Goal: Information Seeking & Learning: Learn about a topic

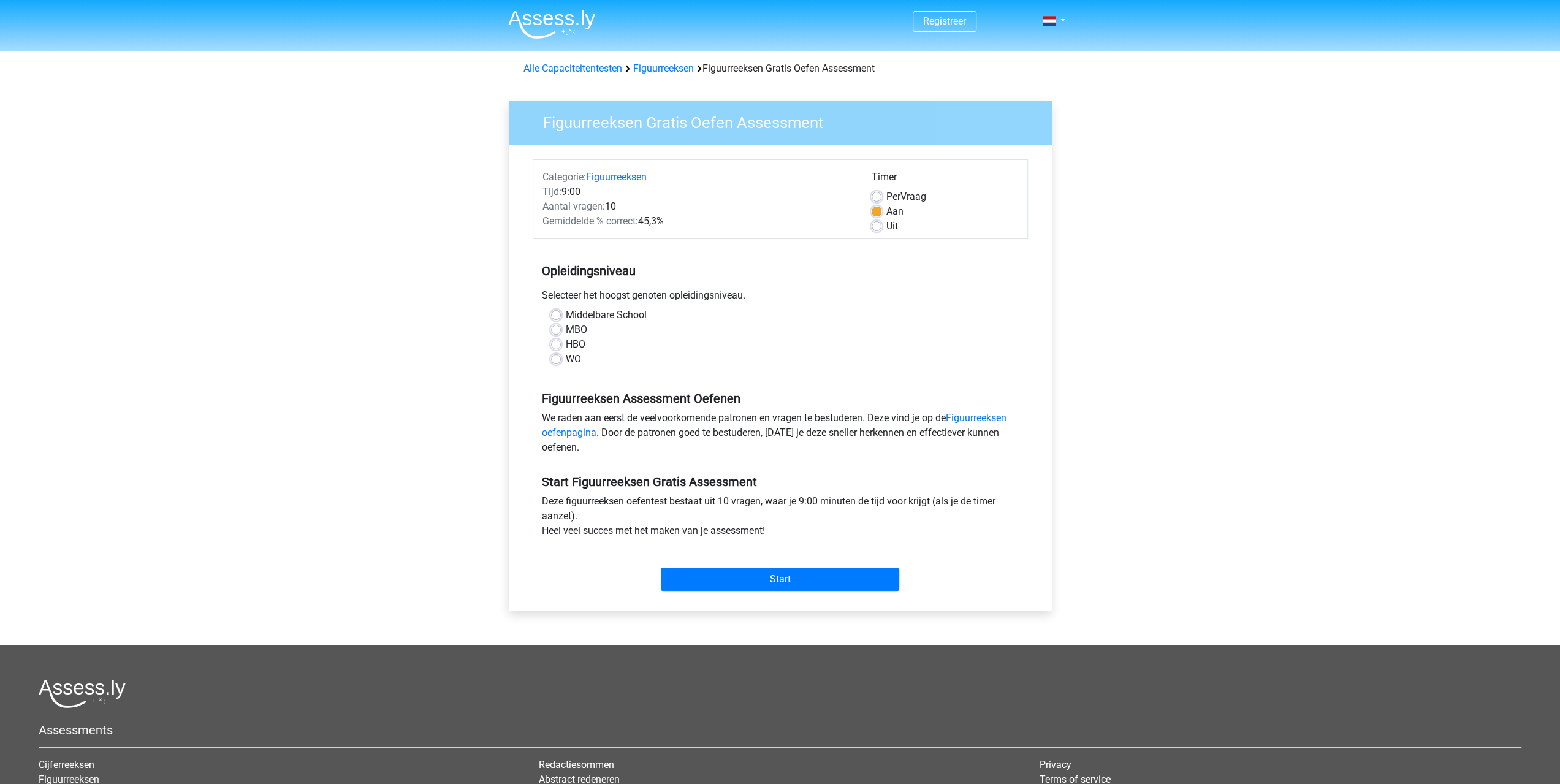
click at [561, 355] on div "WO" at bounding box center [780, 359] width 459 height 15
click at [566, 358] on label "WO" at bounding box center [573, 359] width 15 height 15
click at [553, 358] on input "WO" at bounding box center [555, 358] width 10 height 13
radio input "true"
click at [741, 583] on input "Start" at bounding box center [780, 579] width 238 height 24
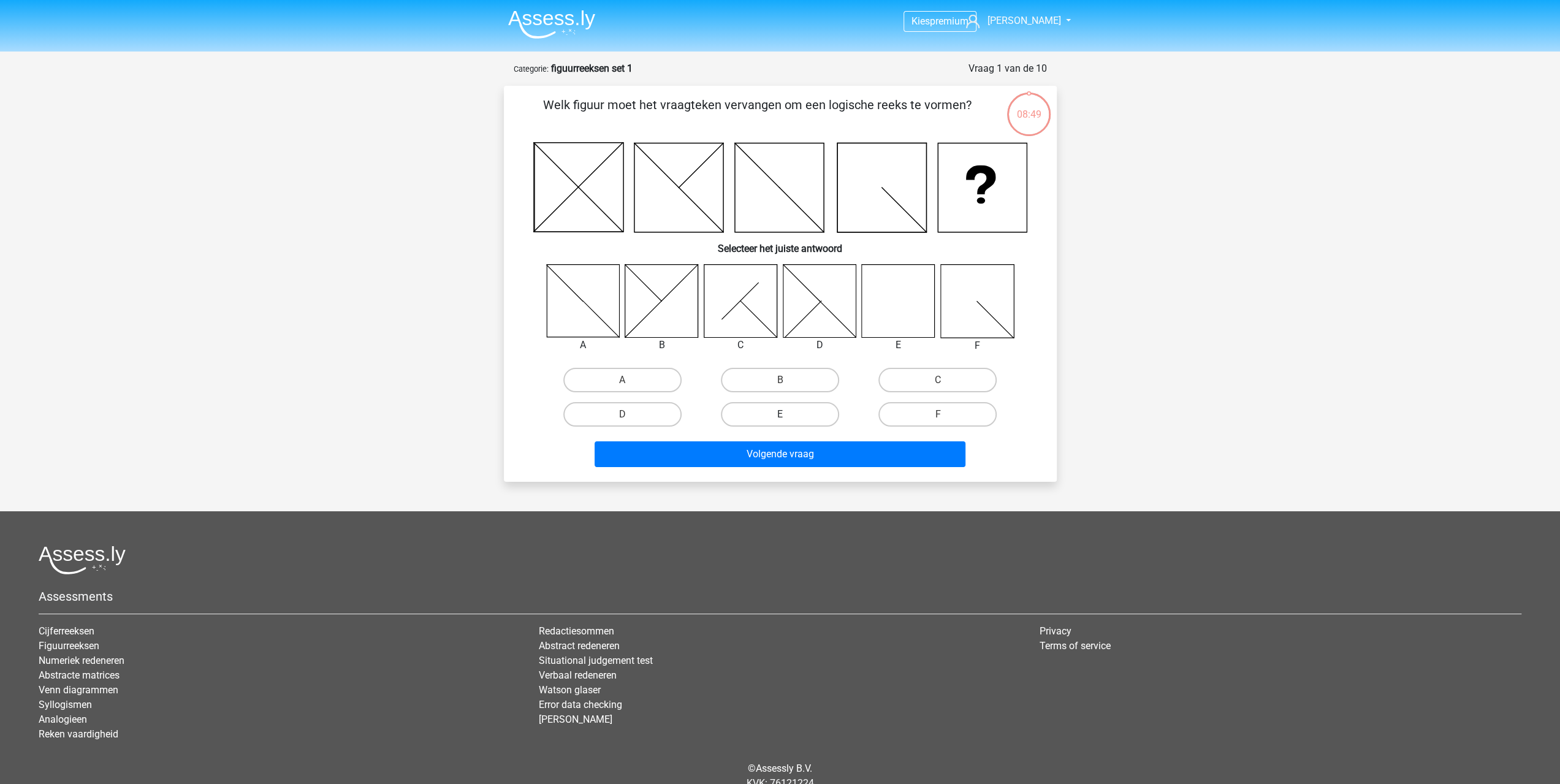
click at [818, 419] on label "E" at bounding box center [780, 414] width 118 height 24
click at [788, 419] on input "E" at bounding box center [783, 418] width 8 height 8
radio input "true"
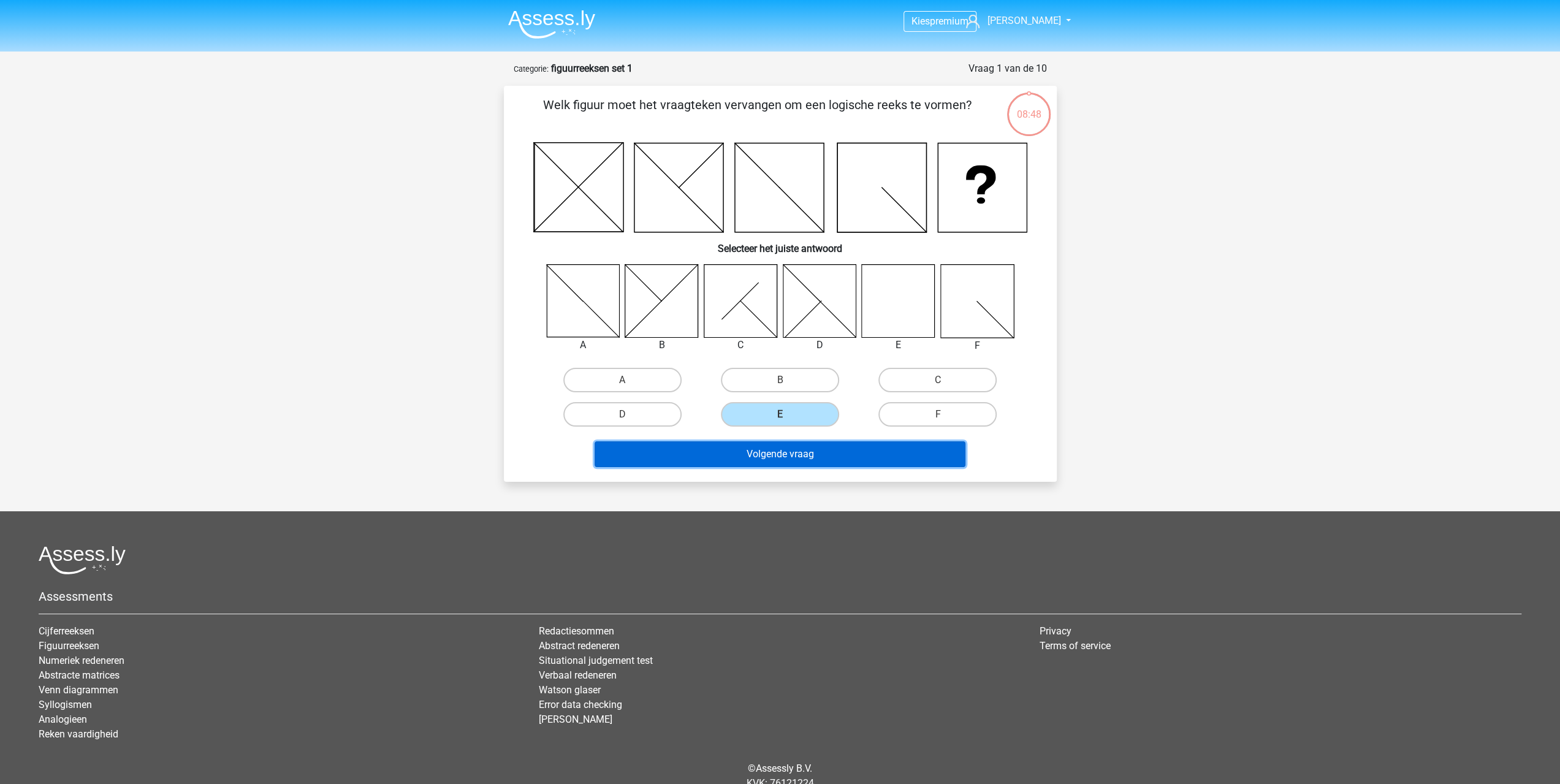
click at [819, 457] on button "Volgende vraag" at bounding box center [780, 454] width 371 height 26
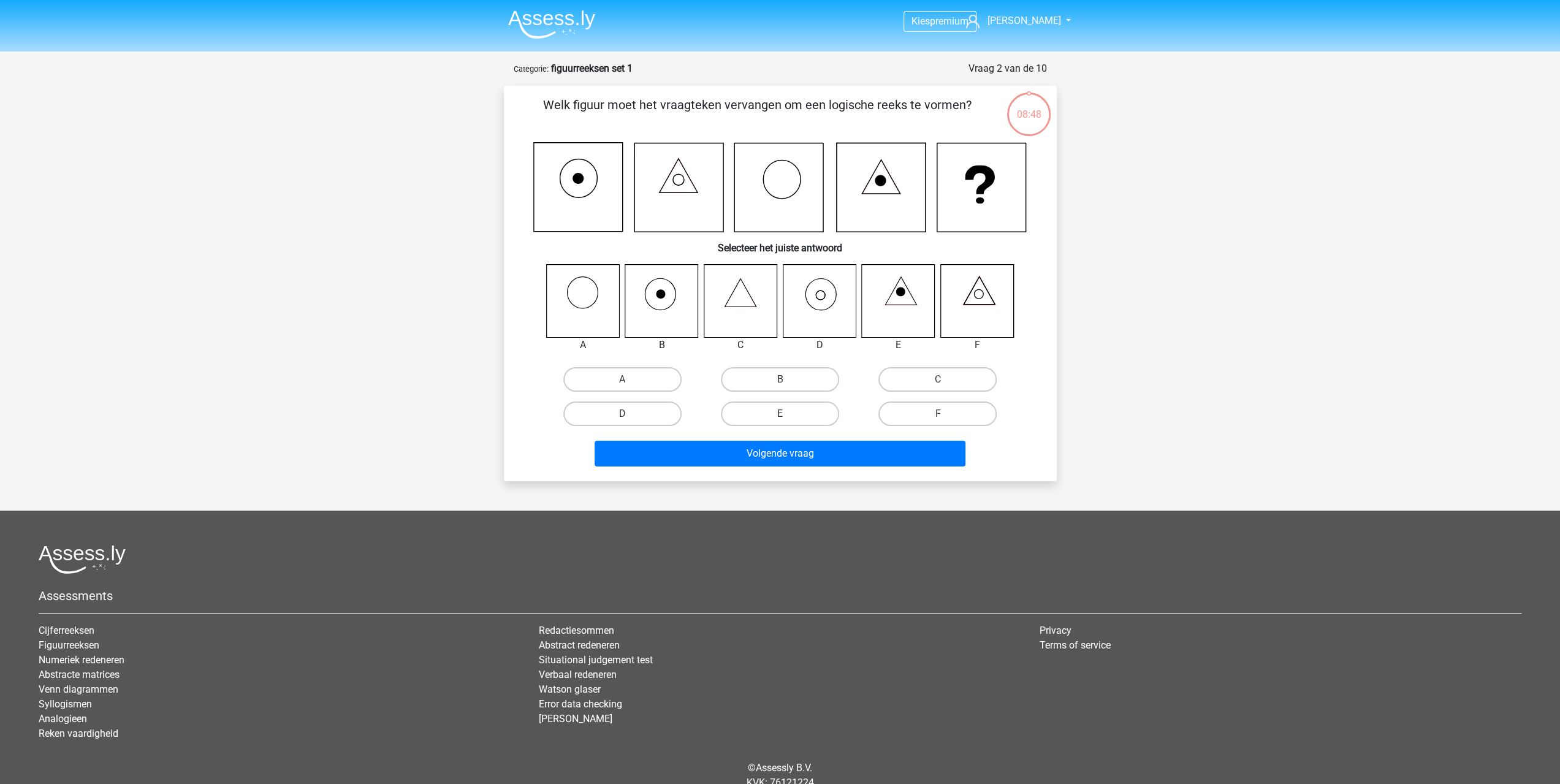
scroll to position [49, 0]
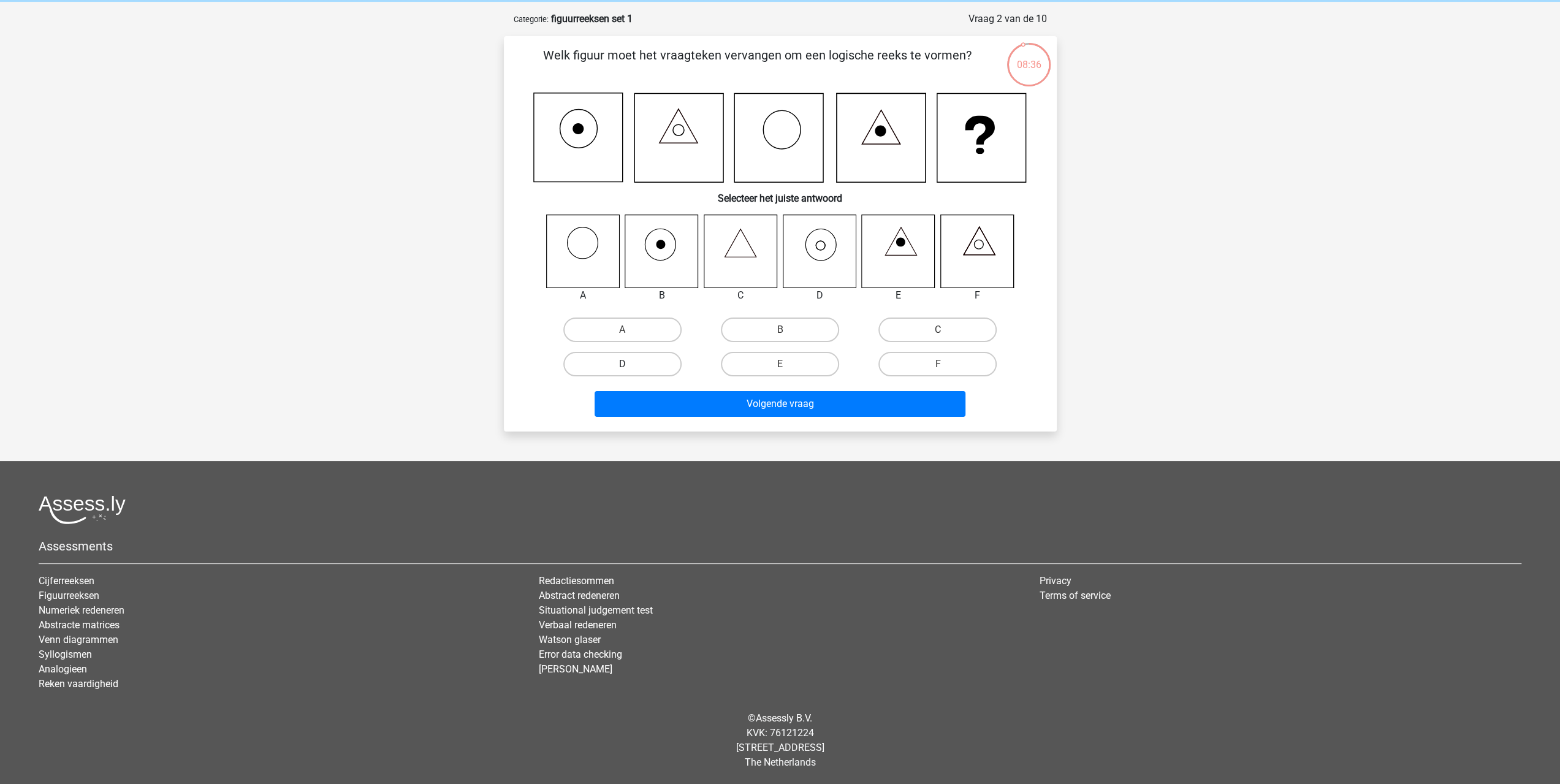
click at [641, 361] on label "D" at bounding box center [623, 364] width 118 height 24
click at [630, 364] on input "D" at bounding box center [625, 368] width 8 height 8
radio input "true"
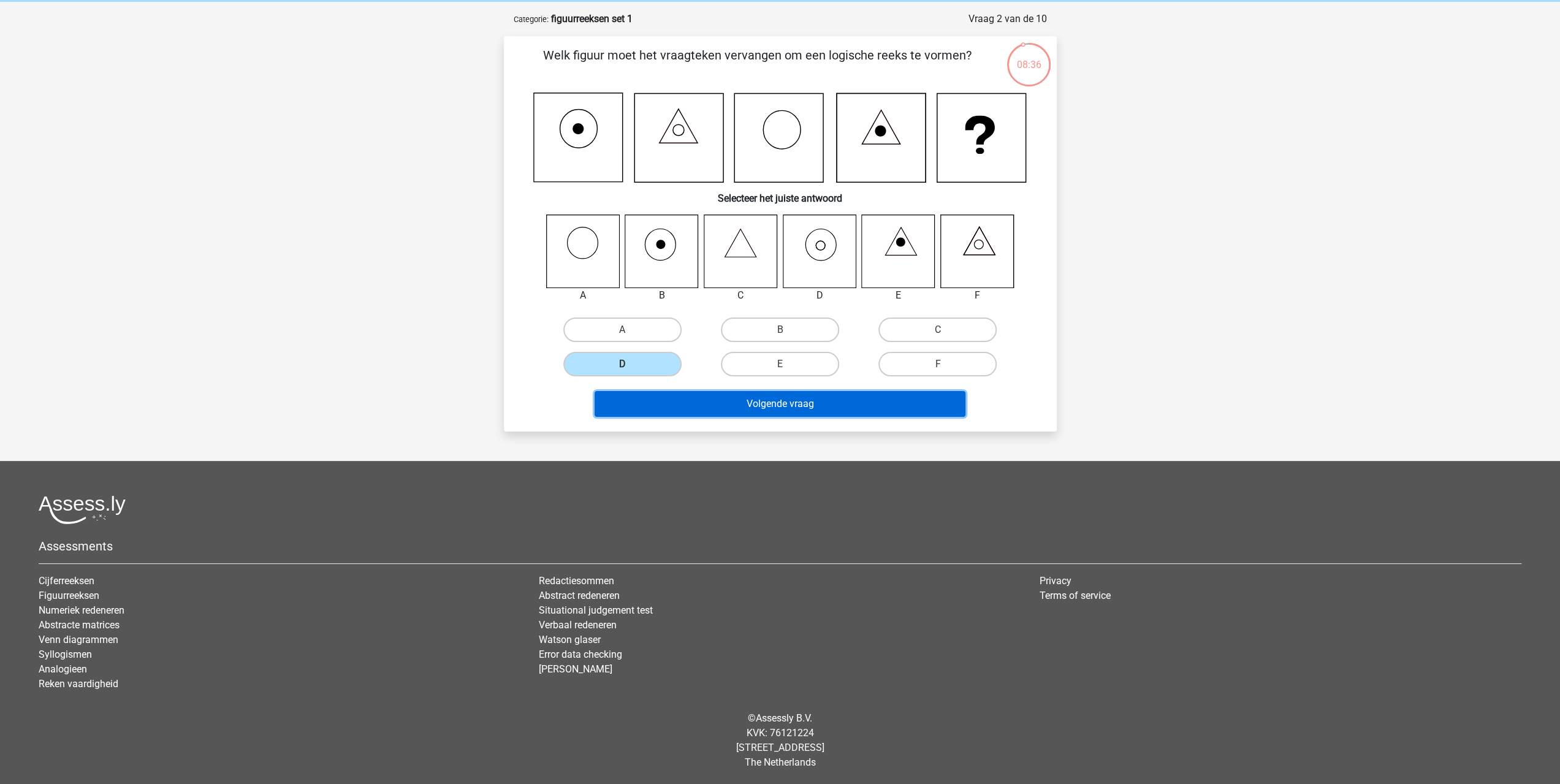
click at [716, 404] on button "Volgende vraag" at bounding box center [780, 403] width 371 height 26
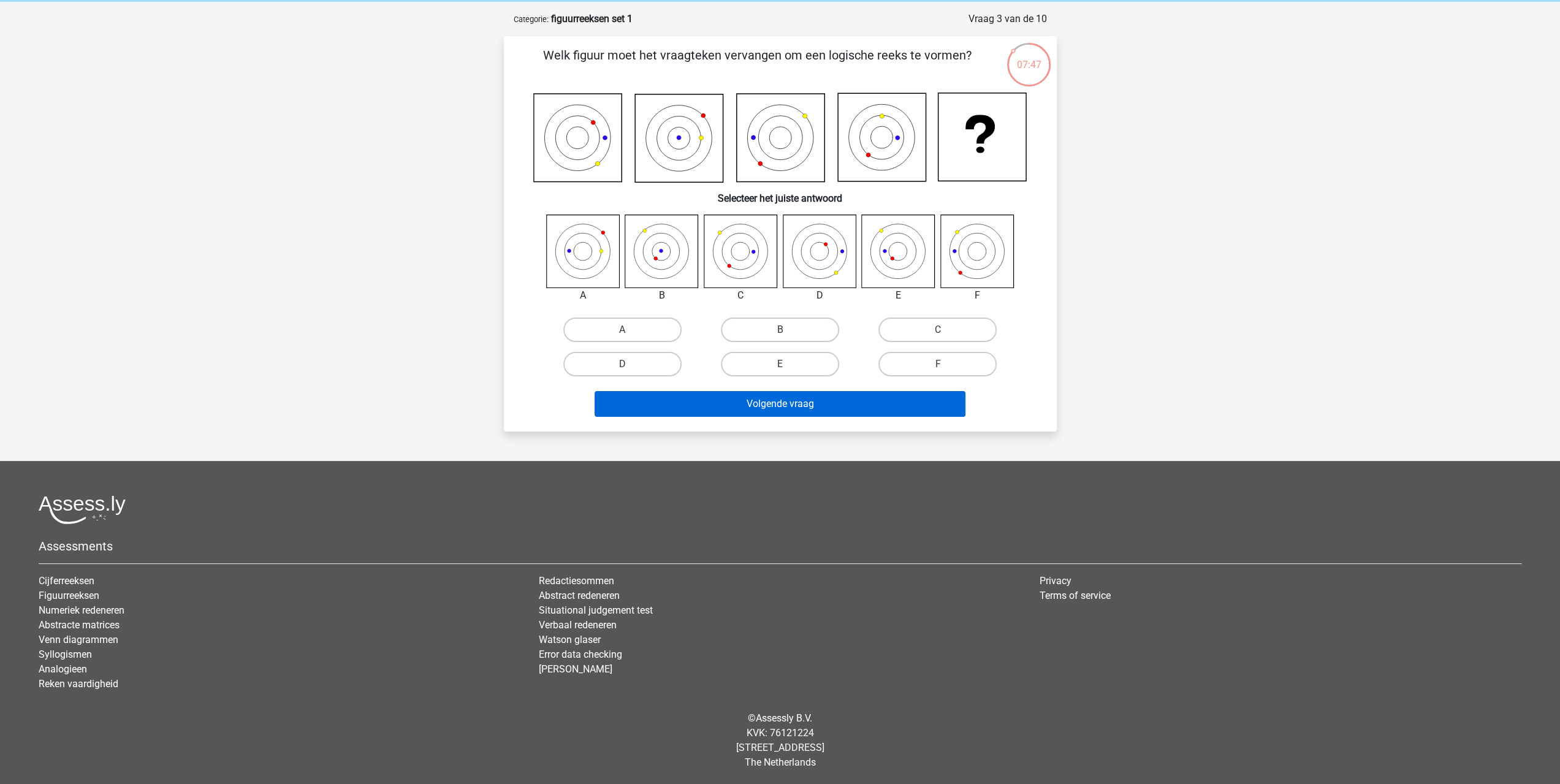
drag, startPoint x: 814, startPoint y: 366, endPoint x: 828, endPoint y: 397, distance: 34.0
click at [815, 368] on label "E" at bounding box center [780, 364] width 118 height 24
click at [788, 368] on input "E" at bounding box center [783, 368] width 8 height 8
radio input "true"
click at [826, 397] on button "Volgende vraag" at bounding box center [780, 403] width 371 height 26
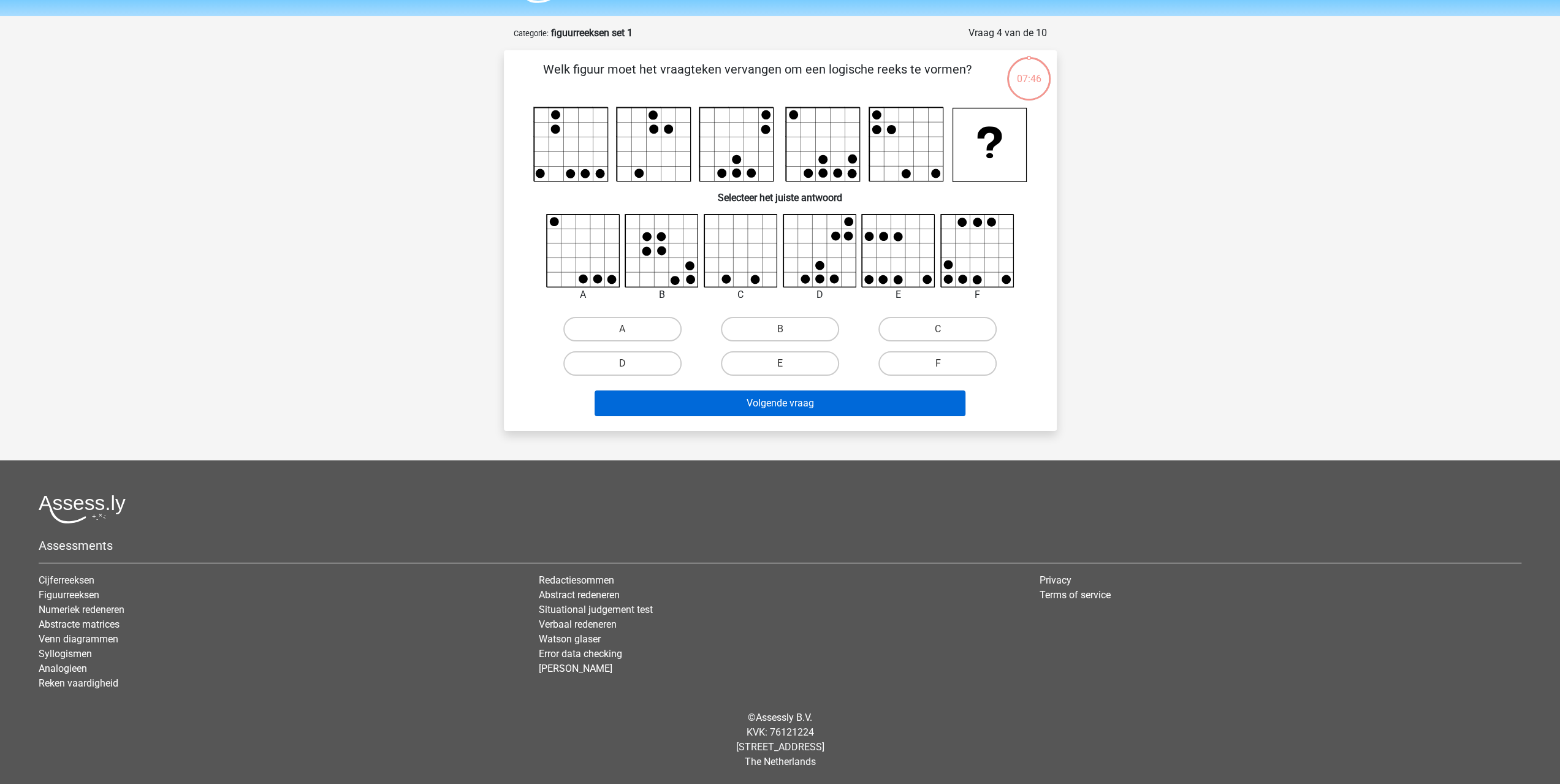
scroll to position [35, 0]
click at [763, 327] on label "B" at bounding box center [780, 329] width 118 height 24
click at [780, 330] on input "B" at bounding box center [783, 333] width 8 height 8
radio input "true"
click at [777, 389] on div "Volgende vraag" at bounding box center [780, 401] width 513 height 41
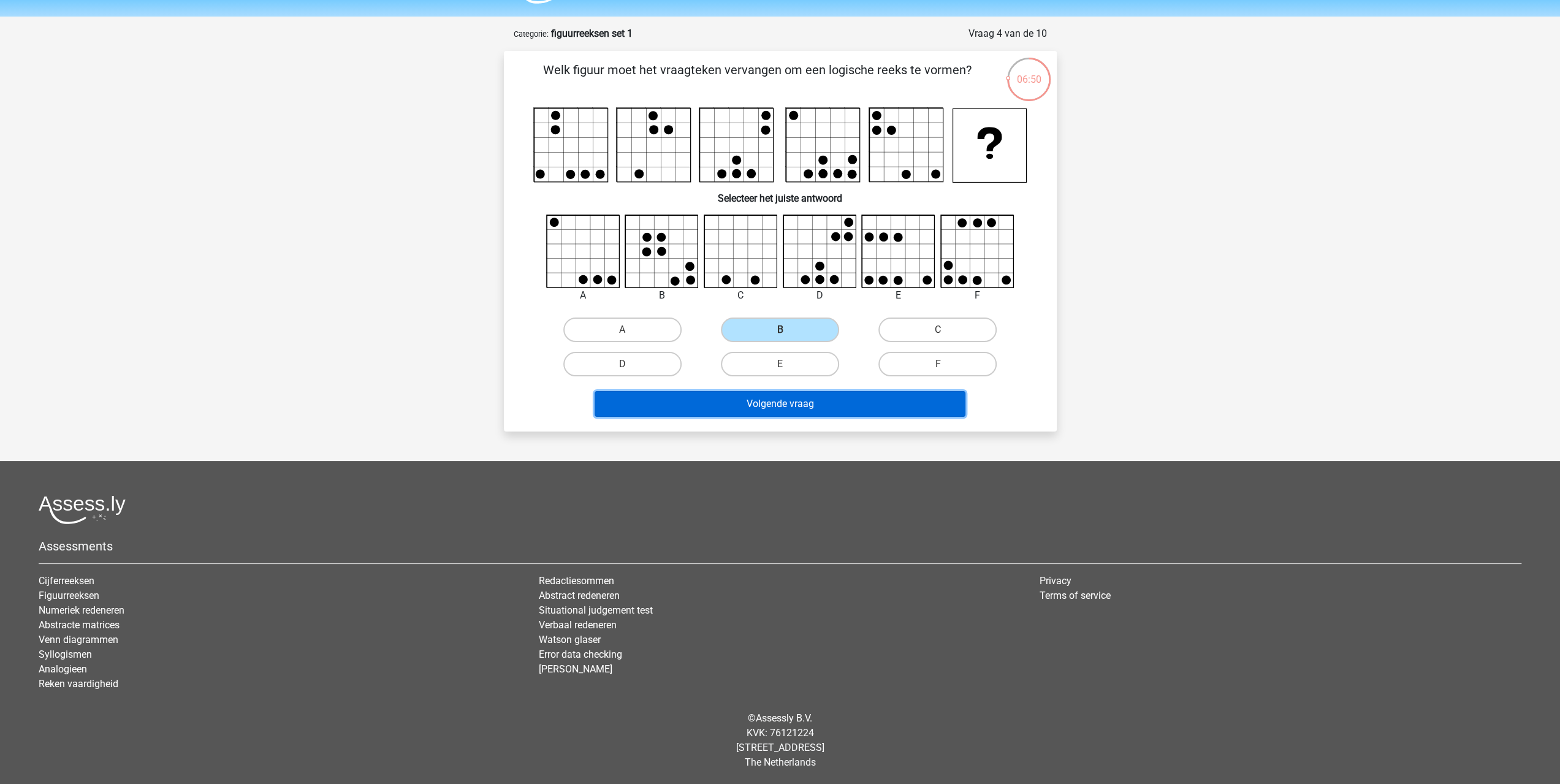
click at [763, 406] on button "Volgende vraag" at bounding box center [780, 403] width 371 height 26
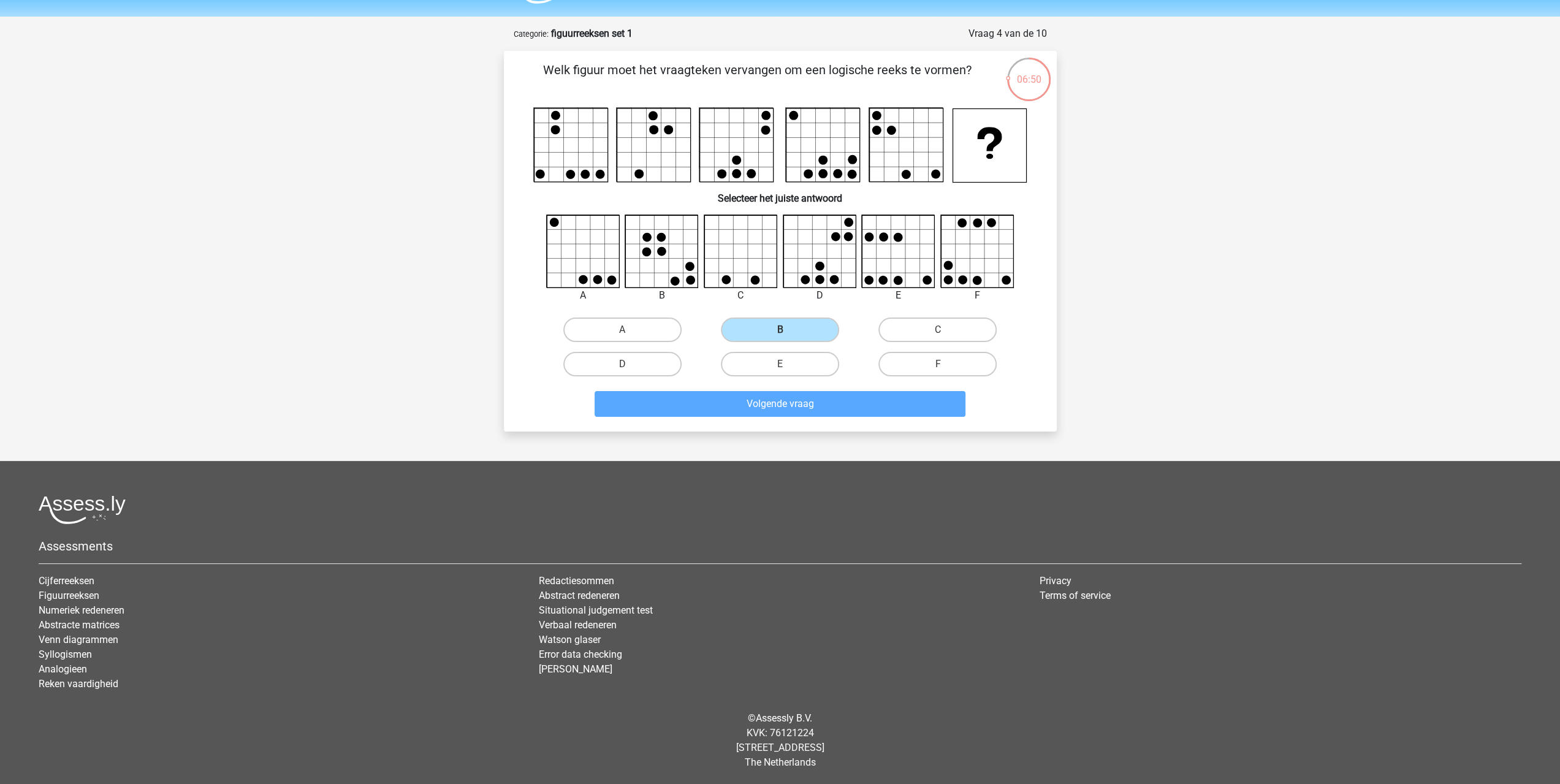
scroll to position [49, 0]
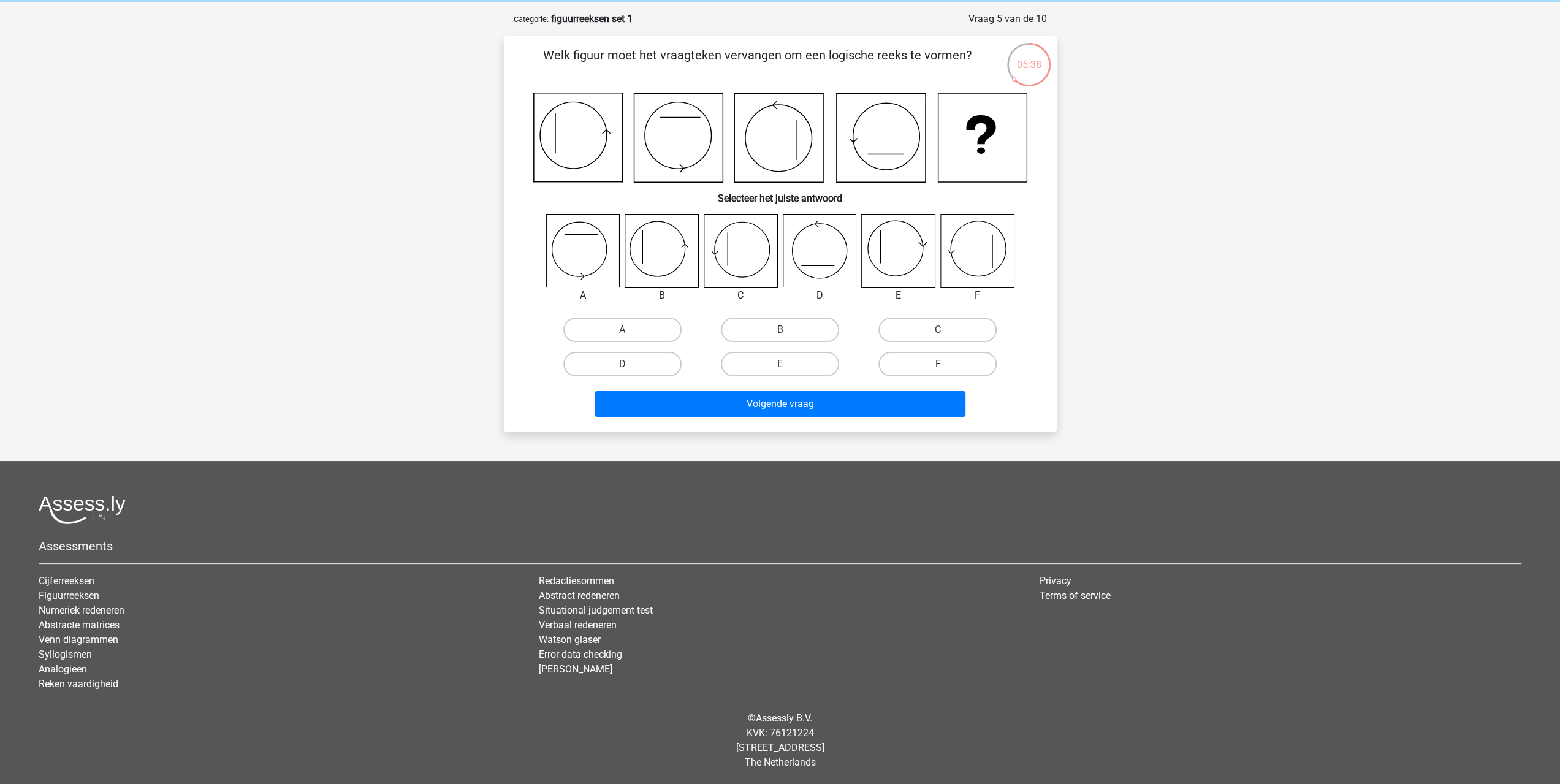
drag, startPoint x: 933, startPoint y: 336, endPoint x: 924, endPoint y: 361, distance: 26.6
click at [934, 336] on label "C" at bounding box center [937, 329] width 118 height 24
click at [937, 336] on input "C" at bounding box center [941, 333] width 8 height 8
radio input "true"
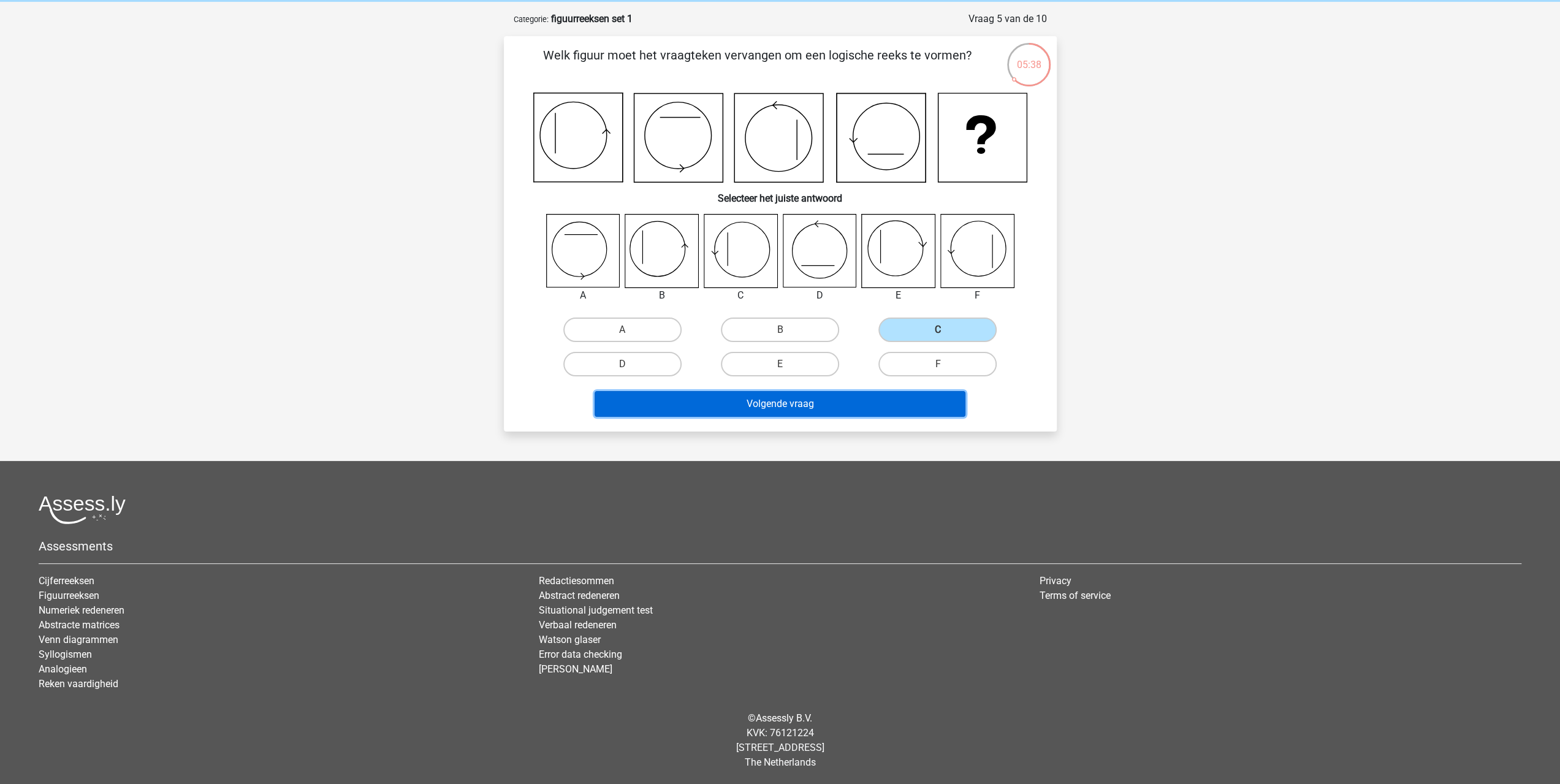
click at [915, 393] on button "Volgende vraag" at bounding box center [780, 403] width 371 height 26
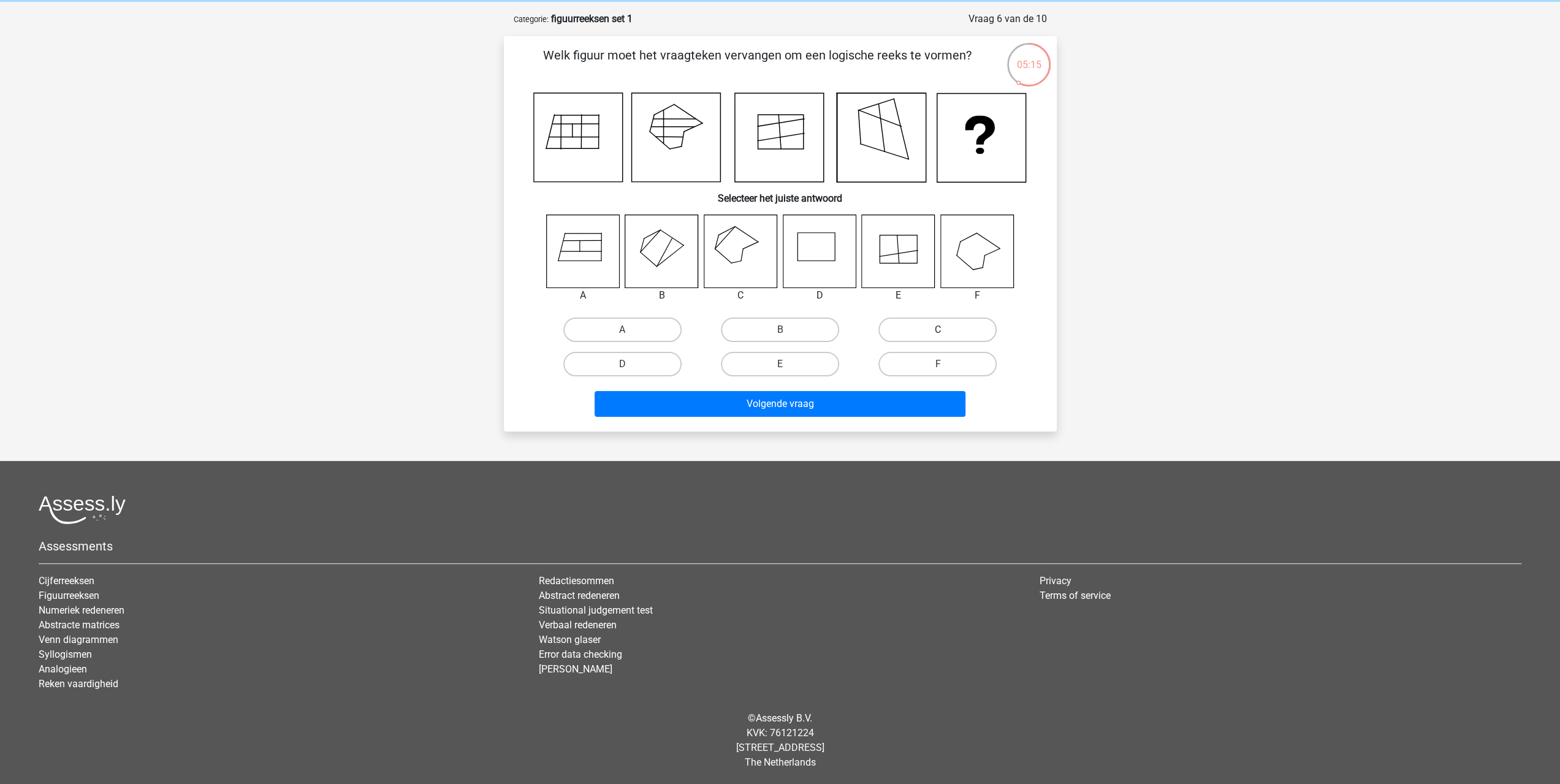
click at [922, 323] on label "C" at bounding box center [937, 329] width 118 height 24
click at [937, 330] on input "C" at bounding box center [941, 333] width 8 height 8
radio input "true"
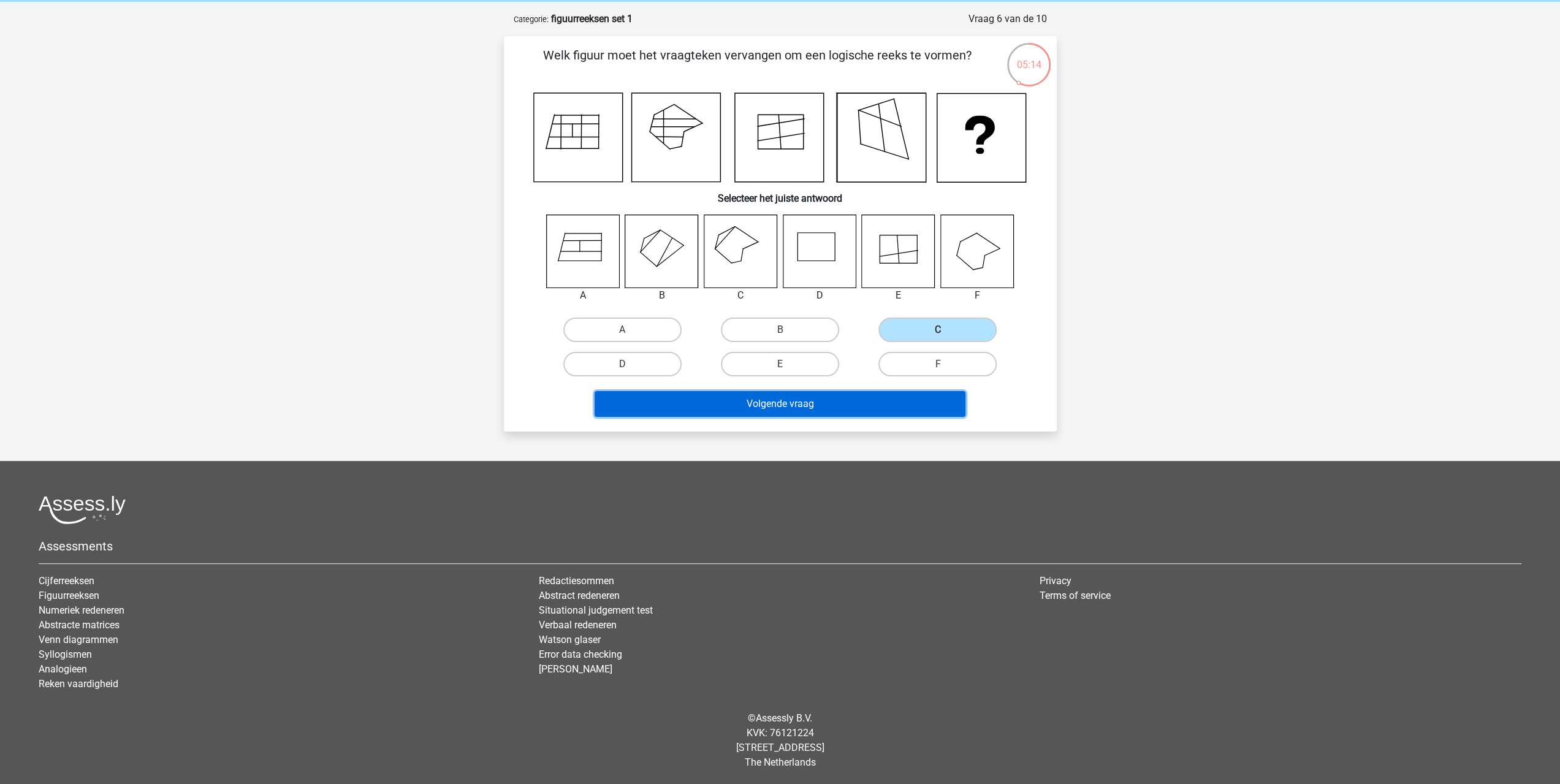
click at [904, 393] on button "Volgende vraag" at bounding box center [780, 403] width 371 height 26
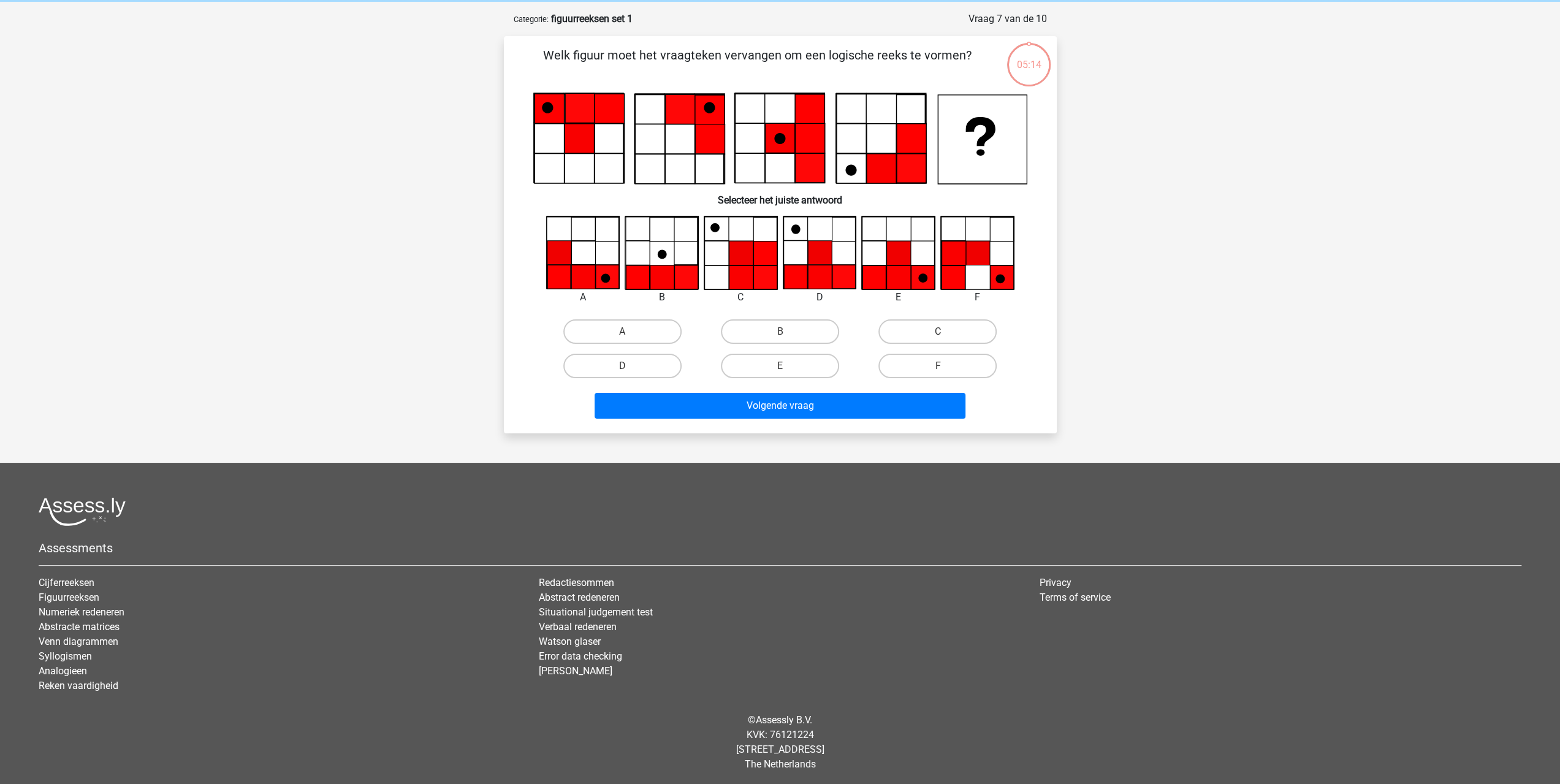
scroll to position [52, 0]
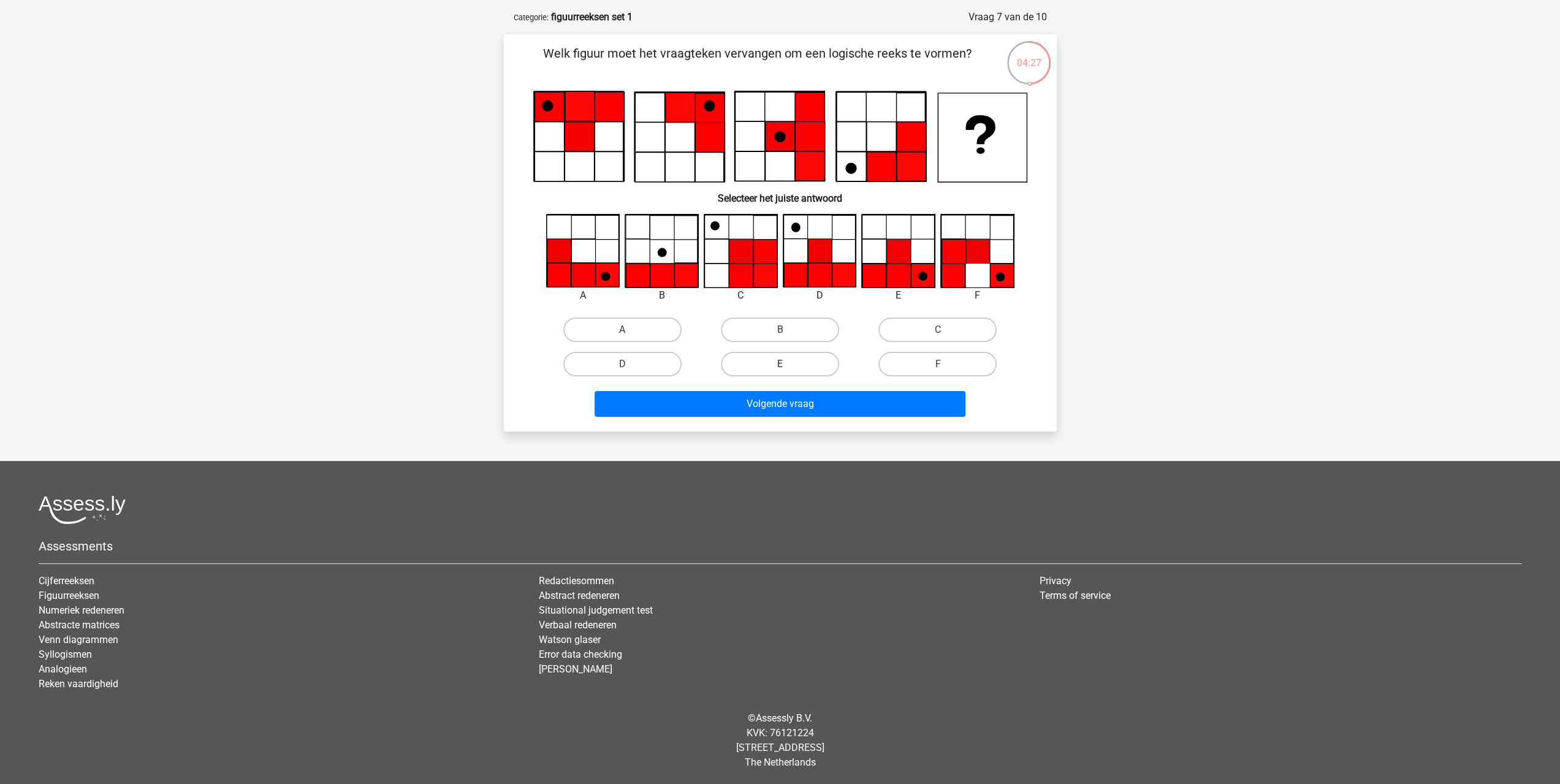
click at [790, 354] on label "E" at bounding box center [780, 364] width 118 height 24
click at [788, 364] on input "E" at bounding box center [783, 368] width 8 height 8
radio input "true"
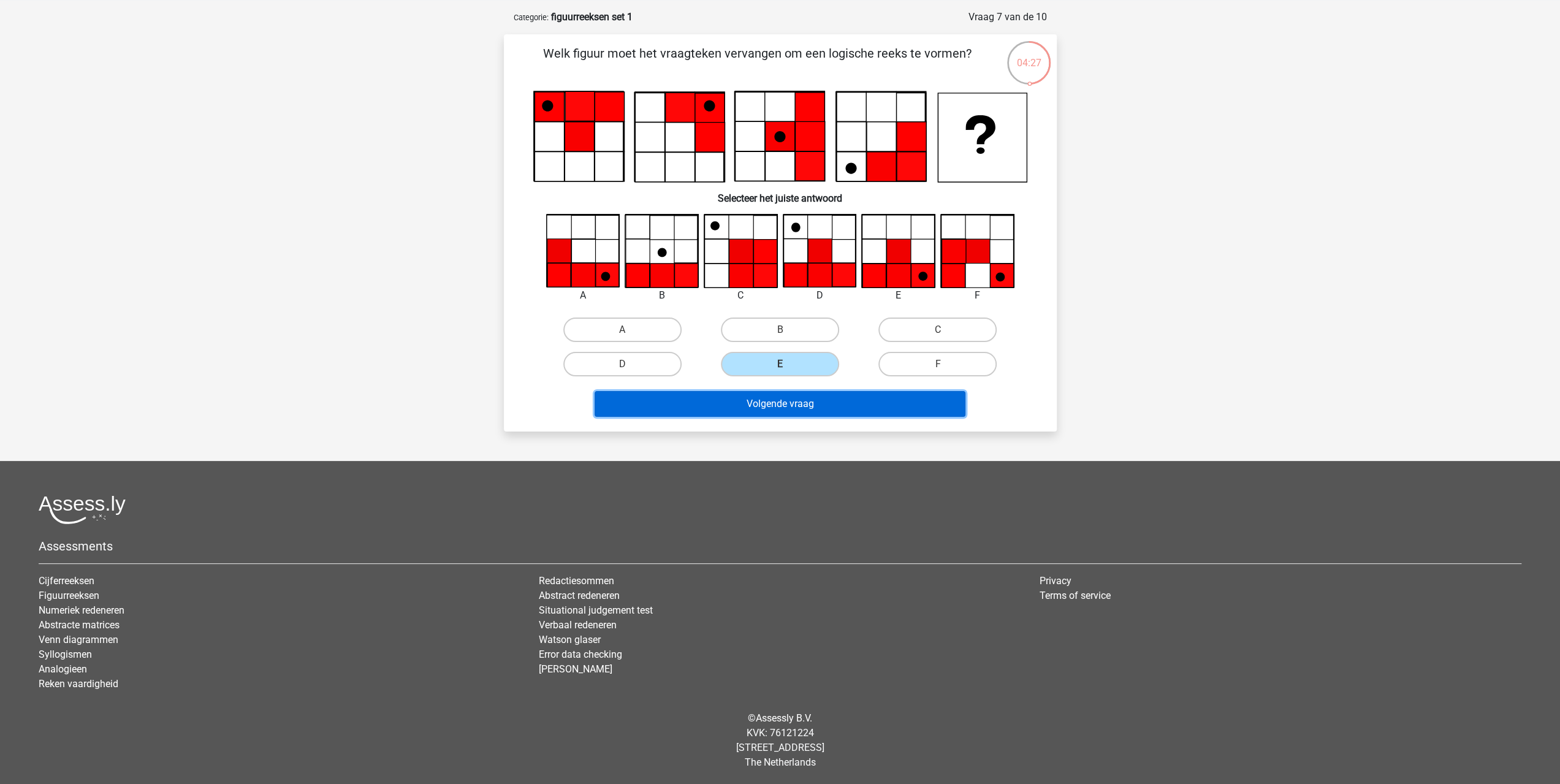
click at [803, 403] on button "Volgende vraag" at bounding box center [780, 403] width 371 height 26
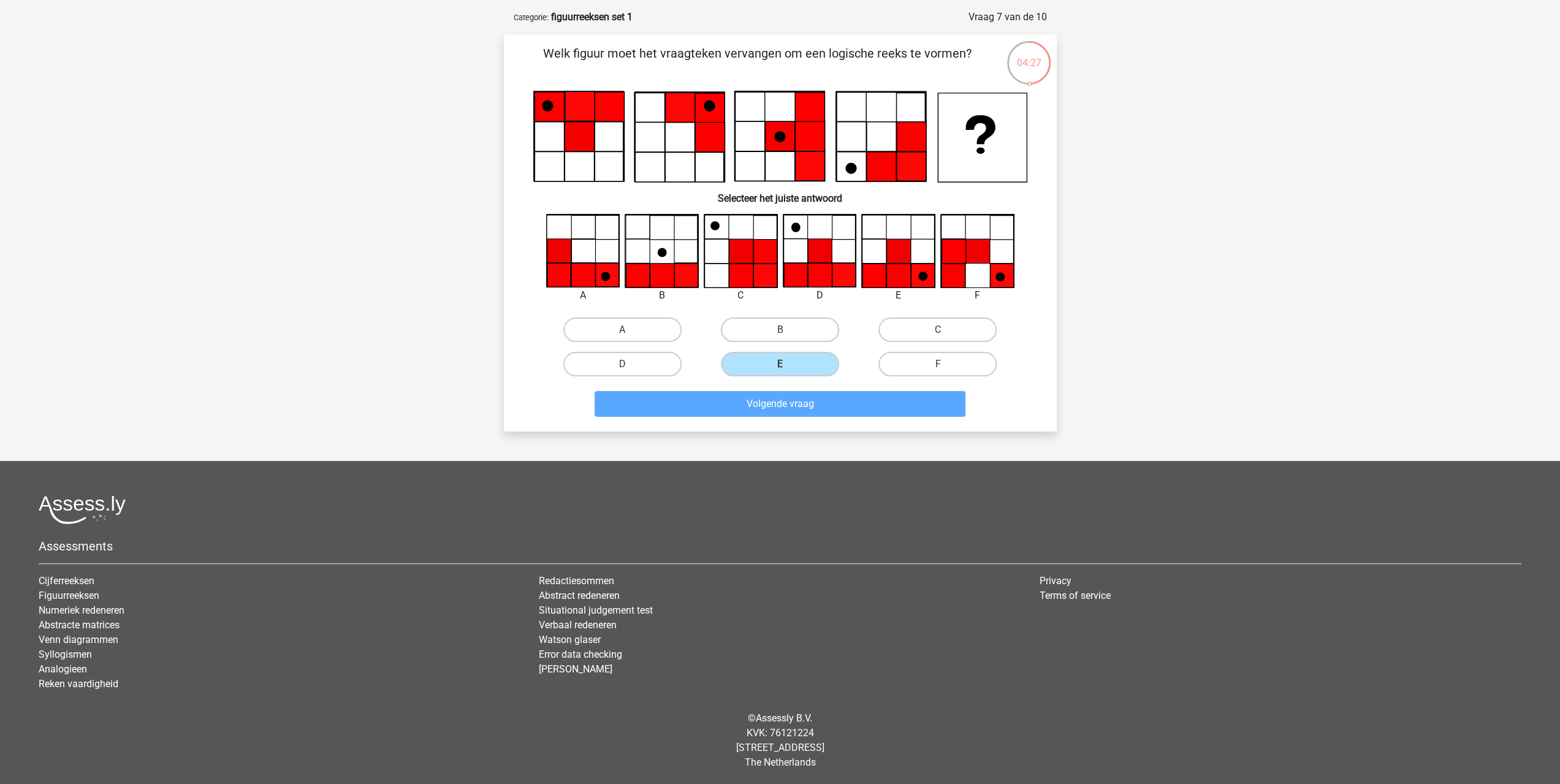
scroll to position [56, 0]
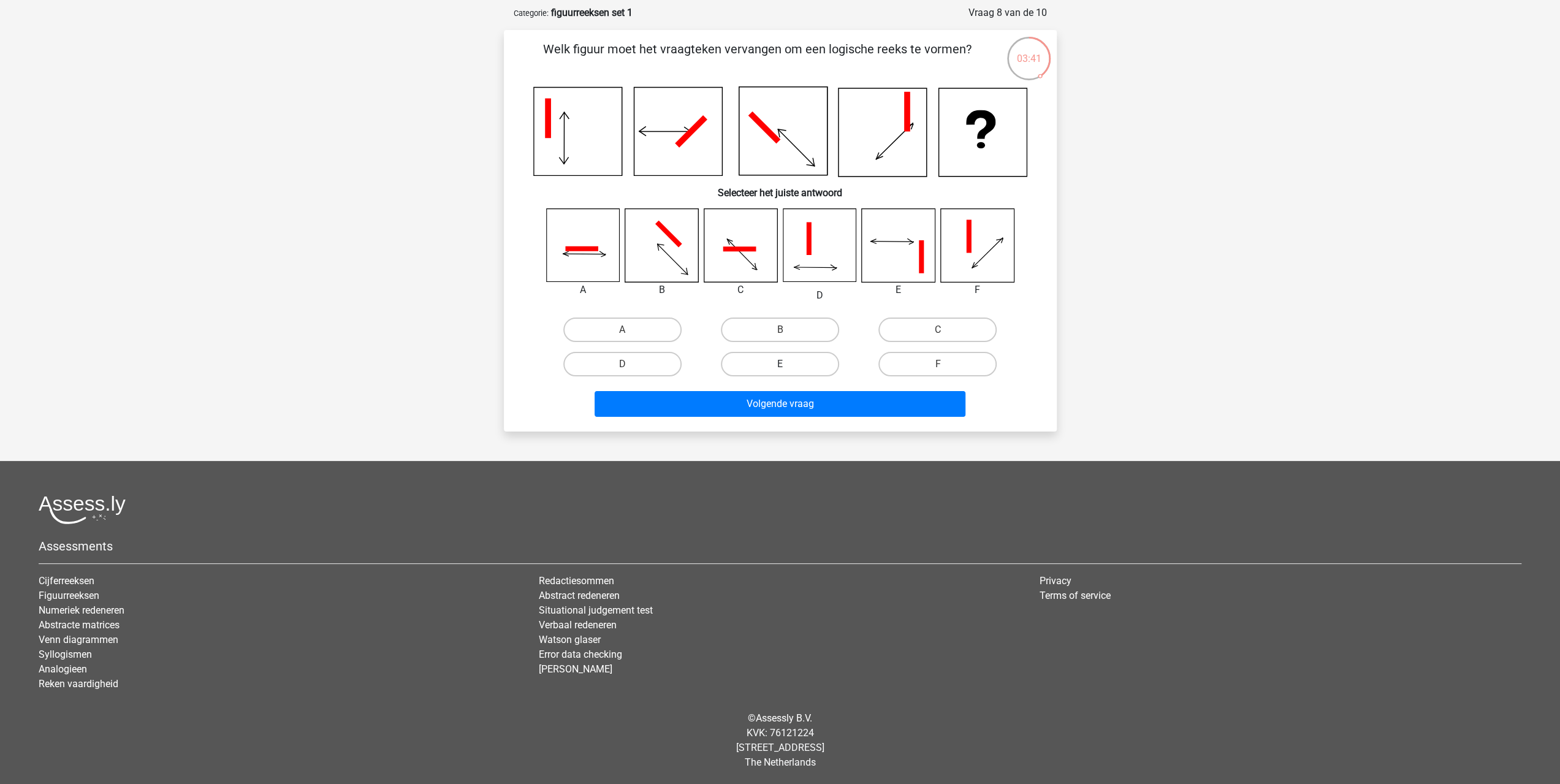
click at [814, 361] on label "E" at bounding box center [780, 364] width 118 height 24
click at [788, 364] on input "E" at bounding box center [783, 368] width 8 height 8
radio input "true"
click at [921, 363] on label "F" at bounding box center [937, 364] width 118 height 24
click at [937, 364] on input "F" at bounding box center [941, 368] width 8 height 8
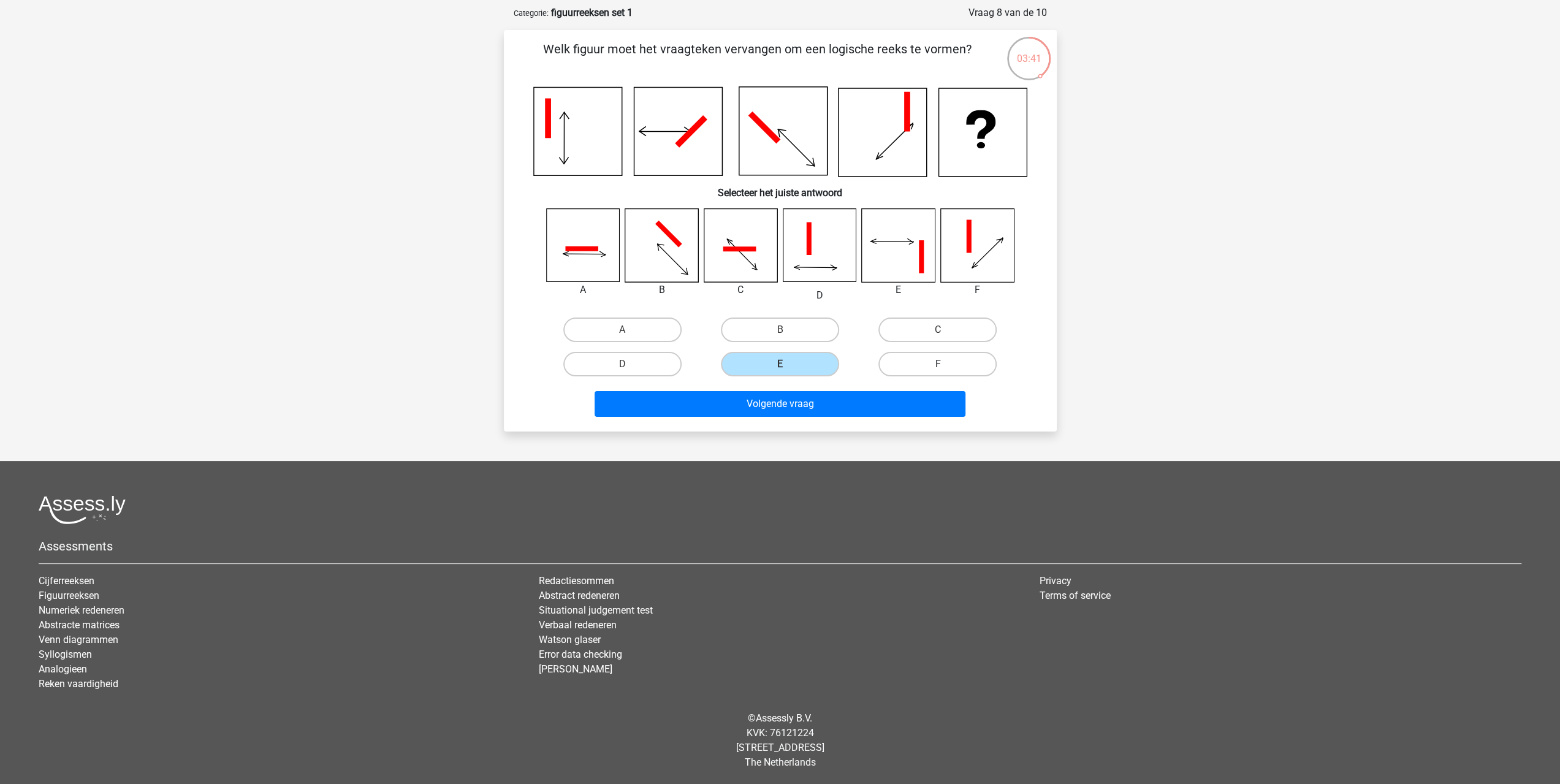
radio input "true"
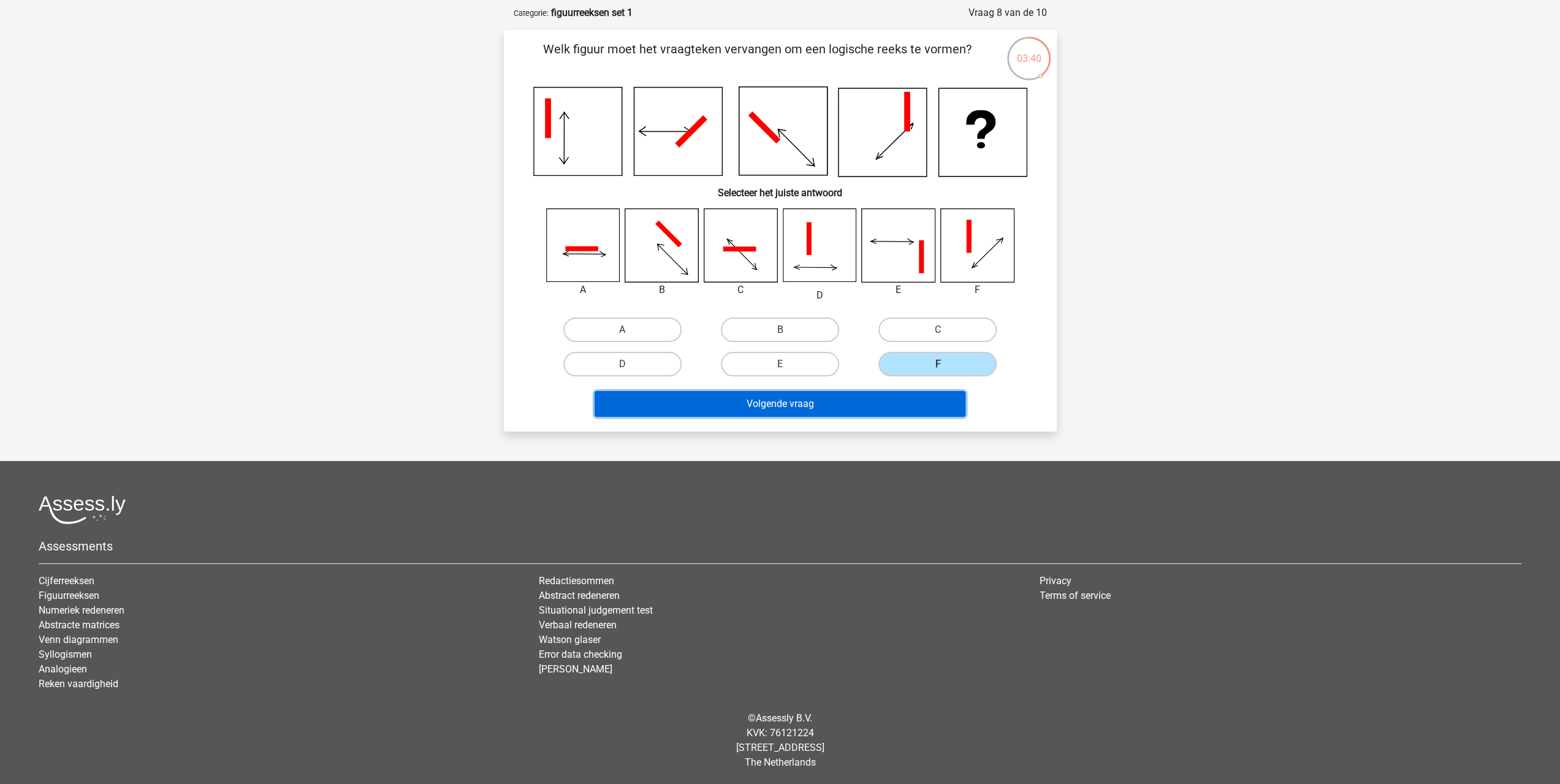
click at [904, 401] on button "Volgende vraag" at bounding box center [780, 403] width 371 height 26
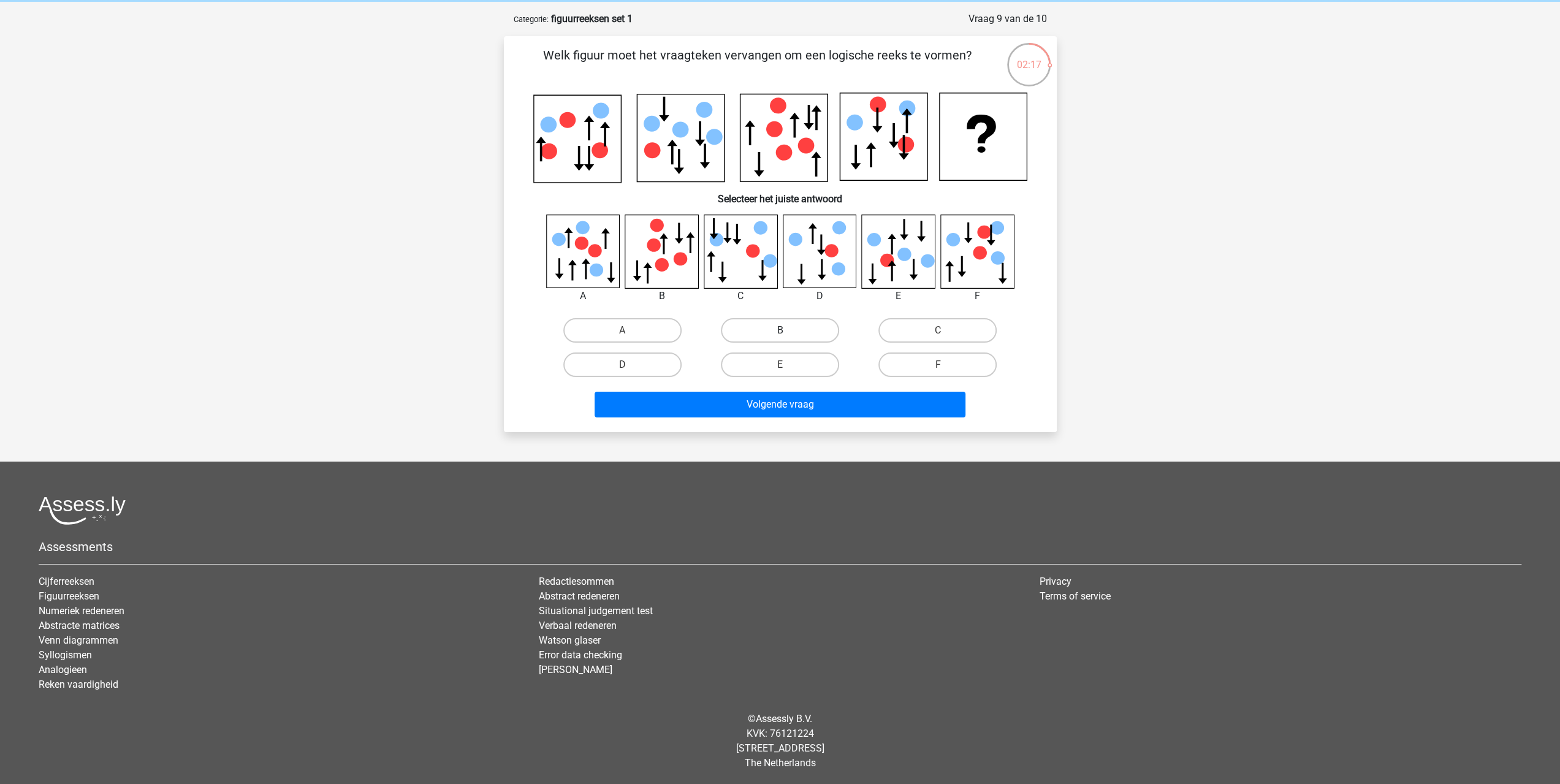
click at [781, 326] on label "B" at bounding box center [780, 330] width 118 height 24
click at [781, 330] on input "B" at bounding box center [783, 334] width 8 height 8
radio input "true"
click at [792, 393] on button "Volgende vraag" at bounding box center [780, 404] width 371 height 26
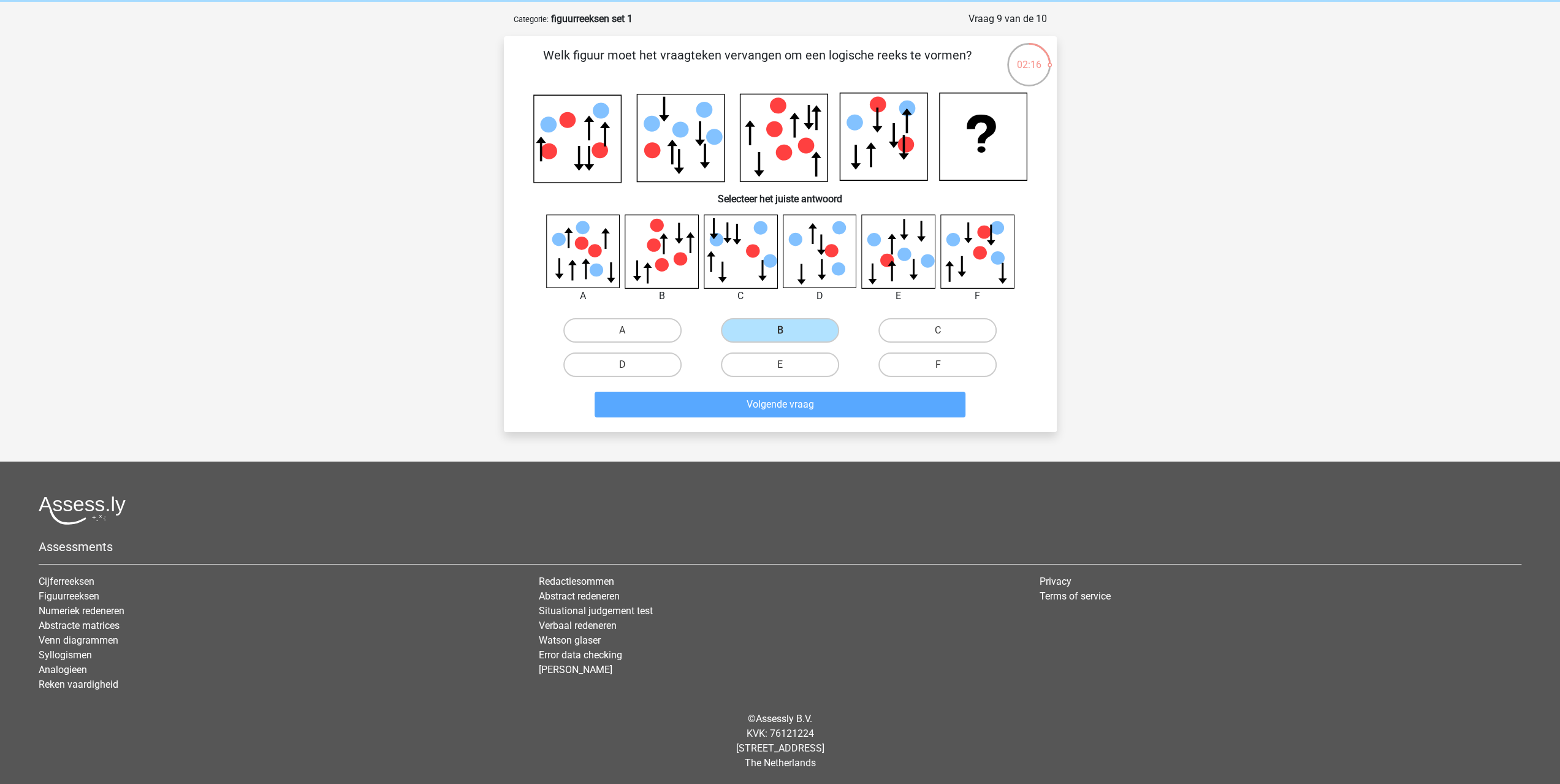
scroll to position [35, 0]
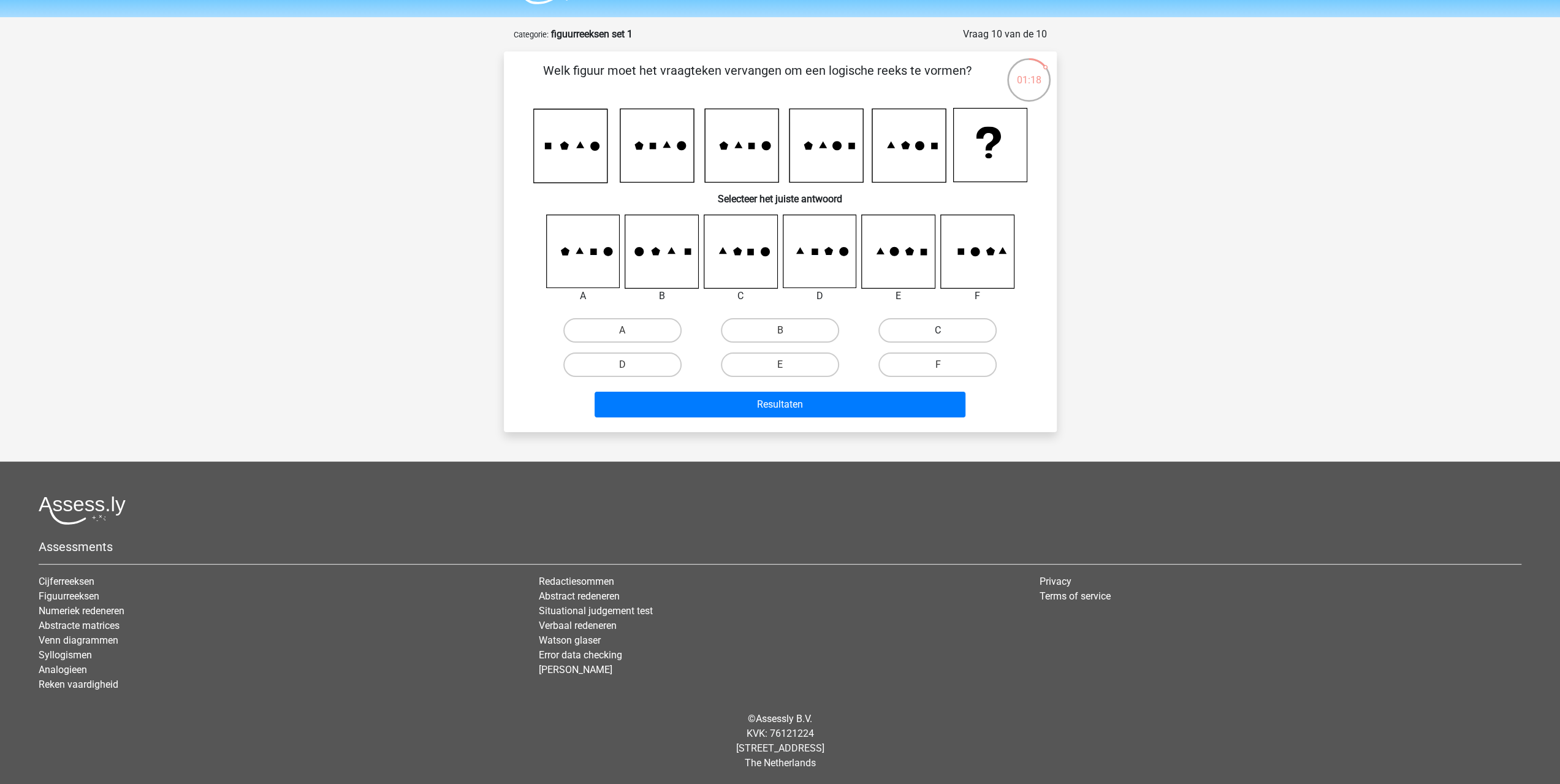
click at [902, 332] on label "C" at bounding box center [937, 330] width 118 height 24
click at [937, 332] on input "C" at bounding box center [941, 334] width 8 height 8
radio input "true"
click at [871, 394] on button "Resultaten" at bounding box center [780, 404] width 371 height 26
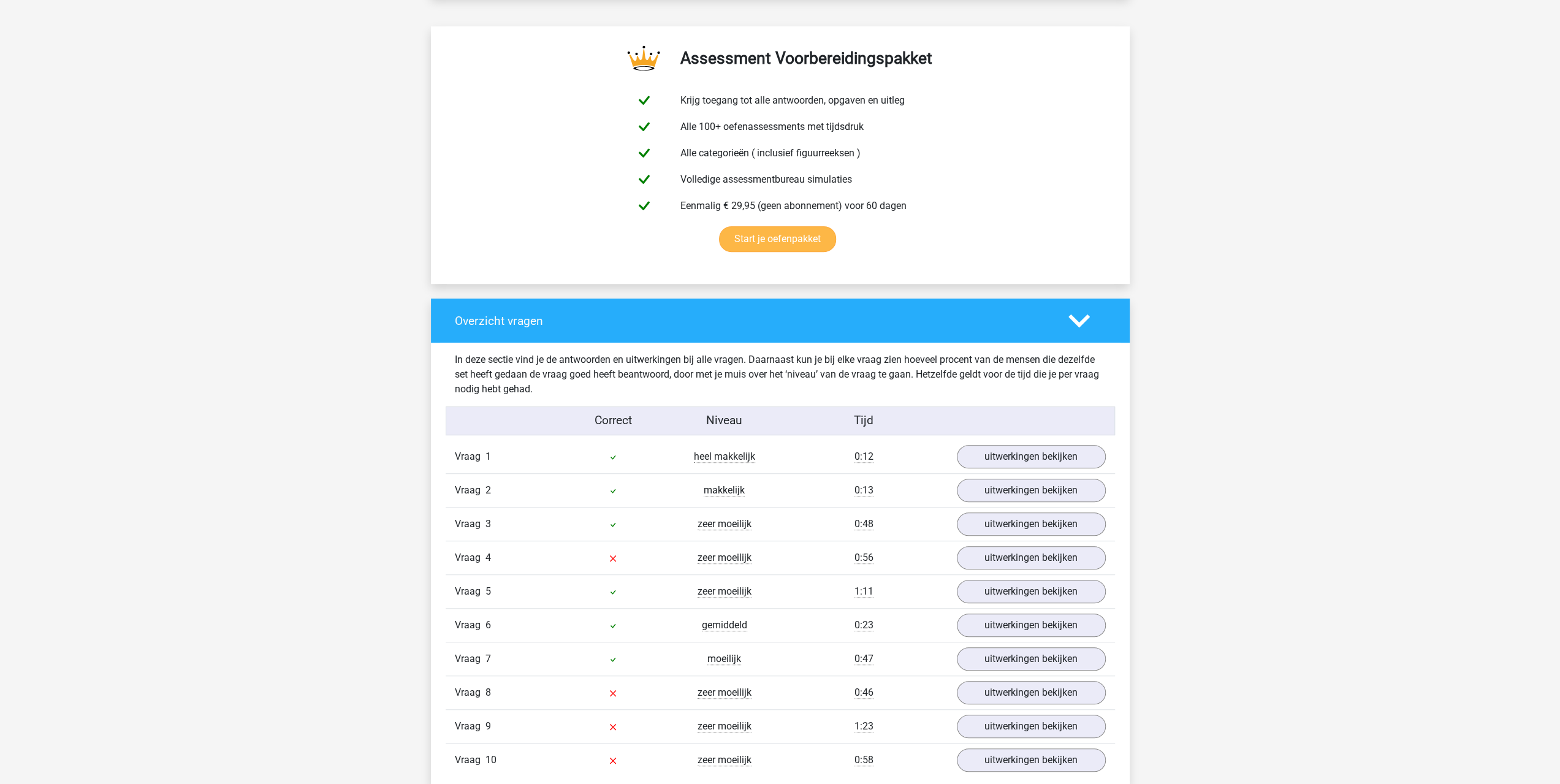
scroll to position [817, 0]
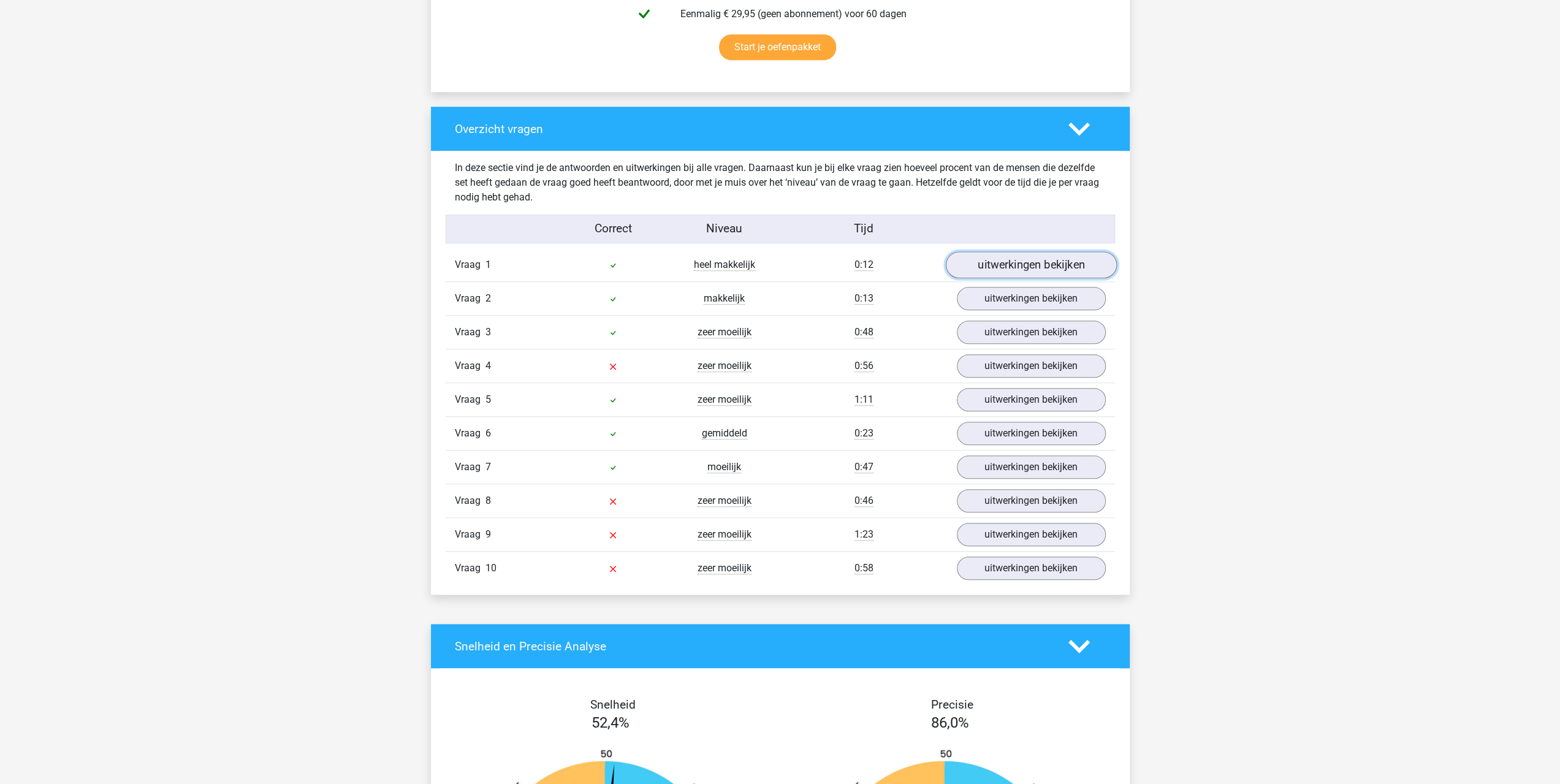
click at [995, 269] on link "uitwerkingen bekijken" at bounding box center [1030, 265] width 171 height 27
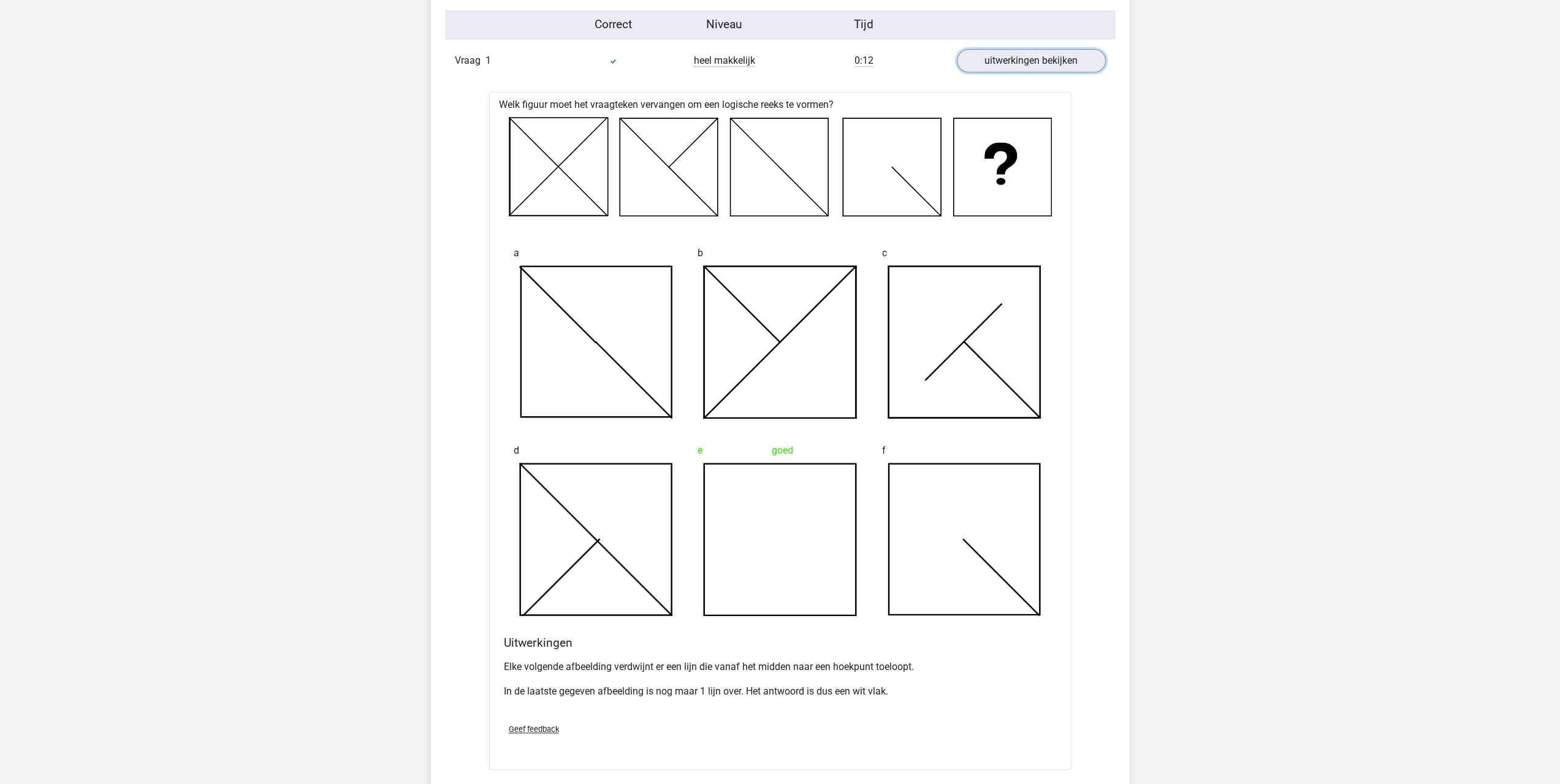
scroll to position [1430, 0]
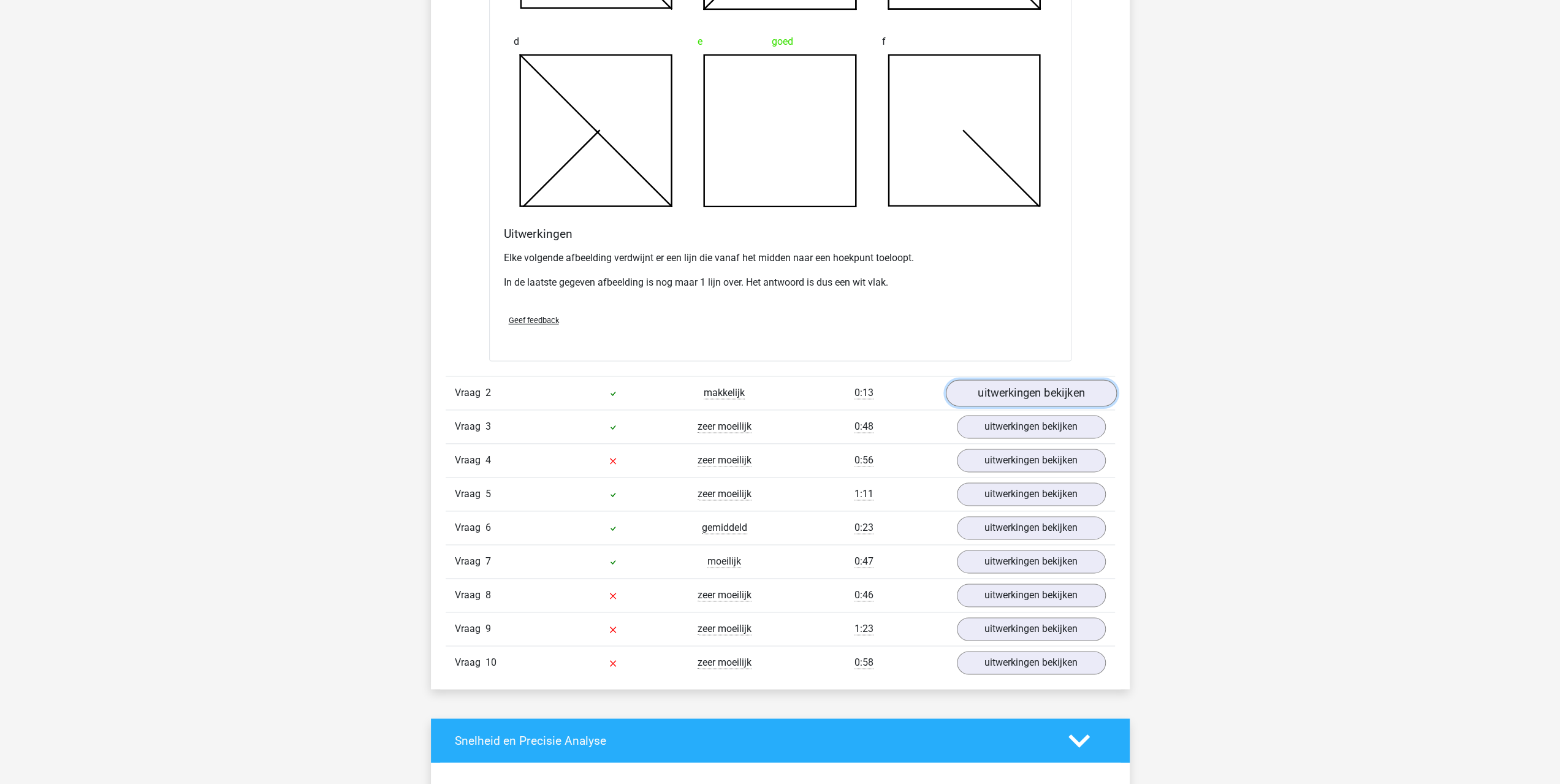
click at [1049, 399] on link "uitwerkingen bekijken" at bounding box center [1030, 393] width 171 height 27
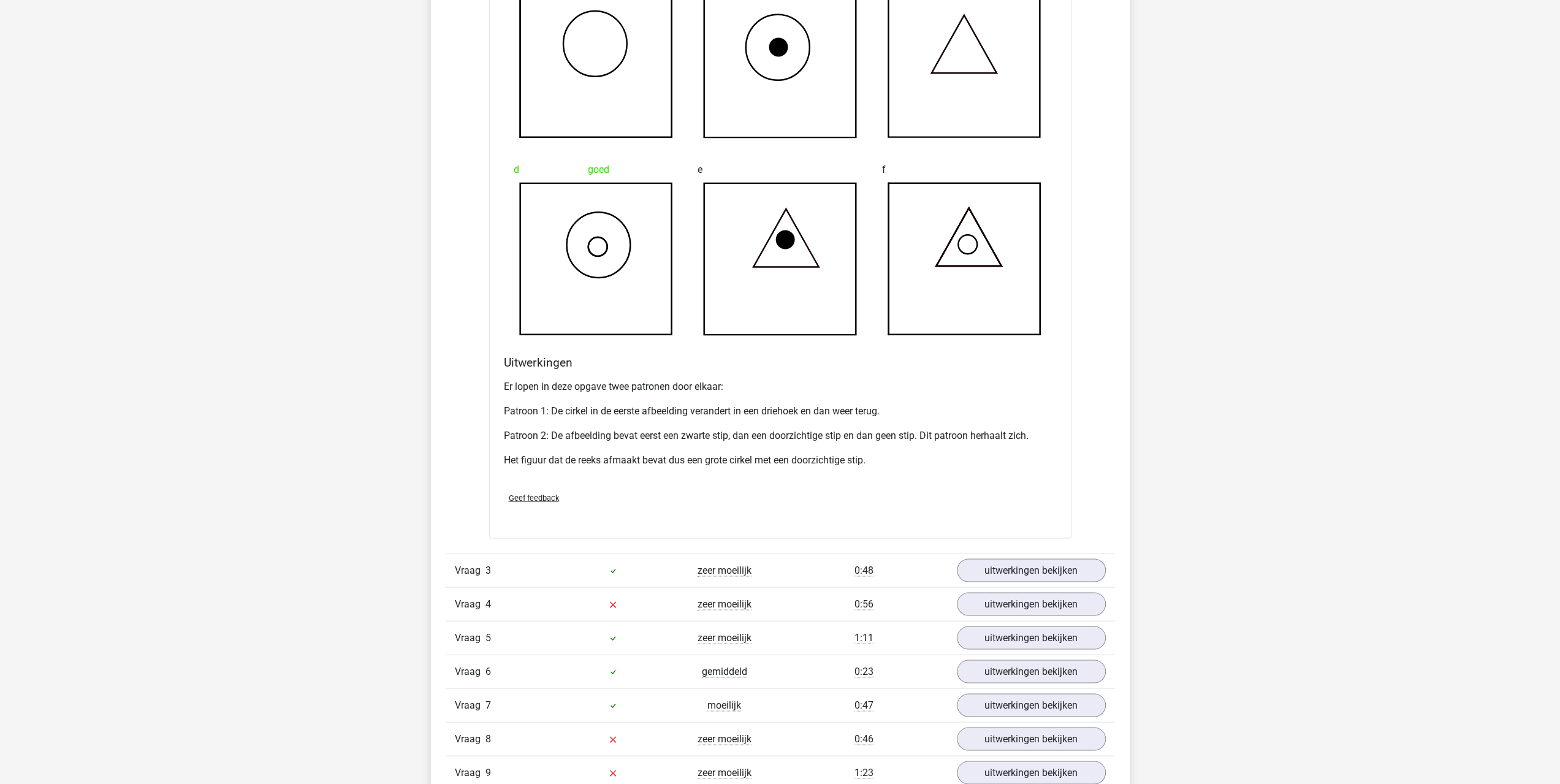
scroll to position [1839, 0]
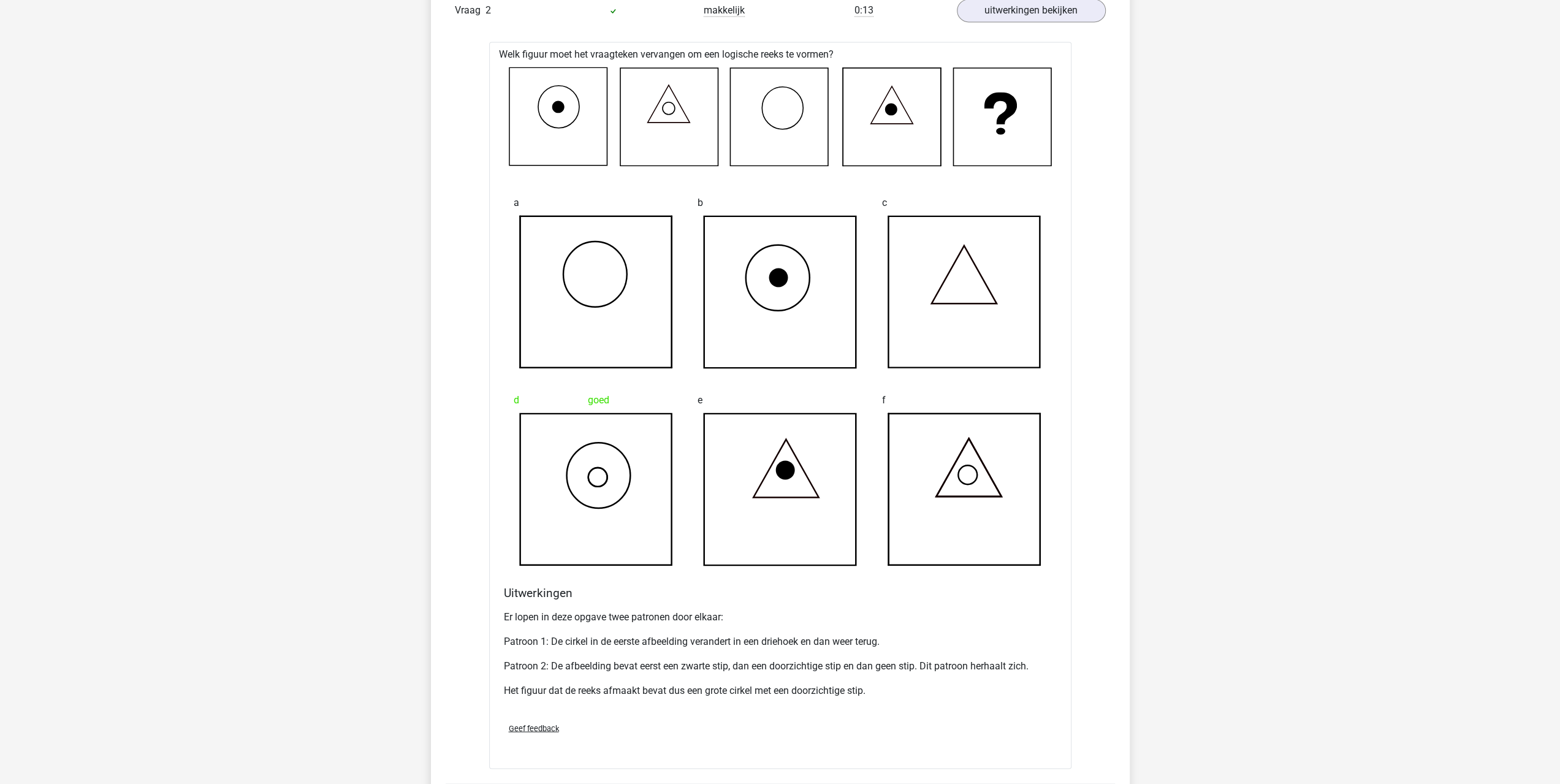
drag, startPoint x: 1242, startPoint y: 403, endPoint x: 1235, endPoint y: 378, distance: 26.0
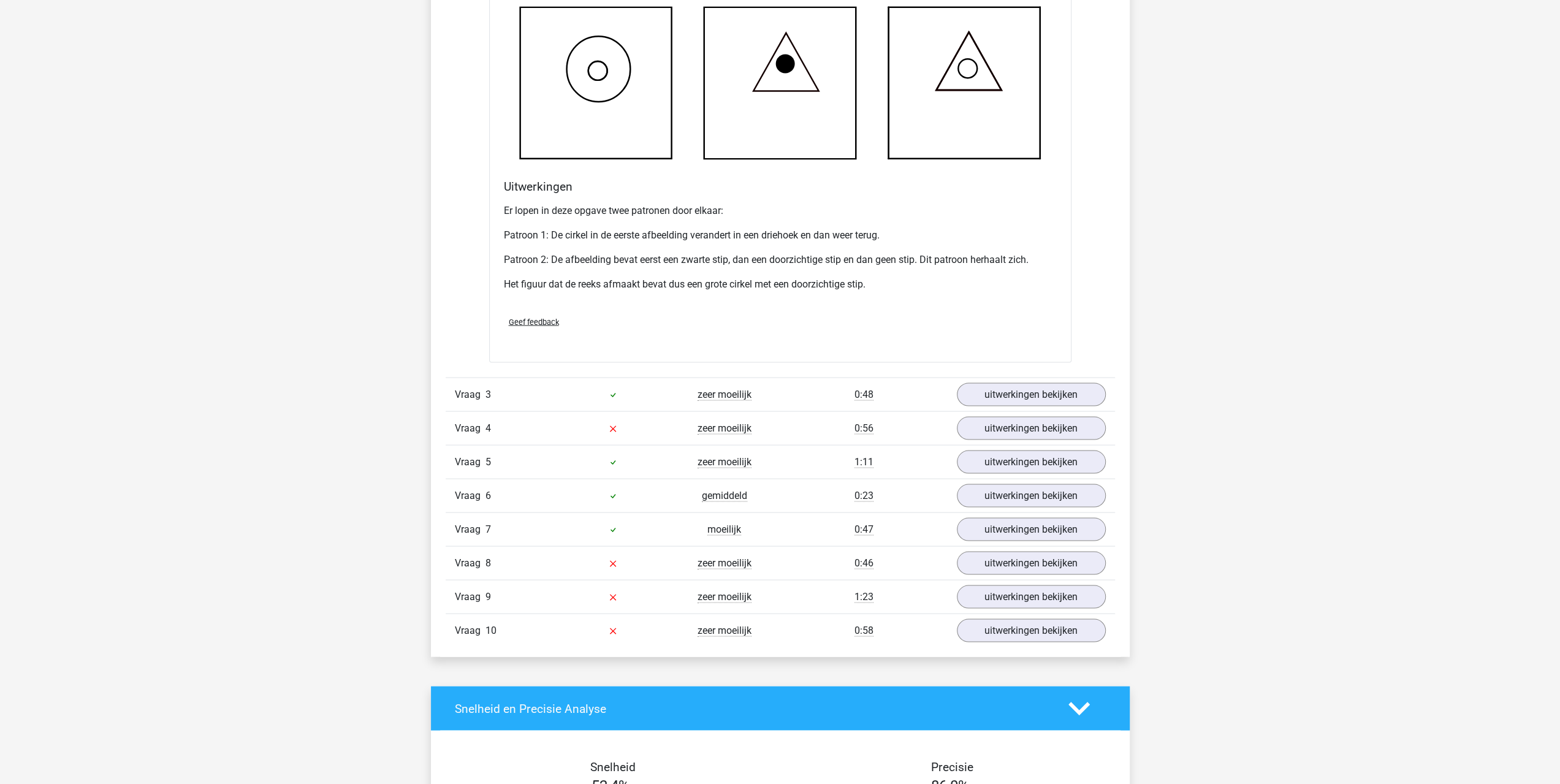
scroll to position [2423, 0]
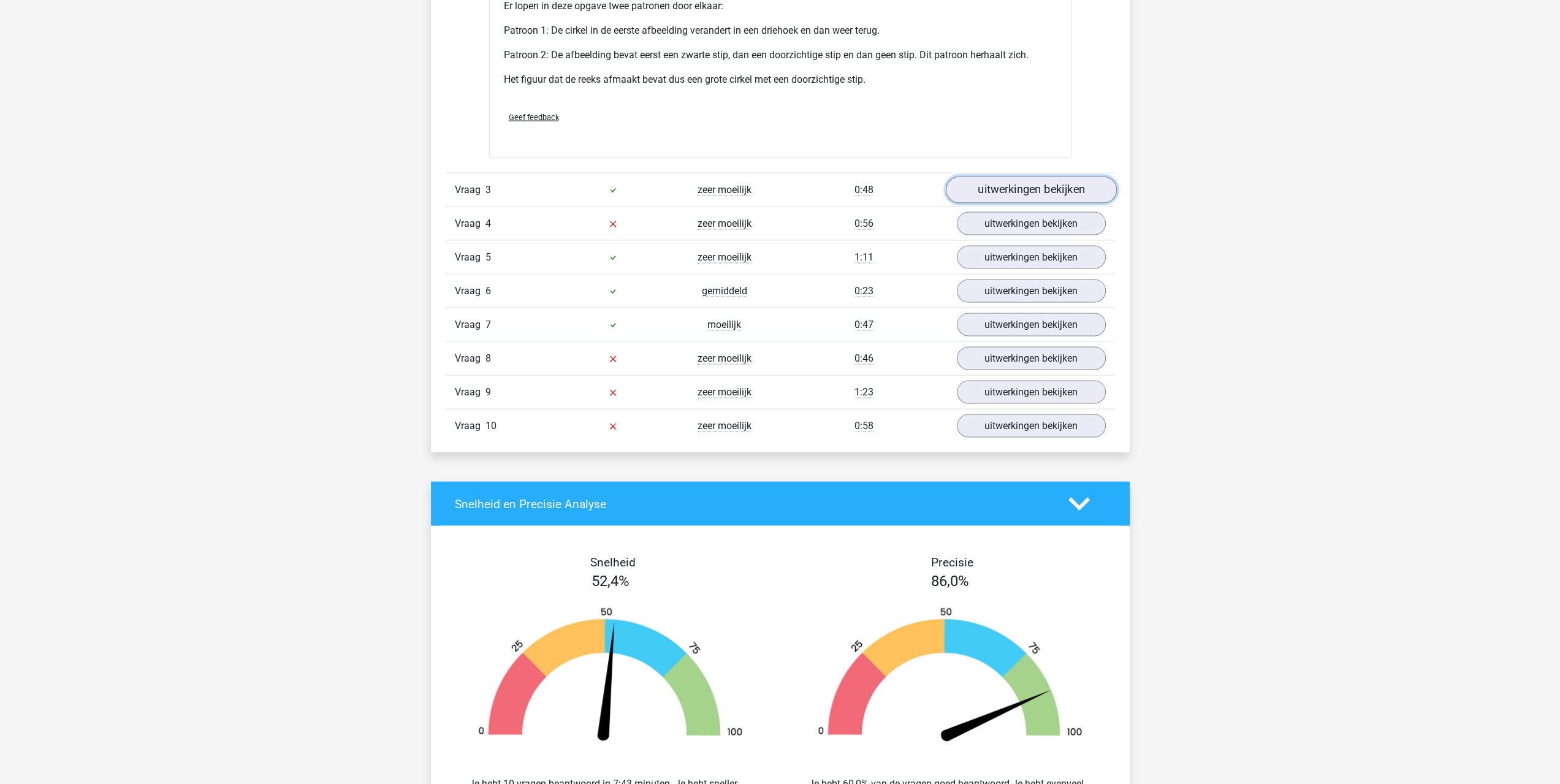
click at [1018, 183] on link "uitwerkingen bekijken" at bounding box center [1030, 190] width 171 height 27
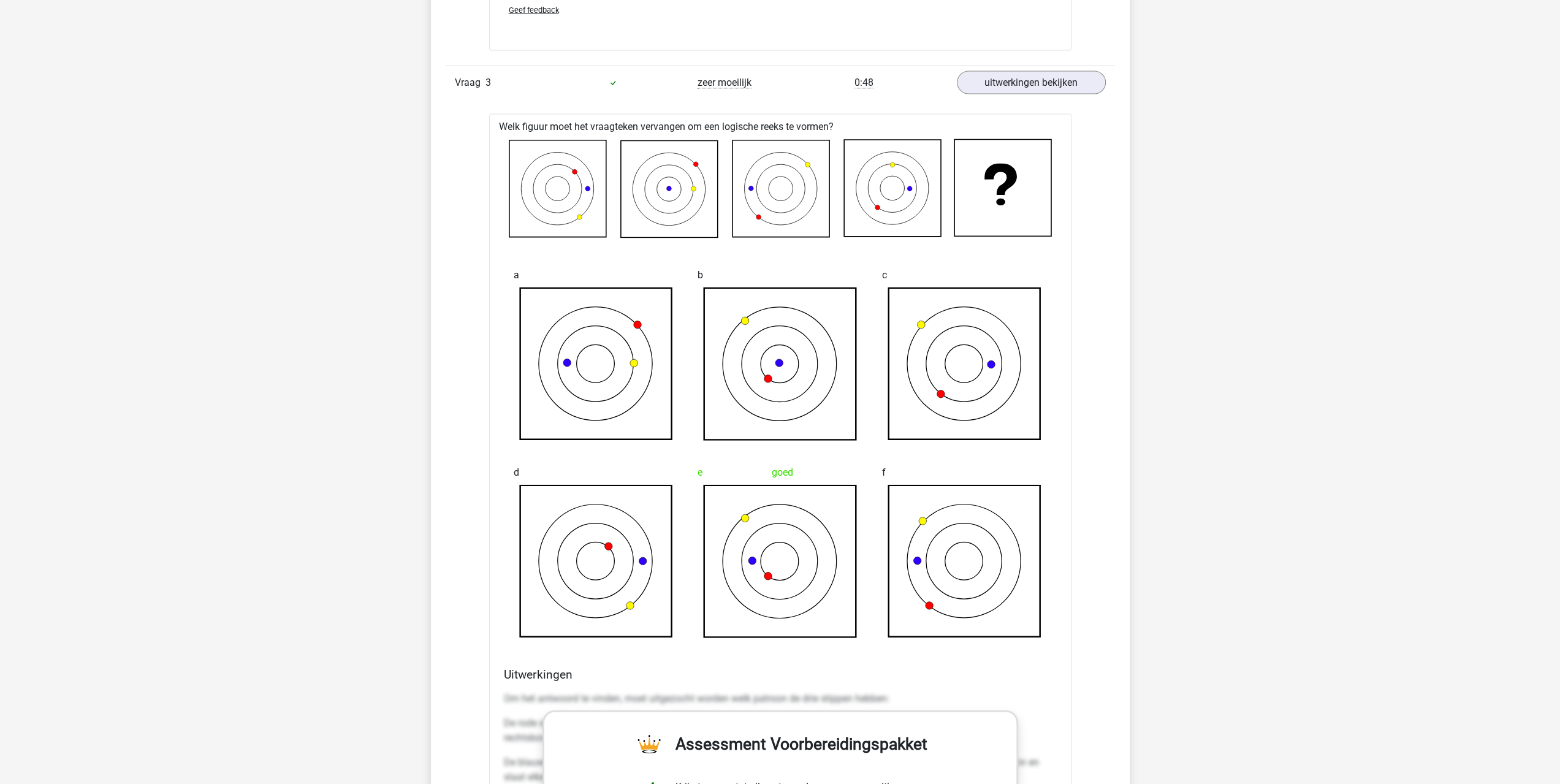
scroll to position [2532, 0]
drag, startPoint x: 1218, startPoint y: 379, endPoint x: 1218, endPoint y: 398, distance: 19.0
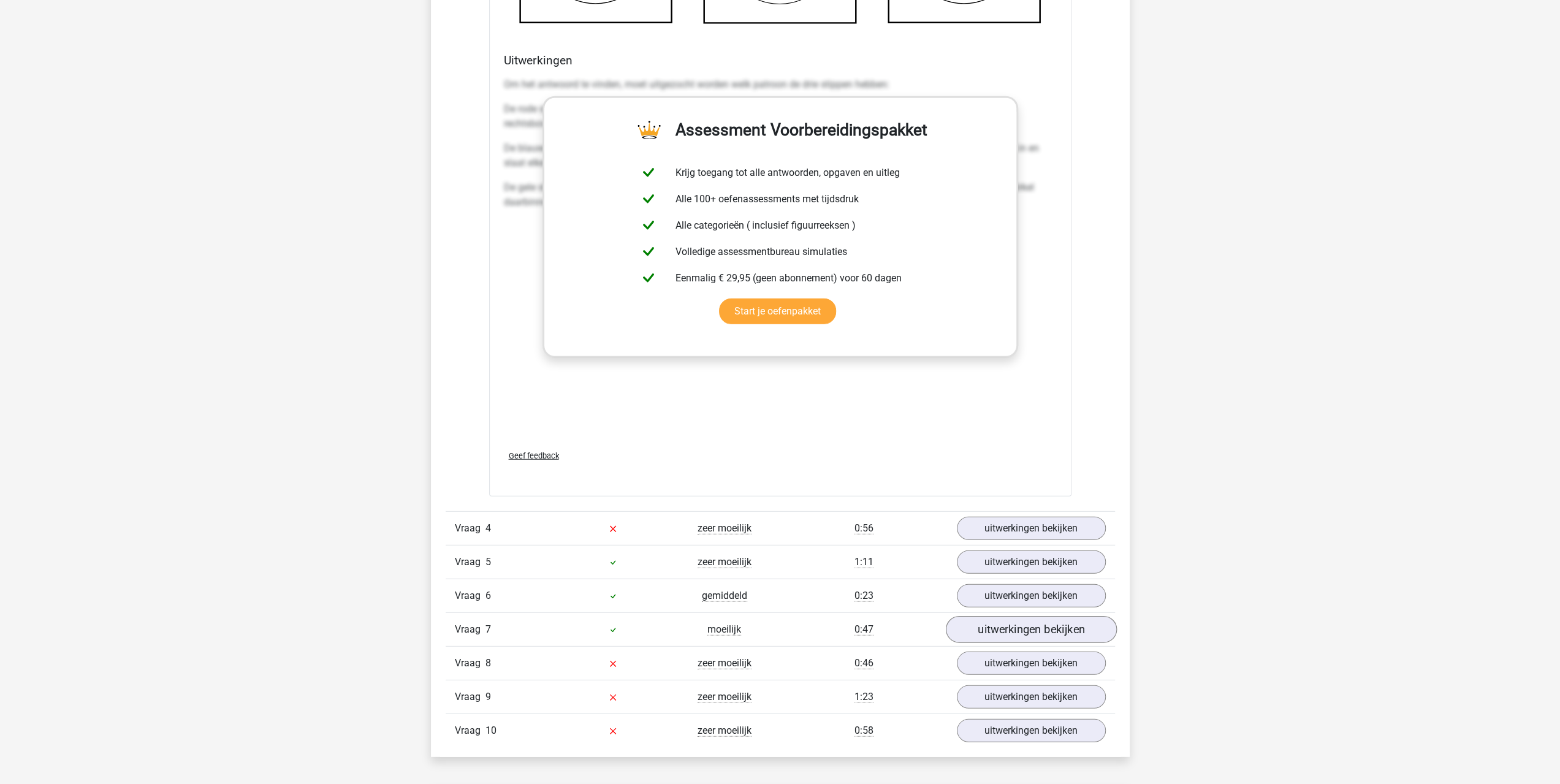
scroll to position [3145, 0]
click at [1021, 527] on link "uitwerkingen bekijken" at bounding box center [1030, 527] width 171 height 27
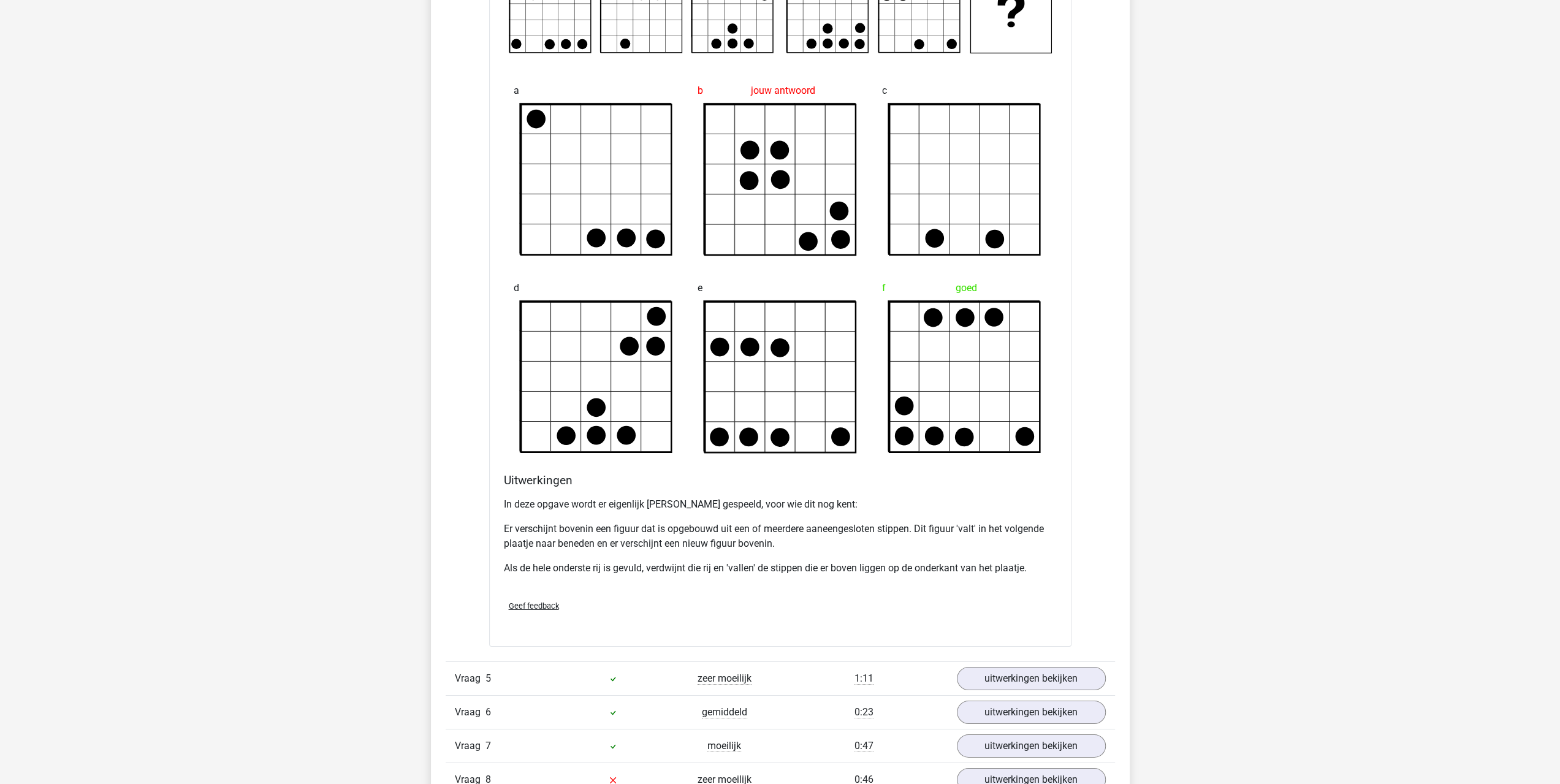
scroll to position [3554, 0]
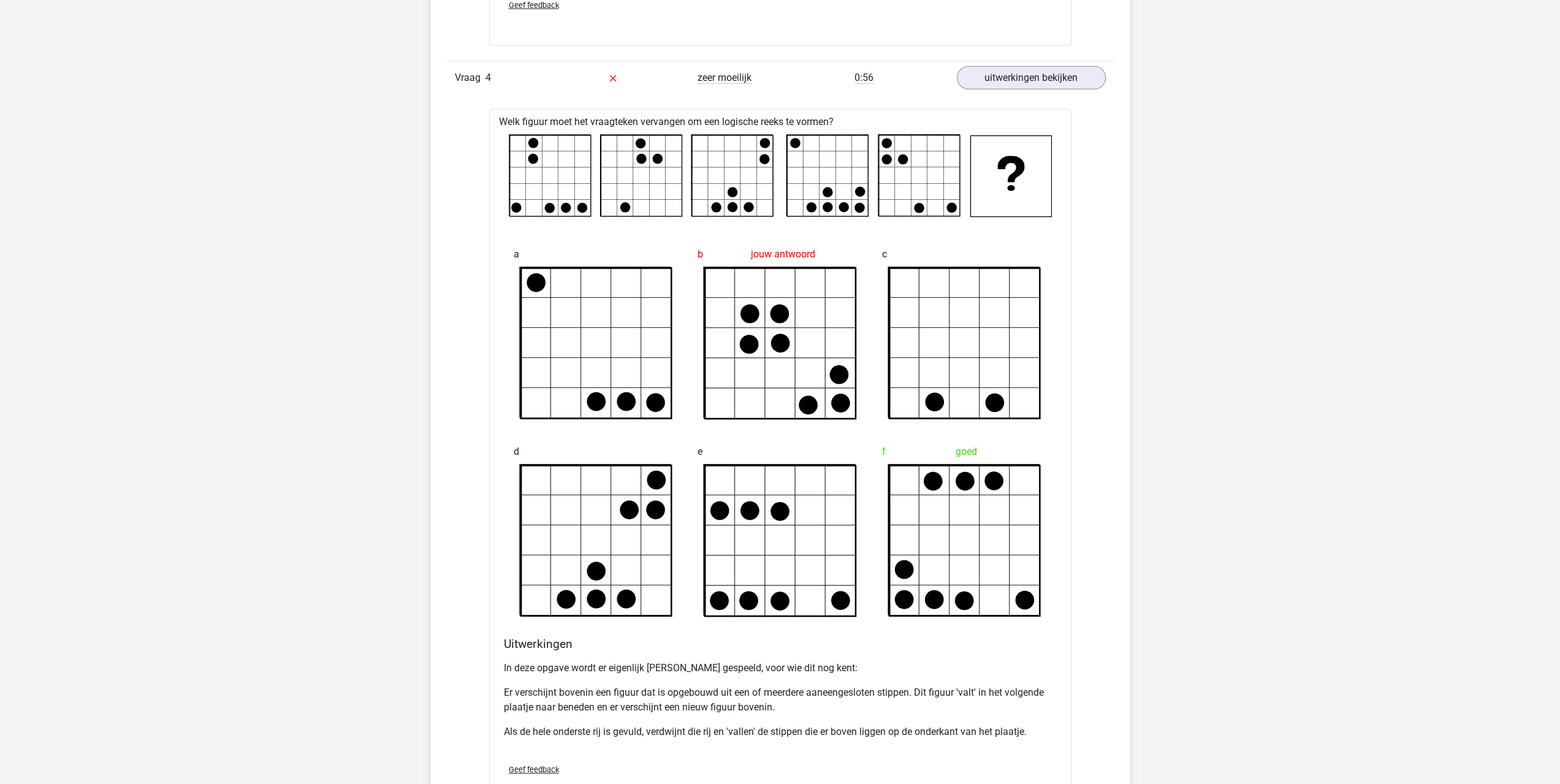
drag, startPoint x: 1275, startPoint y: 400, endPoint x: 1272, endPoint y: 420, distance: 20.2
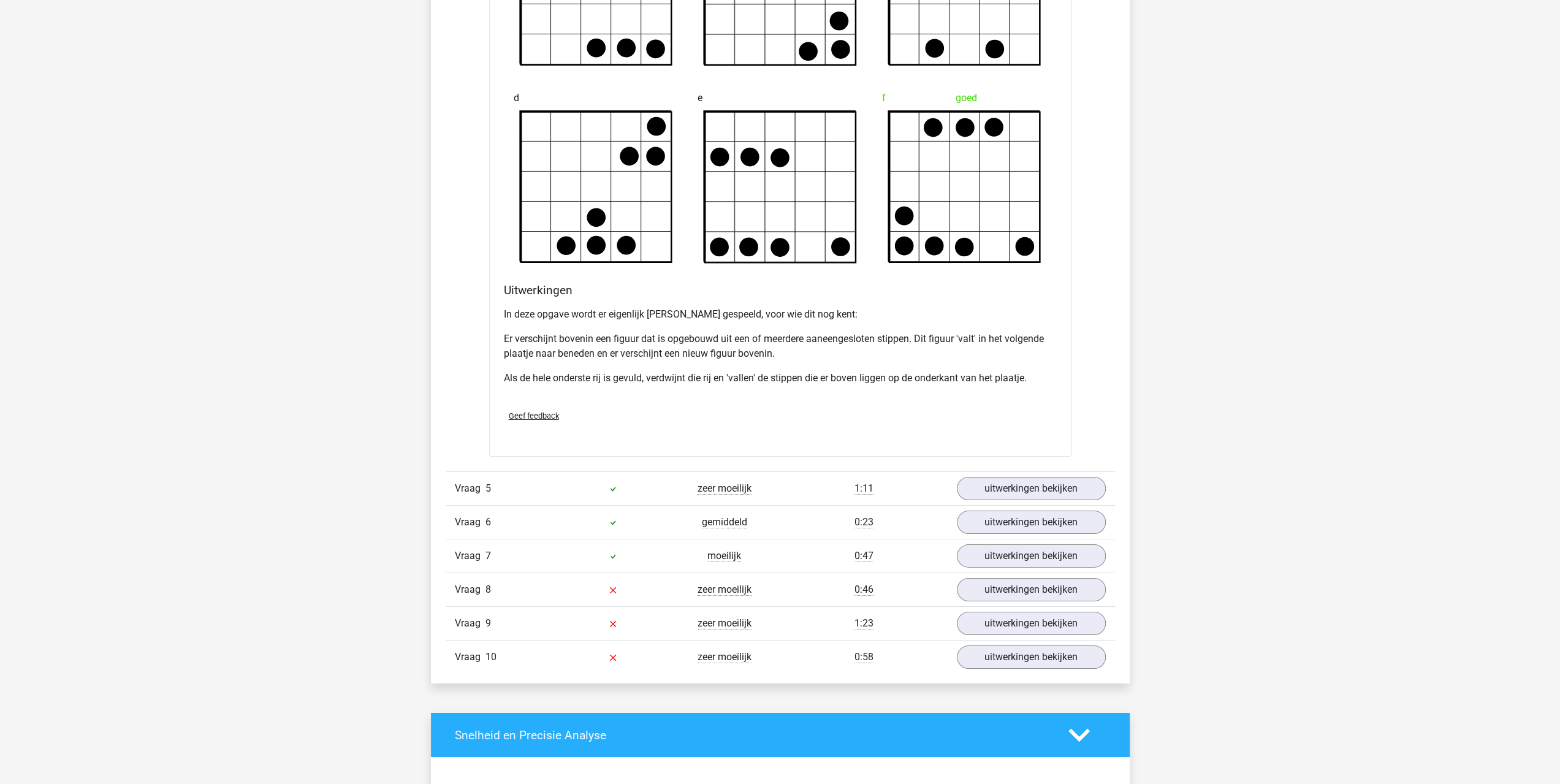
scroll to position [4208, 0]
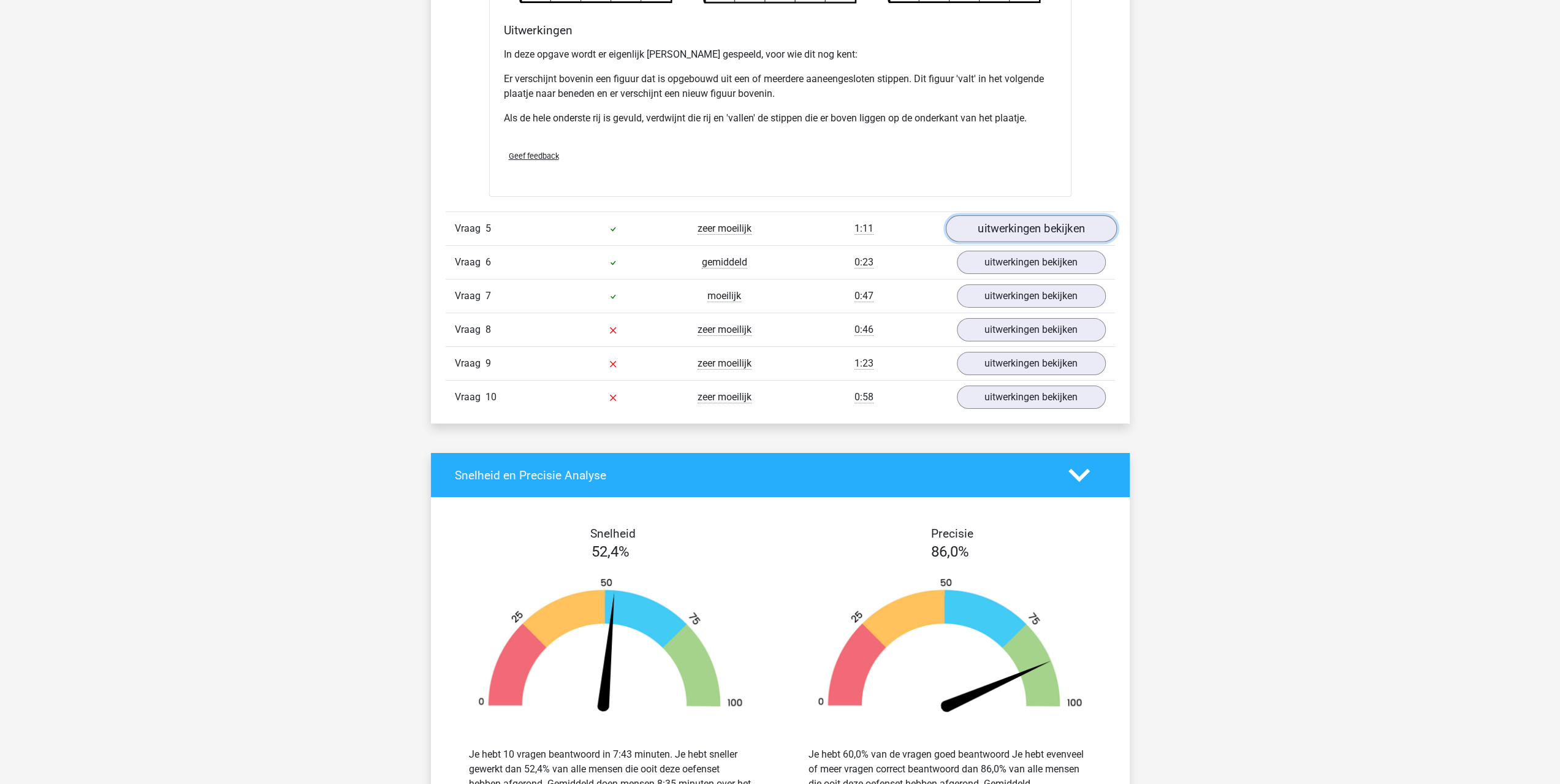
drag, startPoint x: 978, startPoint y: 219, endPoint x: 1018, endPoint y: 240, distance: 45.2
click at [979, 220] on link "uitwerkingen bekijken" at bounding box center [1030, 229] width 171 height 27
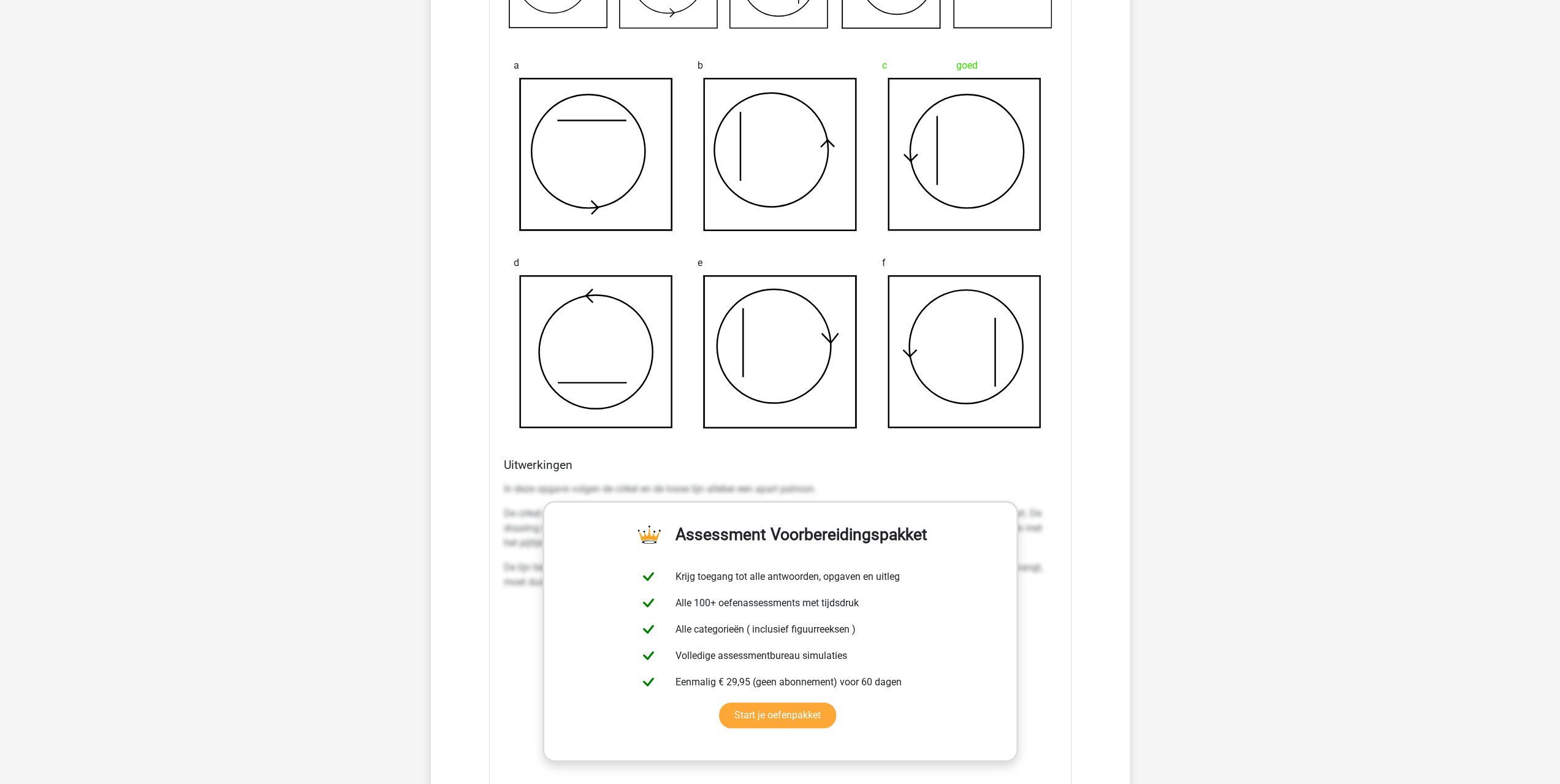
drag, startPoint x: 1306, startPoint y: 378, endPoint x: 1288, endPoint y: 340, distance: 42.0
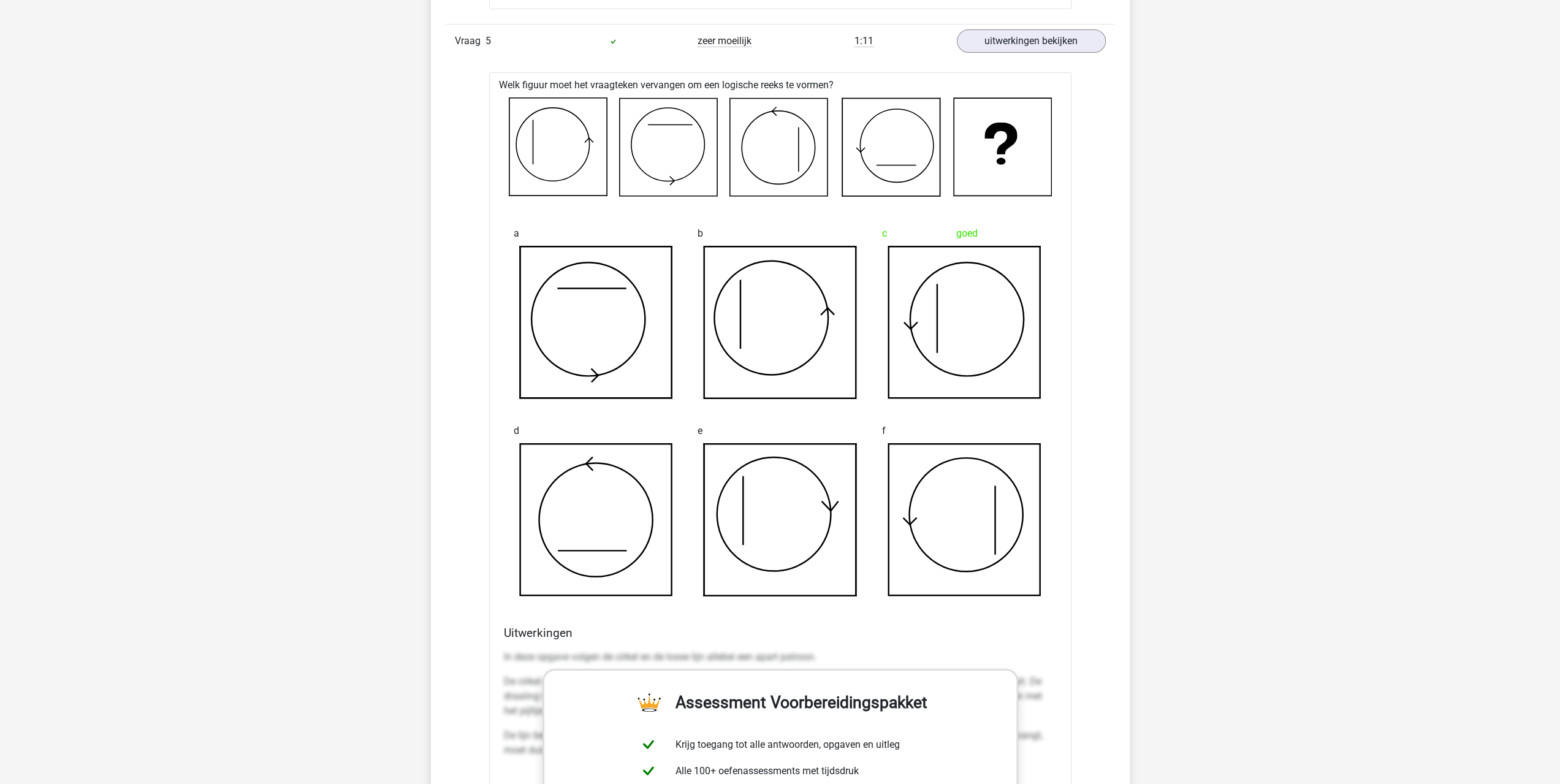
scroll to position [4396, 0]
drag, startPoint x: 1210, startPoint y: 586, endPoint x: 1245, endPoint y: 583, distance: 35.1
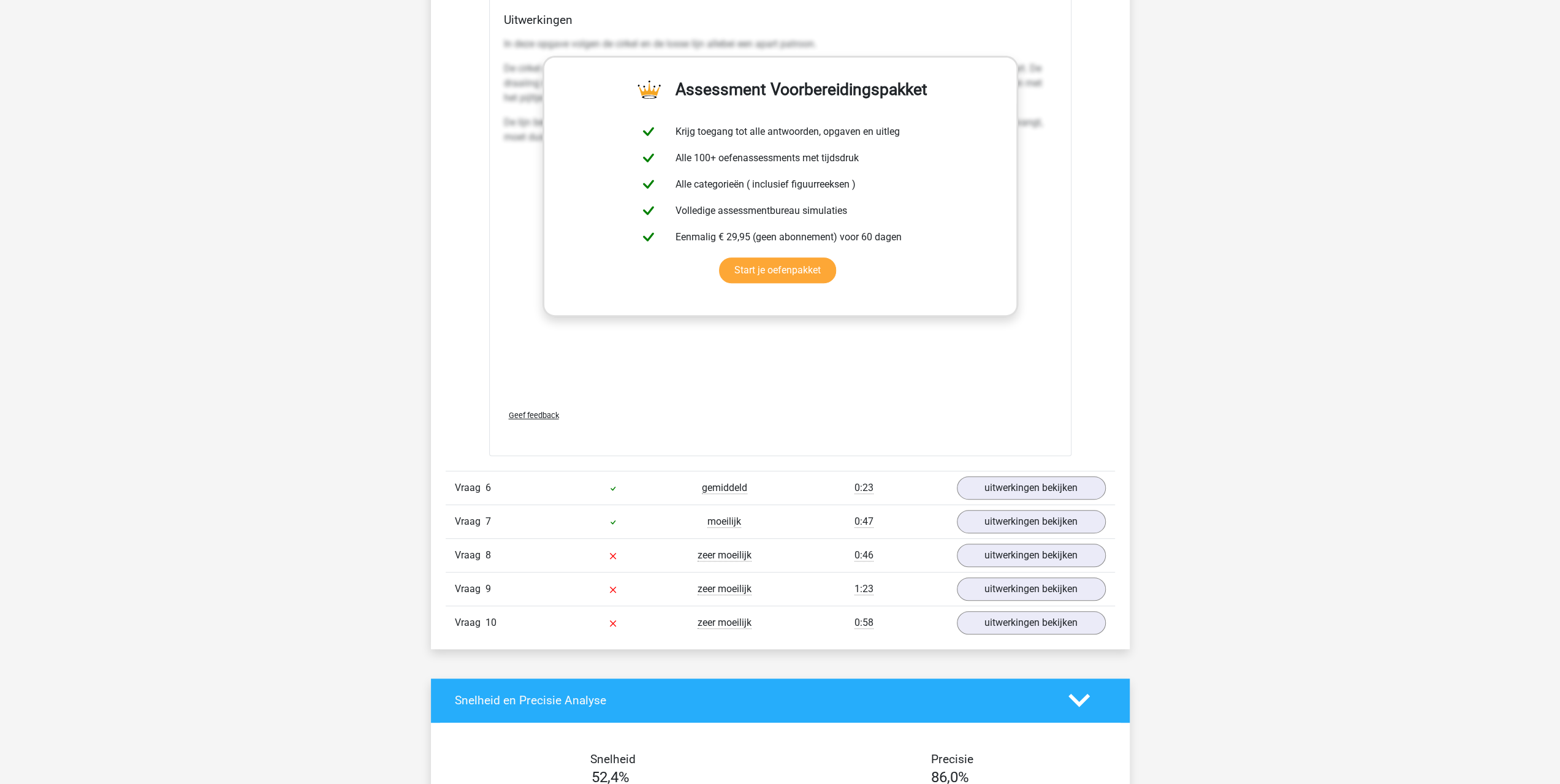
scroll to position [5212, 0]
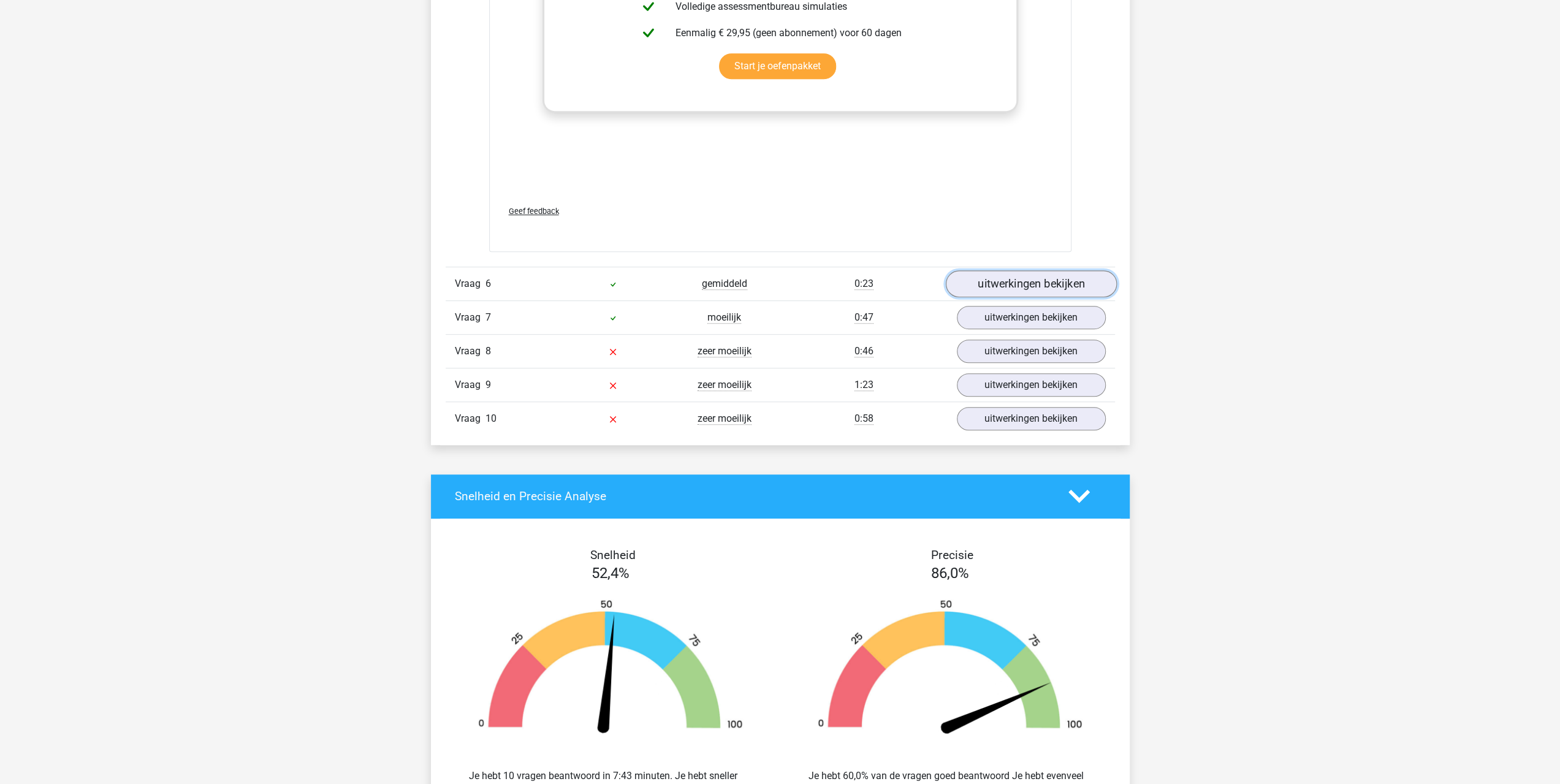
click at [983, 288] on link "uitwerkingen bekijken" at bounding box center [1030, 283] width 171 height 27
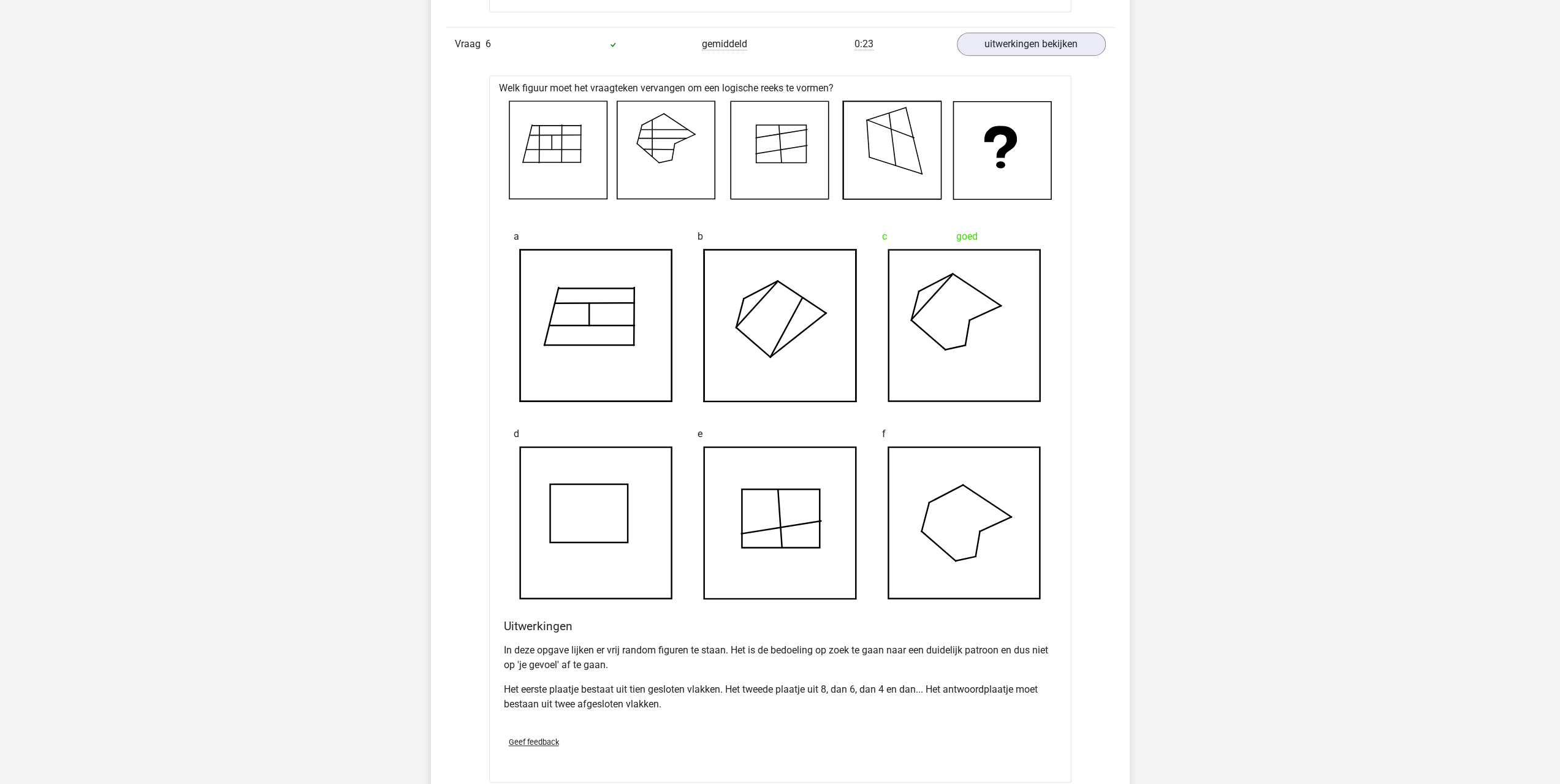
scroll to position [5443, 0]
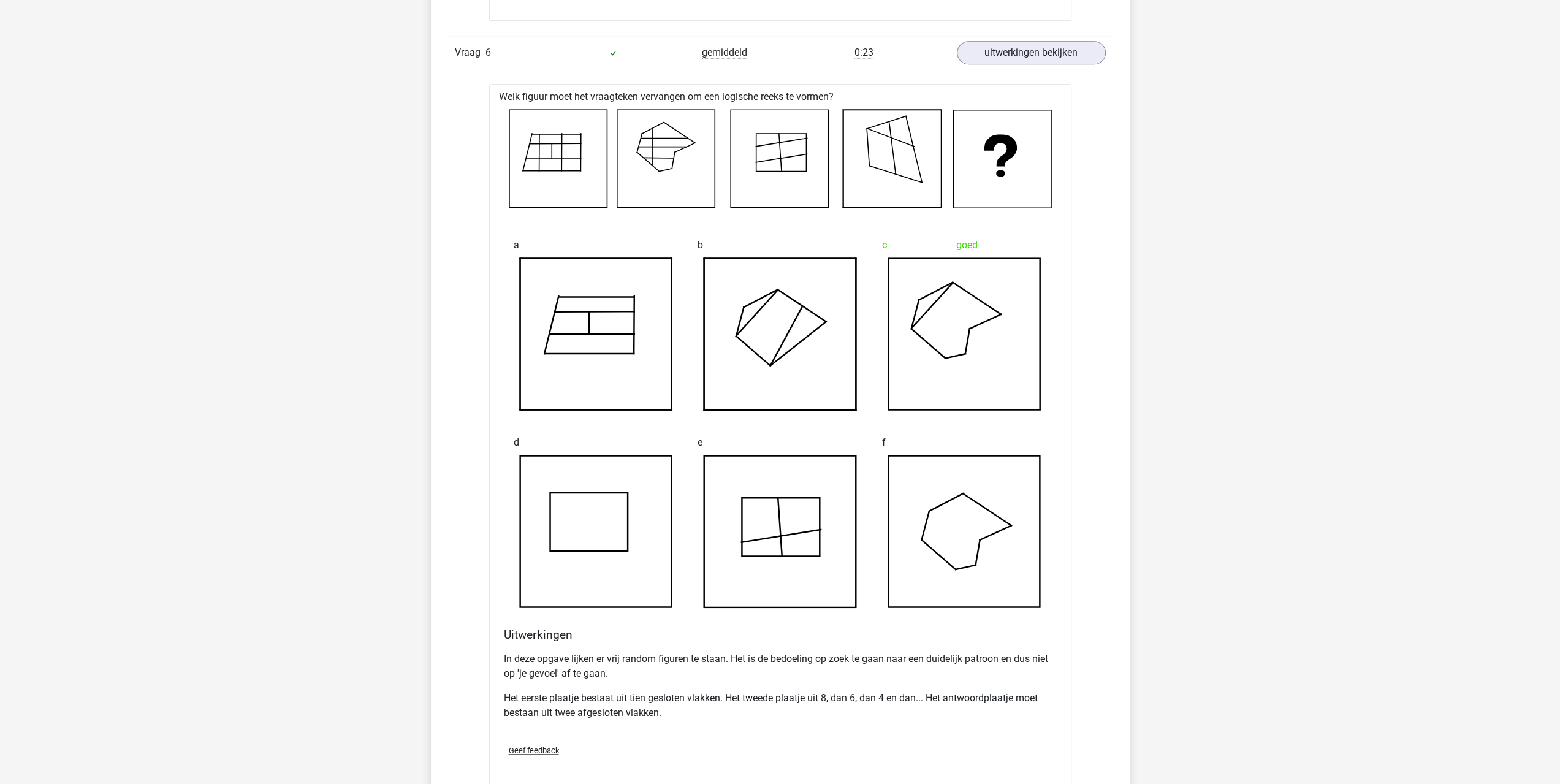
drag, startPoint x: 1211, startPoint y: 382, endPoint x: 1218, endPoint y: 343, distance: 39.6
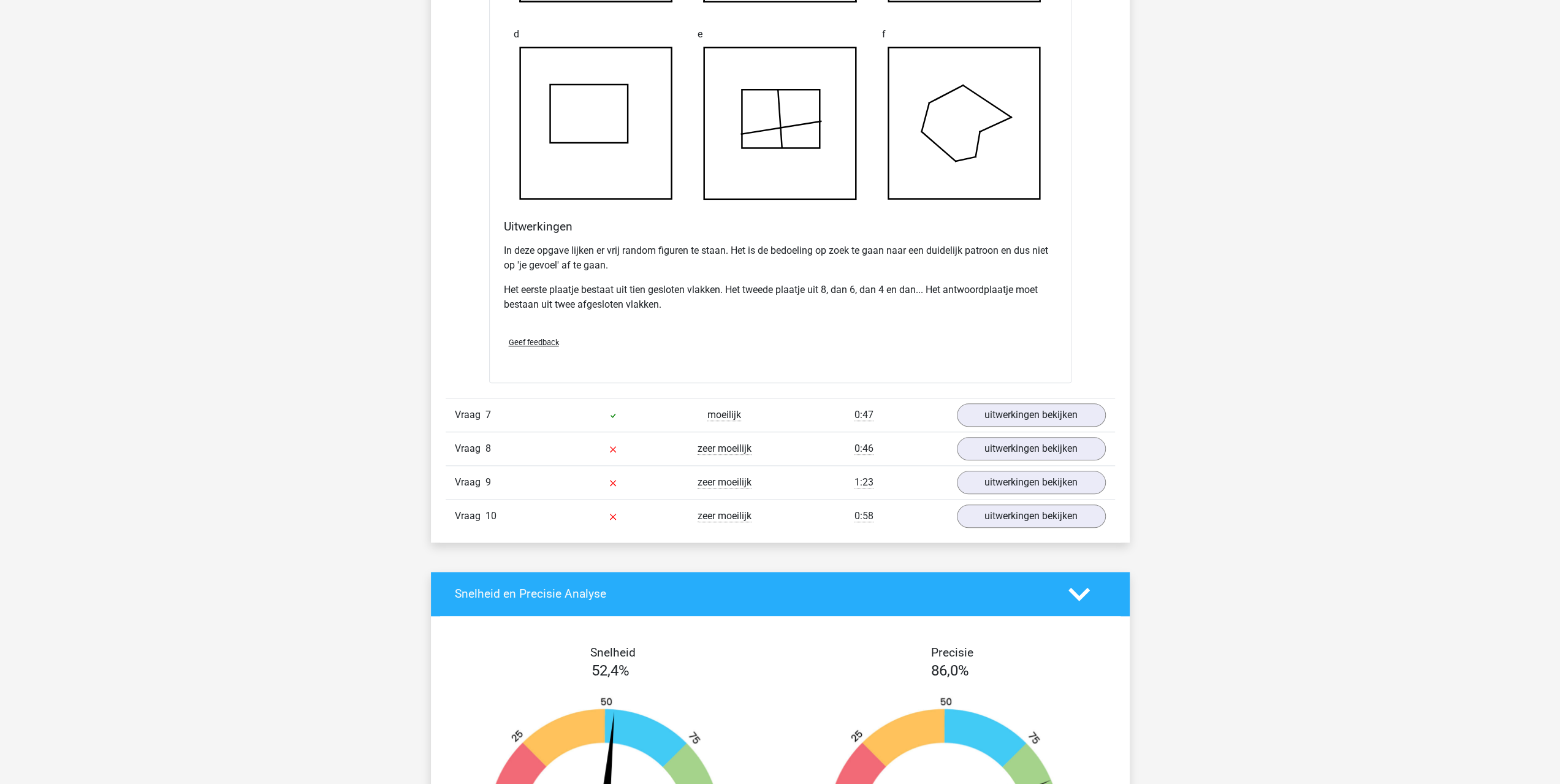
scroll to position [6056, 0]
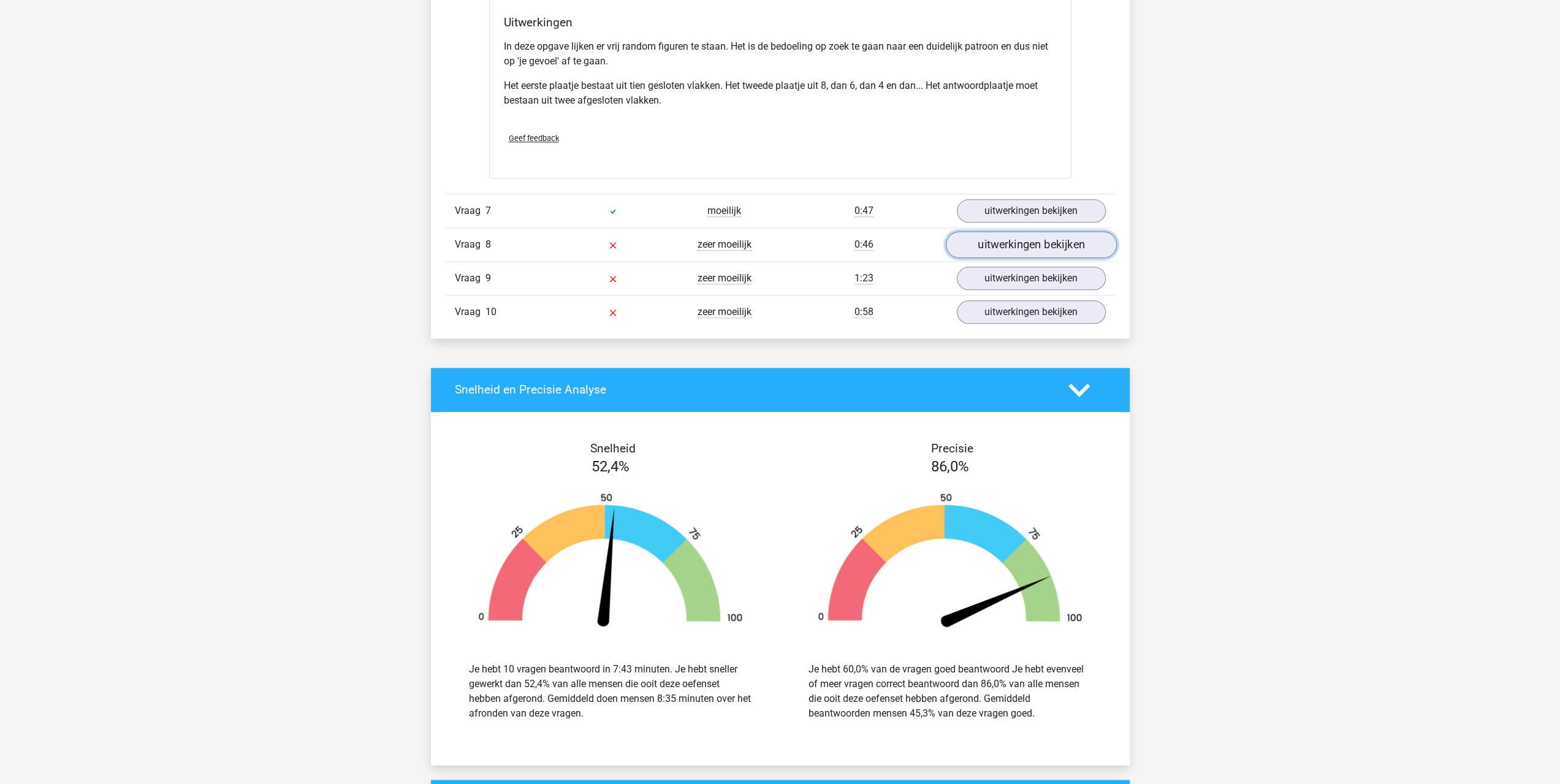
click at [1031, 235] on link "uitwerkingen bekijken" at bounding box center [1030, 244] width 171 height 27
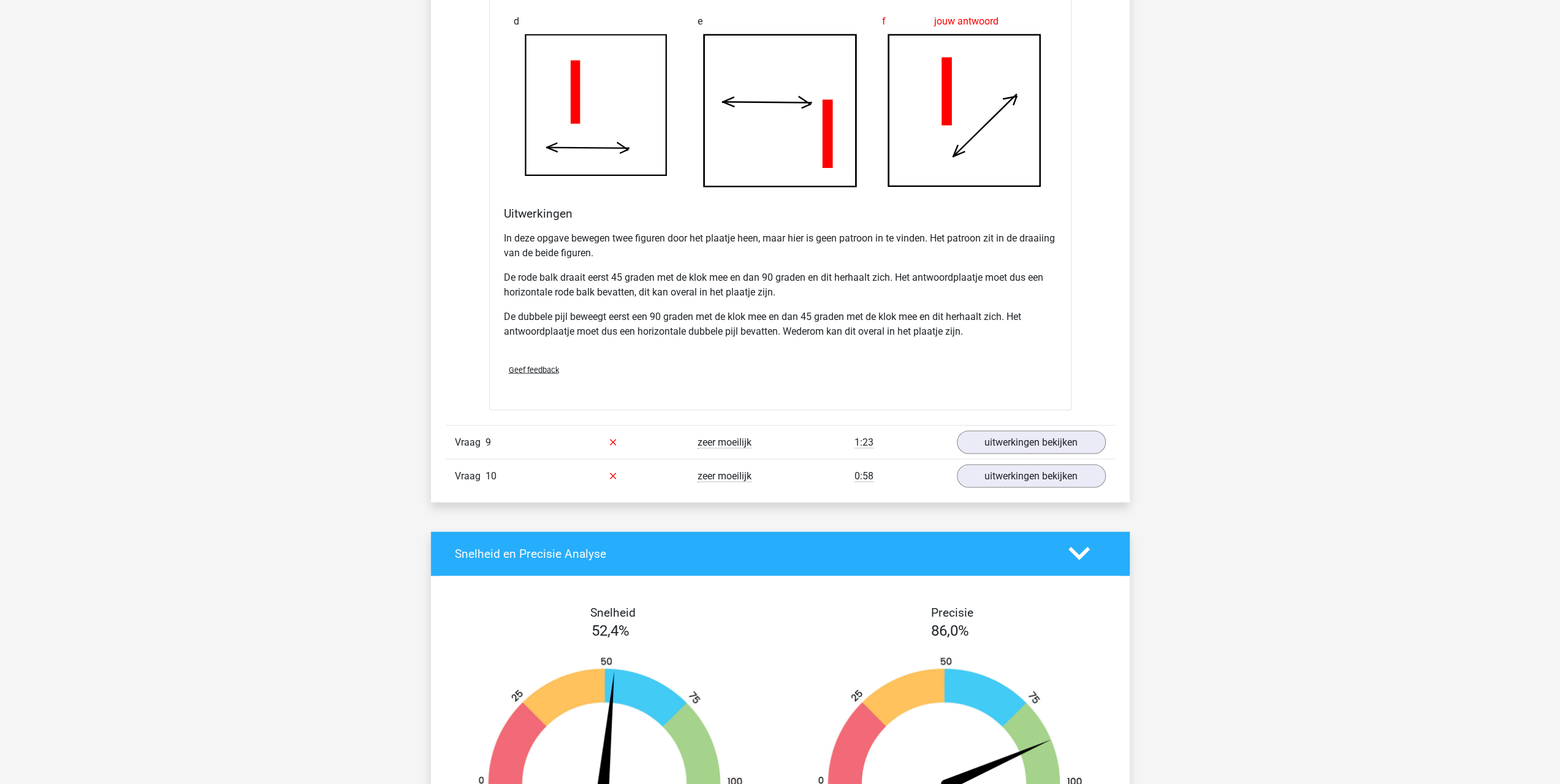
scroll to position [6464, 0]
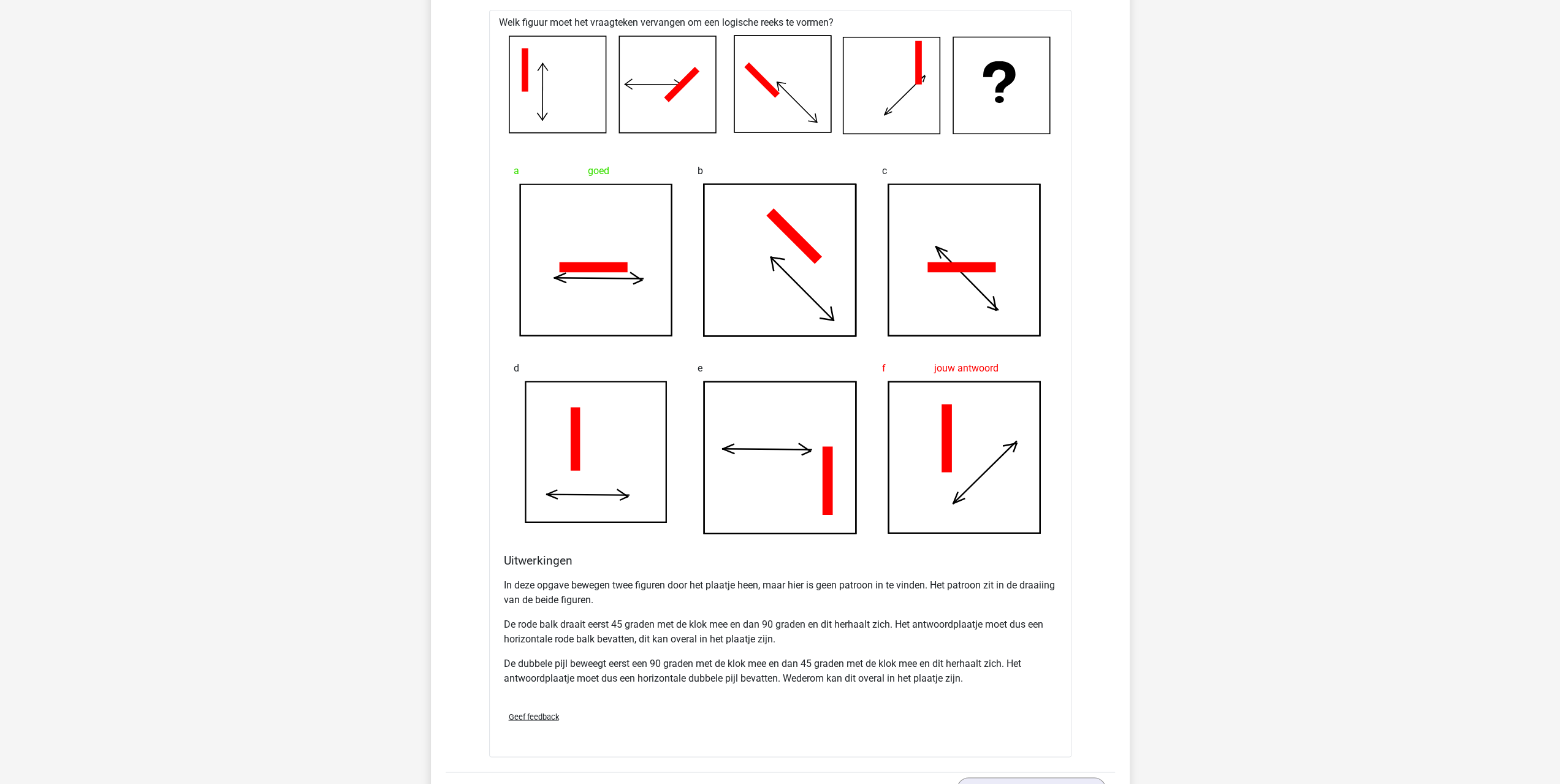
drag, startPoint x: 1129, startPoint y: 427, endPoint x: 1138, endPoint y: 385, distance: 43.0
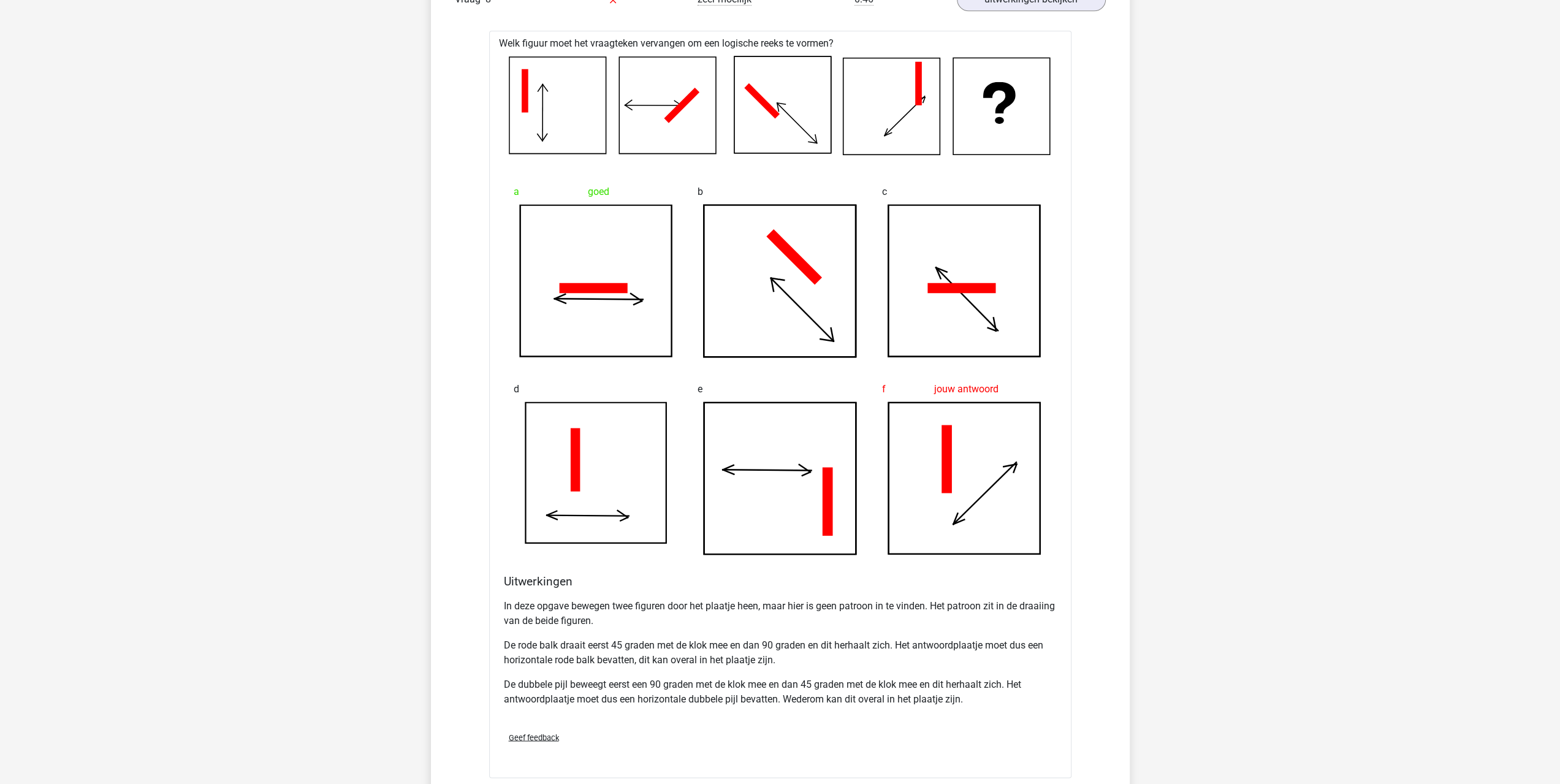
drag, startPoint x: 1322, startPoint y: 443, endPoint x: 1315, endPoint y: 423, distance: 21.2
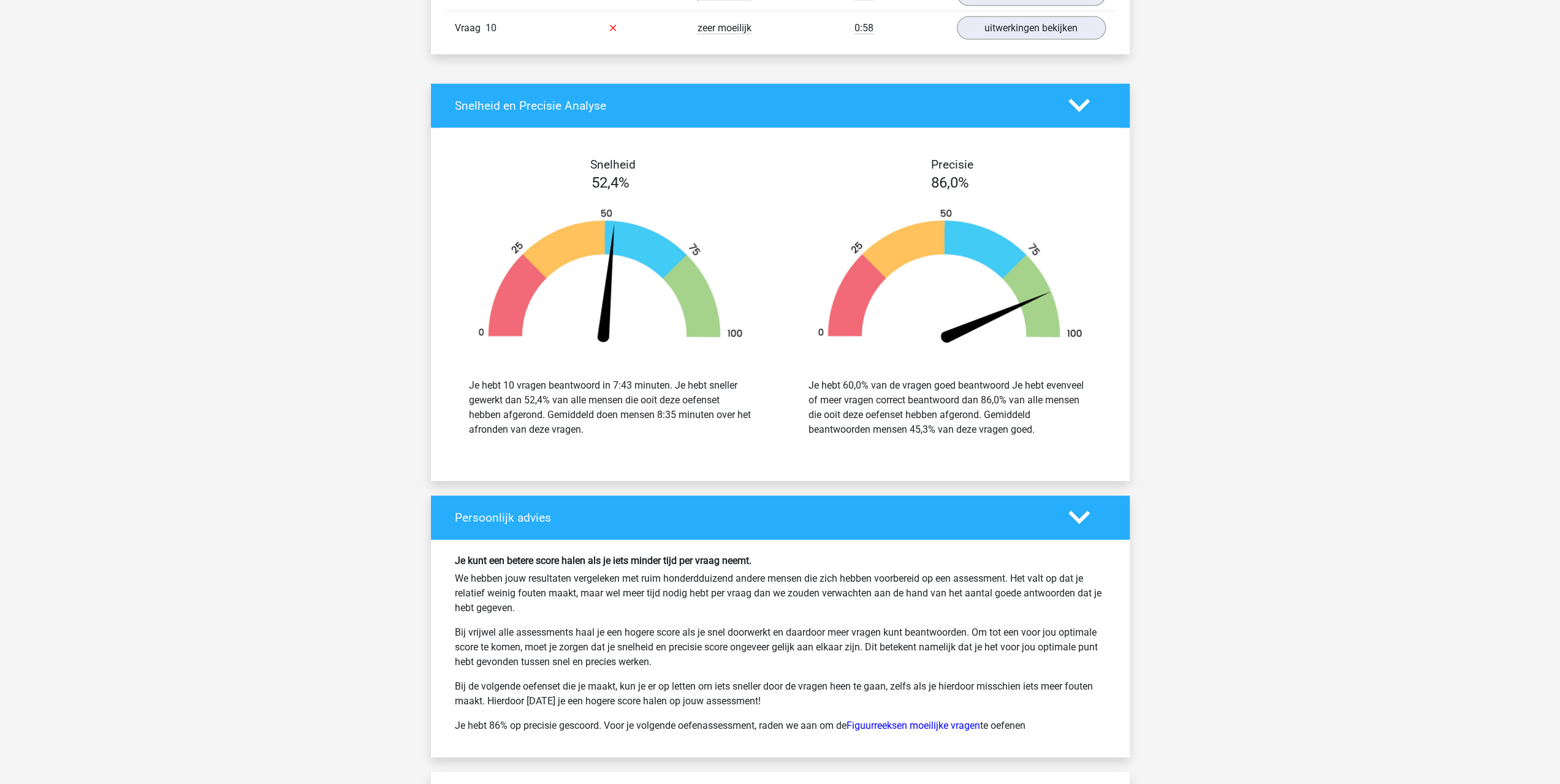
scroll to position [6911, 0]
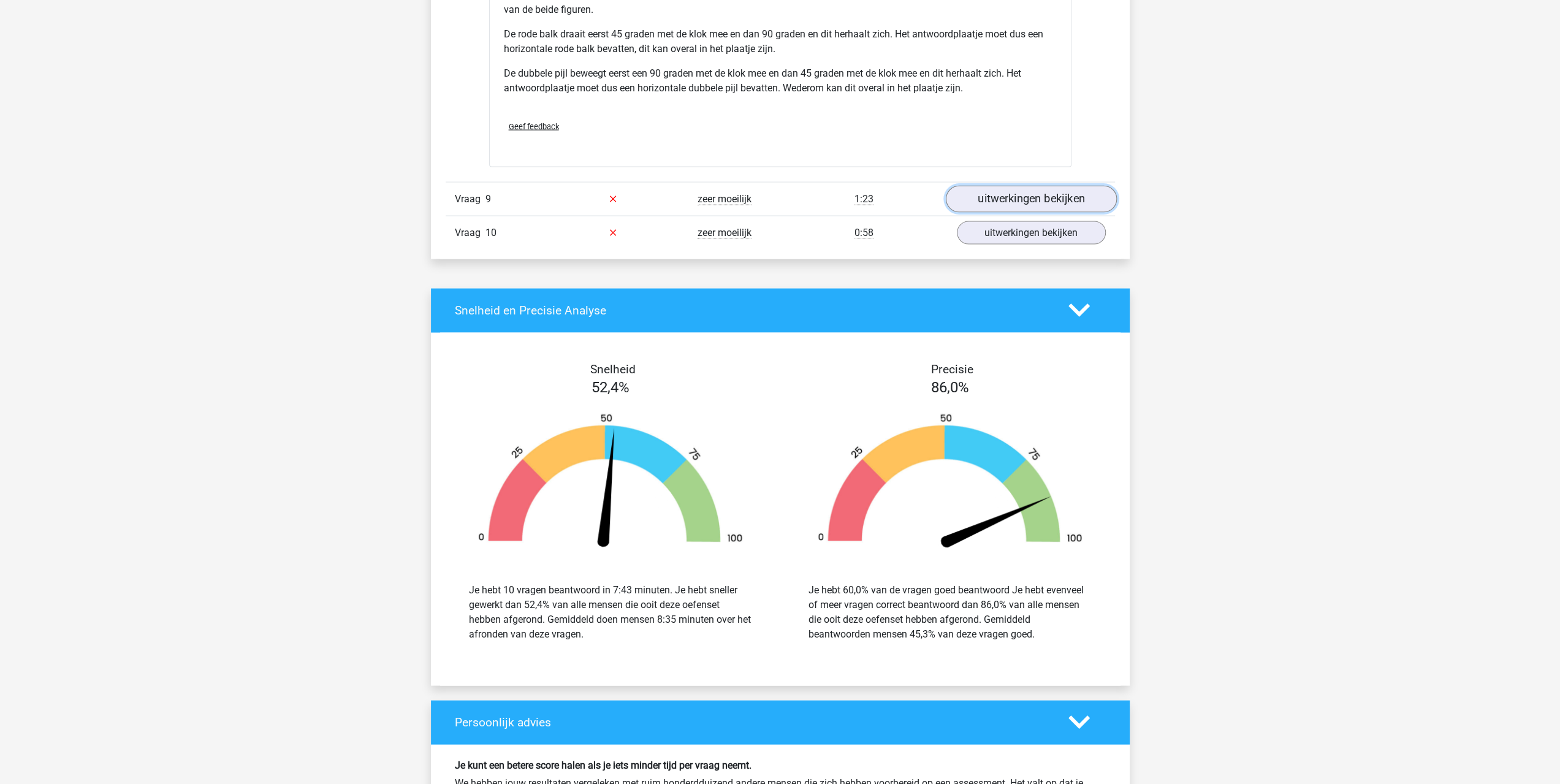
click at [1008, 197] on link "uitwerkingen bekijken" at bounding box center [1030, 198] width 171 height 27
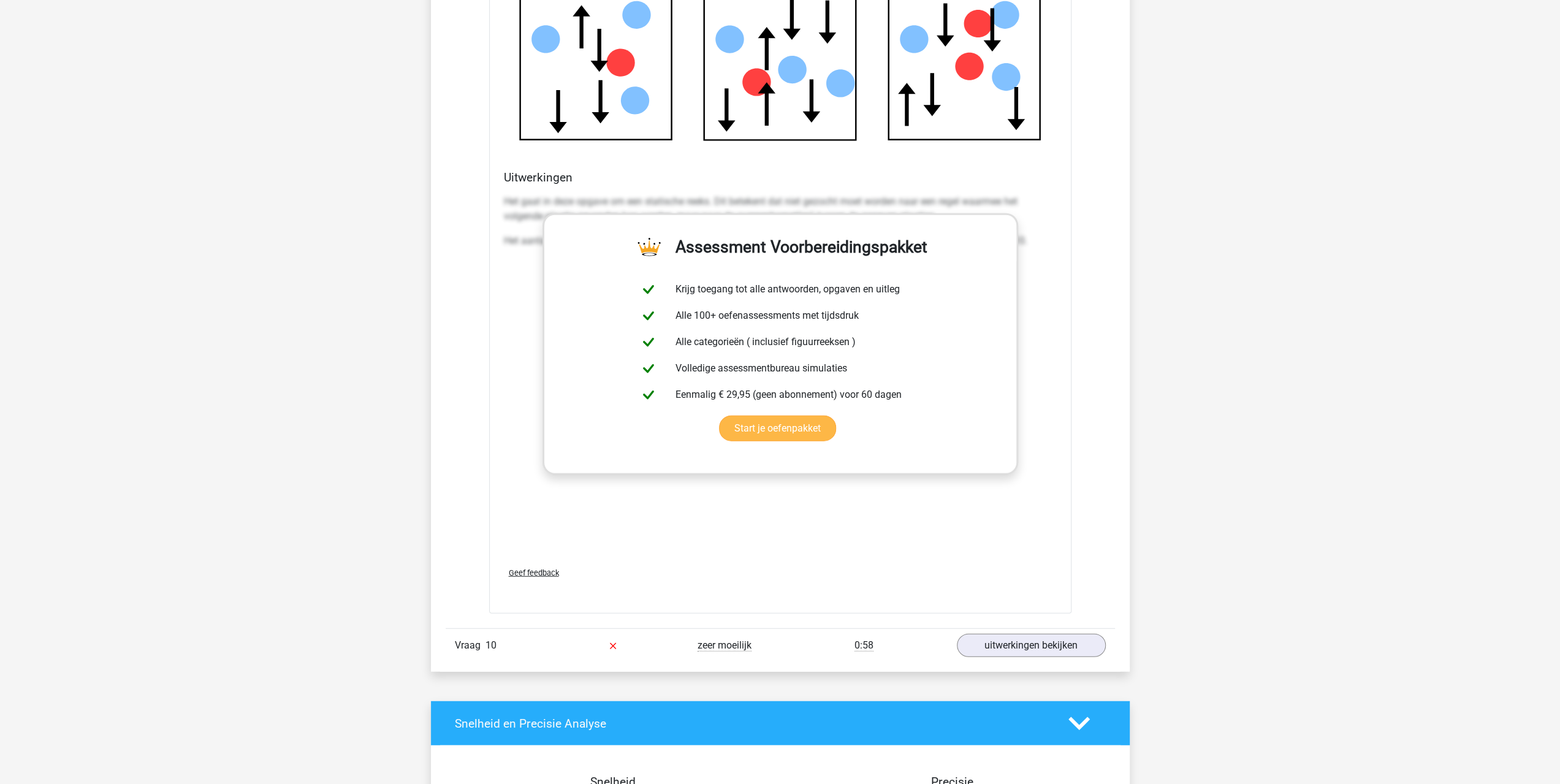
scroll to position [7933, 0]
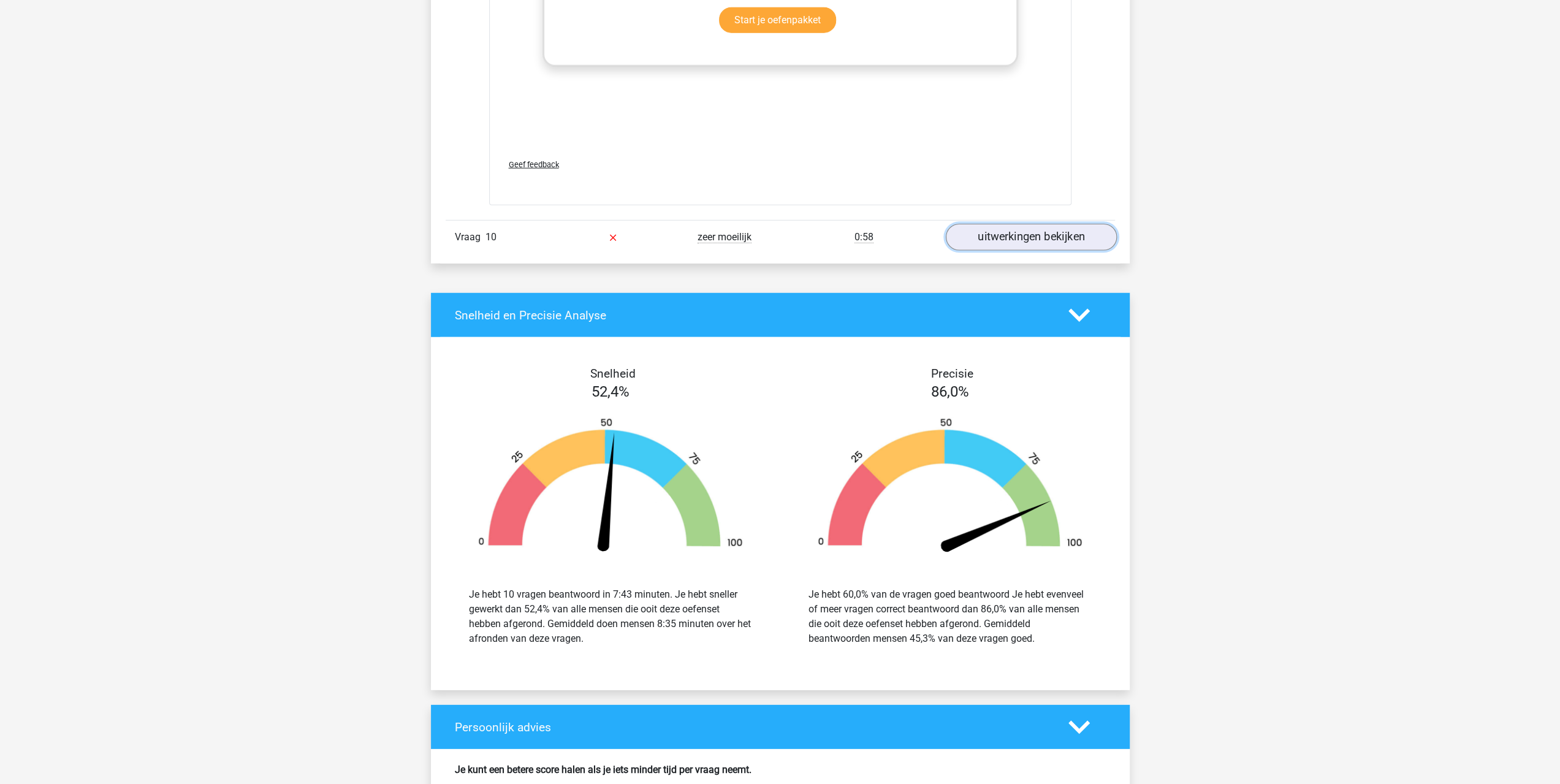
click at [1020, 234] on link "uitwerkingen bekijken" at bounding box center [1030, 237] width 171 height 27
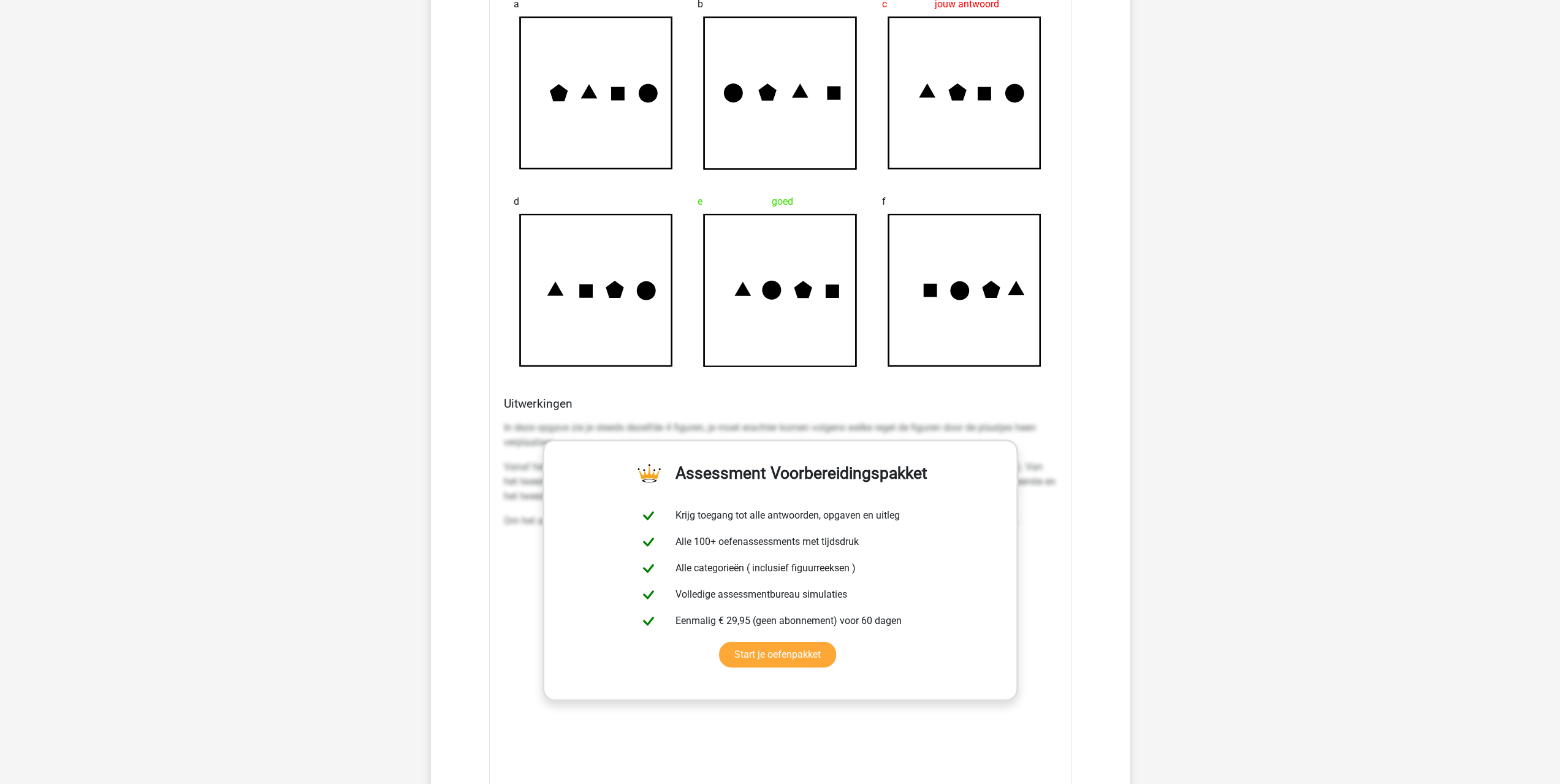
scroll to position [8137, 0]
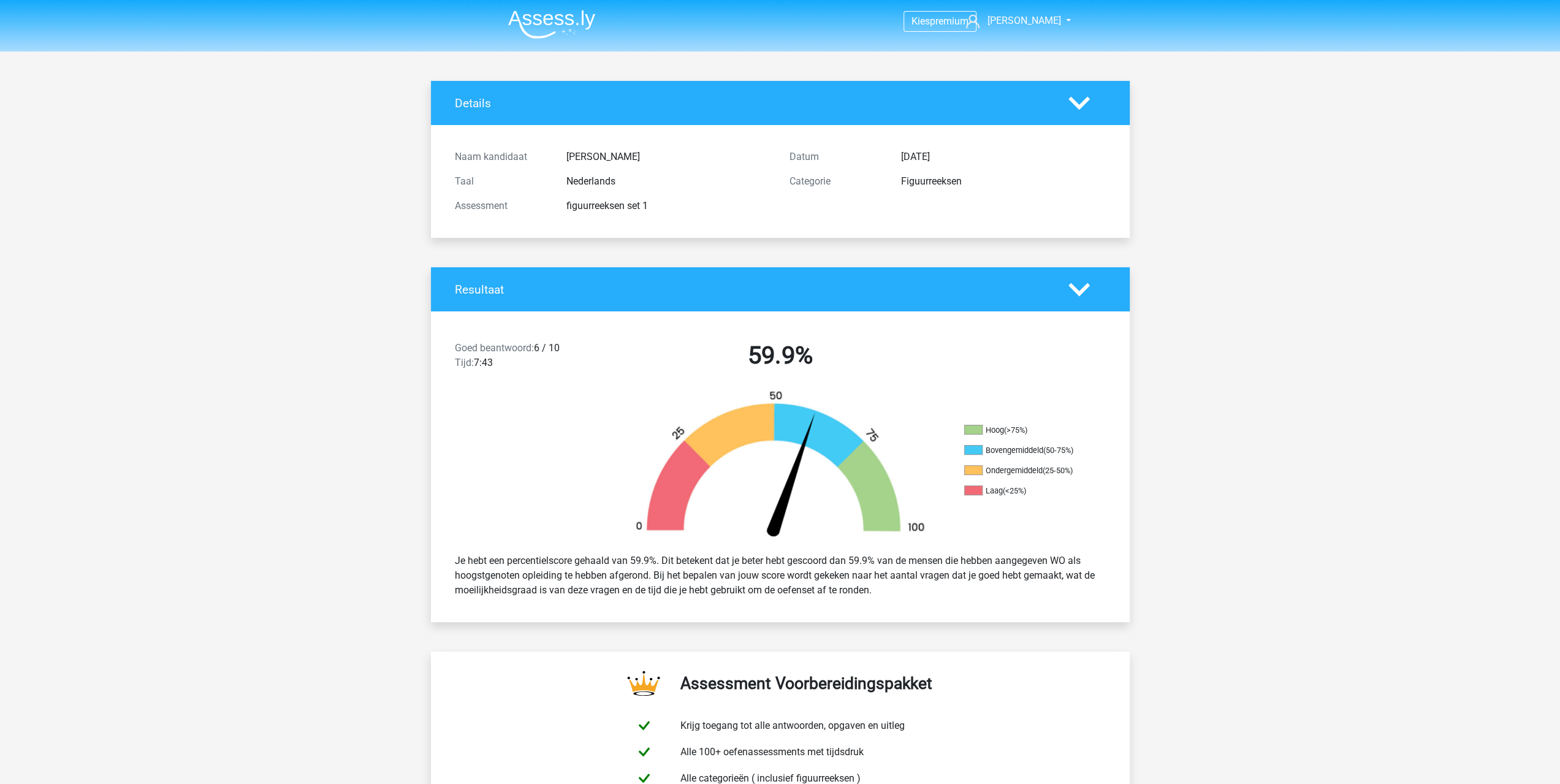
click at [553, 18] on img at bounding box center [552, 24] width 87 height 29
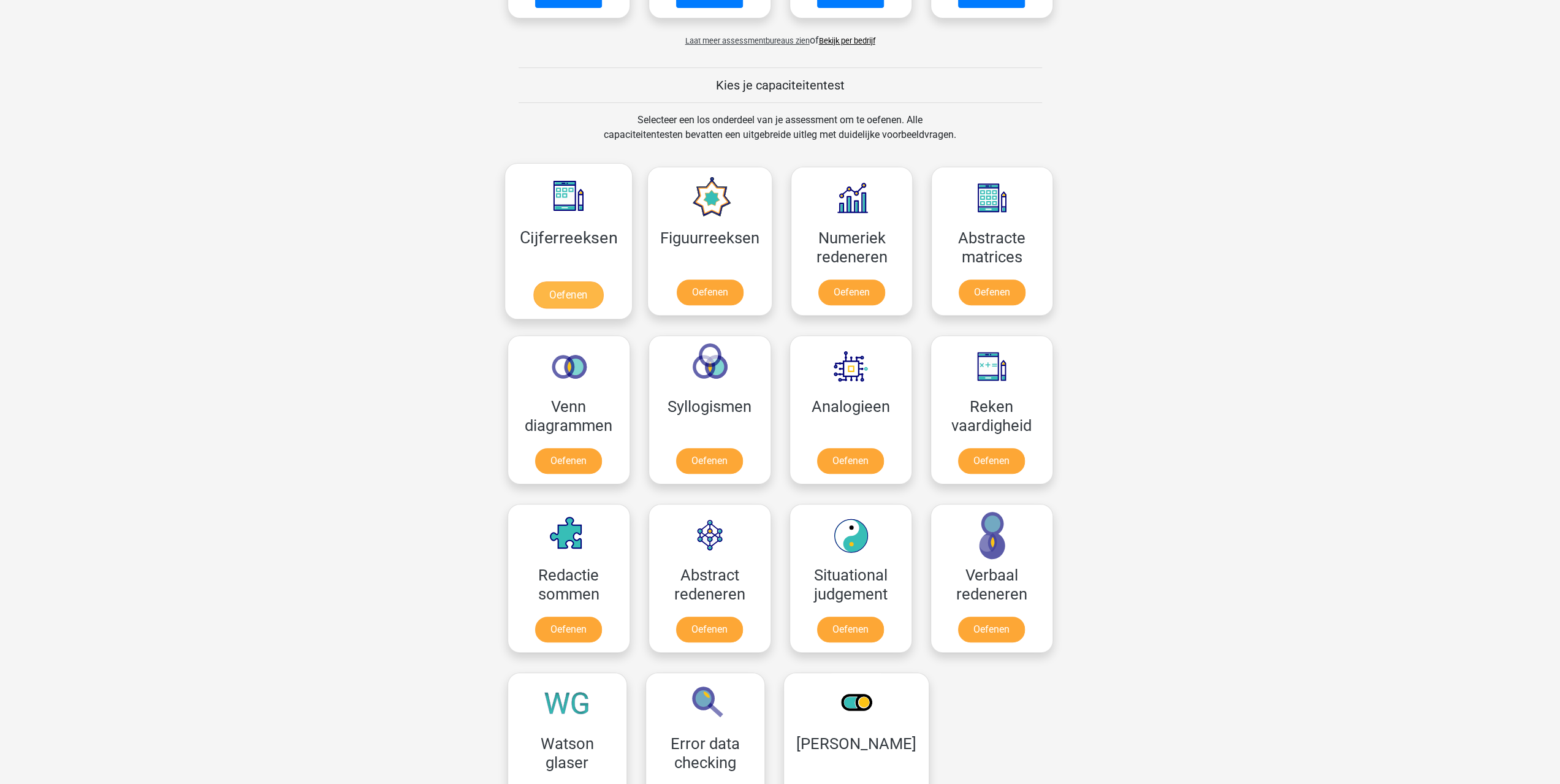
scroll to position [613, 0]
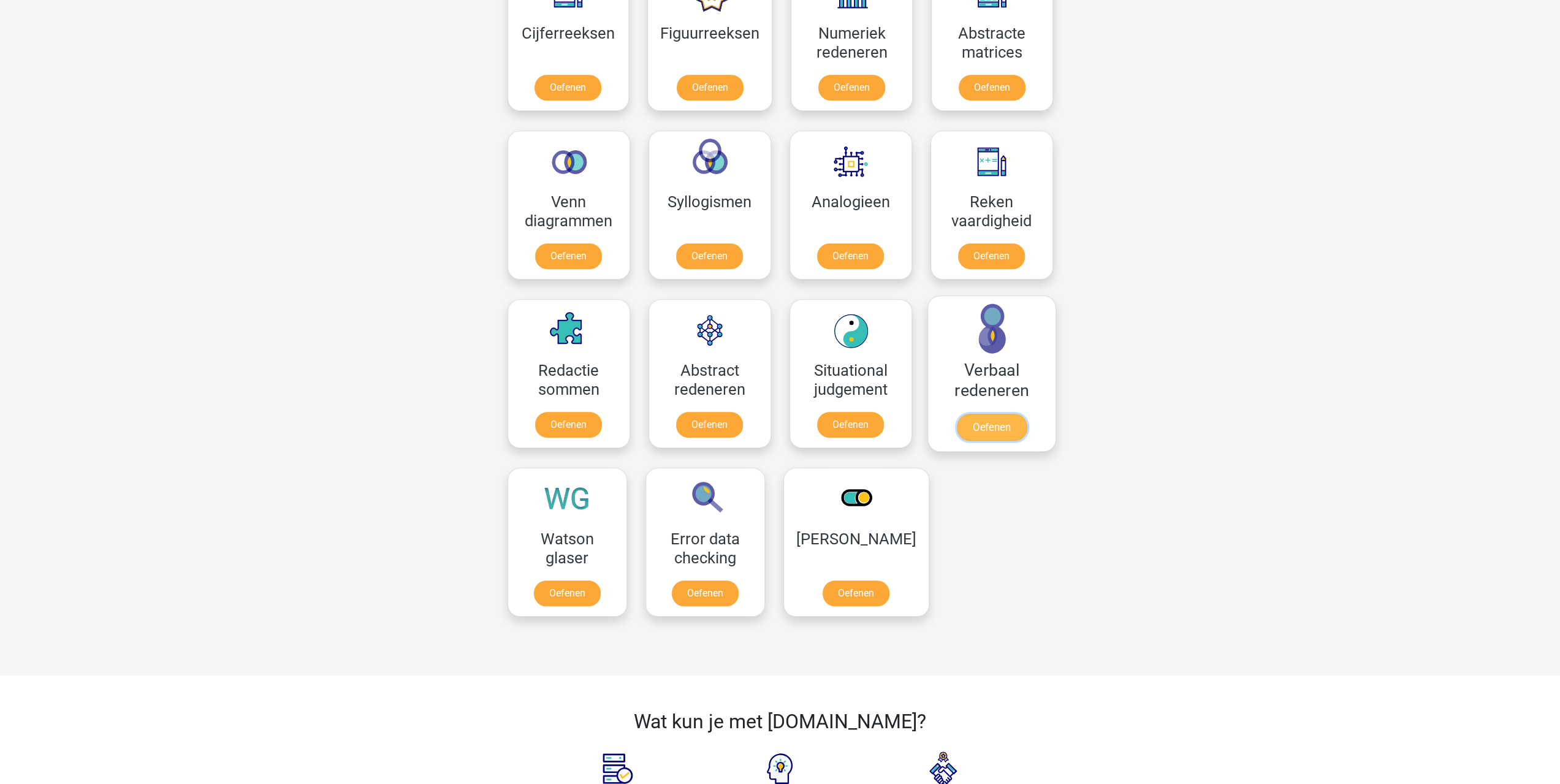
click at [970, 414] on link "Oefenen" at bounding box center [991, 427] width 70 height 27
click at [714, 421] on link "Oefenen" at bounding box center [709, 427] width 70 height 27
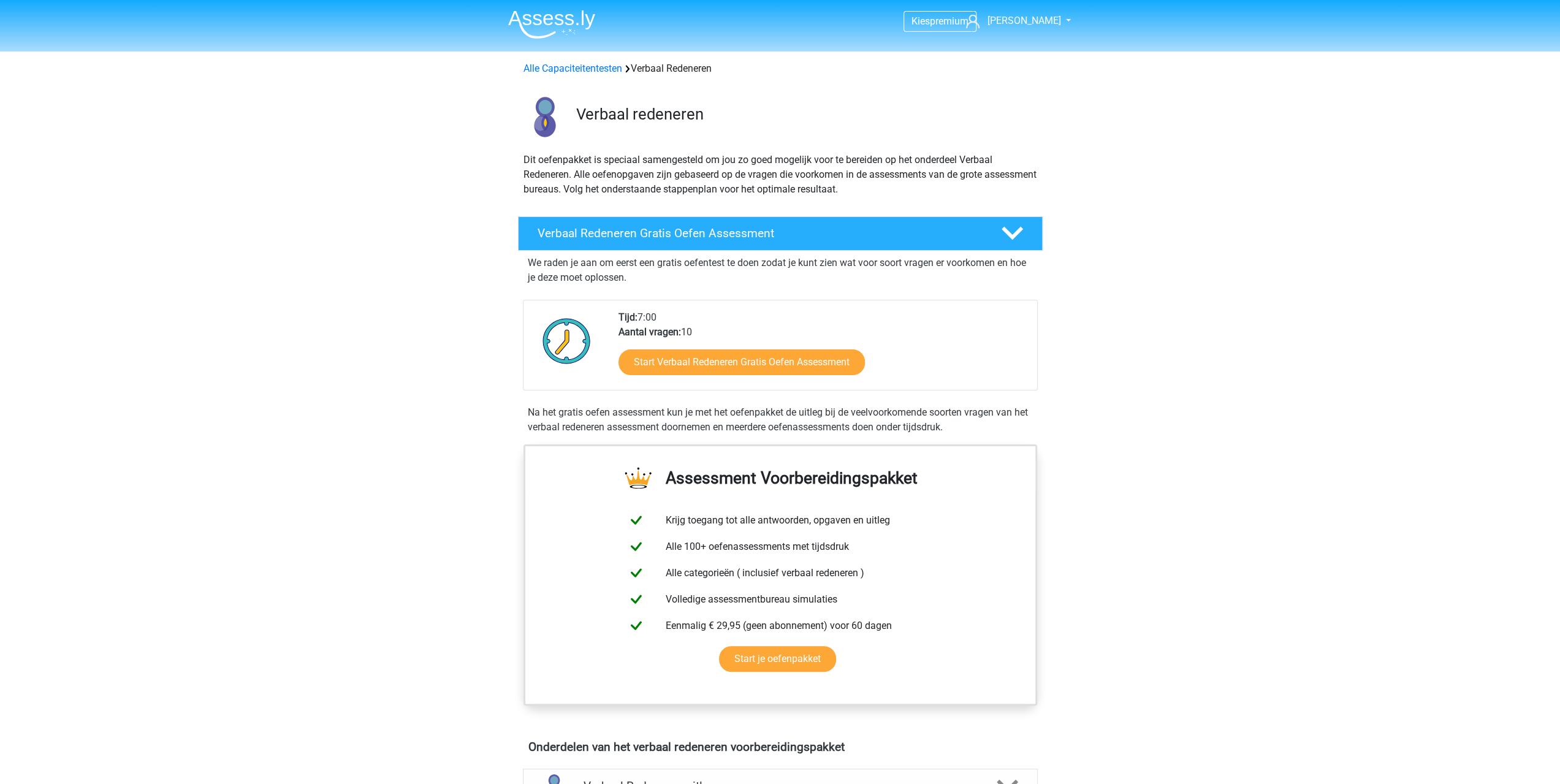
drag, startPoint x: 932, startPoint y: 399, endPoint x: 924, endPoint y: 402, distance: 8.5
click at [778, 367] on link "Start Abstract Redeneren Gratis Oefen Assessment" at bounding box center [743, 362] width 287 height 30
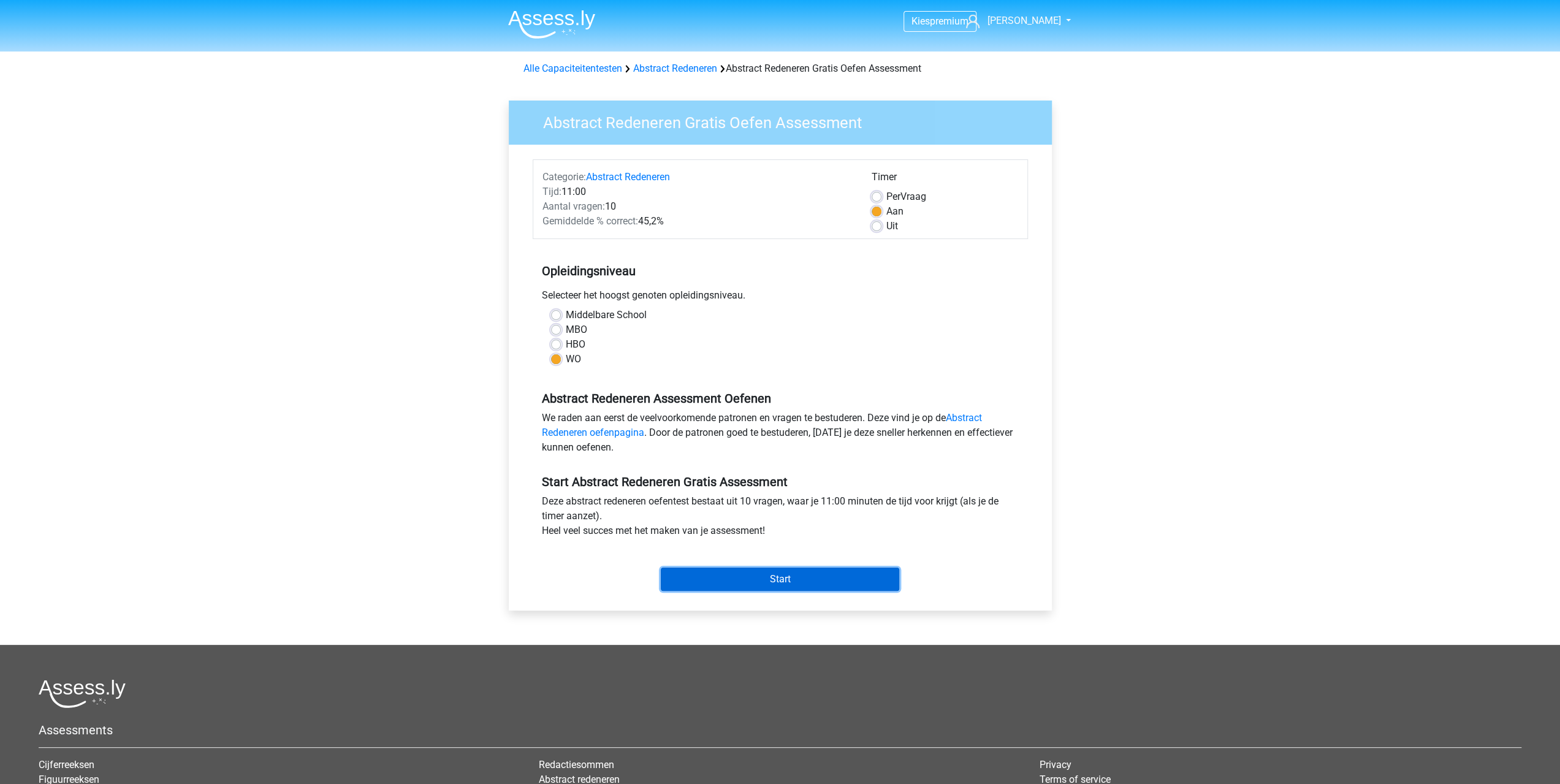
click at [749, 572] on input "Start" at bounding box center [780, 579] width 238 height 24
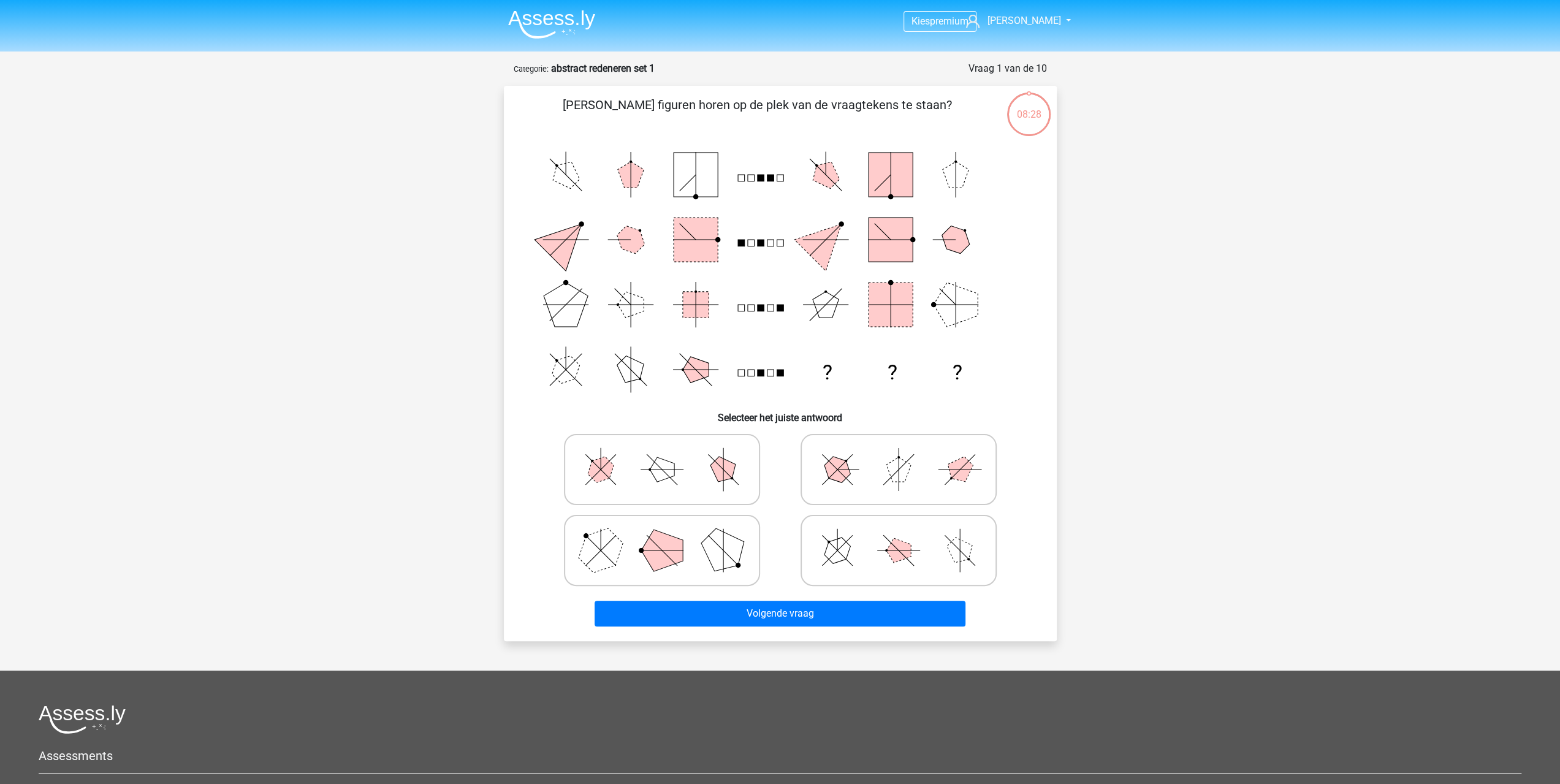
drag, startPoint x: 648, startPoint y: 560, endPoint x: 702, endPoint y: 597, distance: 65.5
click at [648, 561] on polygon at bounding box center [662, 550] width 42 height 42
click at [662, 535] on input "radio" at bounding box center [665, 531] width 8 height 8
radio input "true"
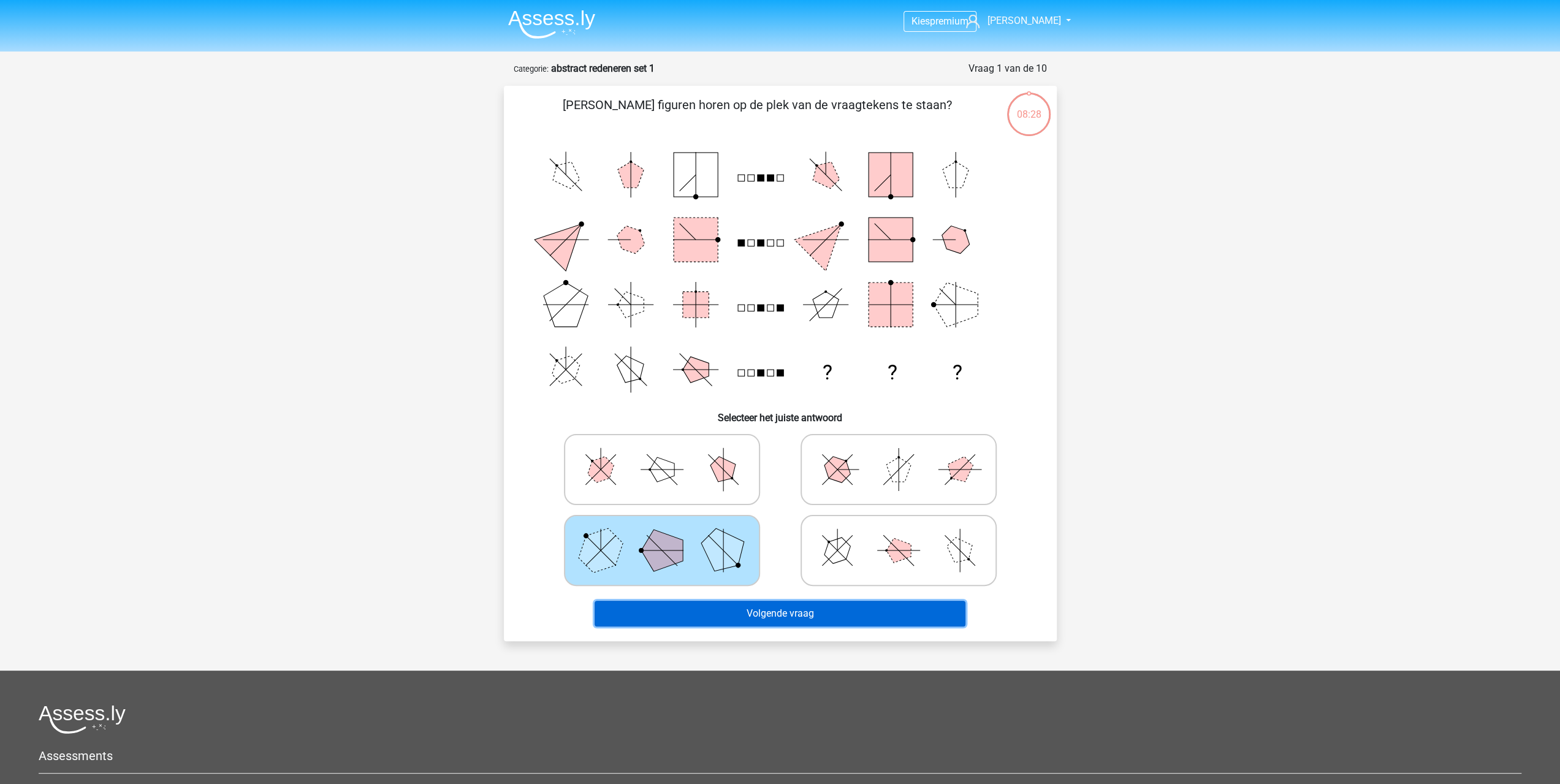
click at [704, 603] on button "Volgende vraag" at bounding box center [780, 613] width 371 height 26
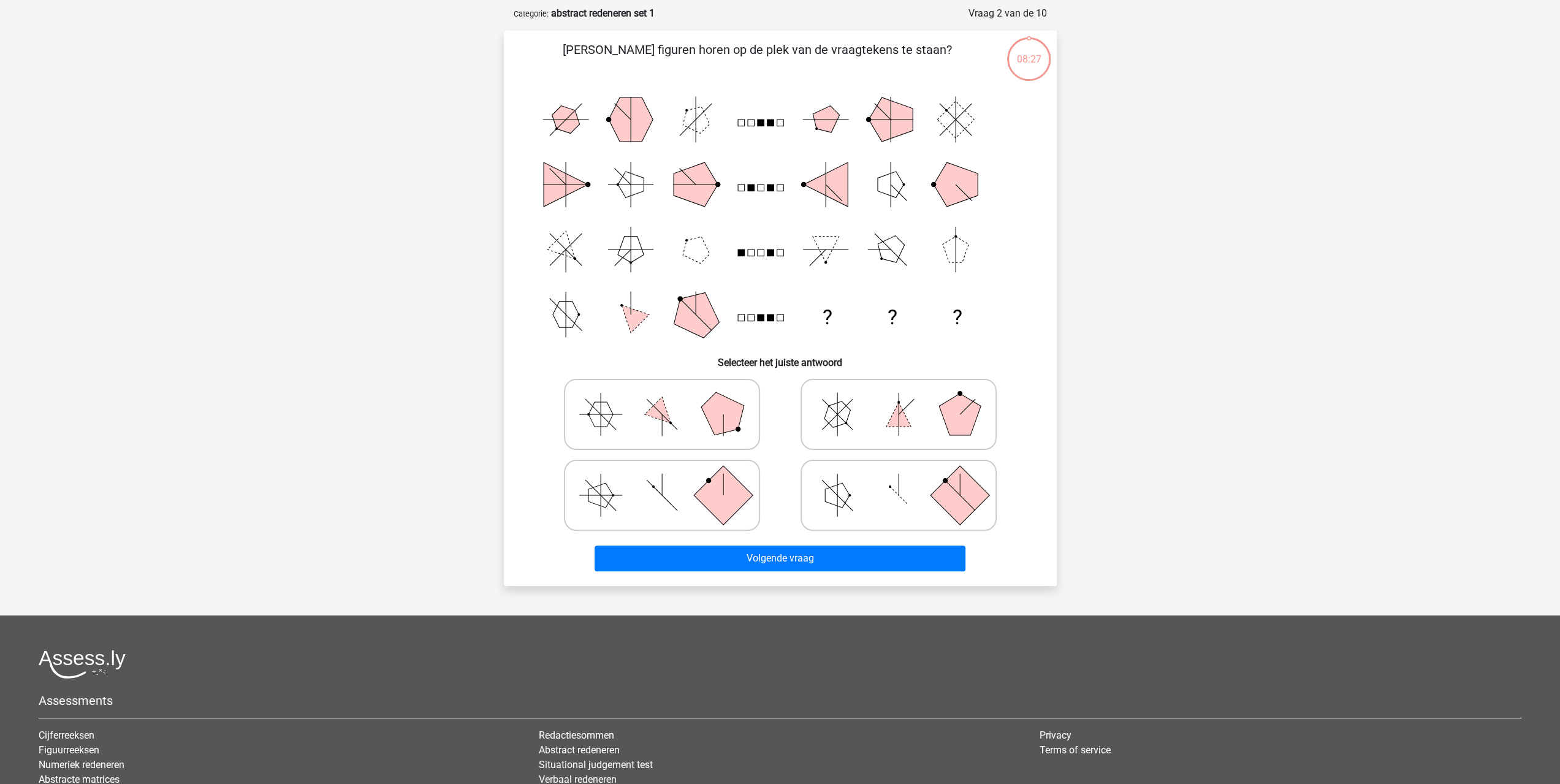
scroll to position [61, 0]
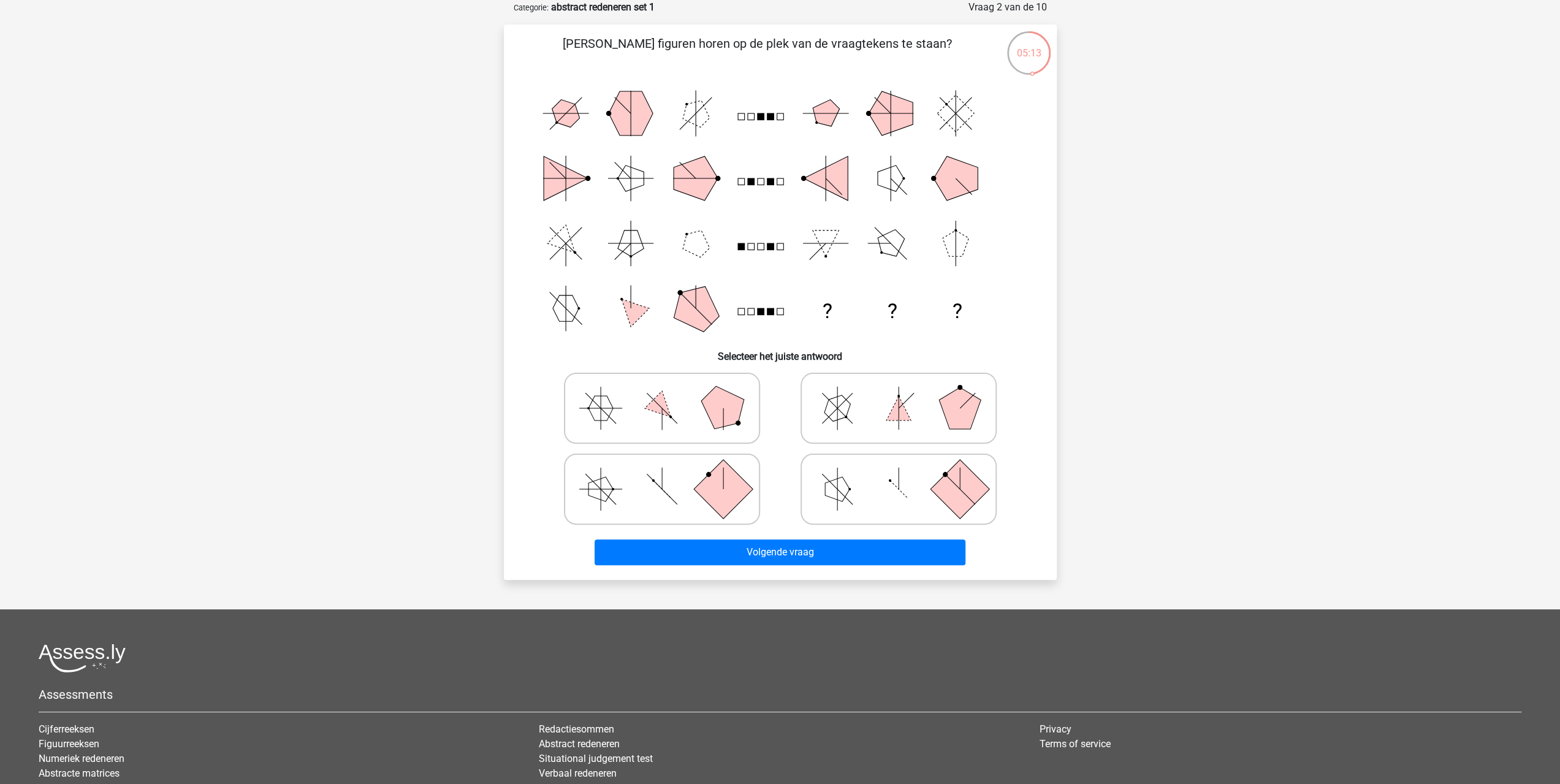
click at [933, 485] on icon at bounding box center [898, 489] width 184 height 61
click at [906, 473] on input "radio" at bounding box center [902, 470] width 8 height 8
radio input "true"
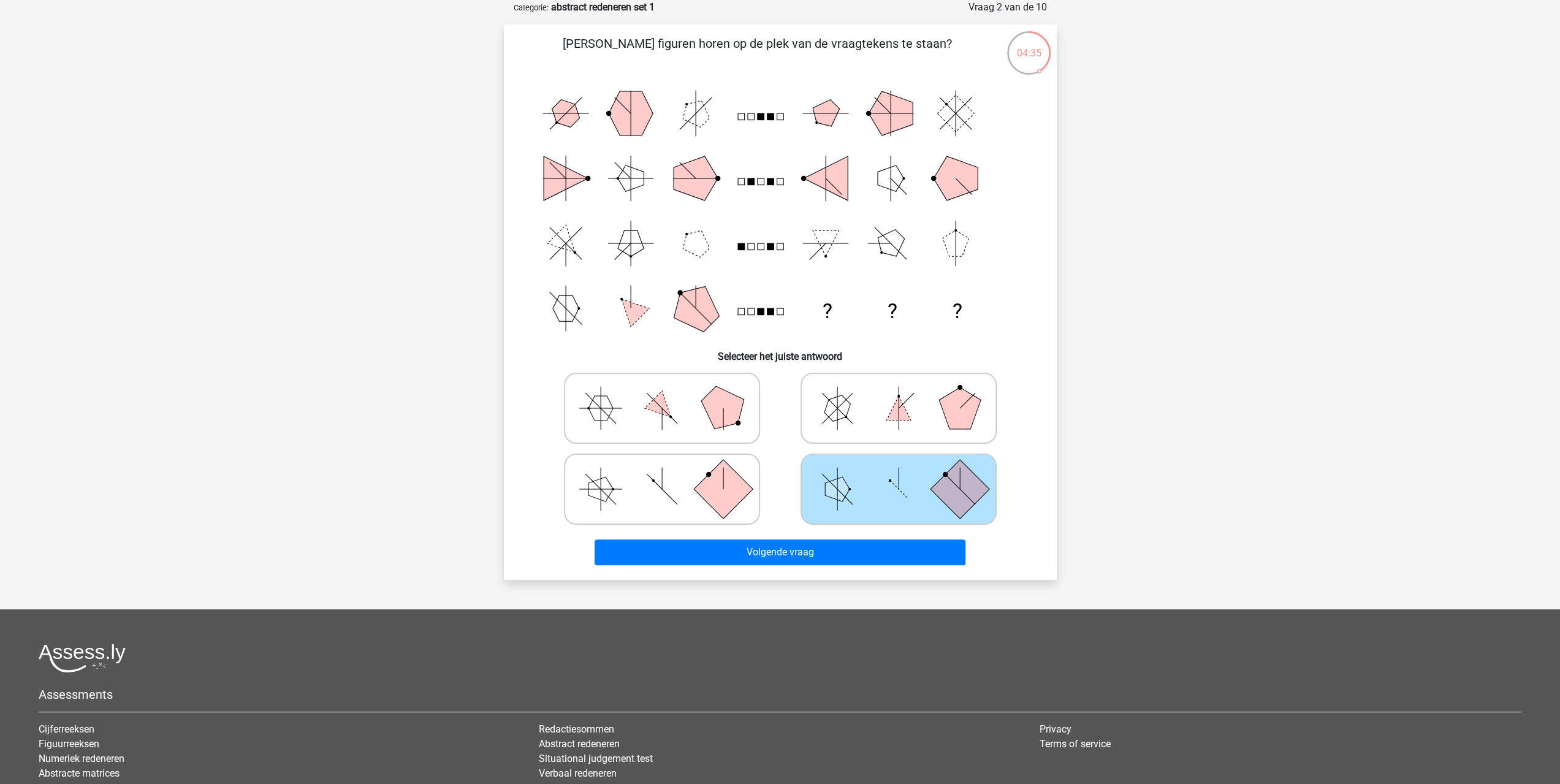
click at [730, 507] on rect at bounding box center [723, 488] width 59 height 59
click at [670, 473] on input "radio" at bounding box center [665, 470] width 8 height 8
radio input "true"
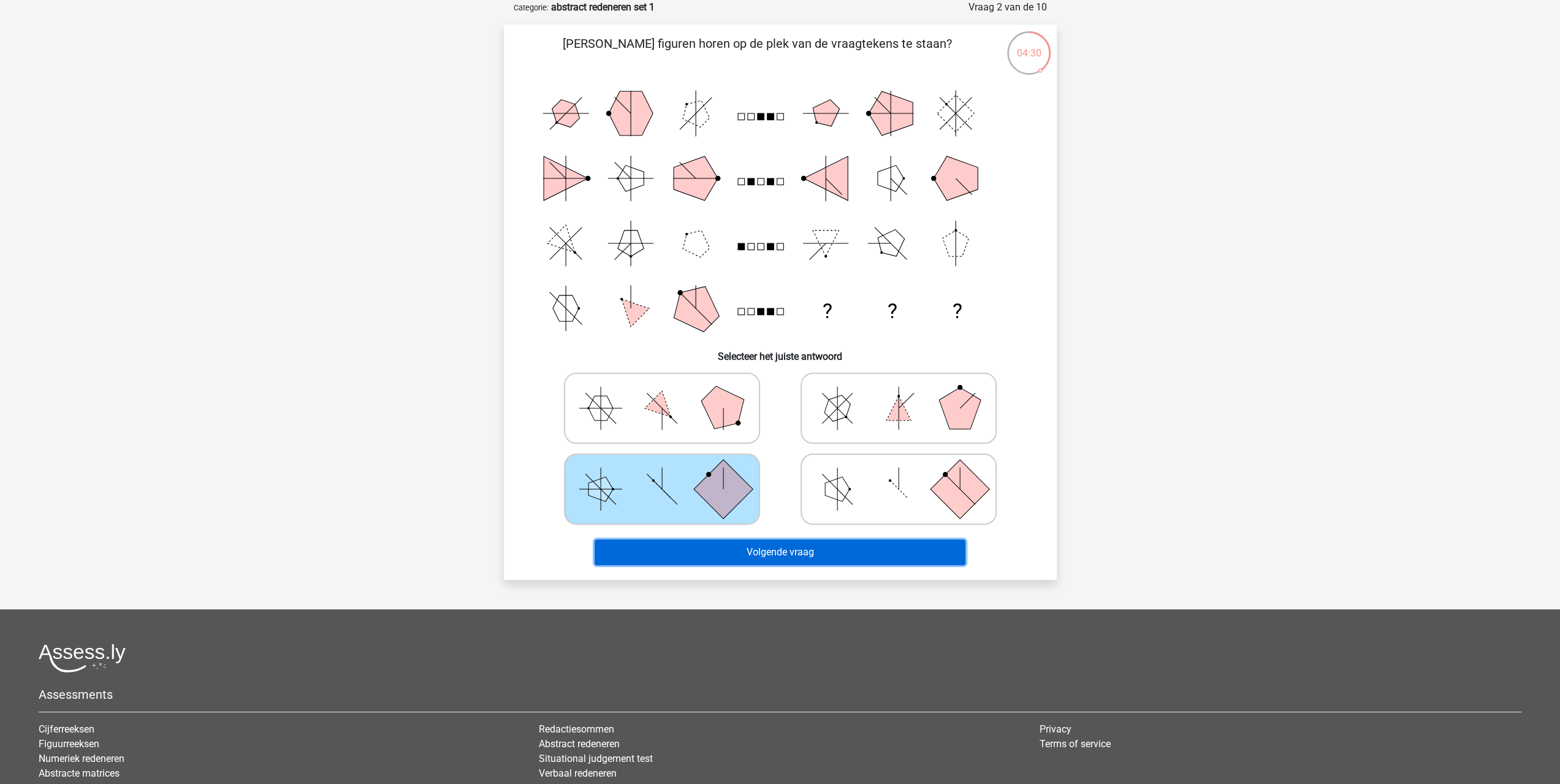
click at [751, 549] on button "Volgende vraag" at bounding box center [780, 552] width 371 height 26
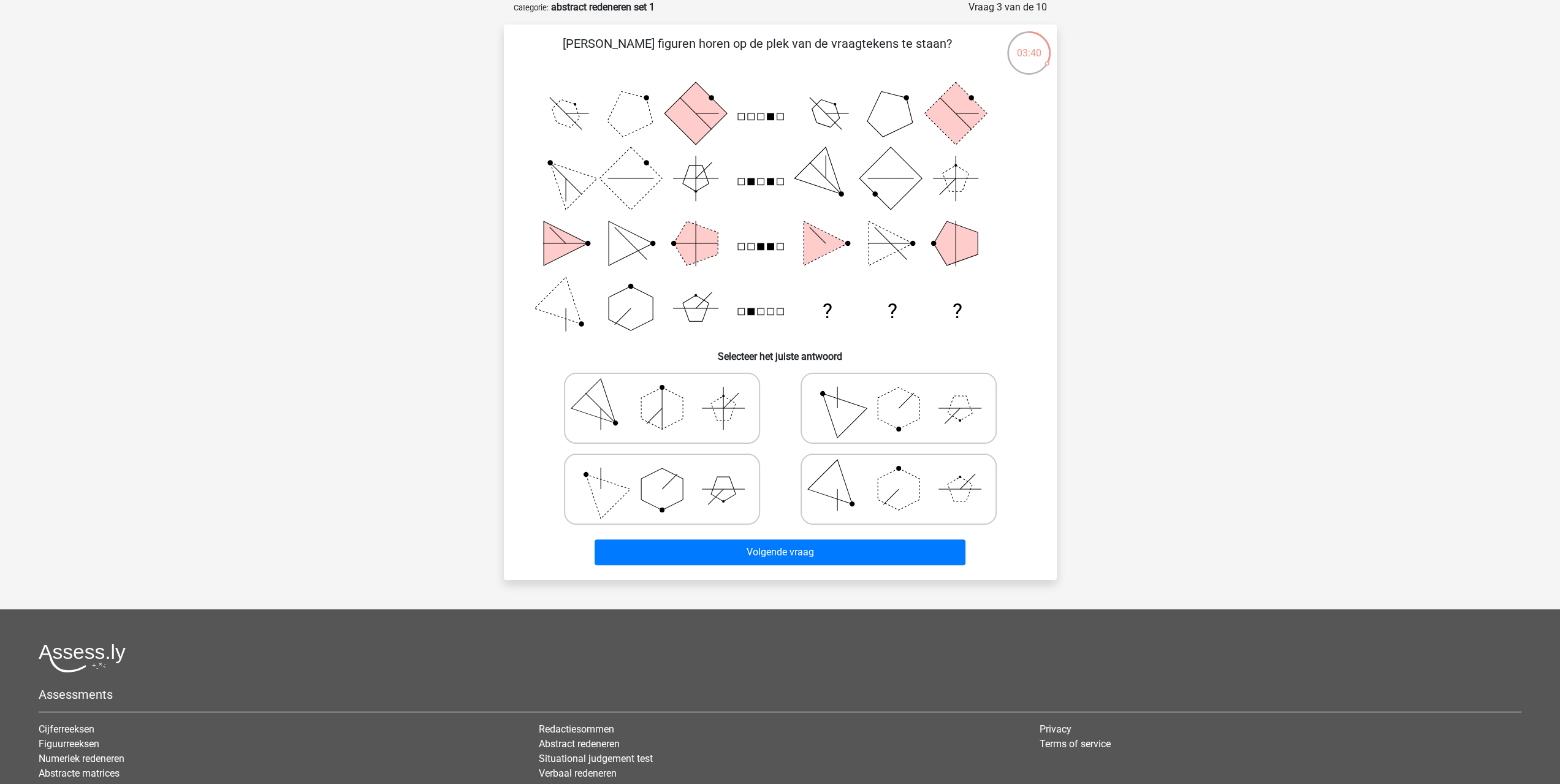
click at [676, 507] on icon at bounding box center [662, 489] width 184 height 61
click at [670, 473] on input "radio" at bounding box center [665, 470] width 8 height 8
radio input "true"
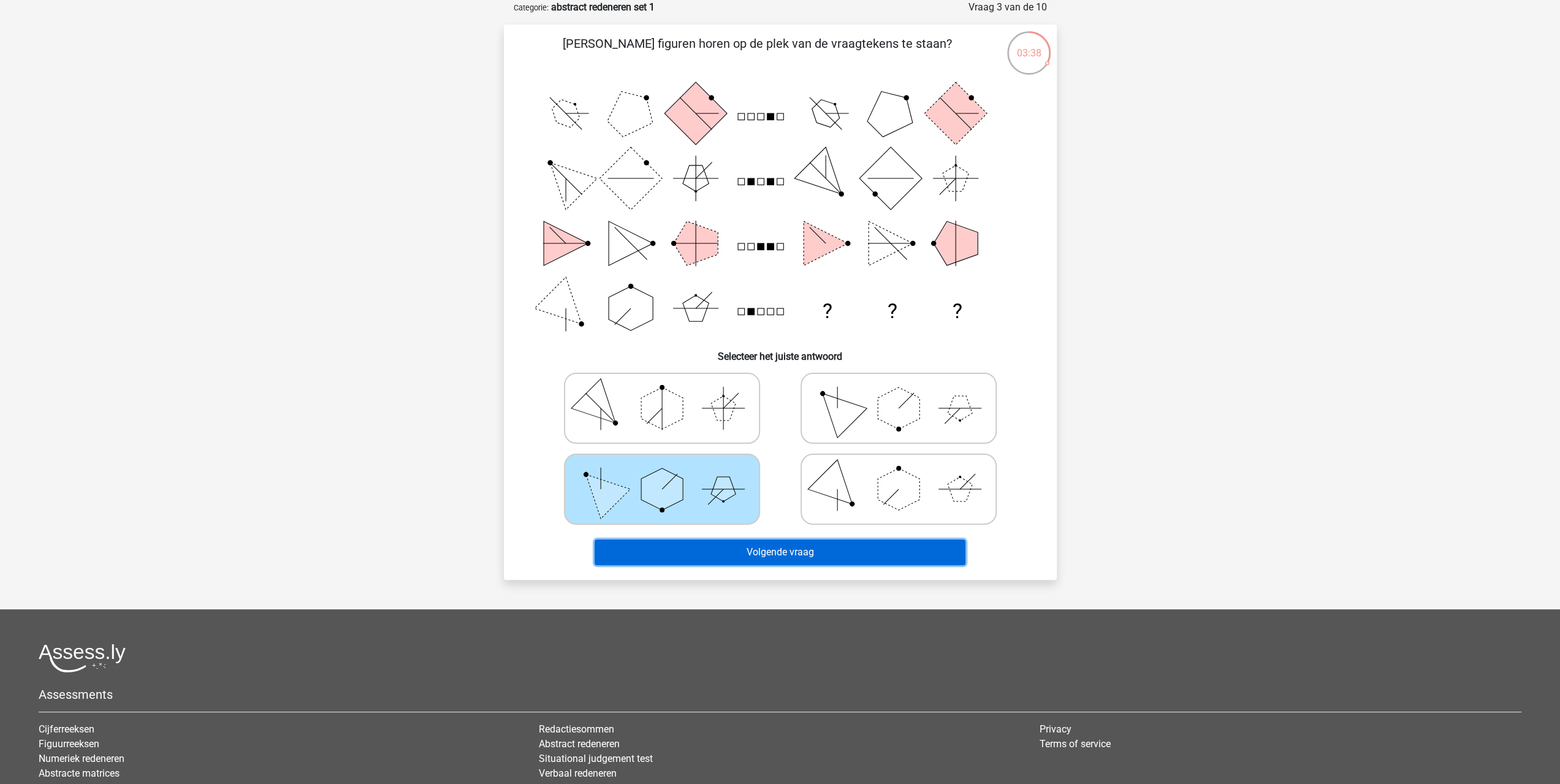
click at [703, 555] on button "Volgende vraag" at bounding box center [780, 552] width 371 height 26
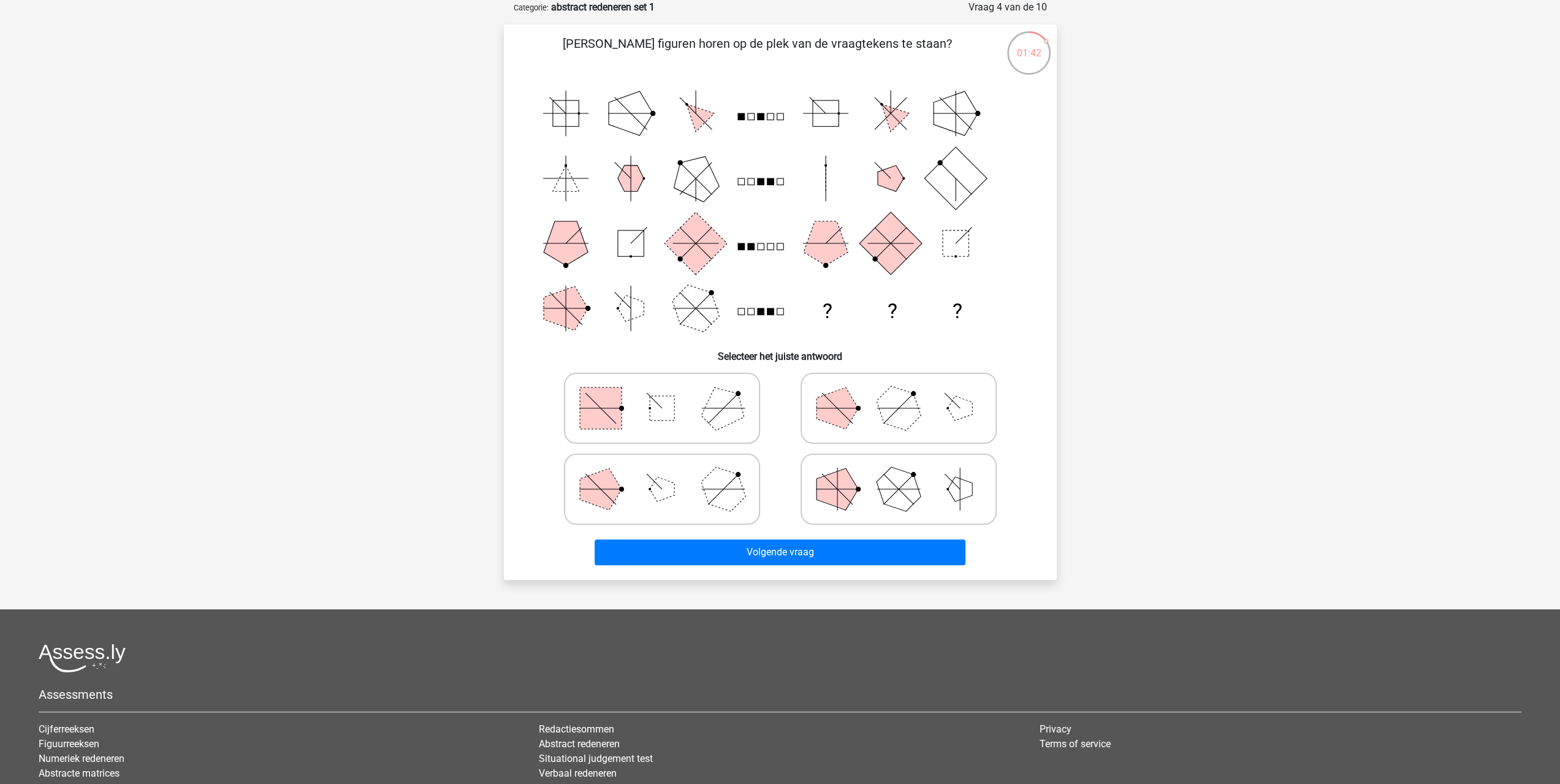
click at [661, 419] on rect at bounding box center [662, 408] width 24 height 24
click at [662, 393] on input "radio" at bounding box center [665, 389] width 8 height 8
radio input "true"
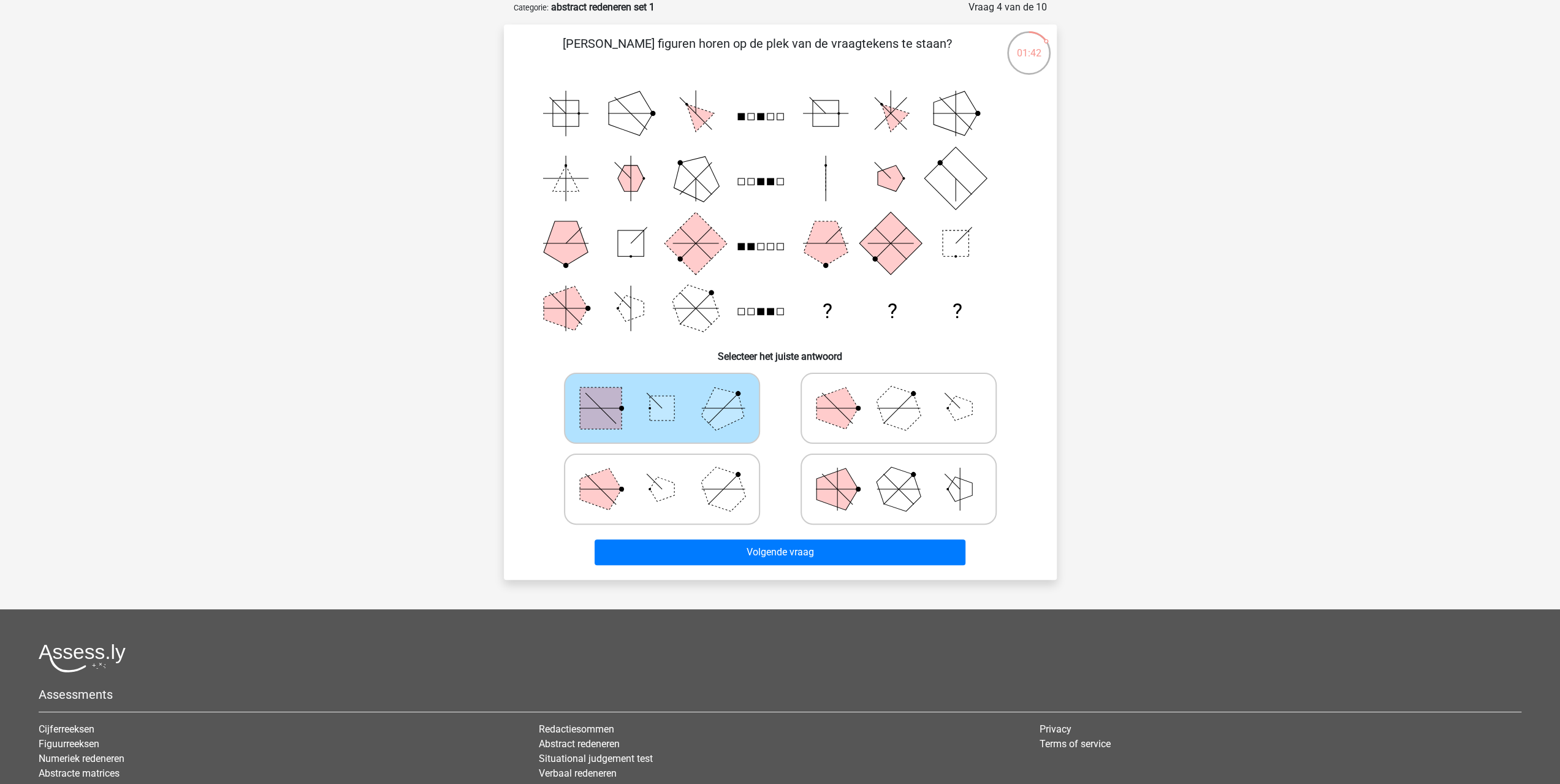
click at [746, 566] on div "Volgende vraag" at bounding box center [780, 555] width 473 height 31
click at [746, 557] on button "Volgende vraag" at bounding box center [780, 552] width 371 height 26
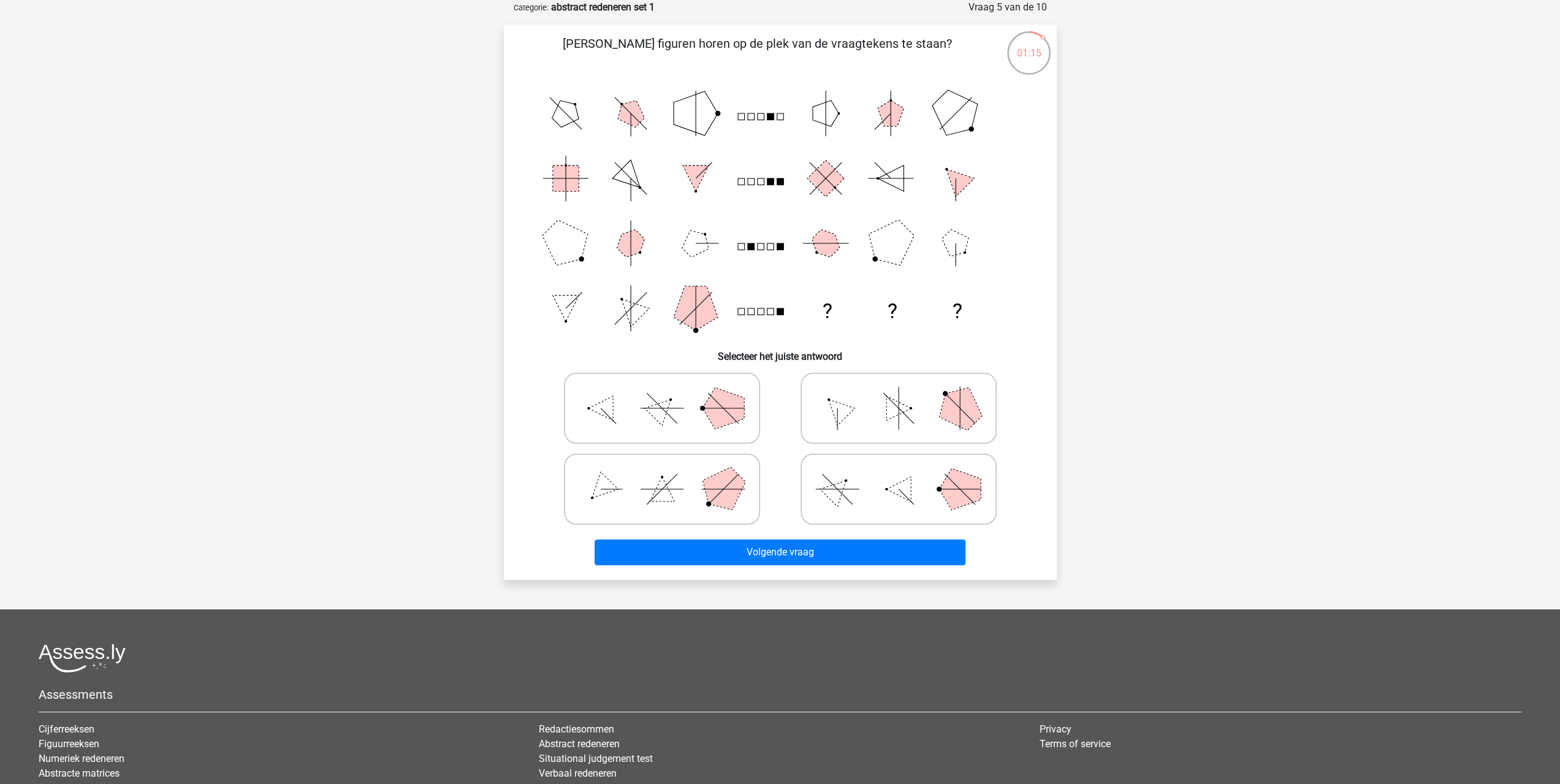
click at [708, 427] on icon at bounding box center [662, 408] width 184 height 61
click at [670, 393] on input "radio" at bounding box center [665, 389] width 8 height 8
radio input "true"
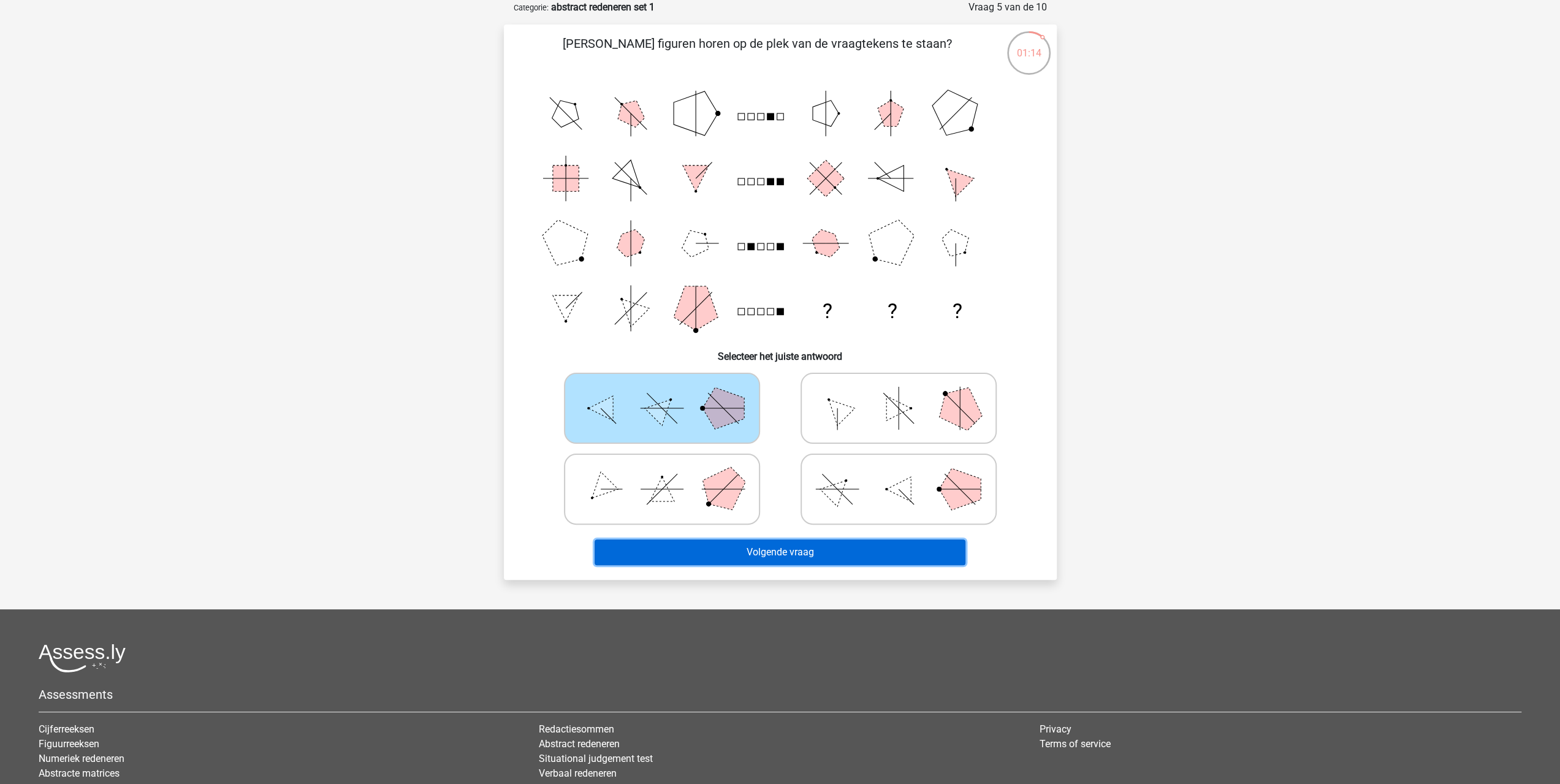
click at [785, 558] on button "Volgende vraag" at bounding box center [780, 552] width 371 height 26
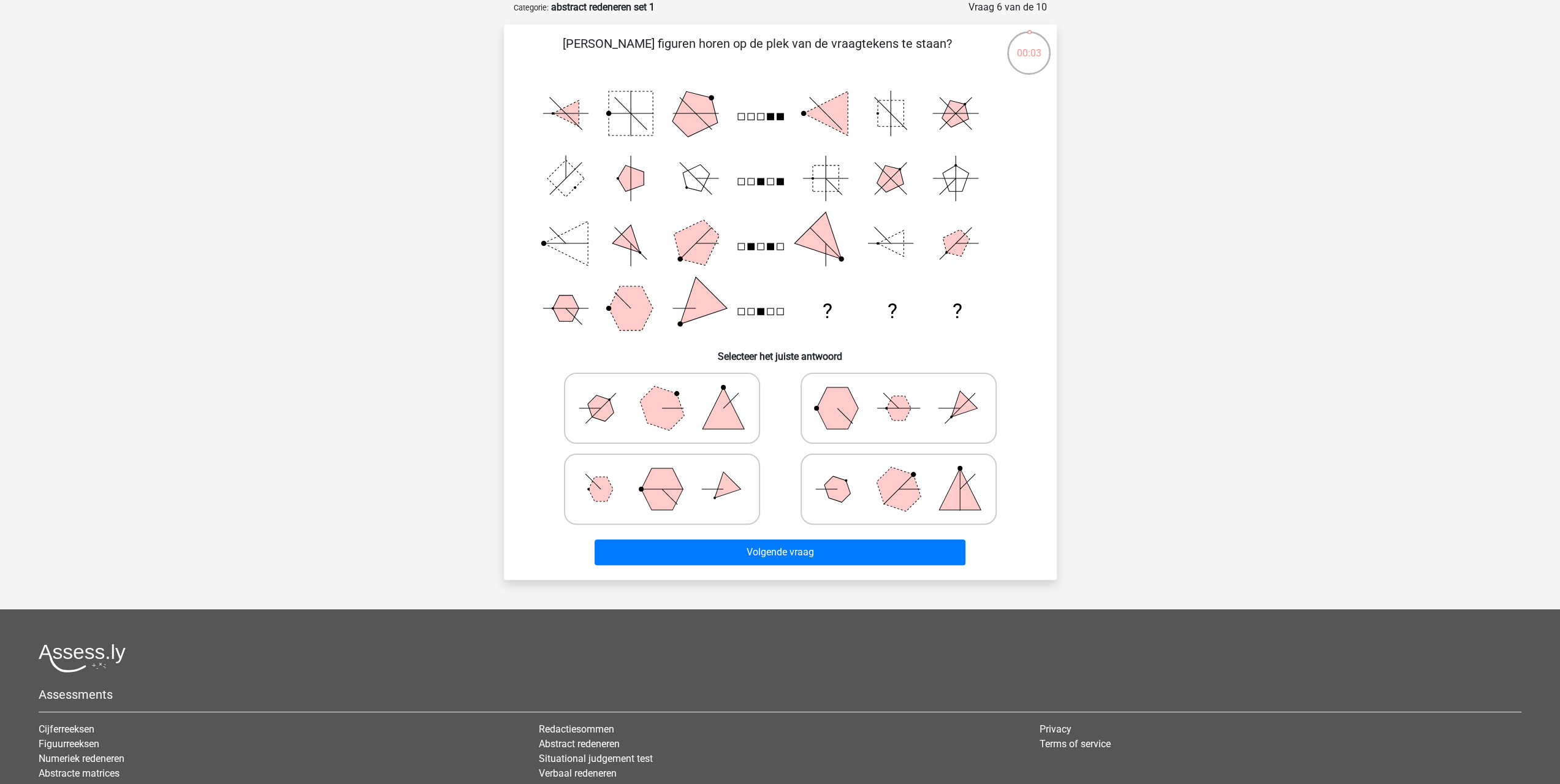
click at [860, 492] on icon at bounding box center [898, 489] width 184 height 61
click at [898, 473] on input "radio" at bounding box center [902, 470] width 8 height 8
radio input "true"
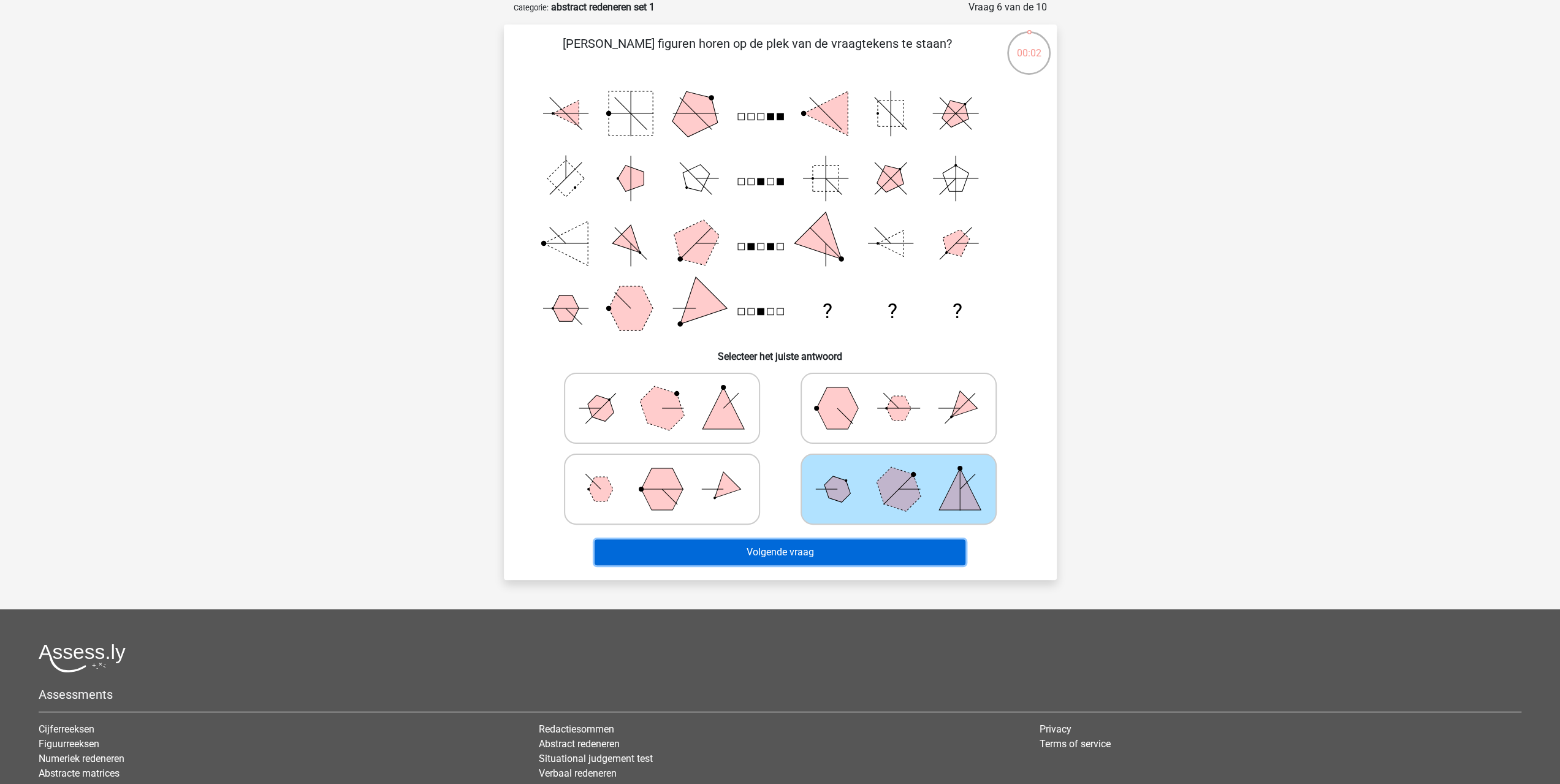
click at [839, 546] on button "Volgende vraag" at bounding box center [780, 552] width 371 height 26
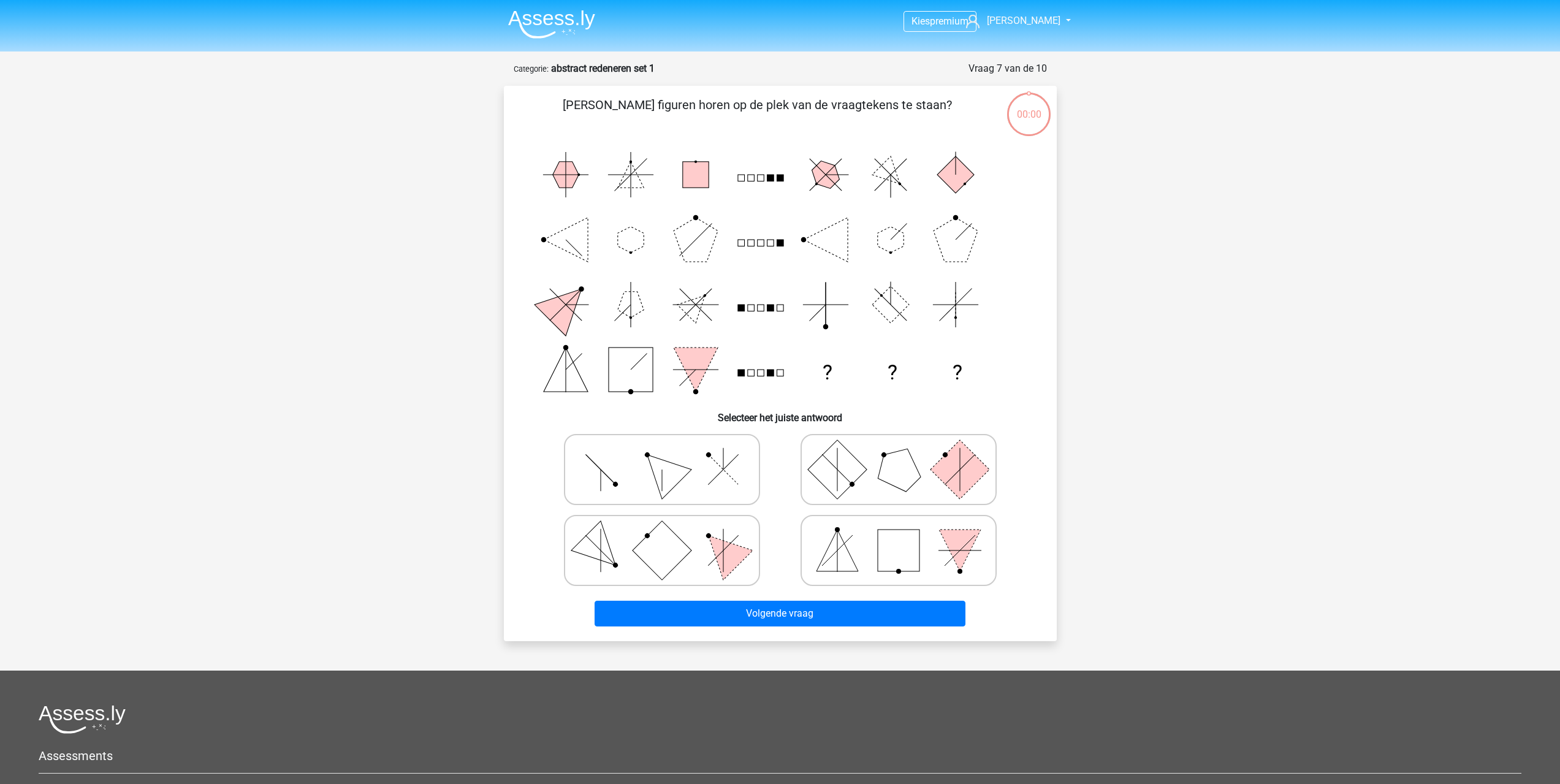
scroll to position [61, 0]
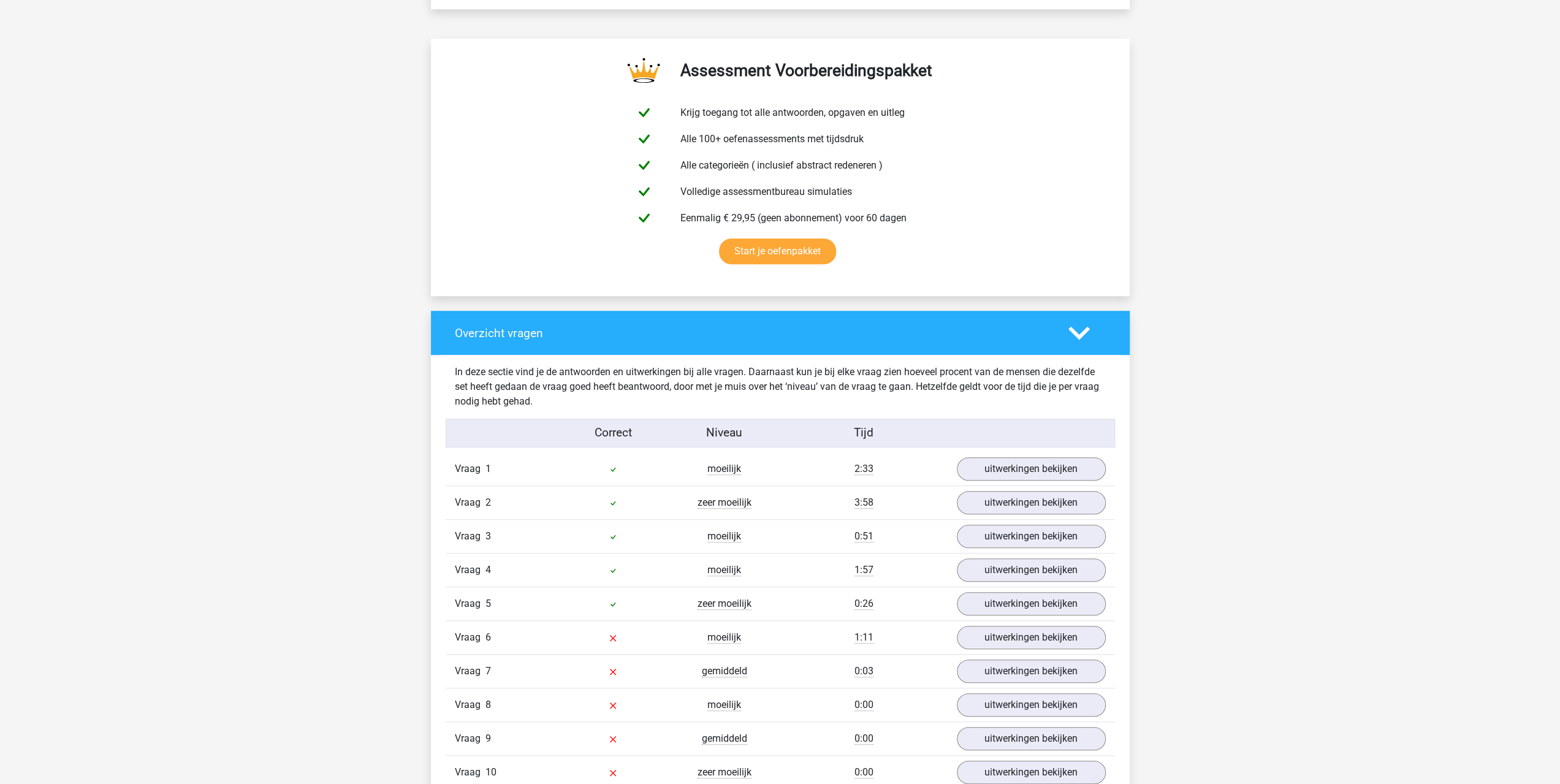
scroll to position [817, 0]
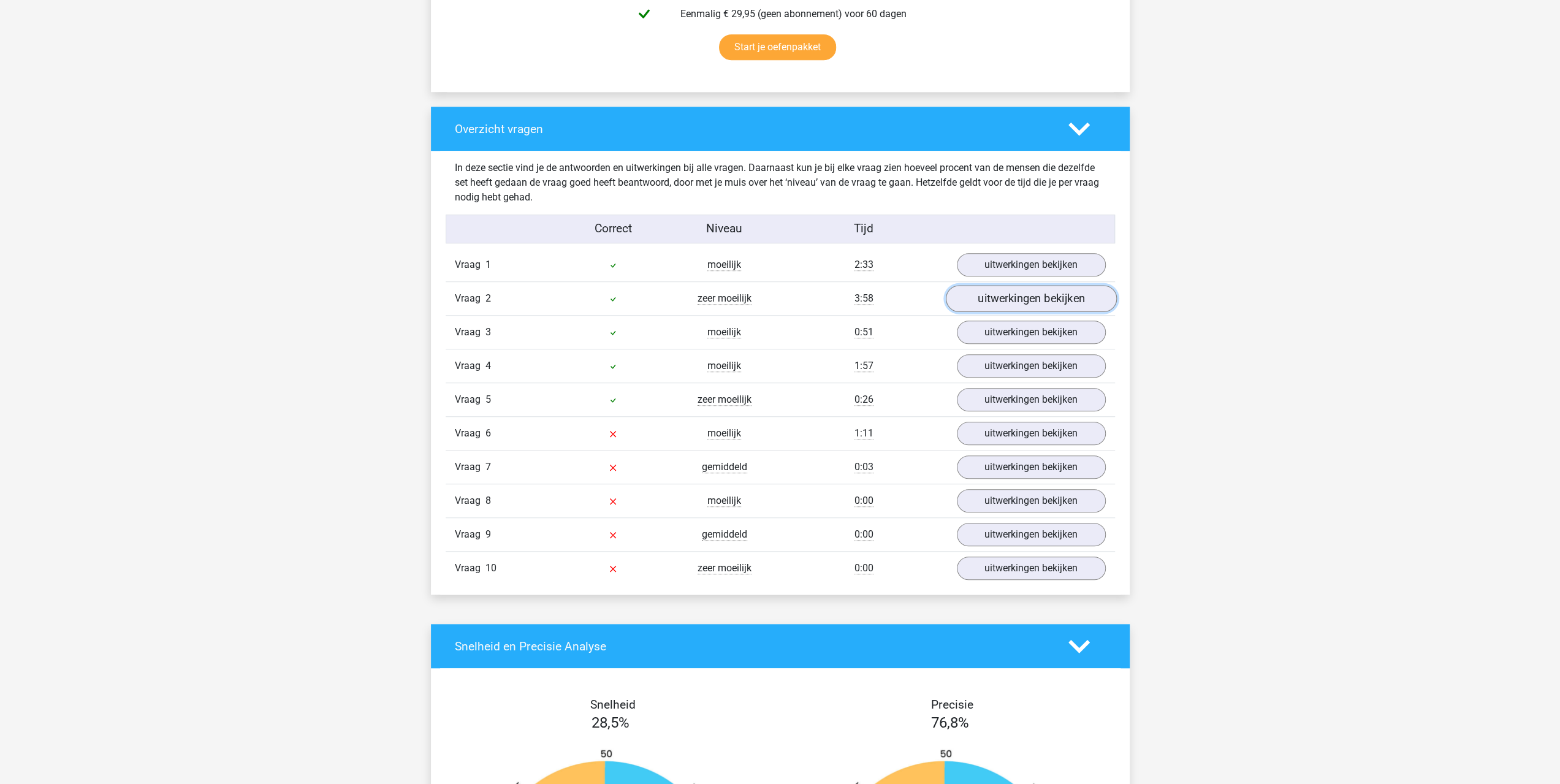
click at [987, 299] on link "uitwerkingen bekijken" at bounding box center [1030, 298] width 171 height 27
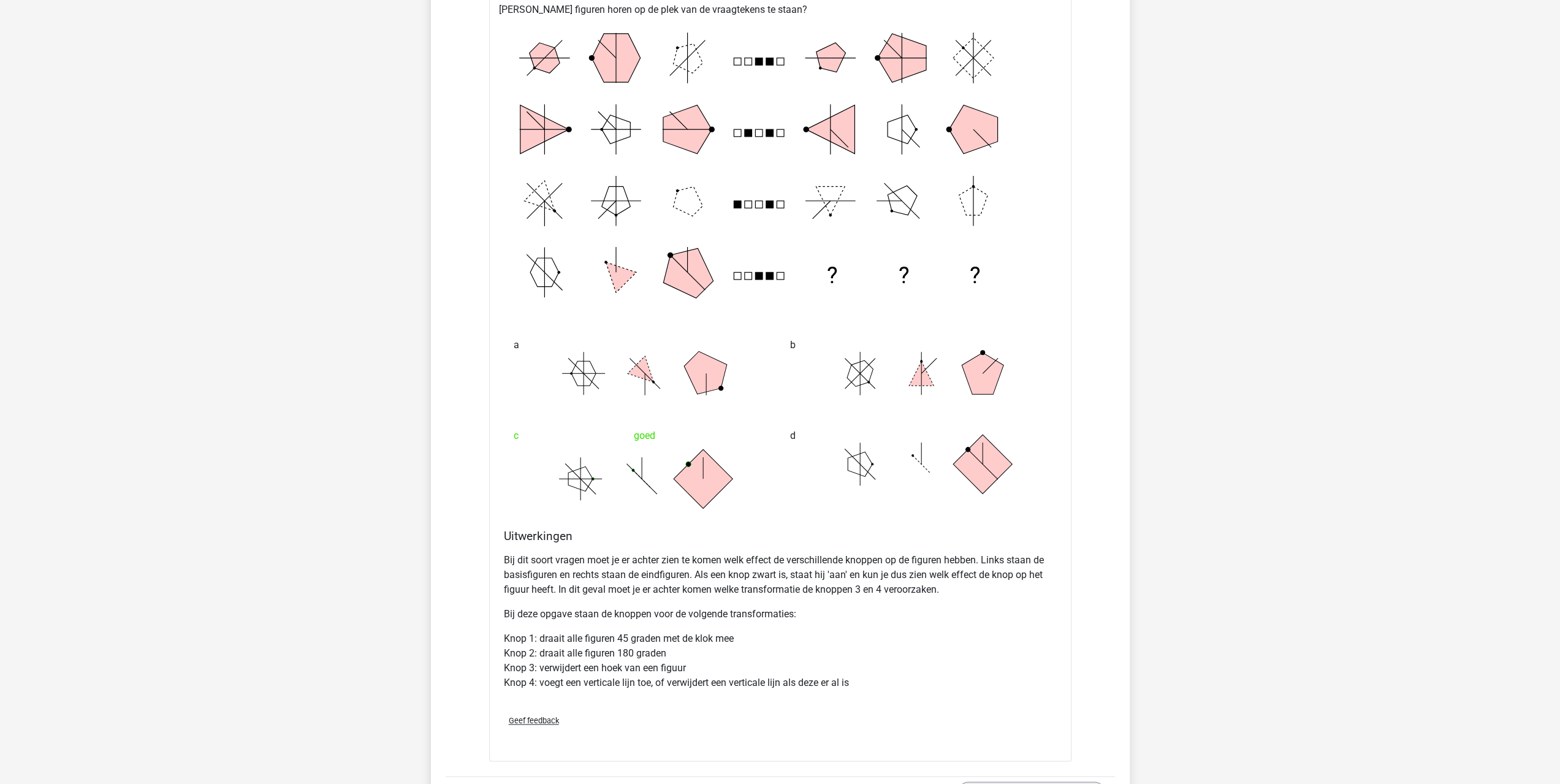
scroll to position [1226, 0]
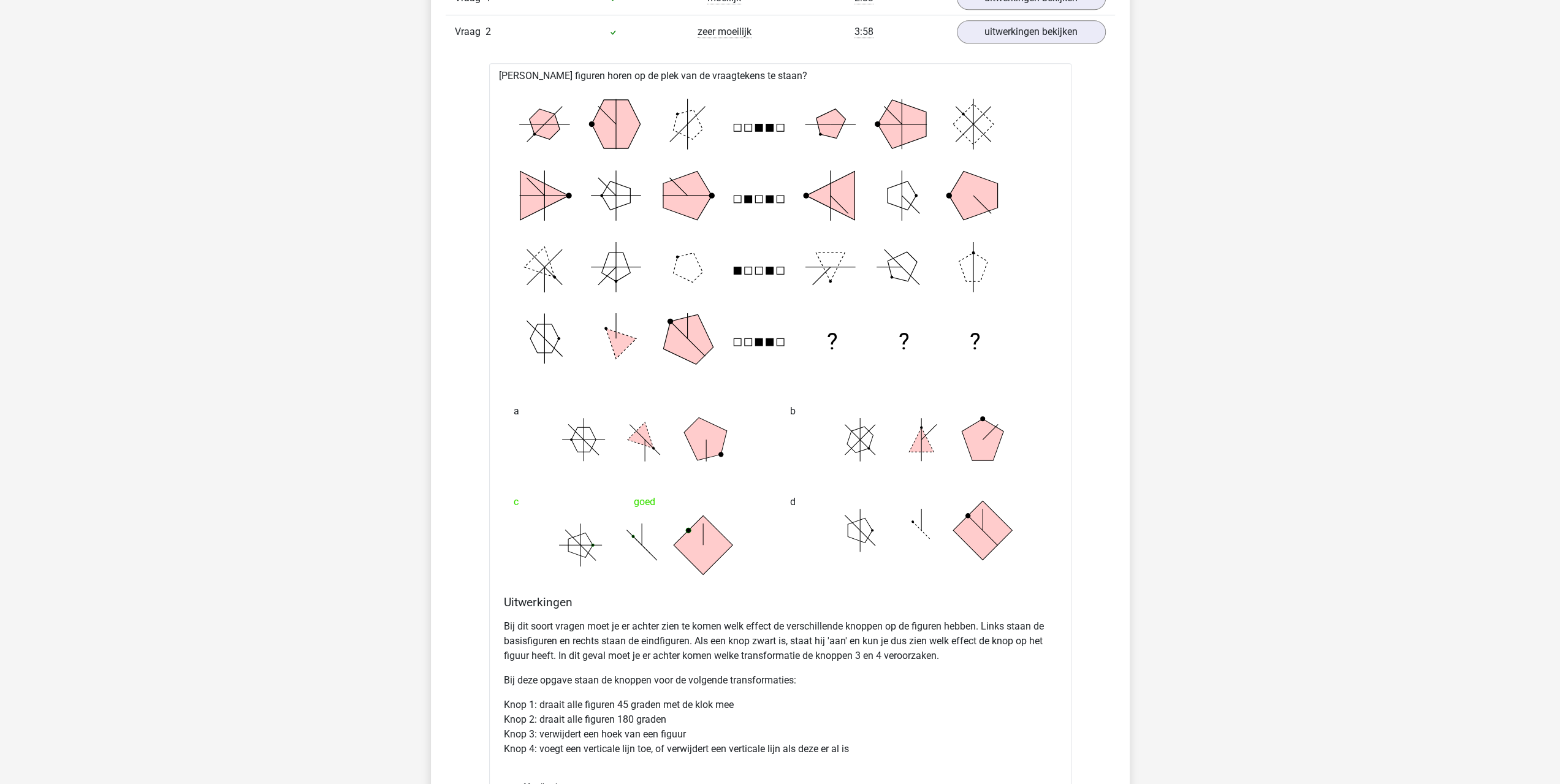
drag, startPoint x: 1209, startPoint y: 412, endPoint x: 1226, endPoint y: 388, distance: 29.4
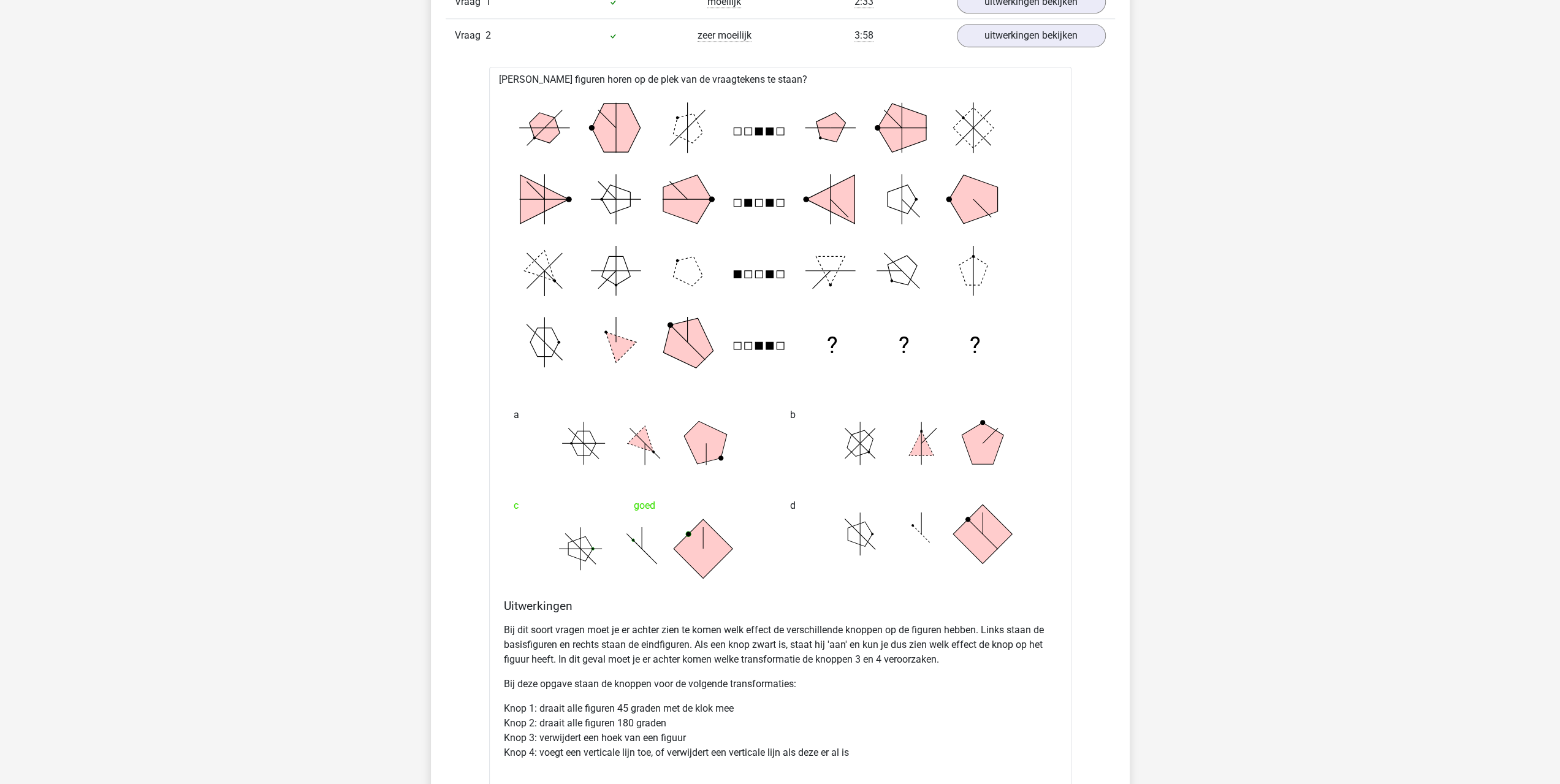
scroll to position [875, 0]
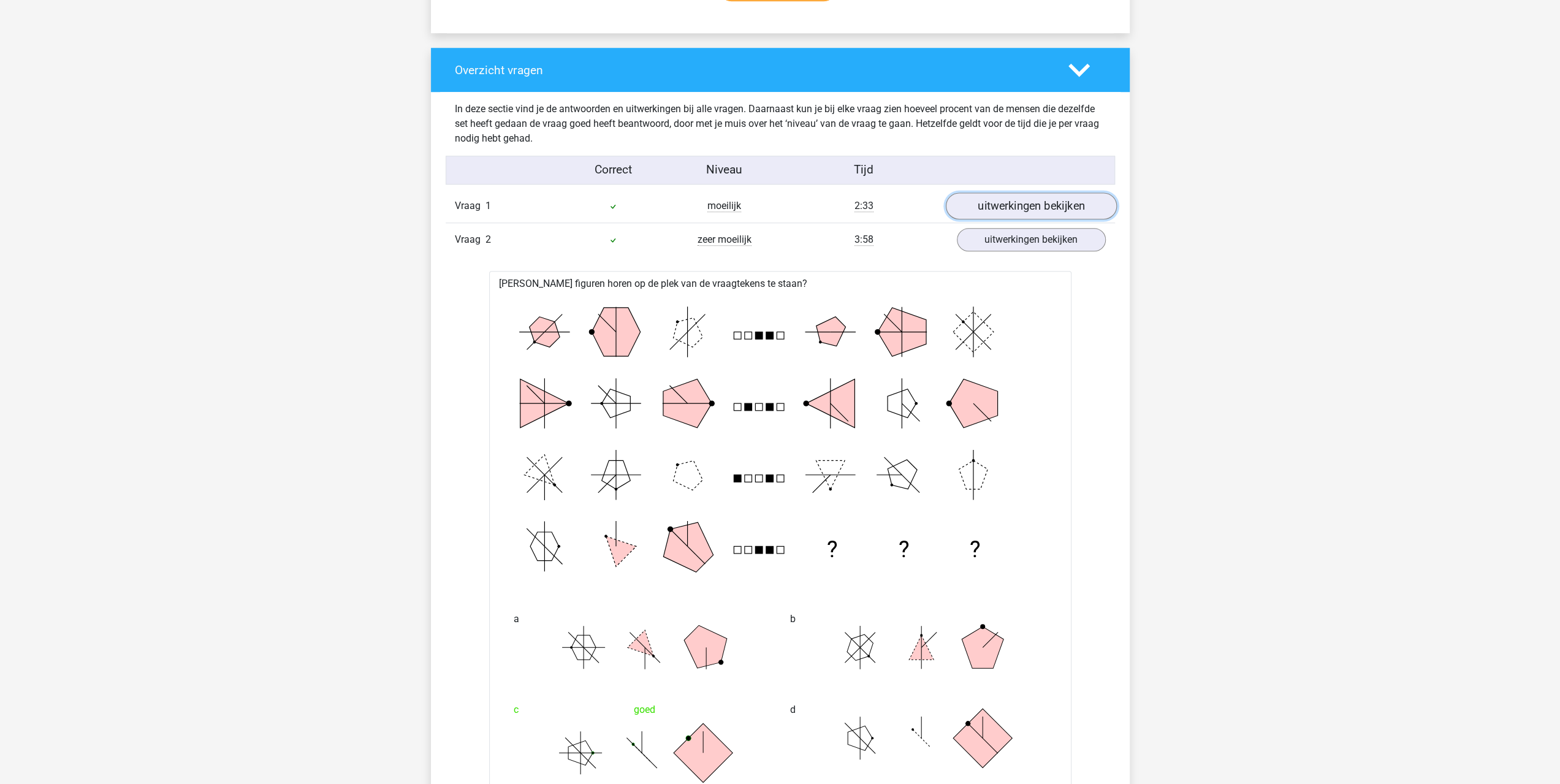
click at [985, 199] on link "uitwerkingen bekijken" at bounding box center [1030, 206] width 171 height 27
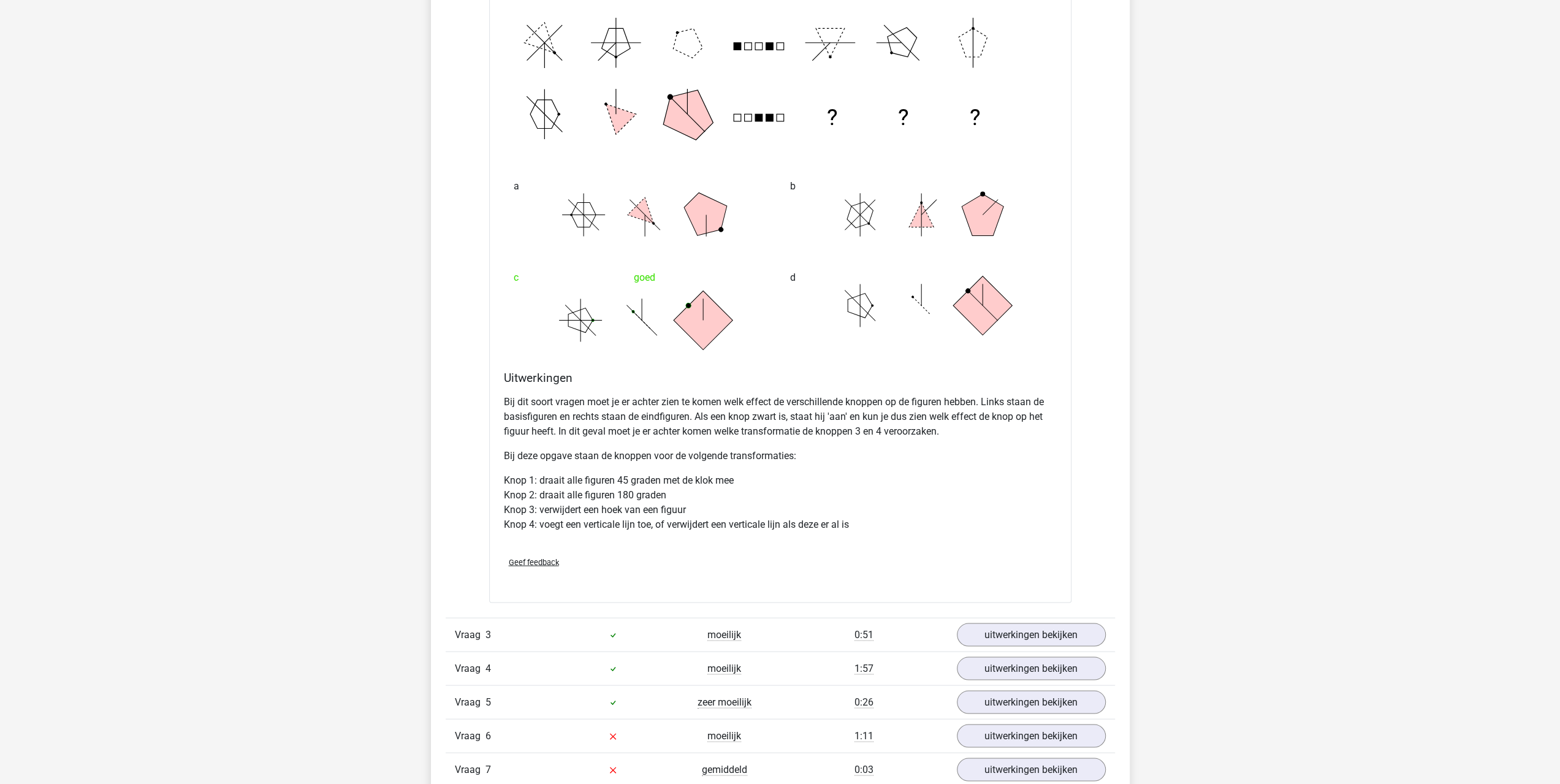
scroll to position [2306, 0]
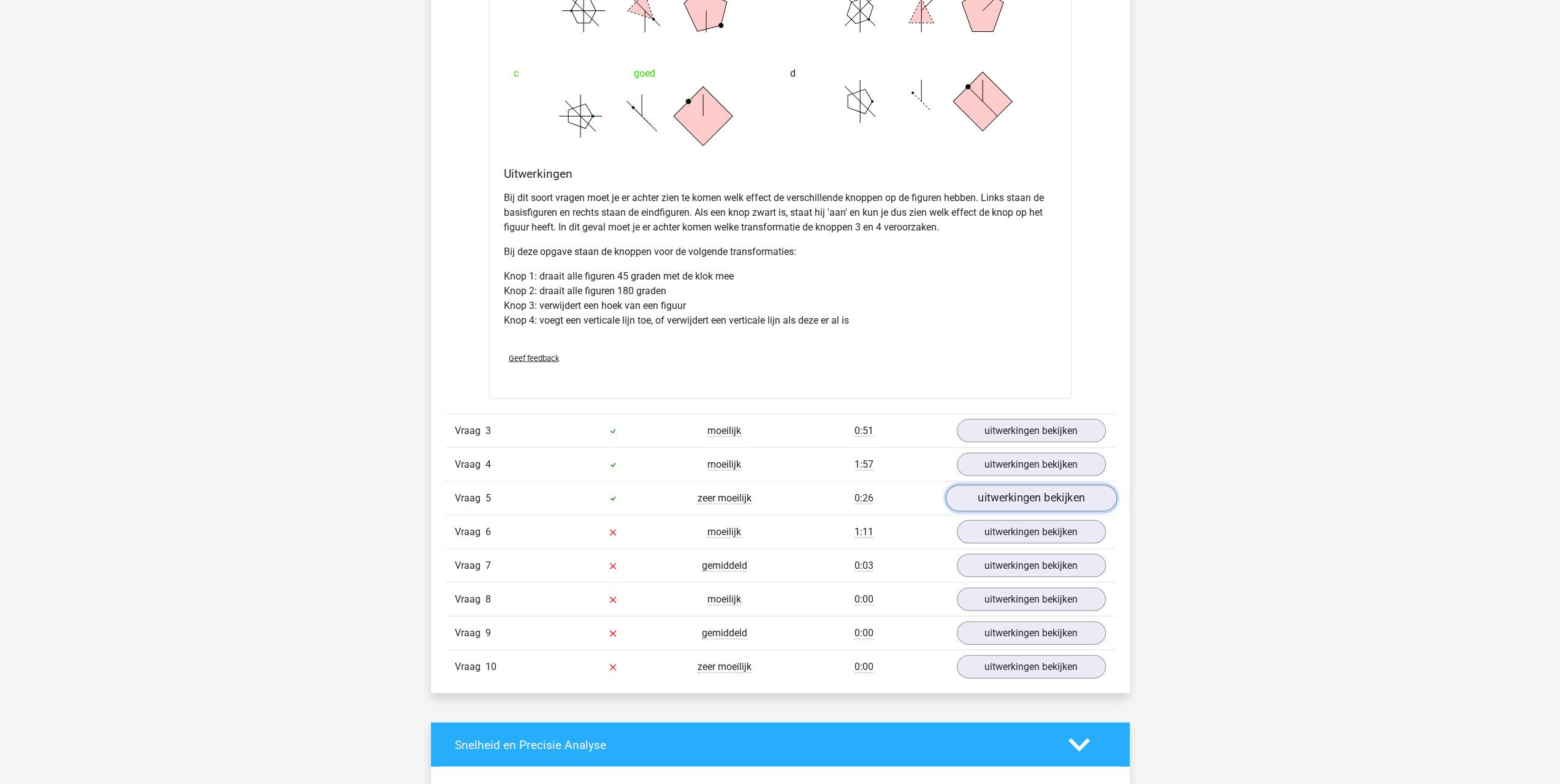
click at [995, 501] on link "uitwerkingen bekijken" at bounding box center [1030, 497] width 171 height 27
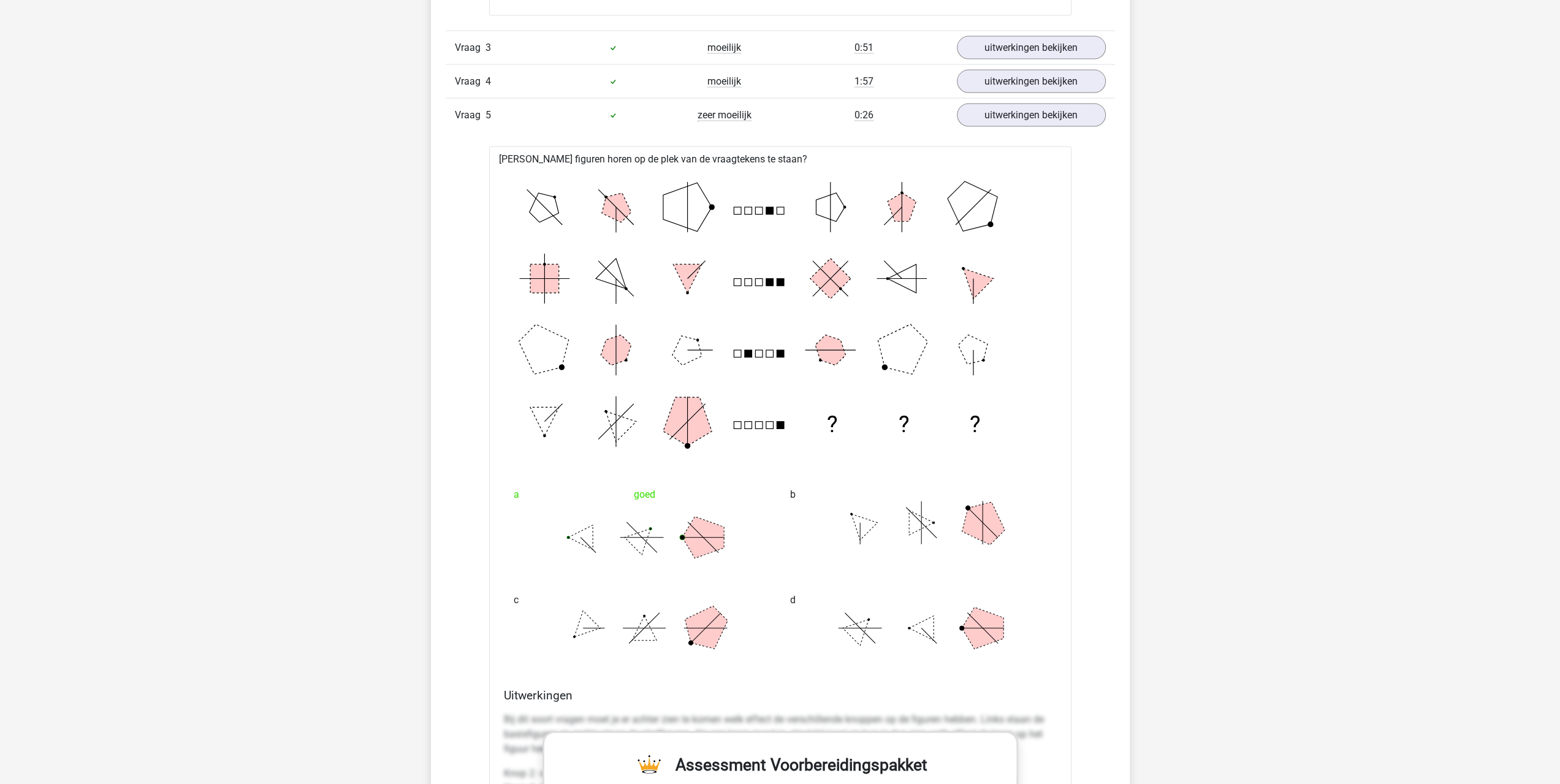
scroll to position [2682, 0]
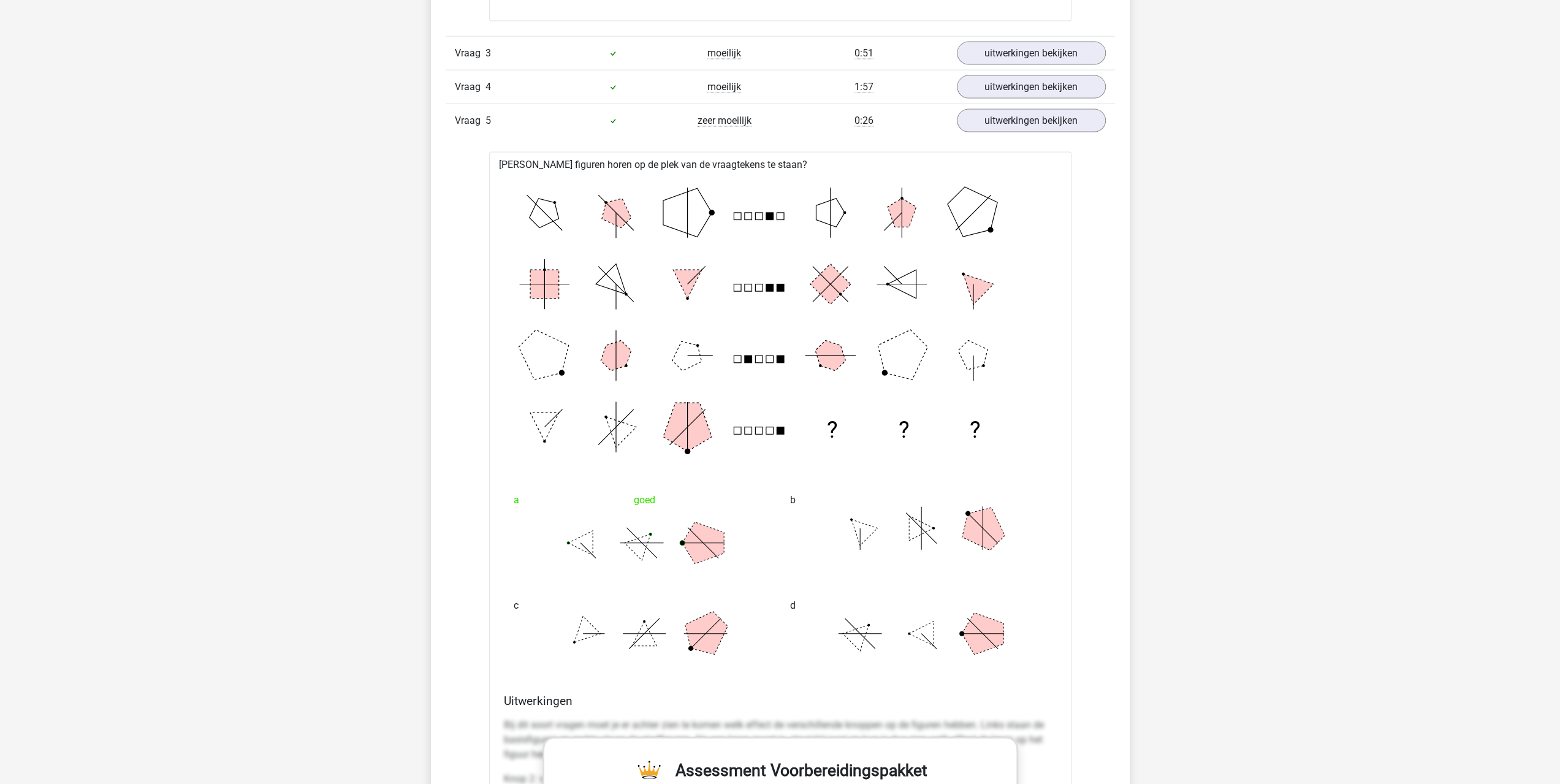
drag, startPoint x: 1195, startPoint y: 508, endPoint x: 1195, endPoint y: 479, distance: 29.0
click at [1072, 49] on link "uitwerkingen bekijken" at bounding box center [1030, 53] width 171 height 27
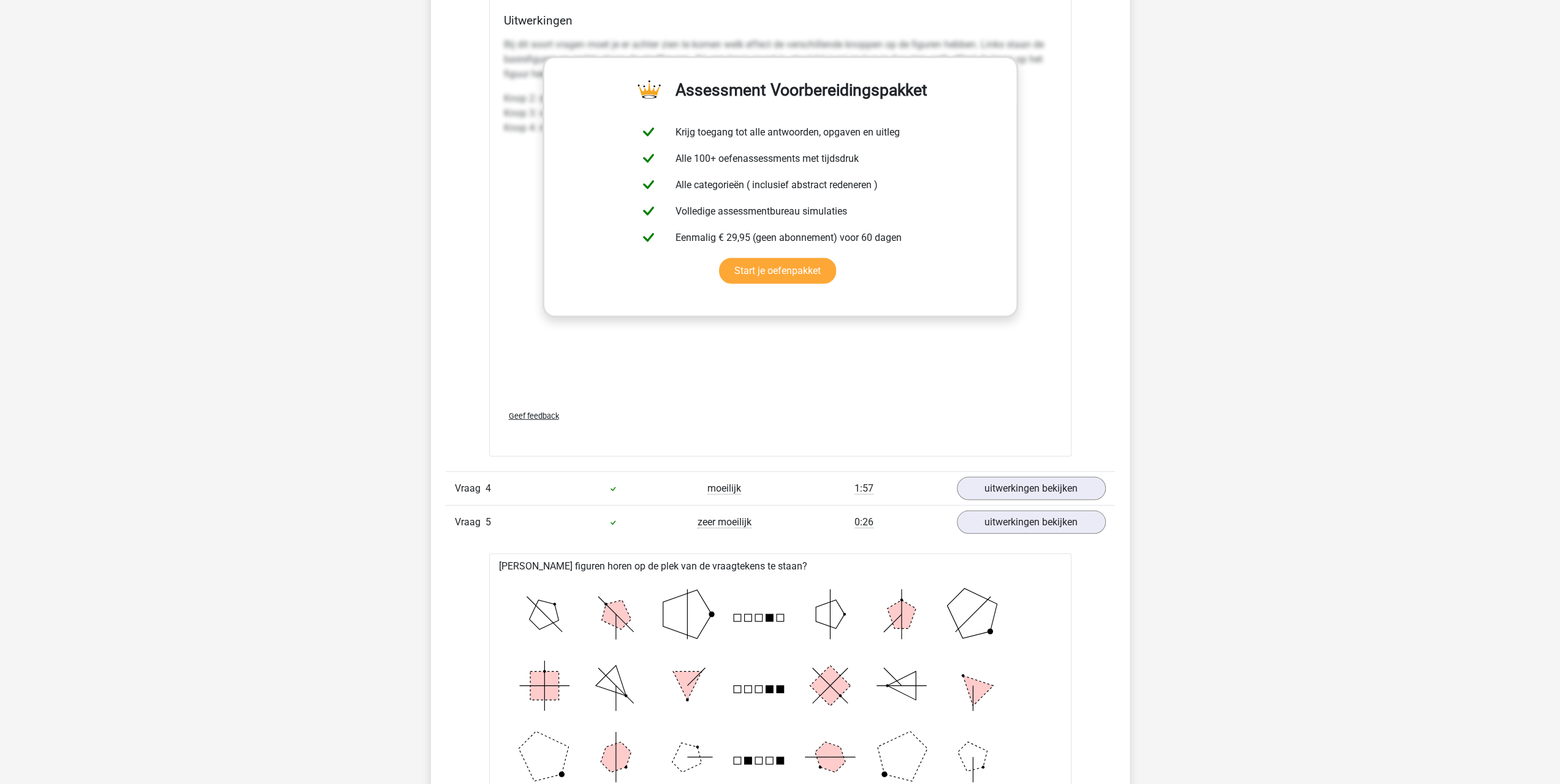
scroll to position [3500, 0]
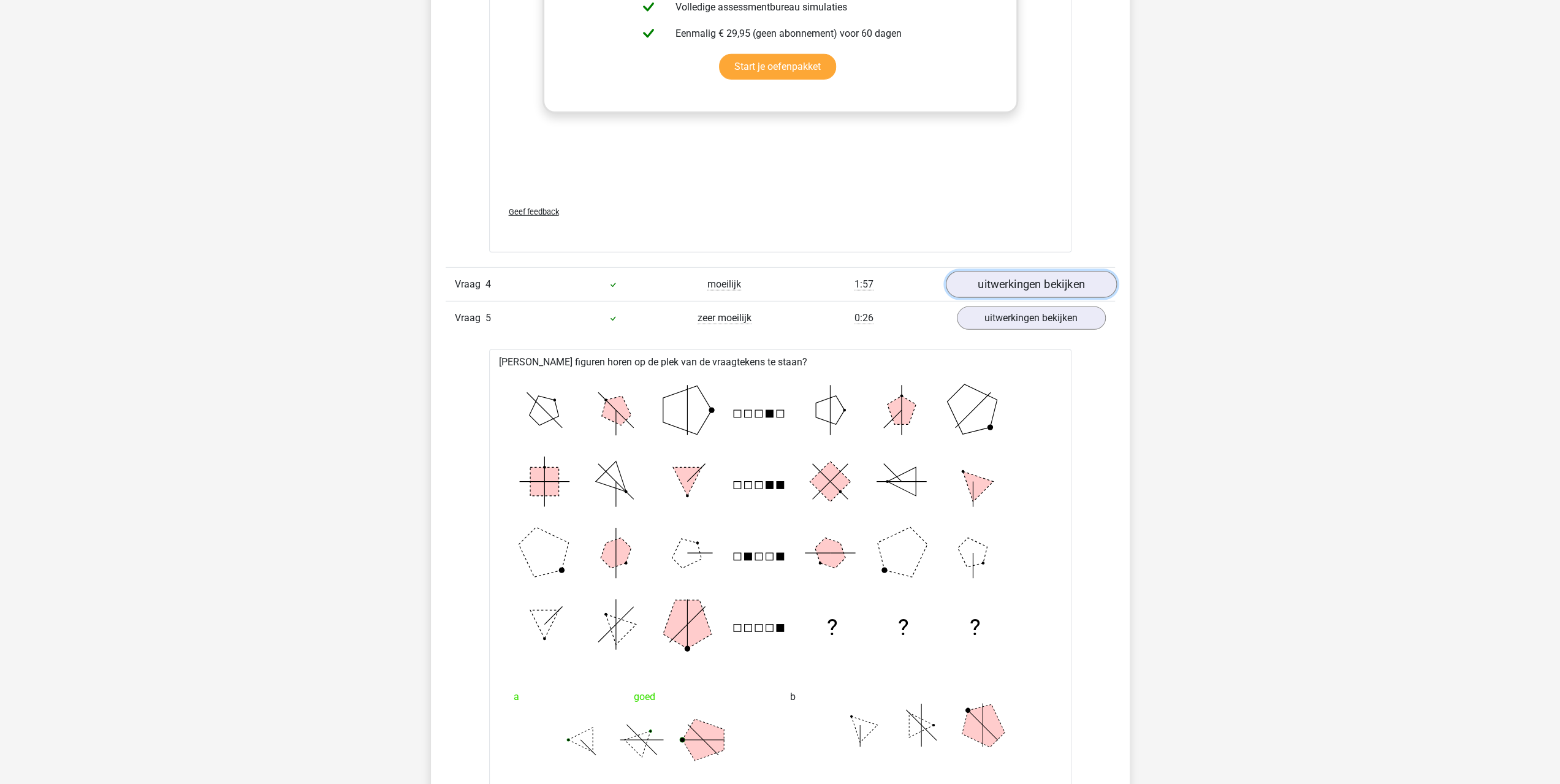
click at [1027, 277] on link "uitwerkingen bekijken" at bounding box center [1030, 284] width 171 height 27
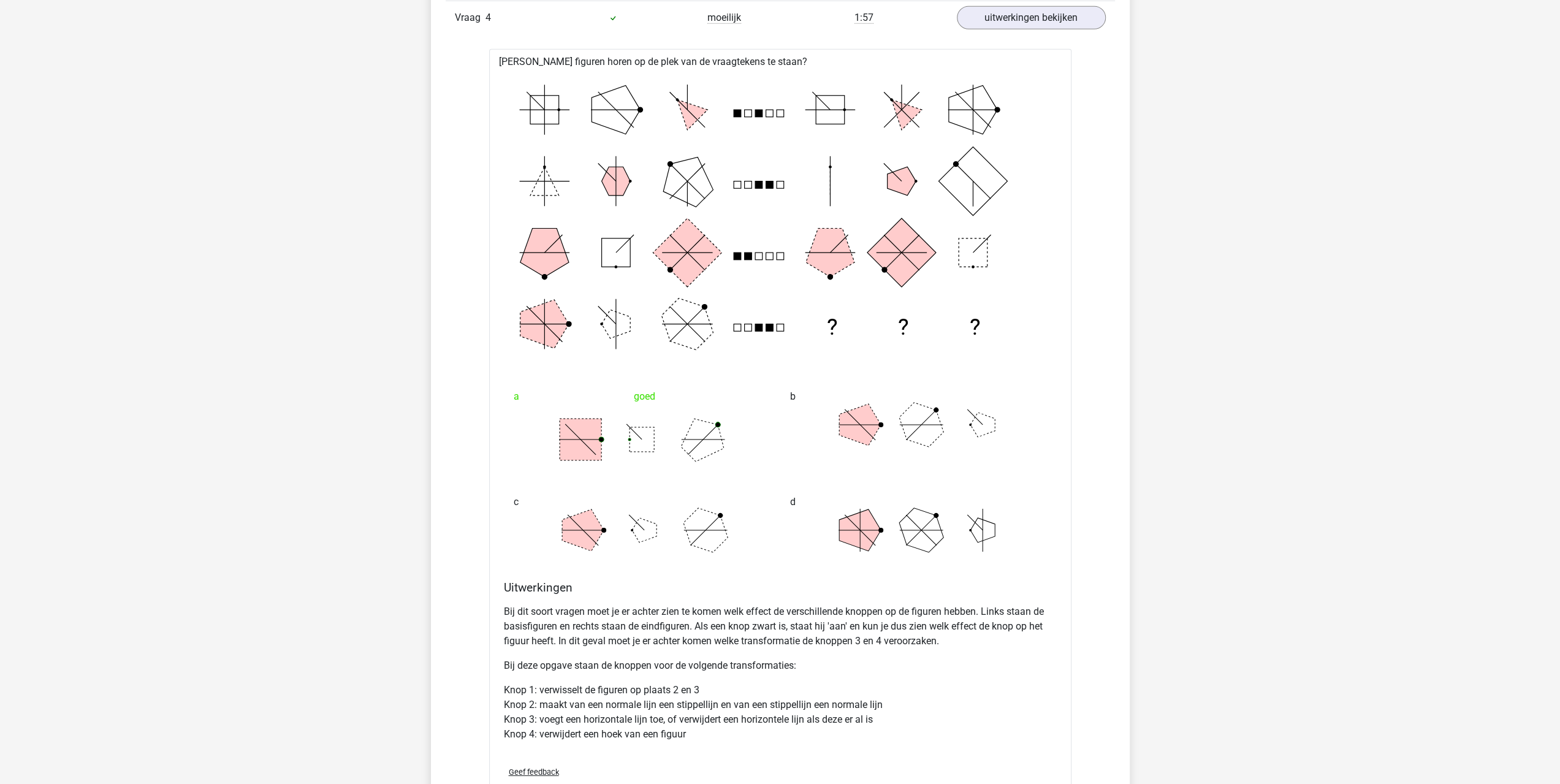
scroll to position [3772, 0]
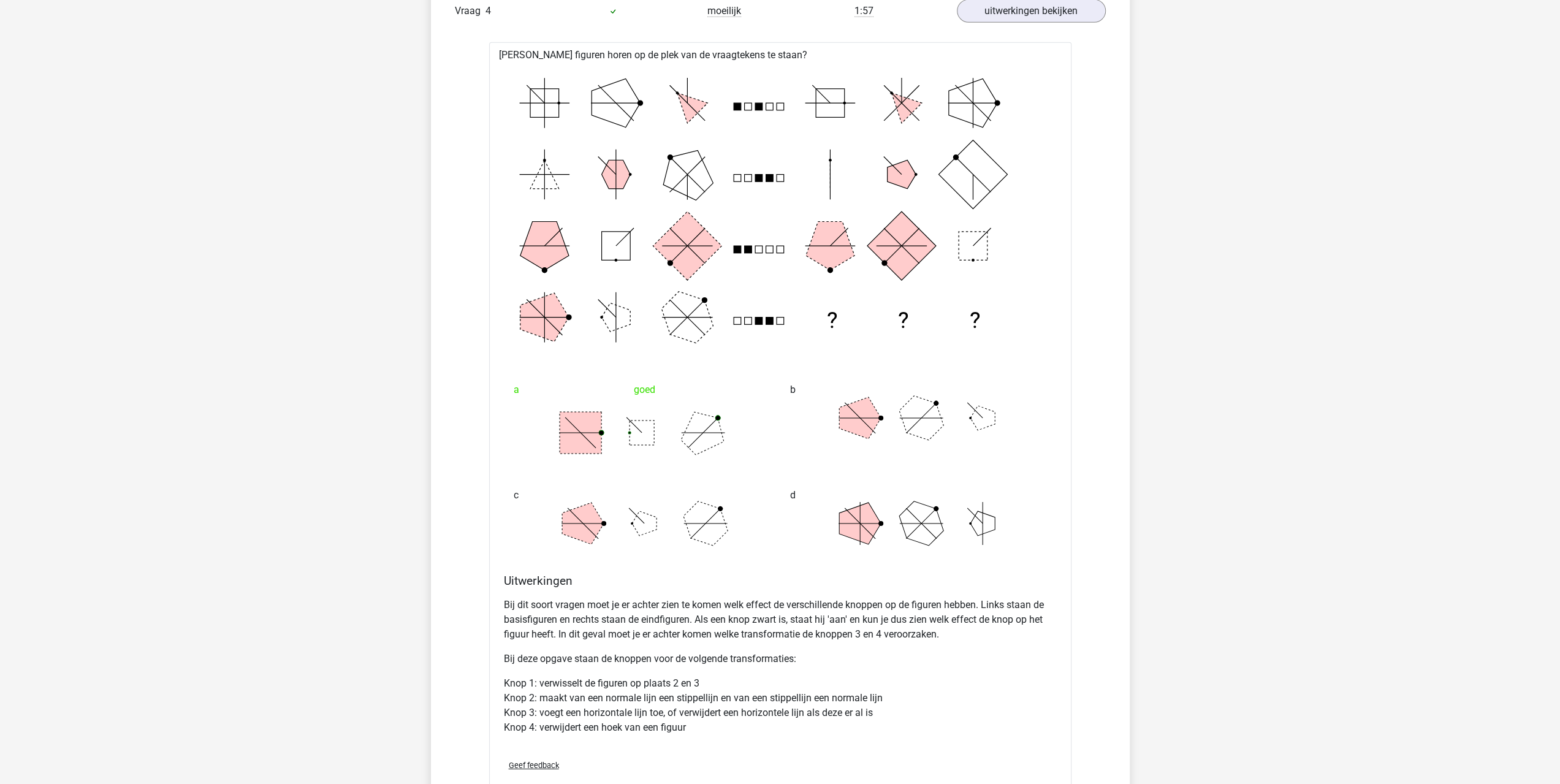
drag, startPoint x: 1227, startPoint y: 368, endPoint x: 1230, endPoint y: 408, distance: 40.1
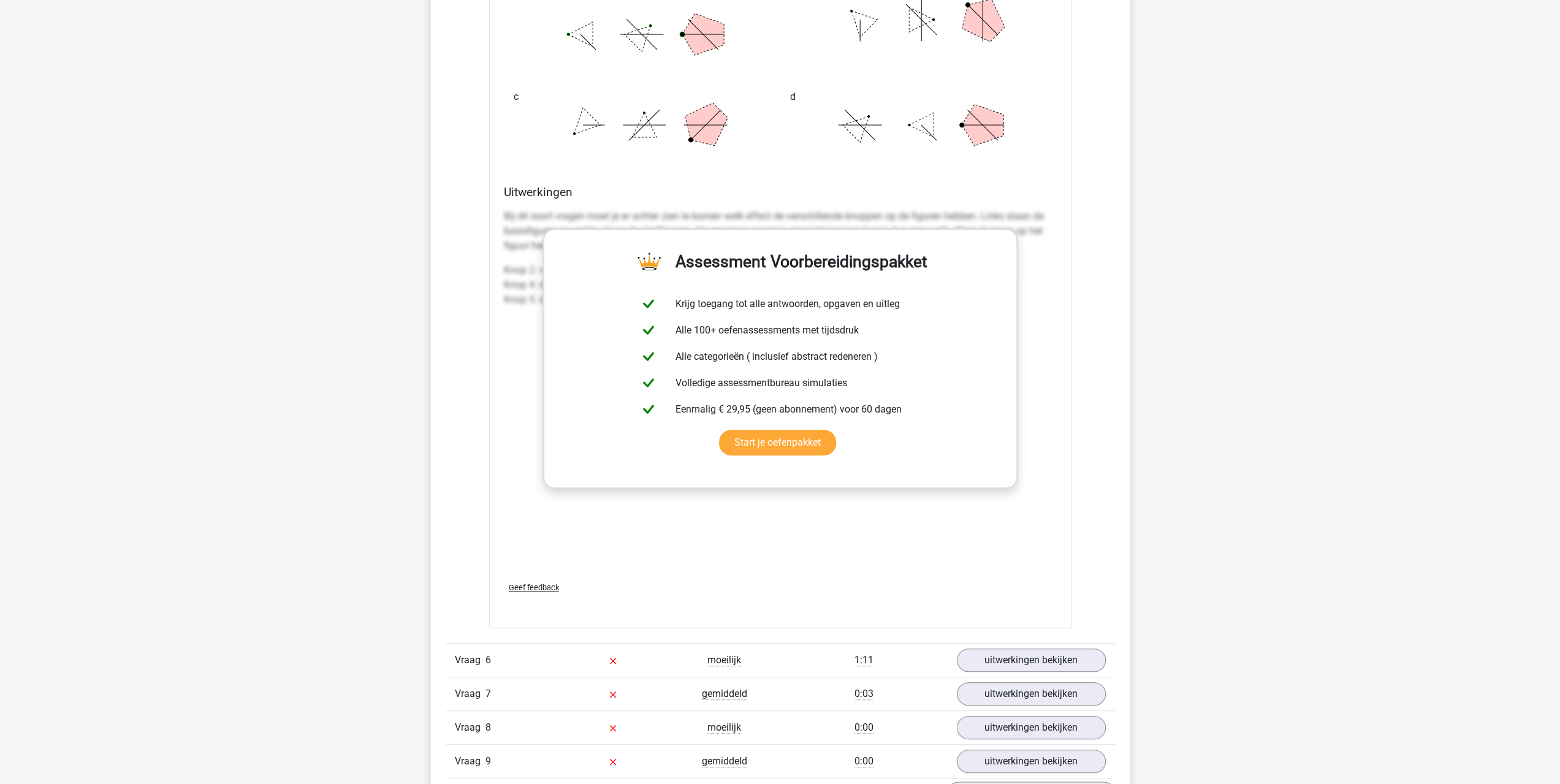
scroll to position [5203, 0]
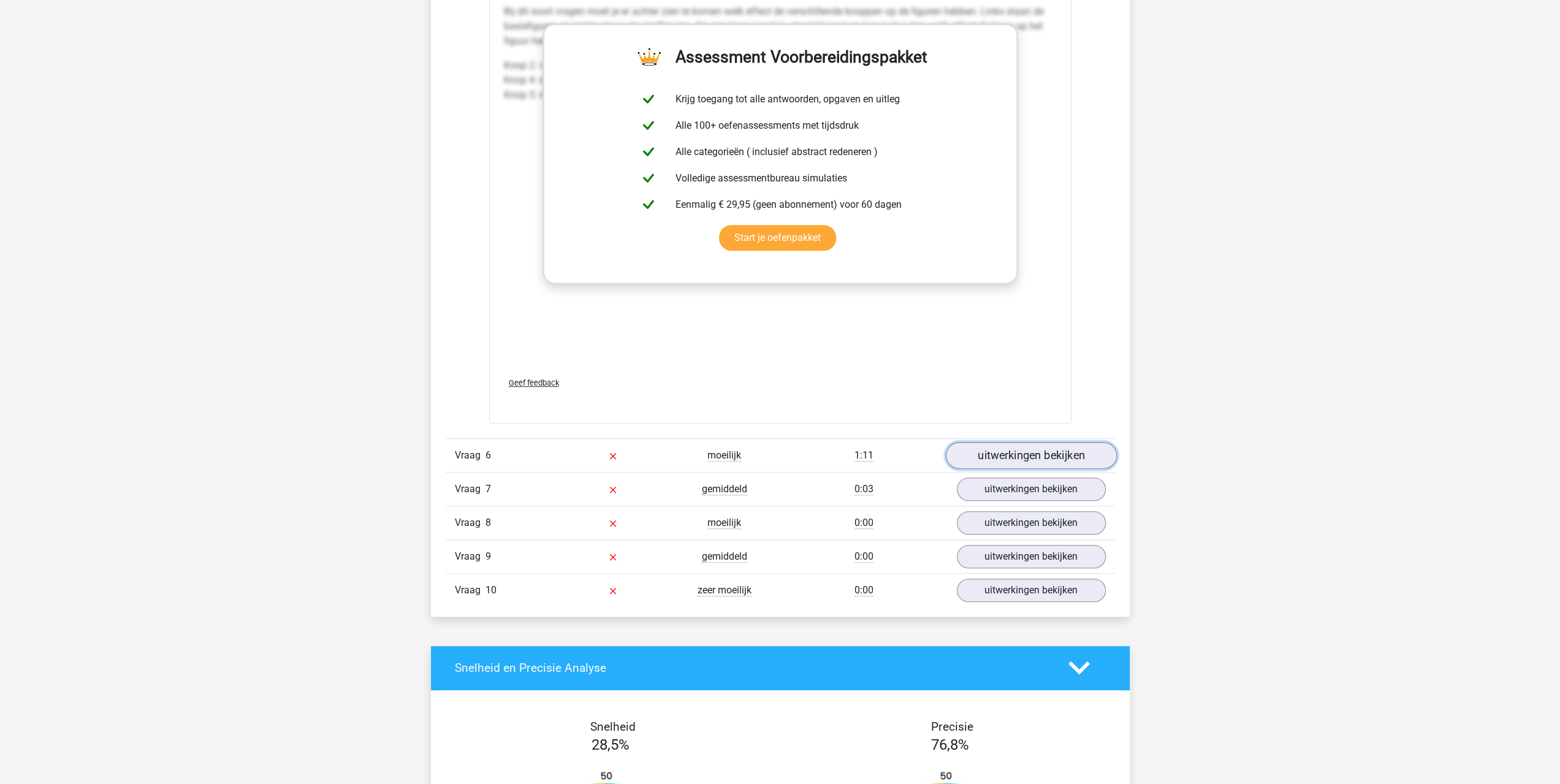
click at [1013, 450] on link "uitwerkingen bekijken" at bounding box center [1030, 455] width 171 height 27
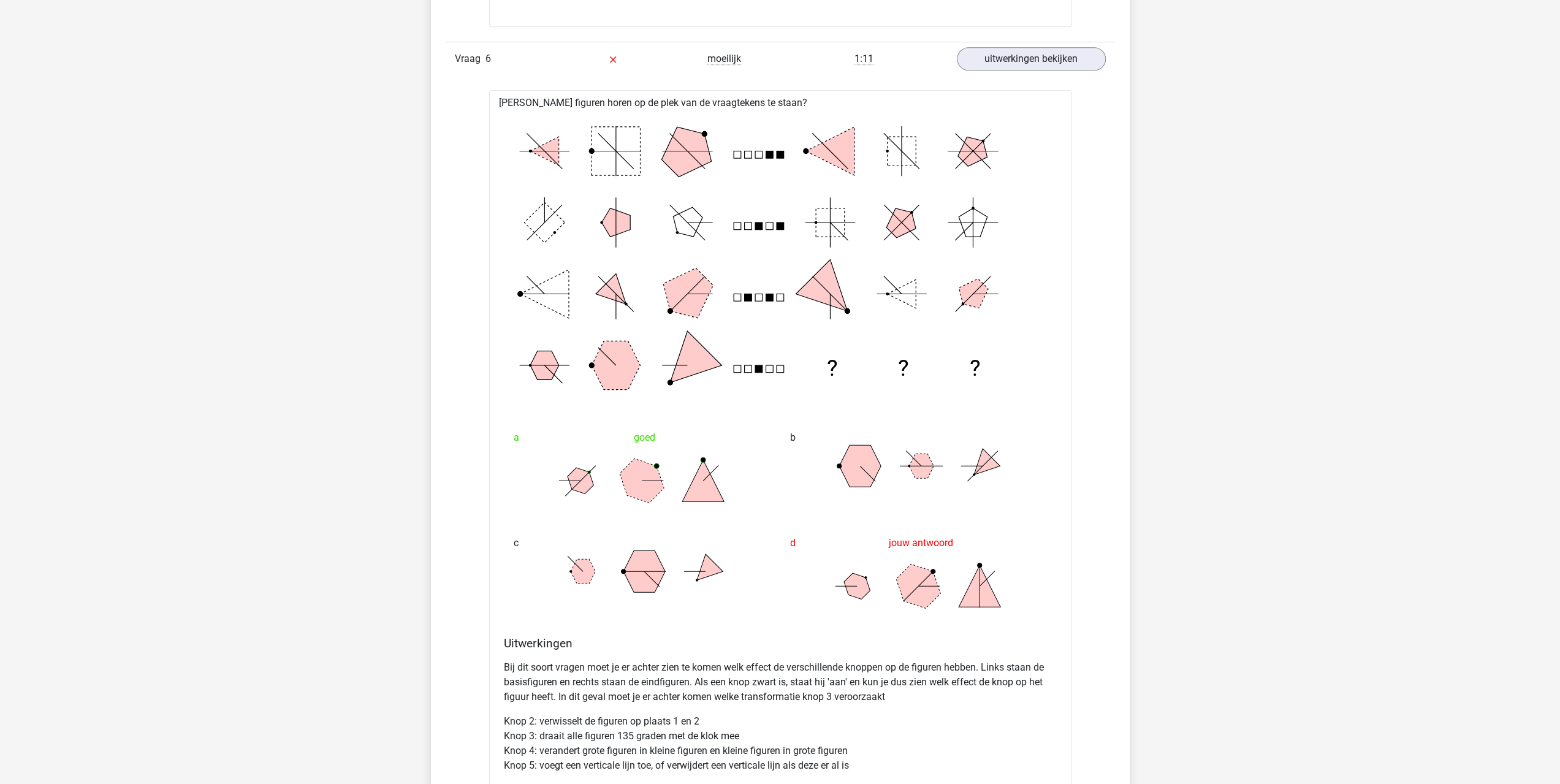
drag, startPoint x: 1318, startPoint y: 407, endPoint x: 1317, endPoint y: 381, distance: 26.0
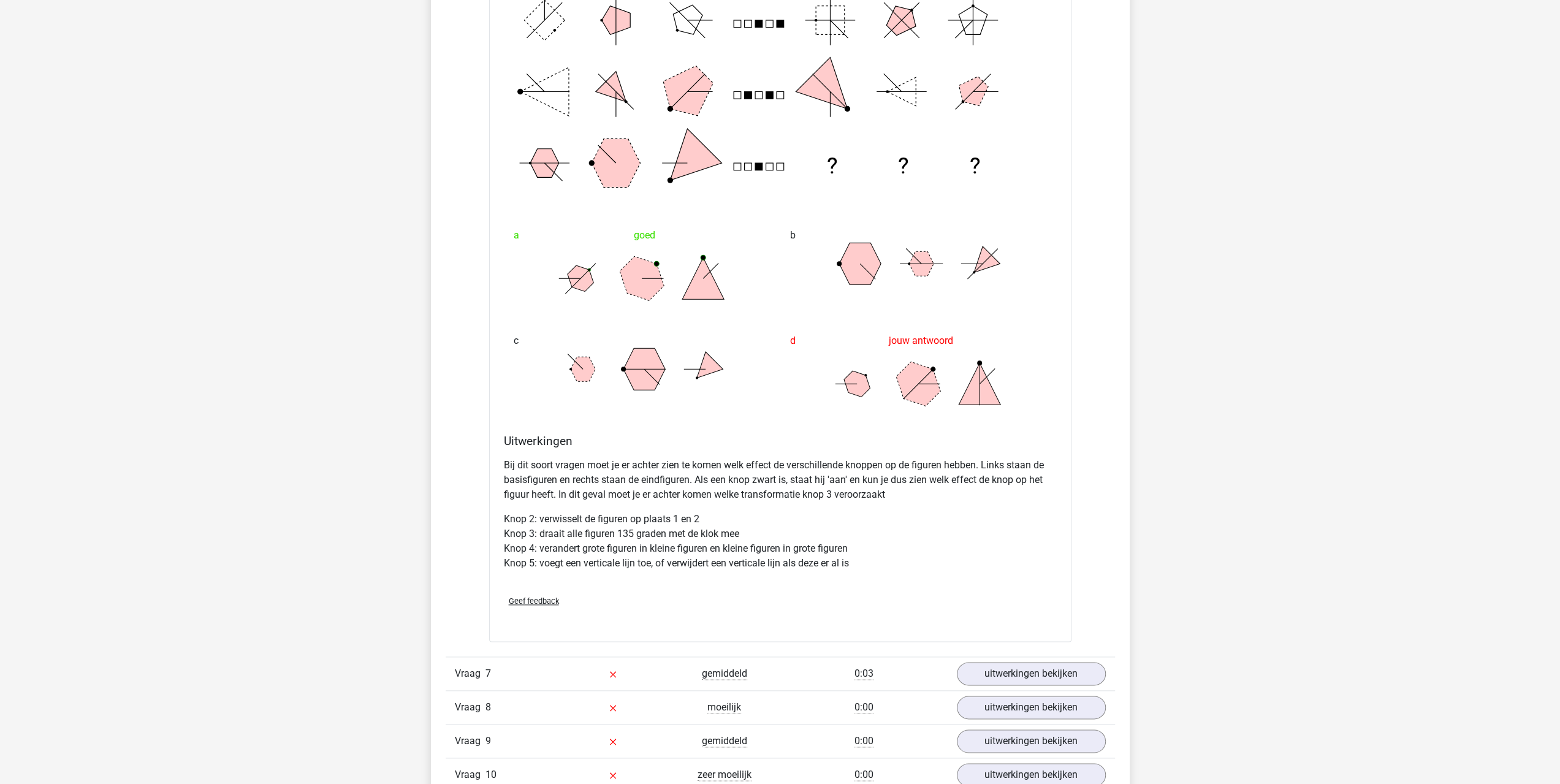
scroll to position [6006, 0]
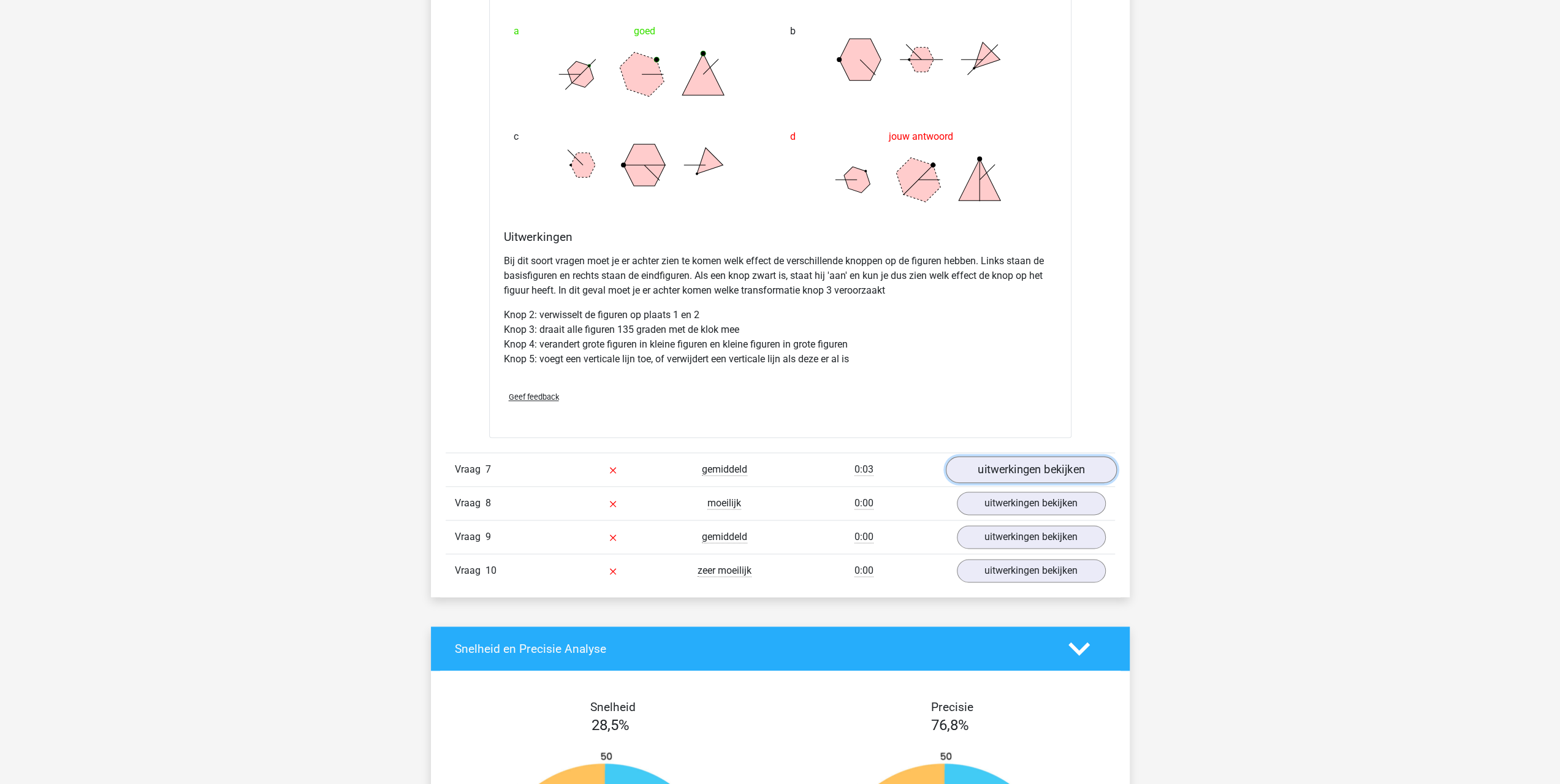
click at [1008, 471] on link "uitwerkingen bekijken" at bounding box center [1030, 470] width 171 height 27
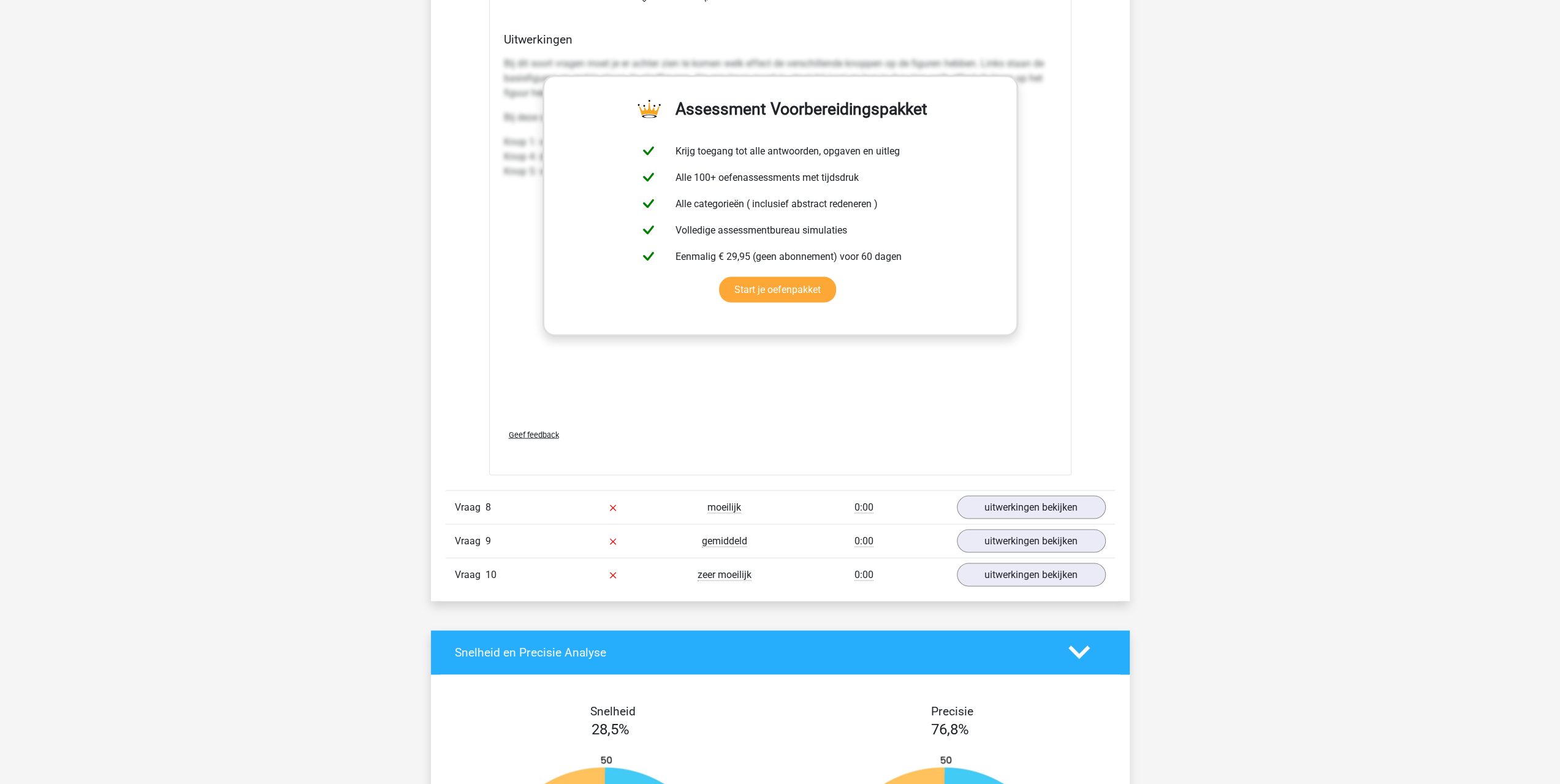
scroll to position [7232, 0]
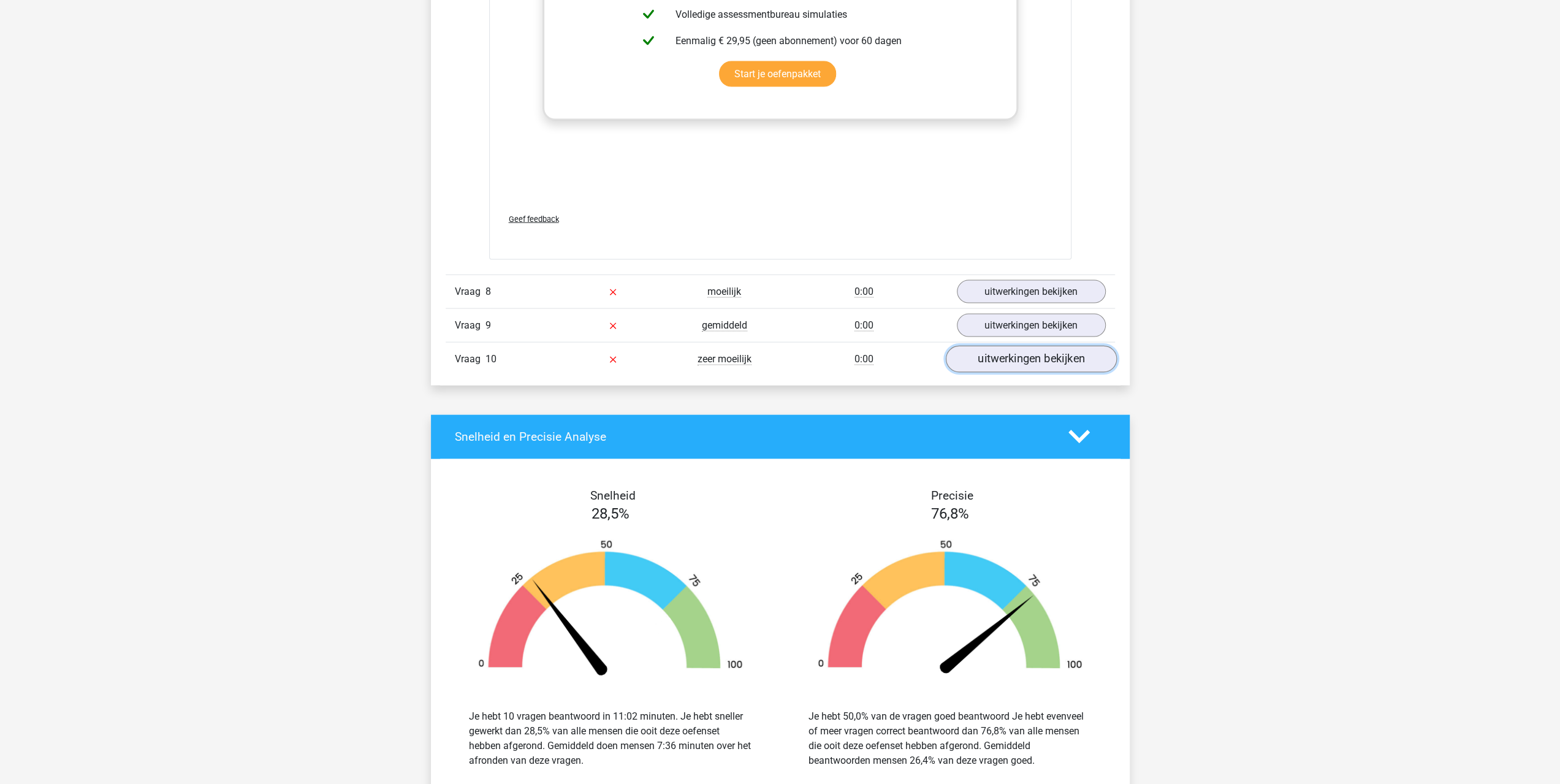
click at [999, 351] on link "uitwerkingen bekijken" at bounding box center [1030, 359] width 171 height 27
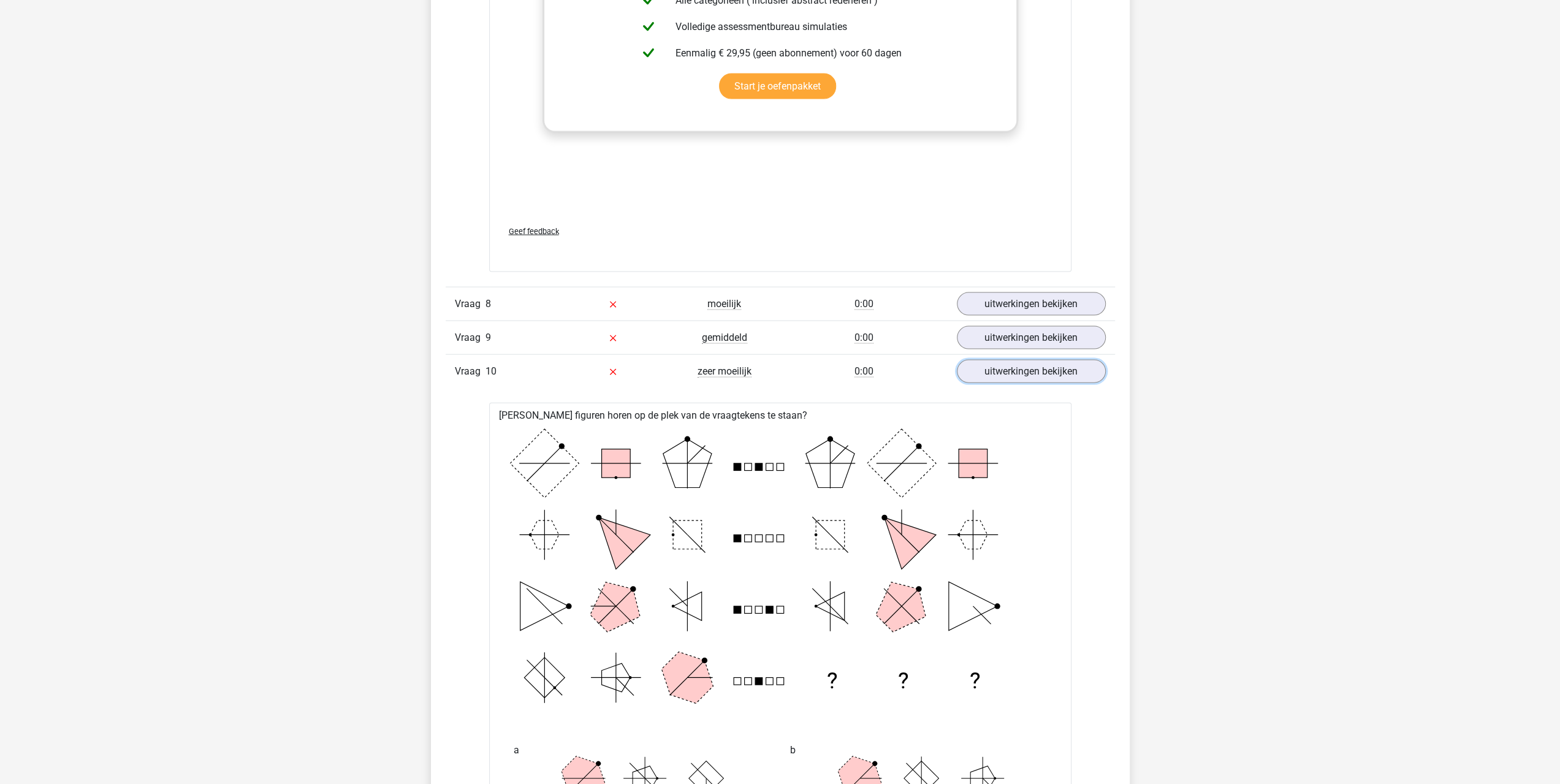
scroll to position [7028, 0]
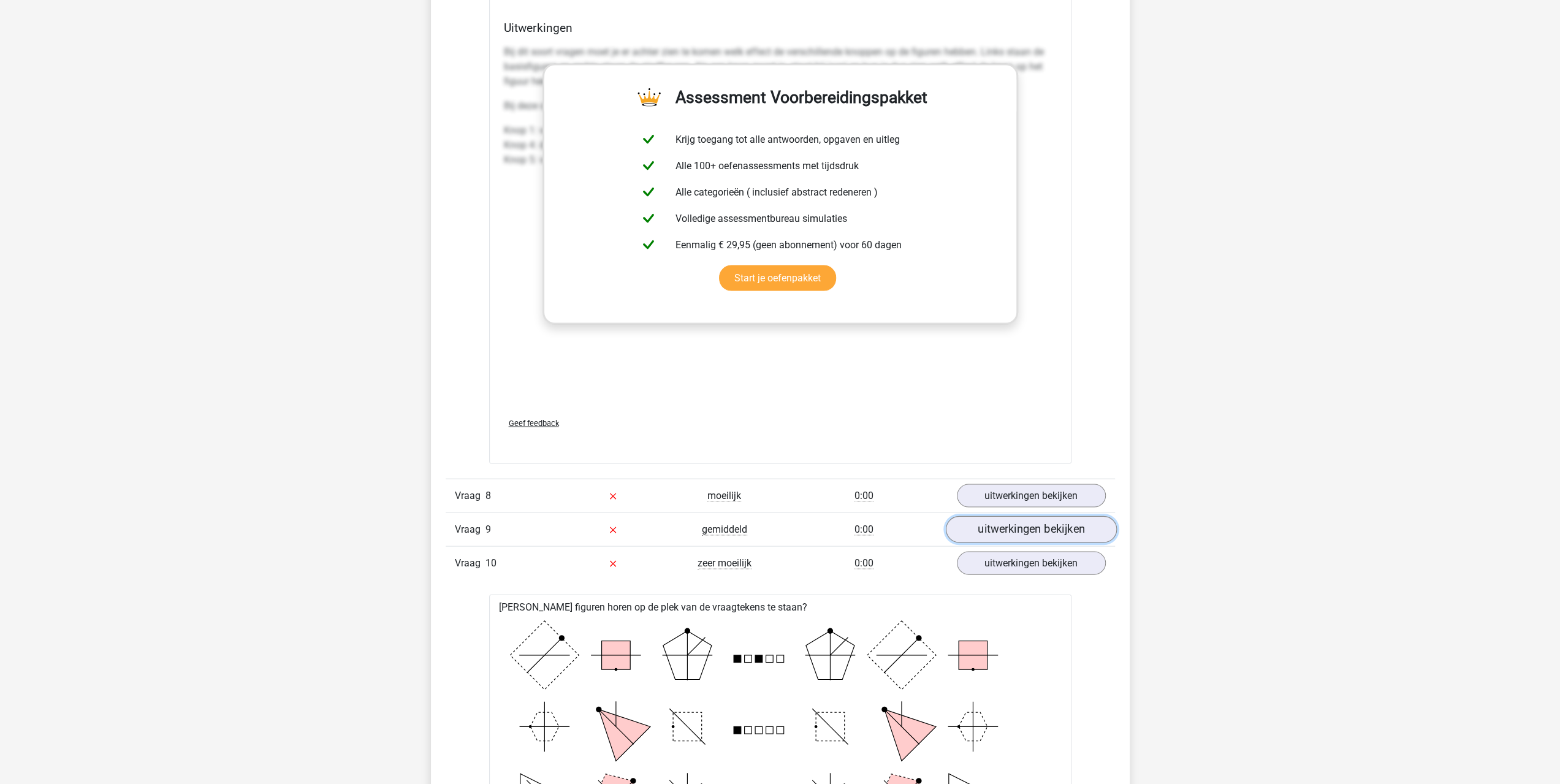
click at [998, 527] on link "uitwerkingen bekijken" at bounding box center [1030, 530] width 171 height 27
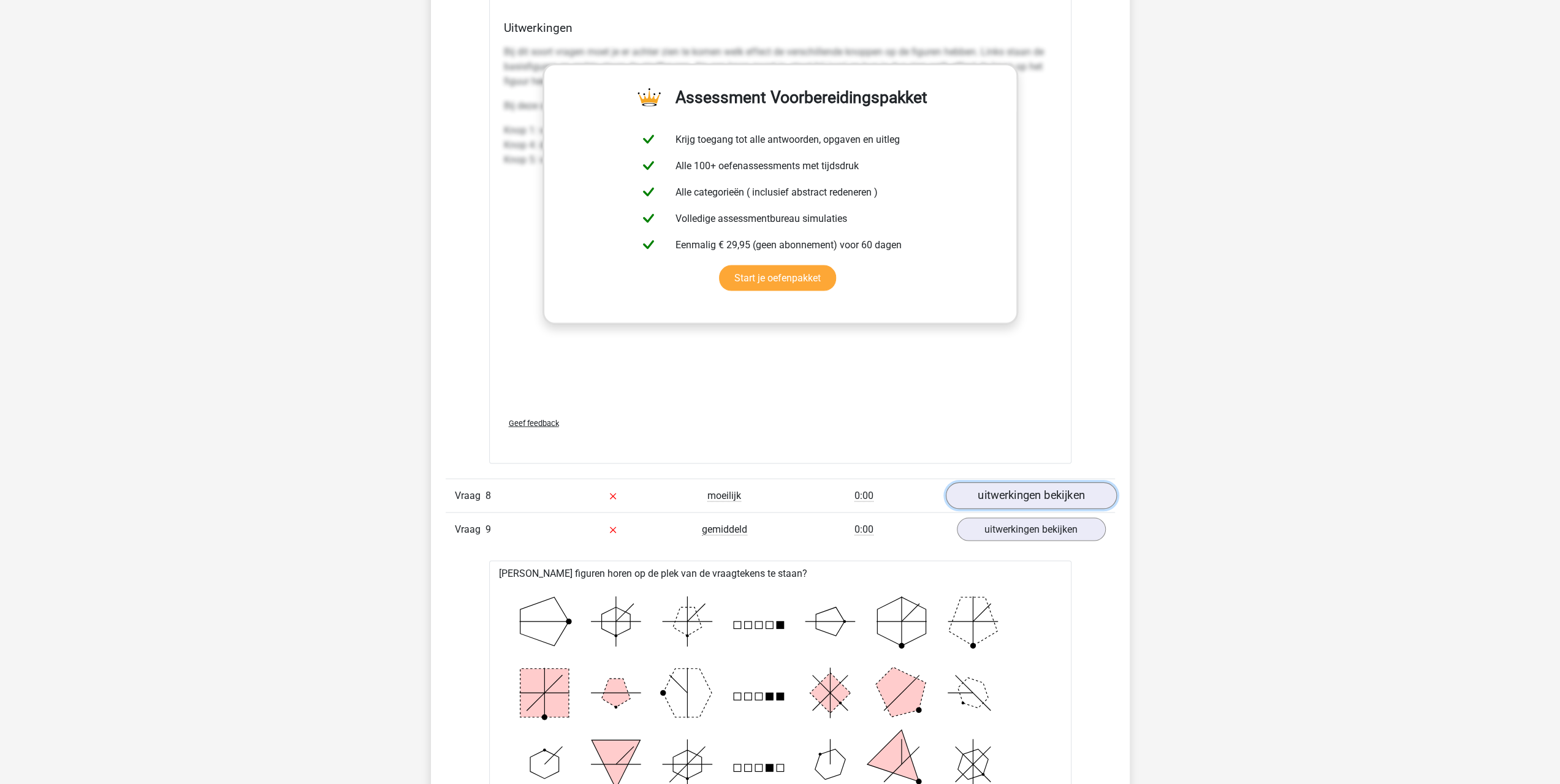
drag, startPoint x: 998, startPoint y: 484, endPoint x: 1004, endPoint y: 488, distance: 7.2
click at [999, 485] on link "uitwerkingen bekijken" at bounding box center [1030, 496] width 171 height 27
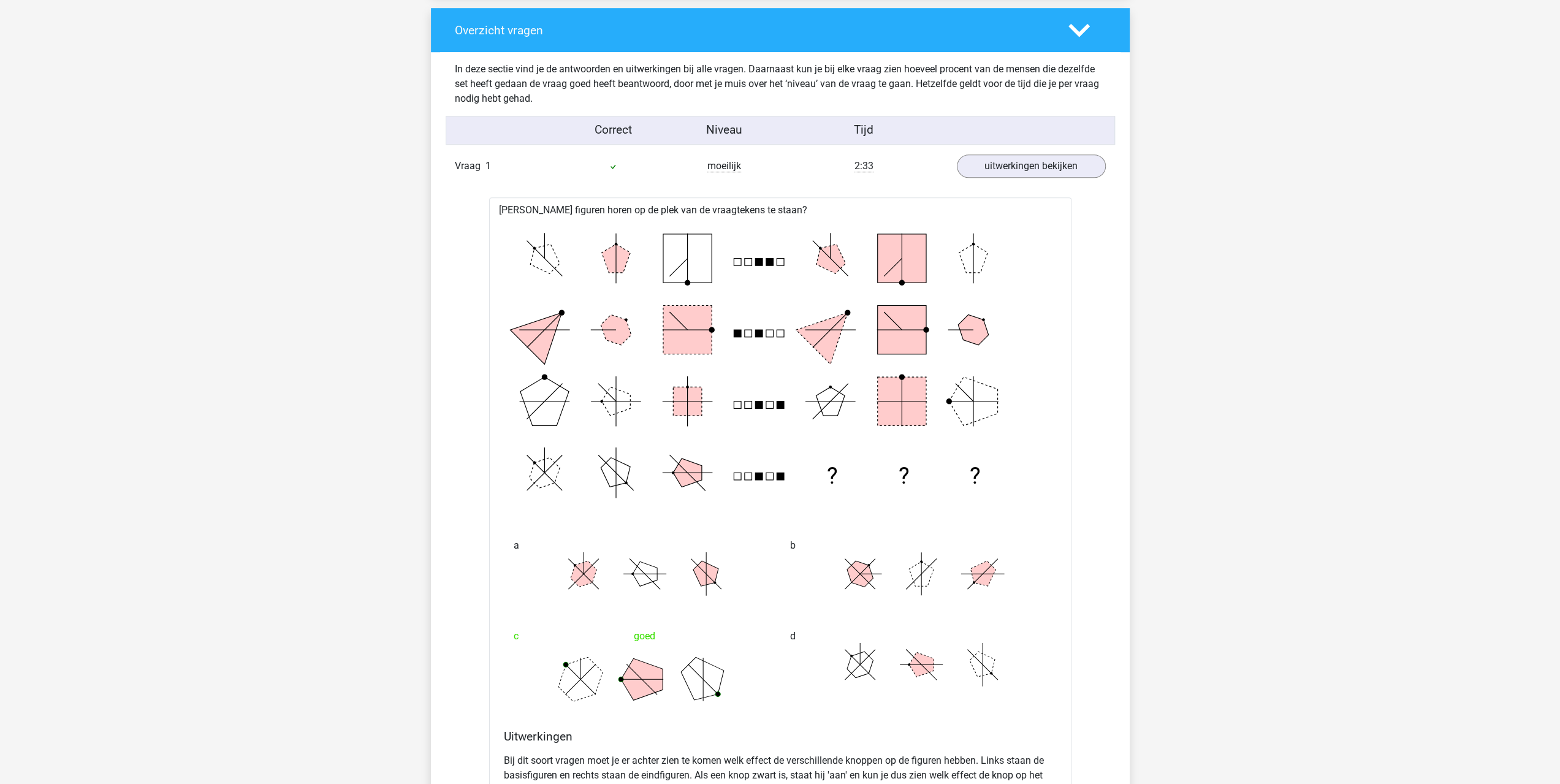
scroll to position [0, 0]
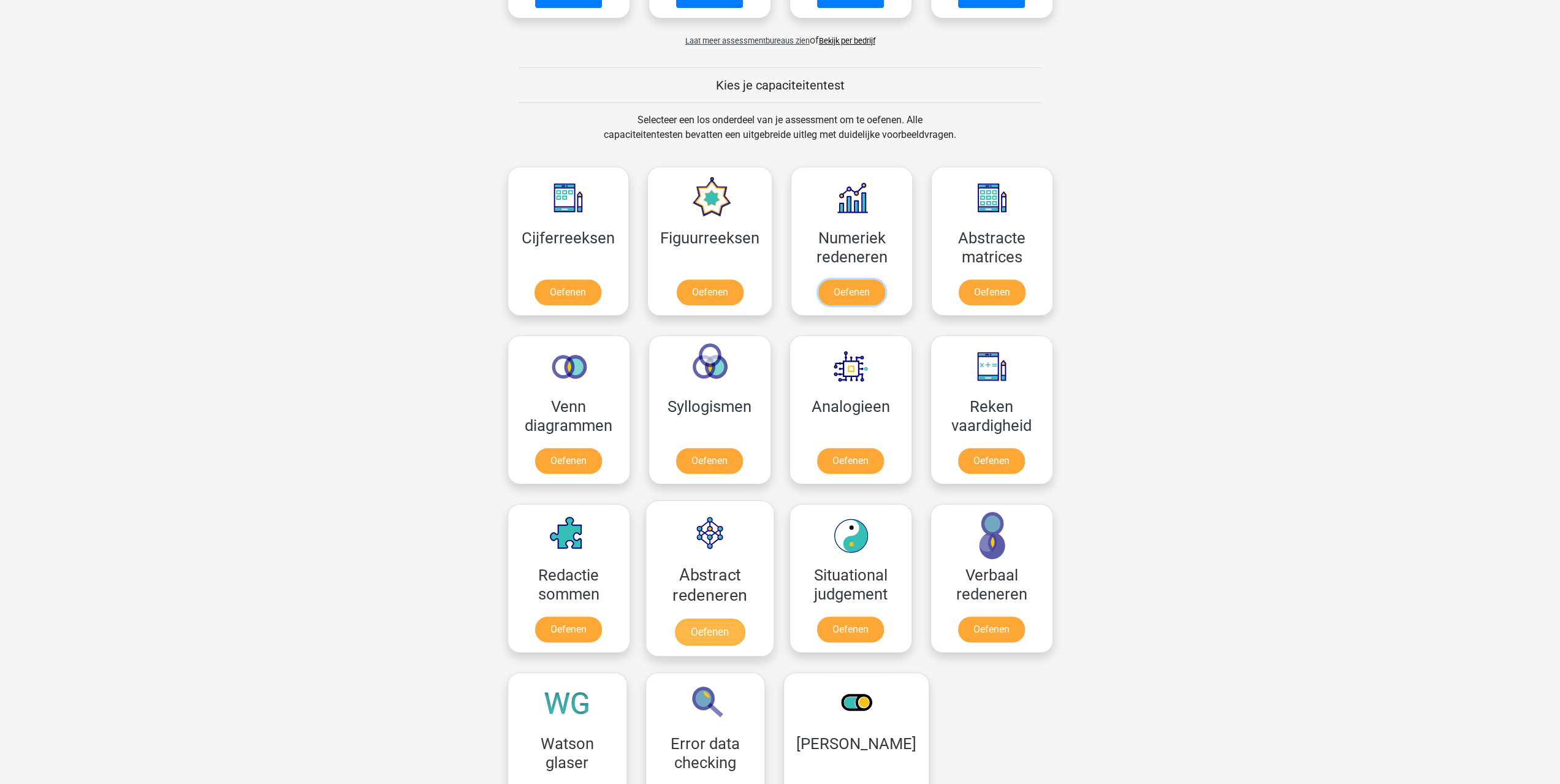
scroll to position [613, 0]
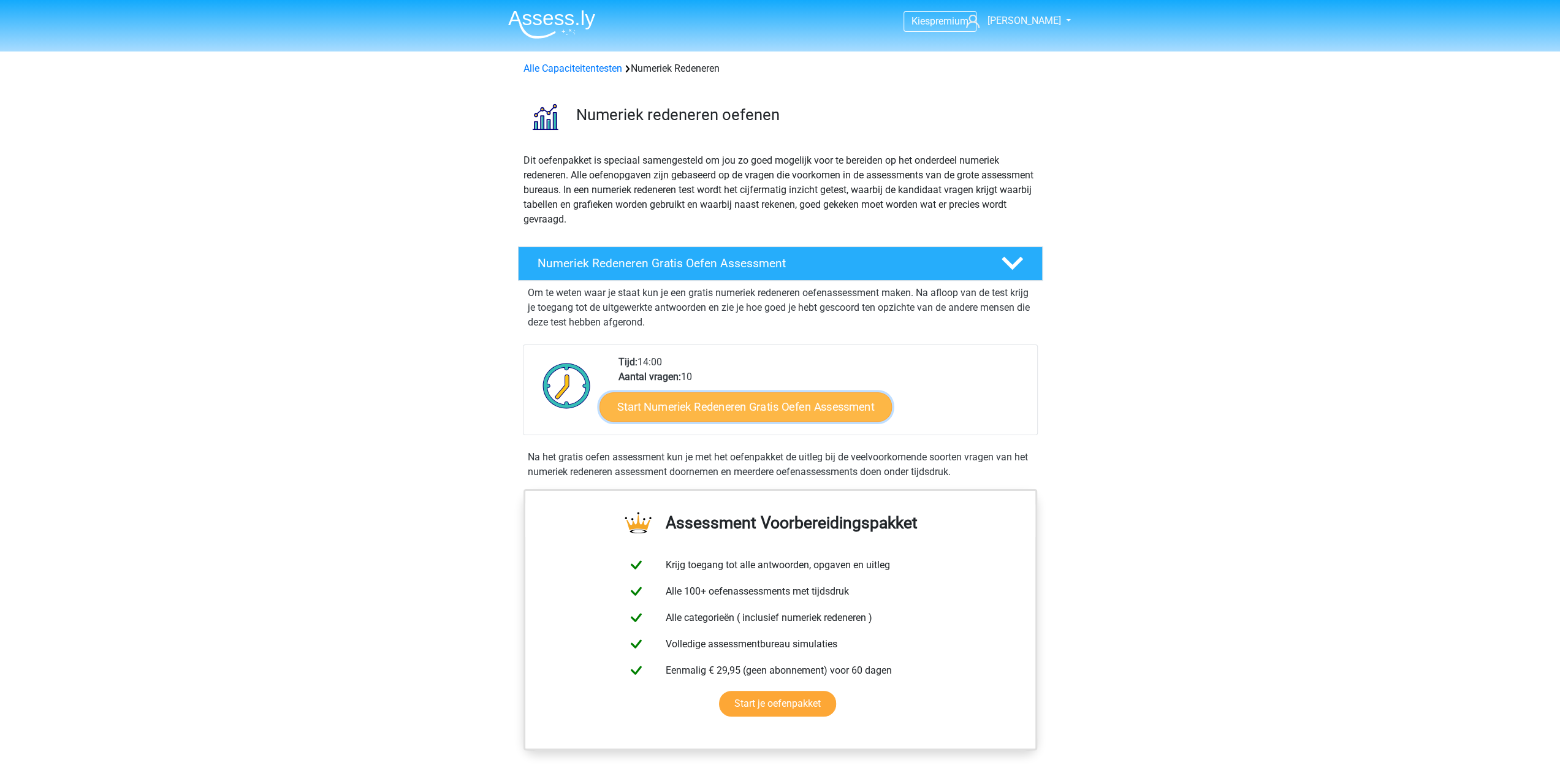
click at [684, 401] on link "Start Numeriek Redeneren Gratis Oefen Assessment" at bounding box center [746, 406] width 292 height 30
drag, startPoint x: 569, startPoint y: 412, endPoint x: 558, endPoint y: 407, distance: 12.1
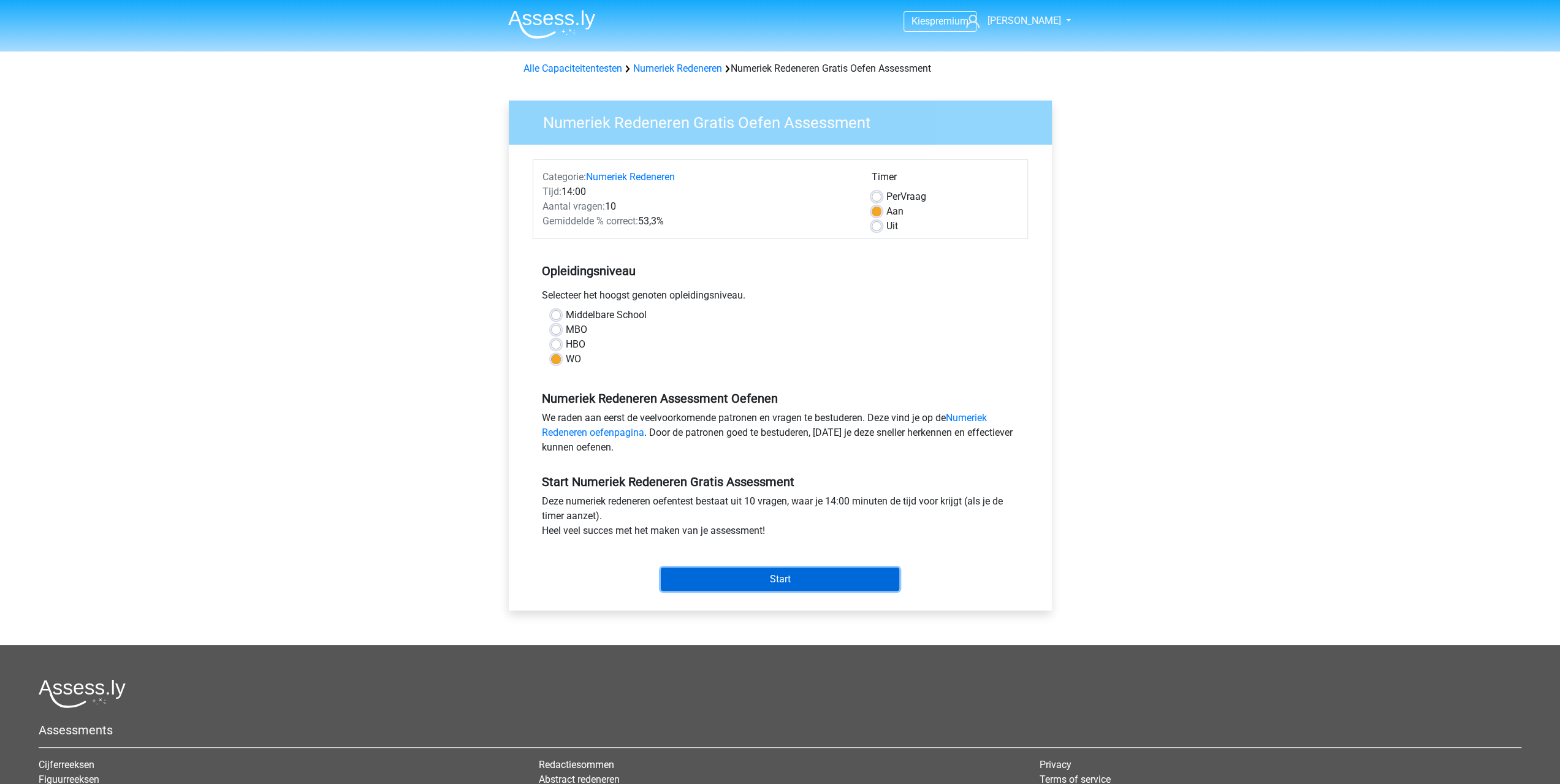
click at [774, 573] on input "Start" at bounding box center [780, 579] width 238 height 24
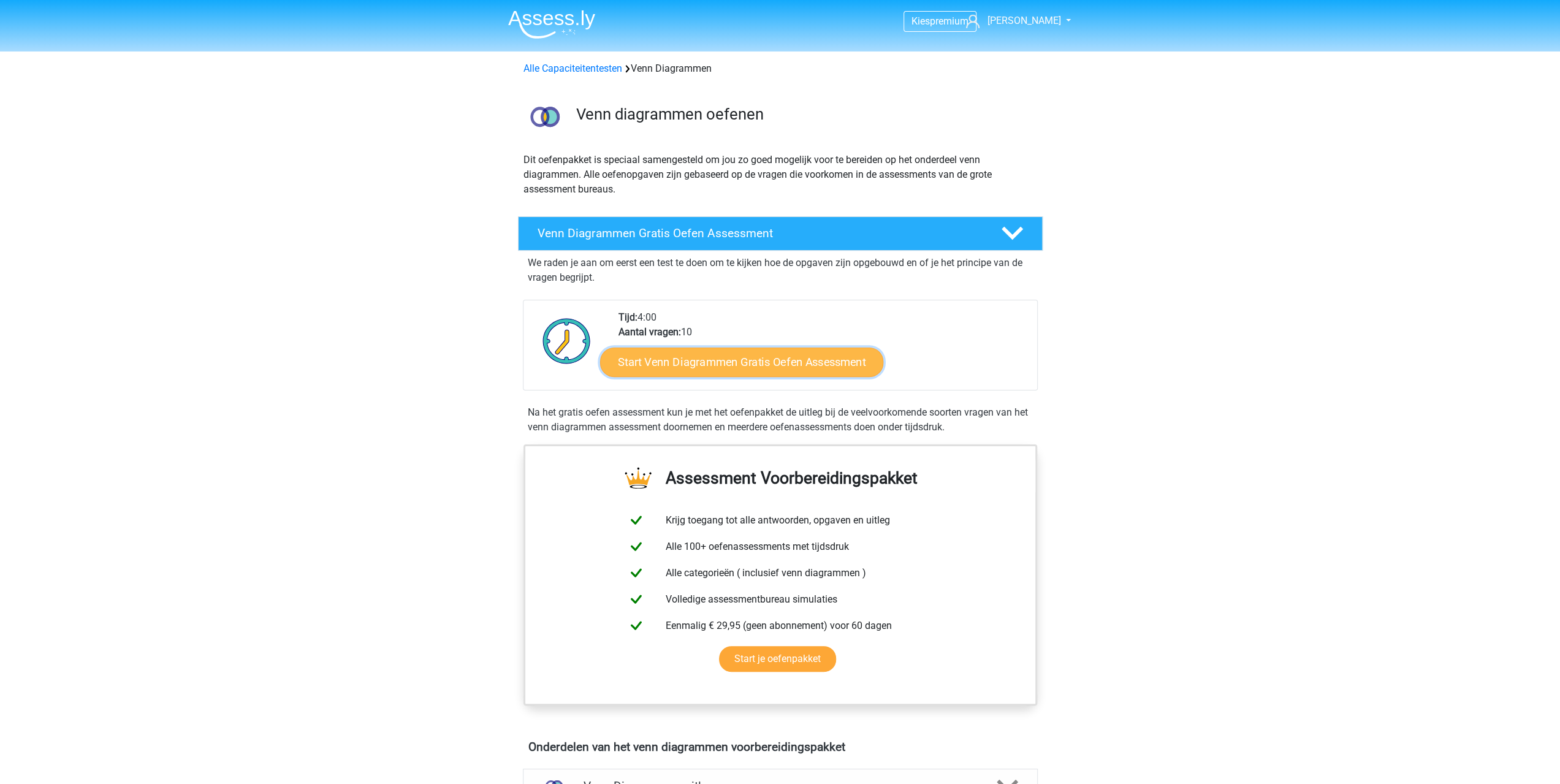
click at [689, 368] on link "Start Venn Diagrammen Gratis Oefen Assessment" at bounding box center [742, 362] width 283 height 30
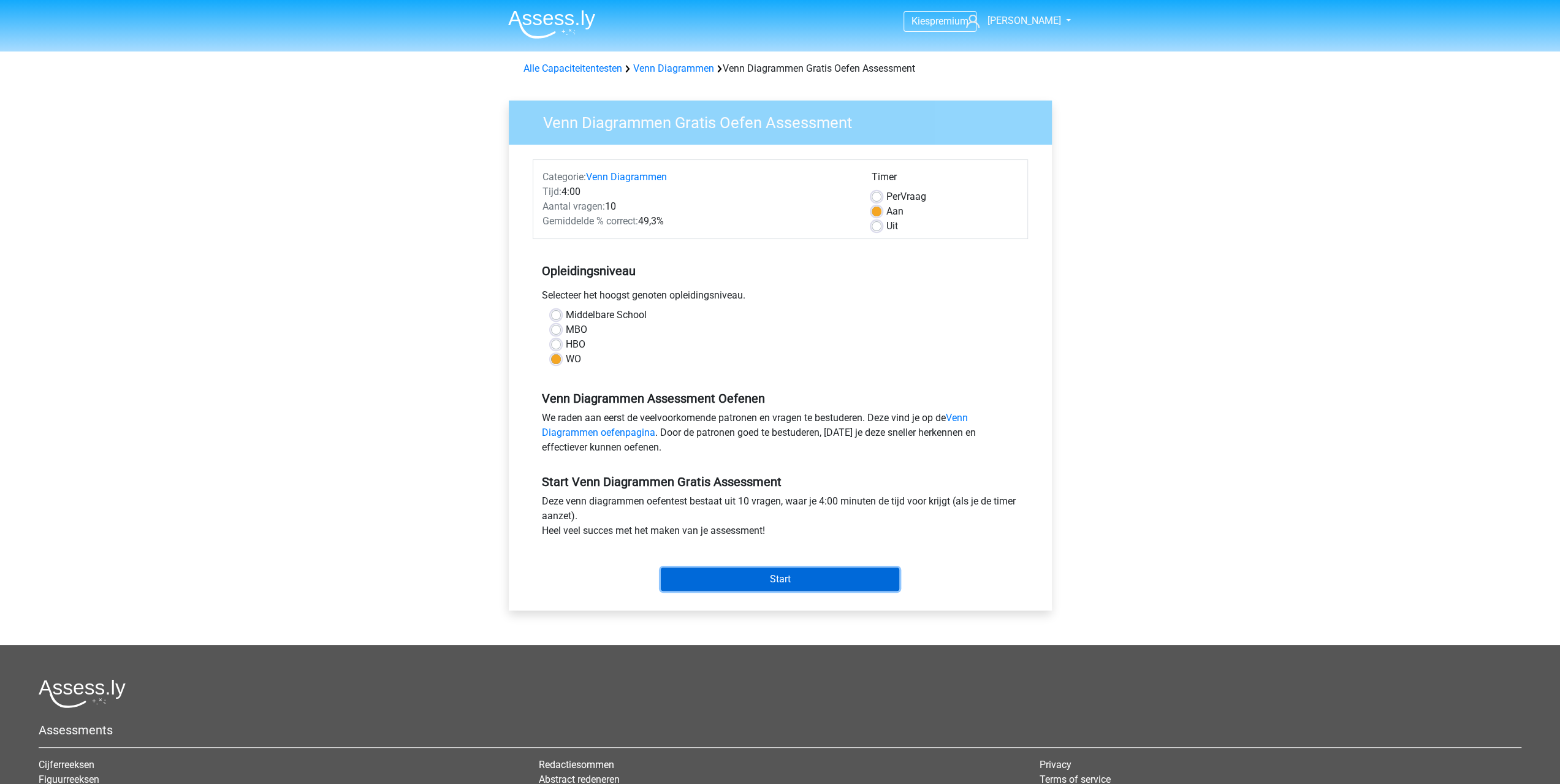
click at [755, 578] on input "Start" at bounding box center [780, 579] width 238 height 24
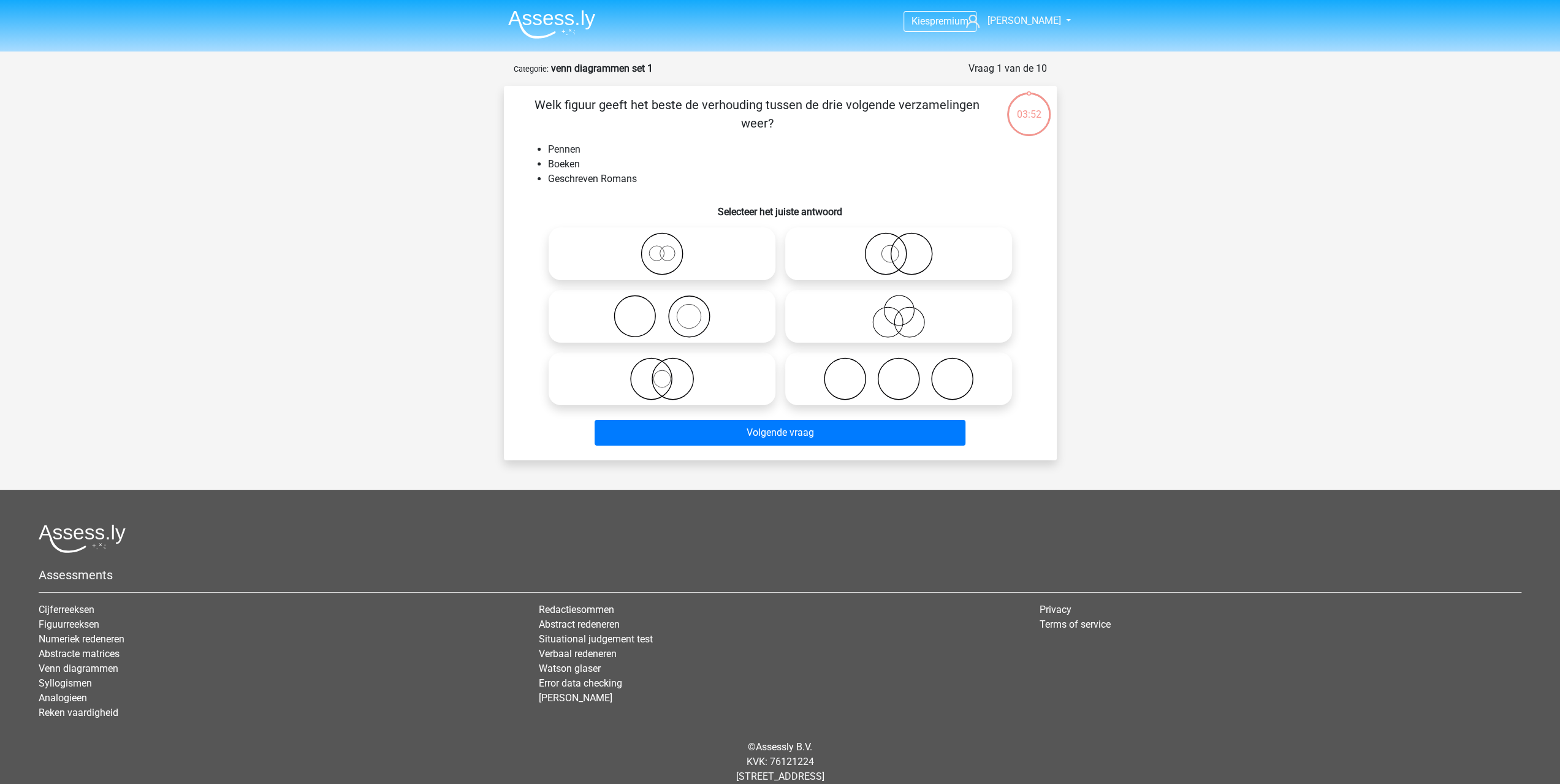
click at [679, 318] on icon at bounding box center [662, 316] width 217 height 43
click at [670, 310] on input "radio" at bounding box center [665, 306] width 8 height 8
radio input "true"
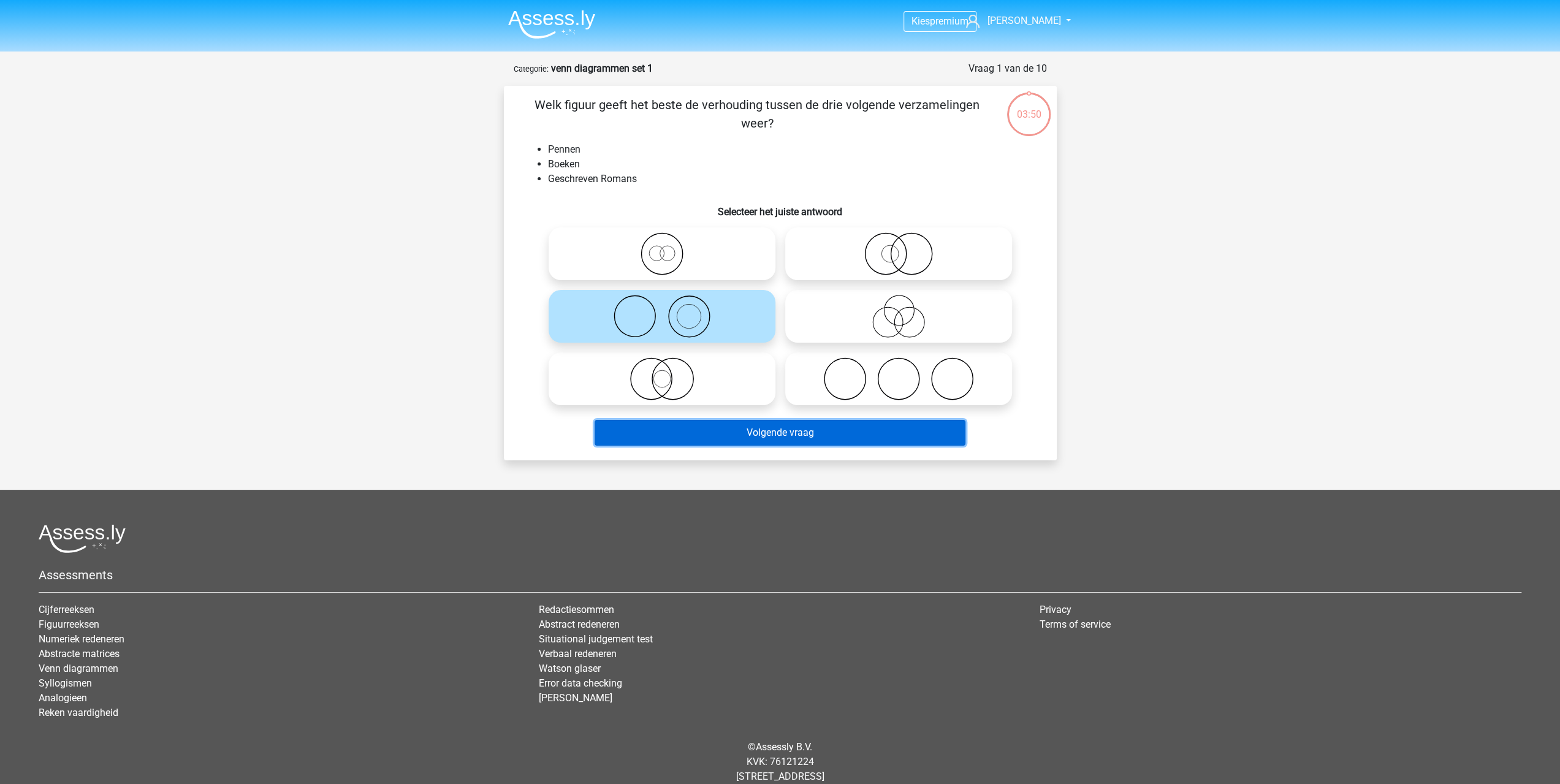
click at [843, 440] on button "Volgende vraag" at bounding box center [780, 432] width 371 height 26
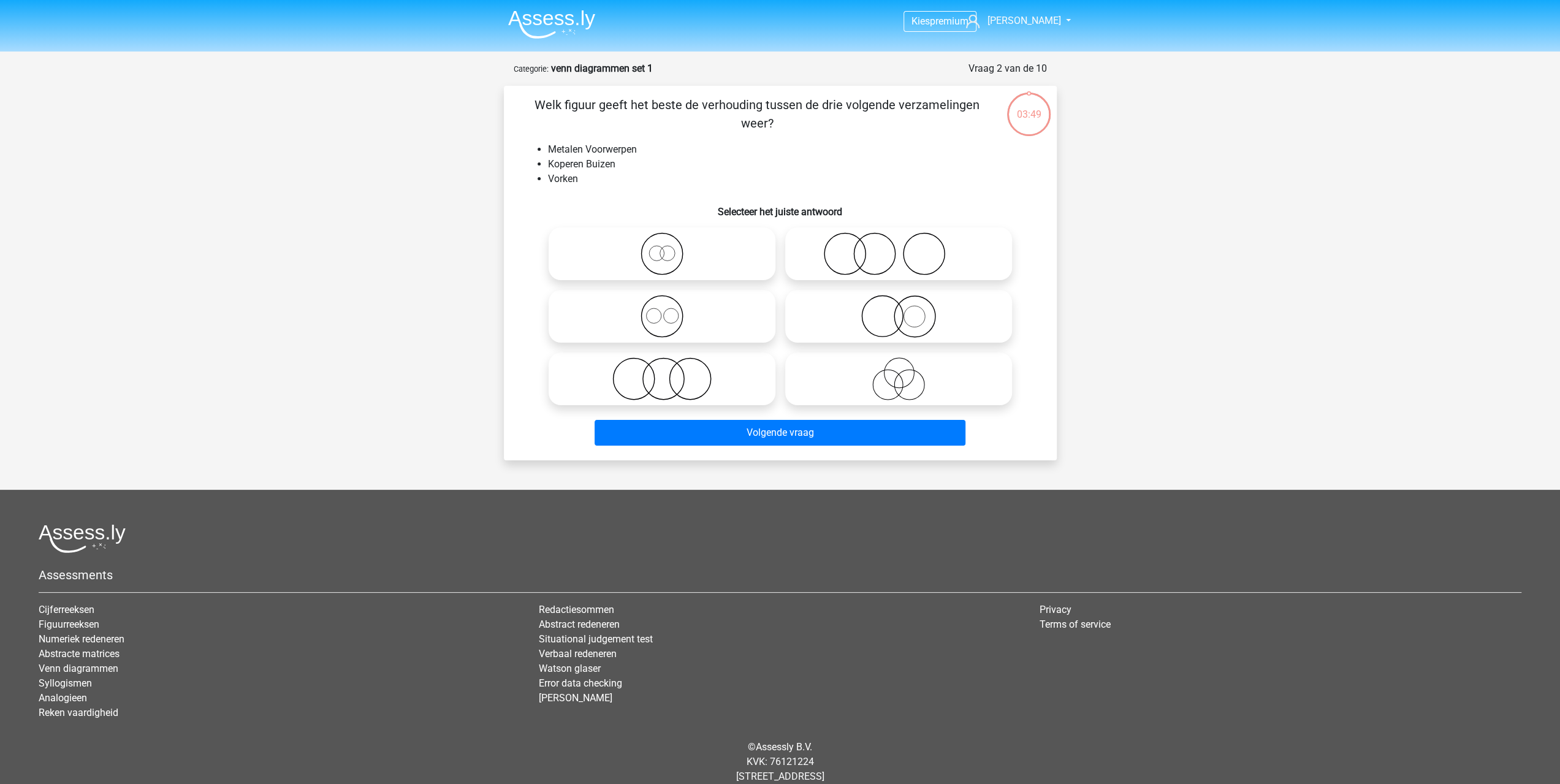
scroll to position [29, 0]
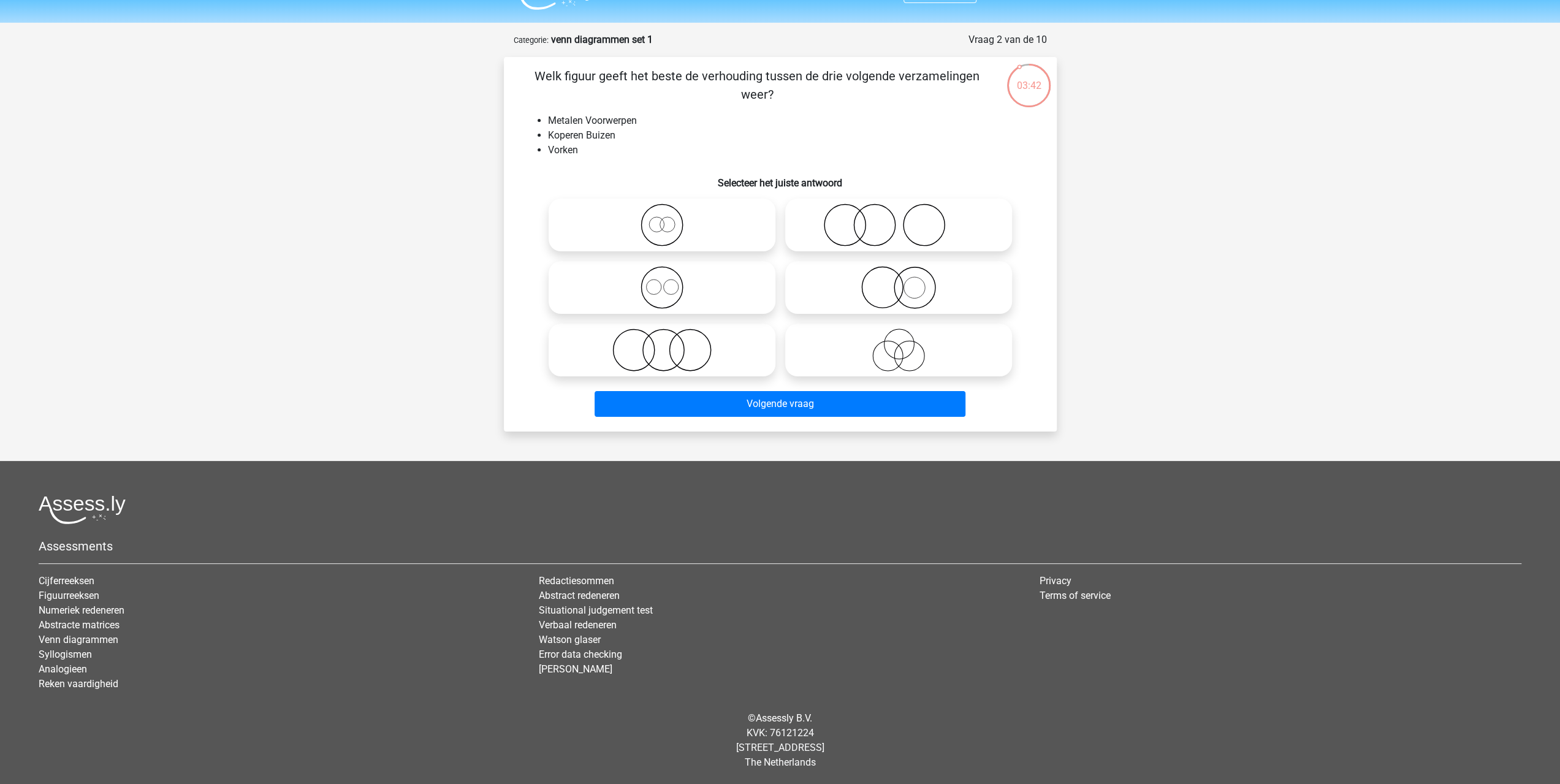
click at [659, 285] on icon at bounding box center [662, 288] width 217 height 43
click at [662, 281] on input "radio" at bounding box center [665, 277] width 8 height 8
radio input "true"
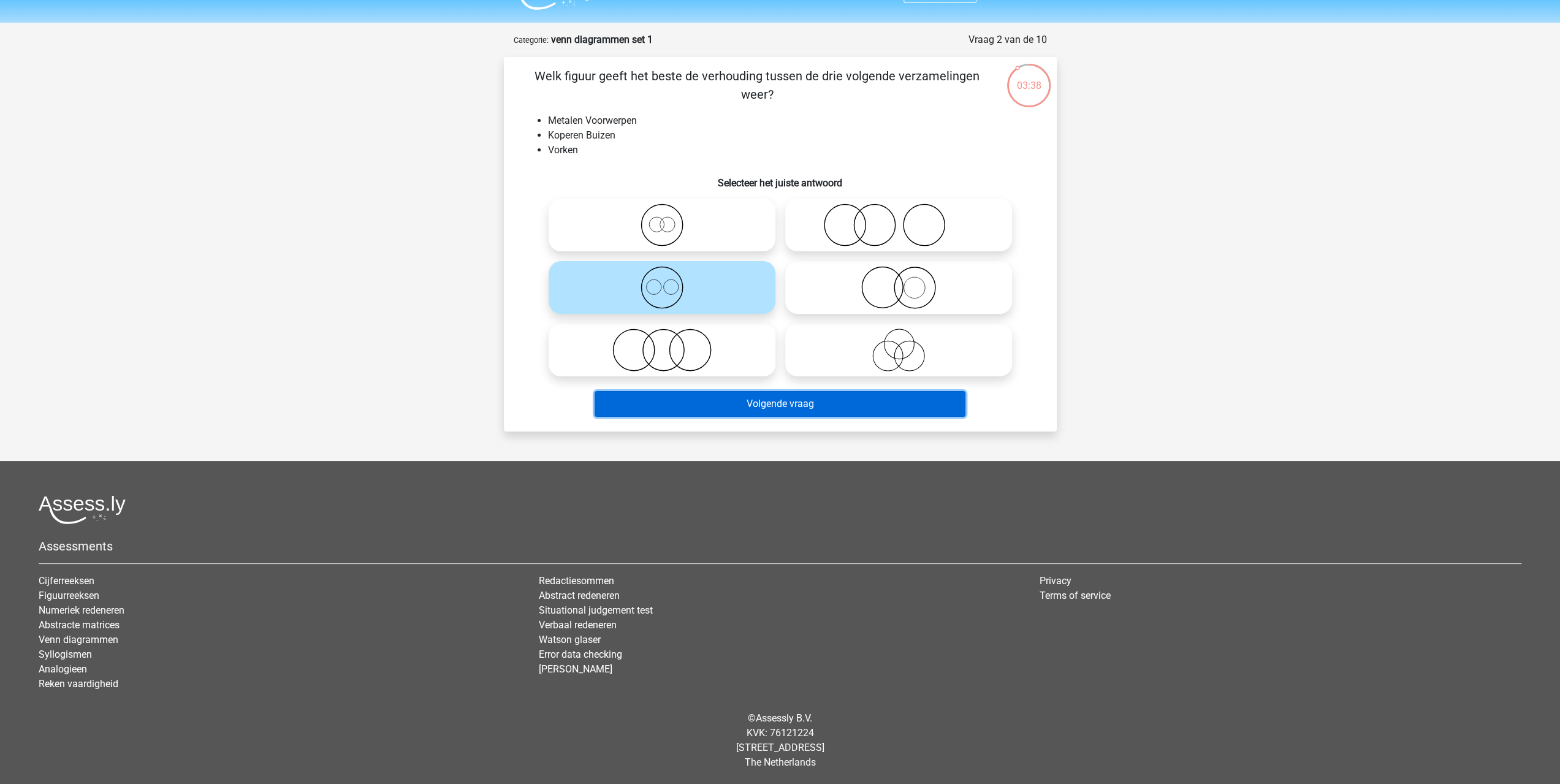
click at [758, 405] on button "Volgende vraag" at bounding box center [780, 403] width 371 height 26
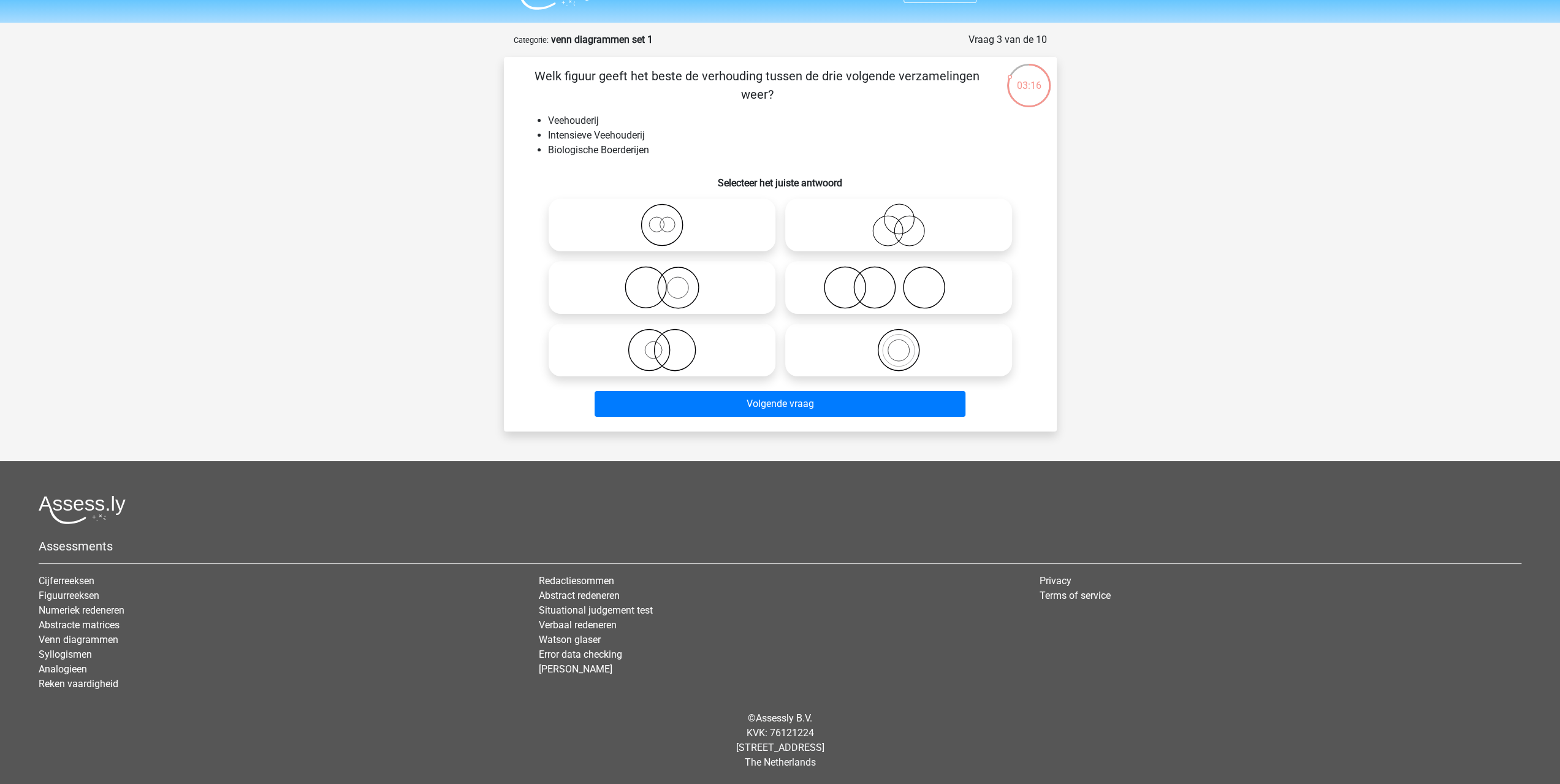
click at [662, 296] on icon at bounding box center [662, 288] width 217 height 43
click at [662, 281] on input "radio" at bounding box center [665, 277] width 8 height 8
radio input "true"
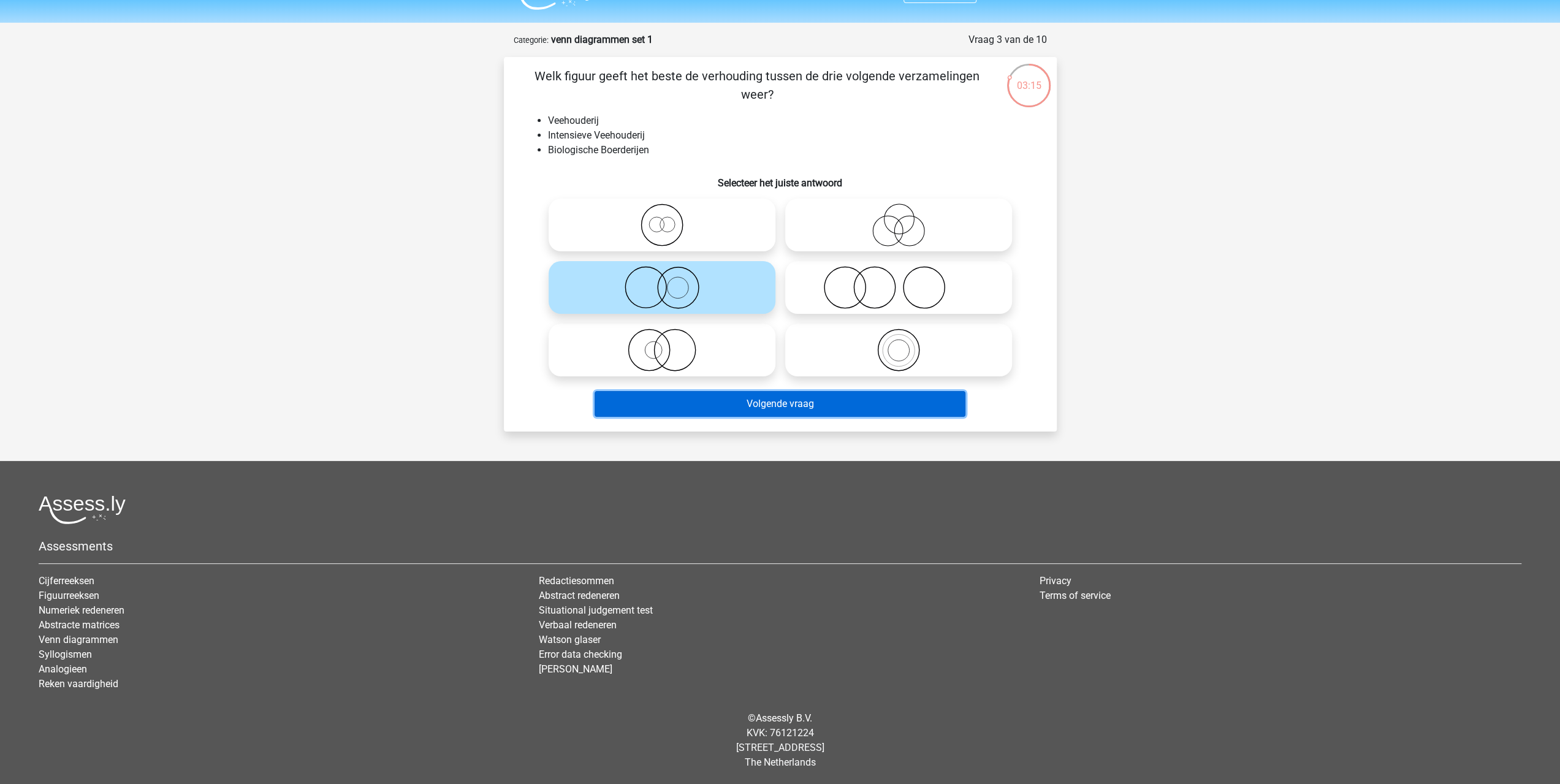
click at [730, 409] on button "Volgende vraag" at bounding box center [780, 403] width 371 height 26
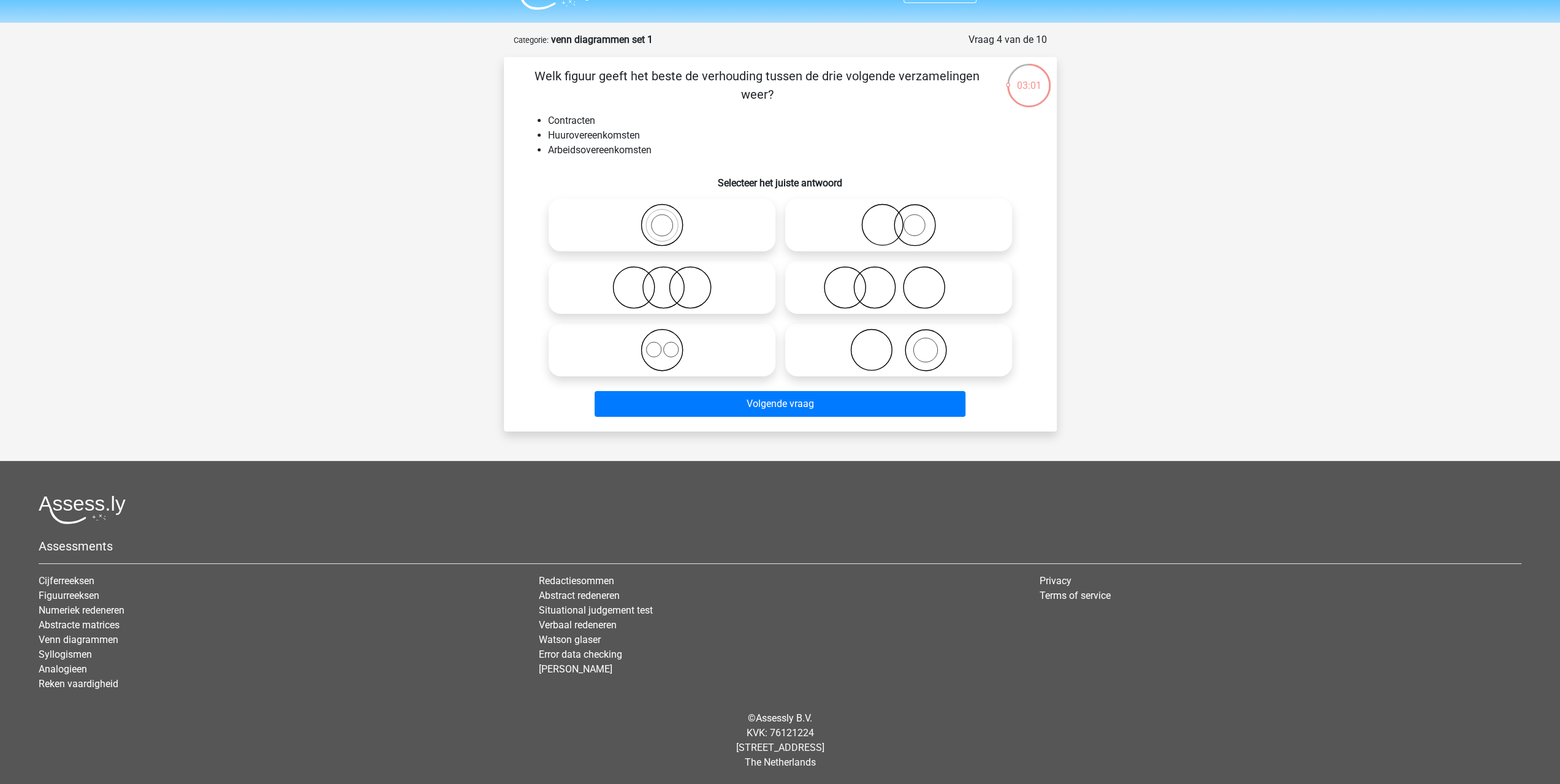
click at [672, 361] on icon at bounding box center [662, 350] width 217 height 43
click at [670, 344] on input "radio" at bounding box center [665, 339] width 8 height 8
radio input "true"
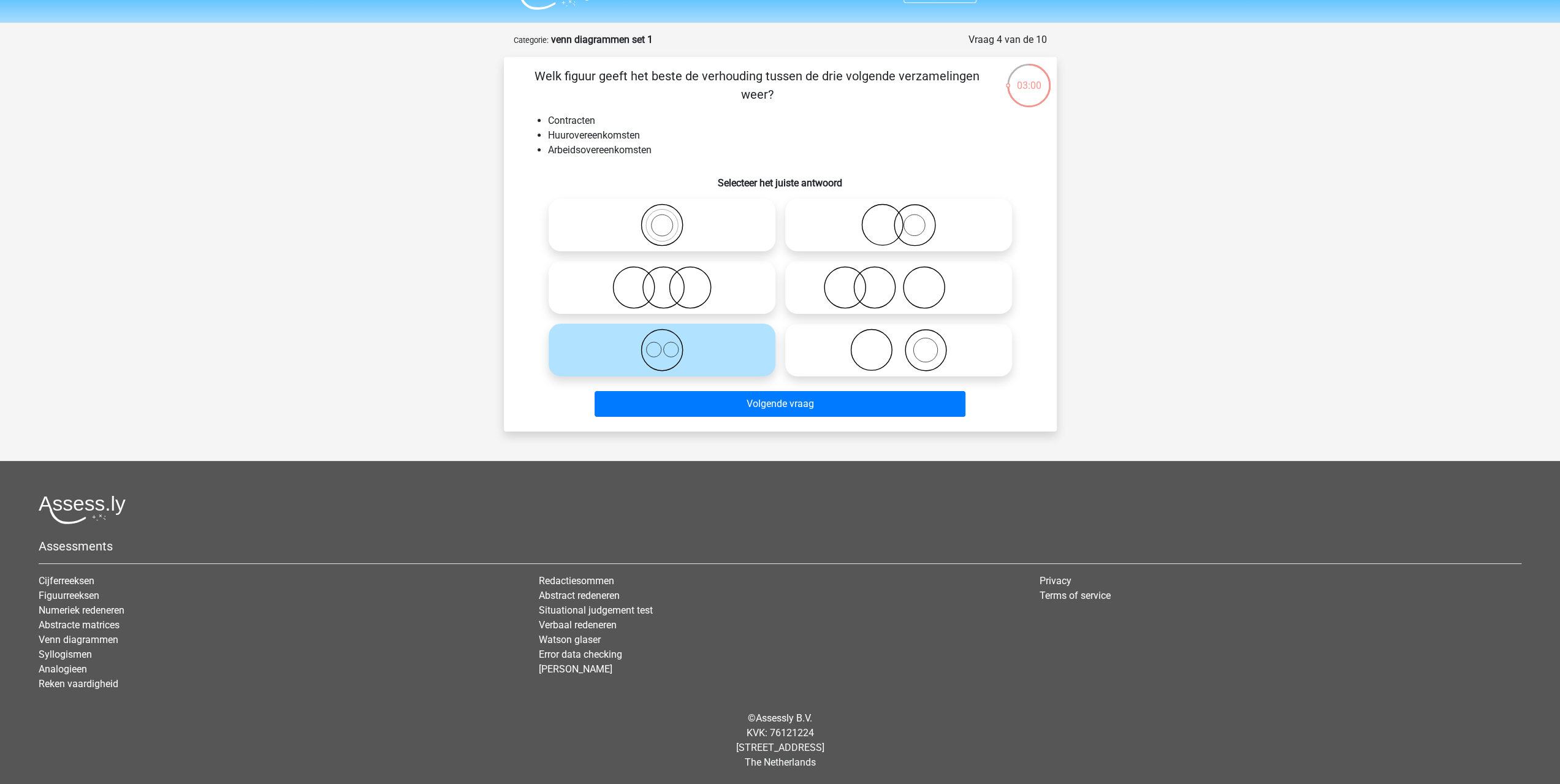
click at [780, 419] on div "Volgende vraag" at bounding box center [780, 406] width 473 height 31
click at [781, 408] on button "Volgende vraag" at bounding box center [780, 403] width 371 height 26
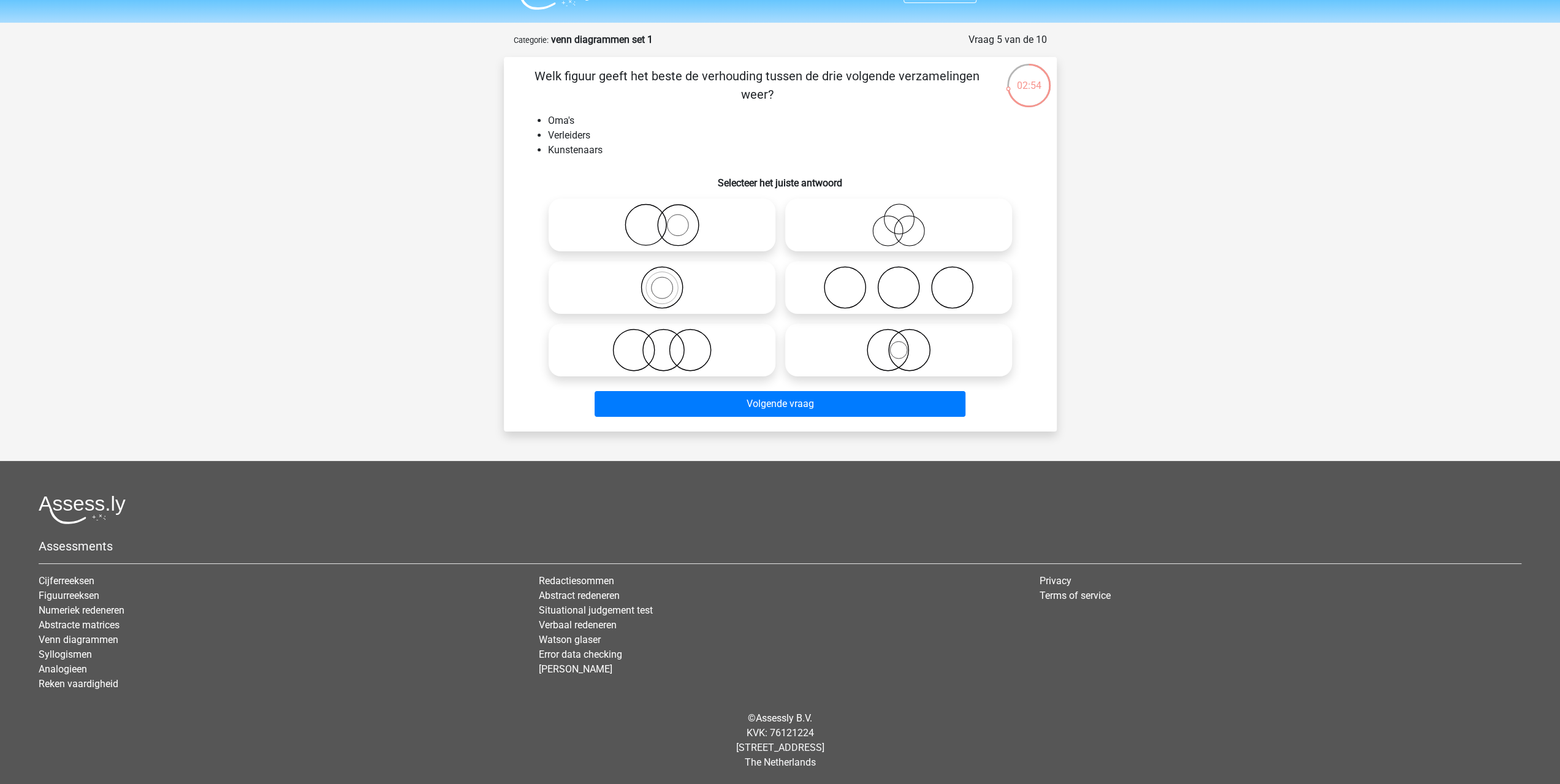
click at [864, 296] on icon at bounding box center [898, 288] width 217 height 43
click at [898, 281] on input "radio" at bounding box center [902, 277] width 8 height 8
radio input "true"
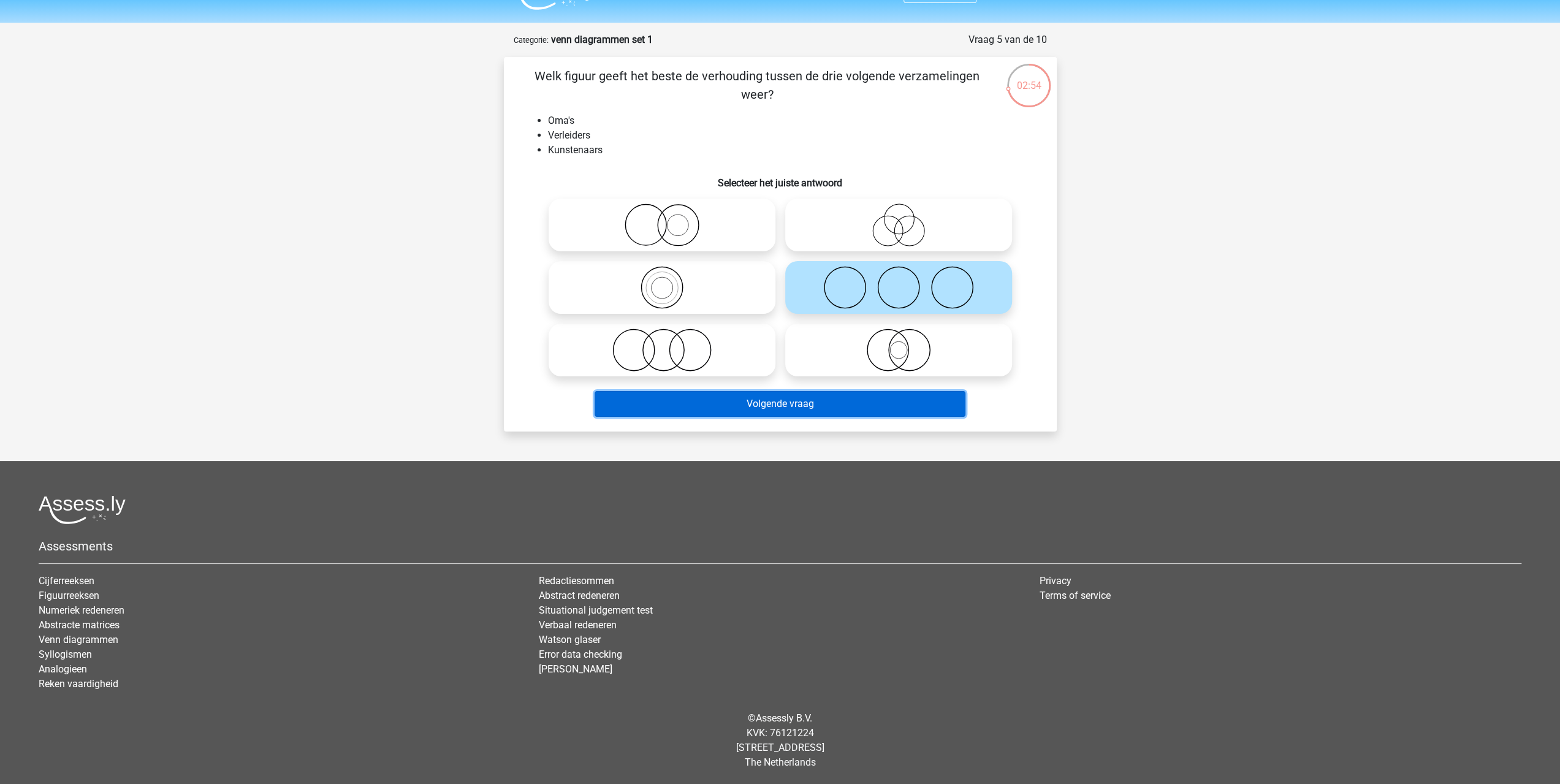
click at [835, 399] on button "Volgende vraag" at bounding box center [780, 403] width 371 height 26
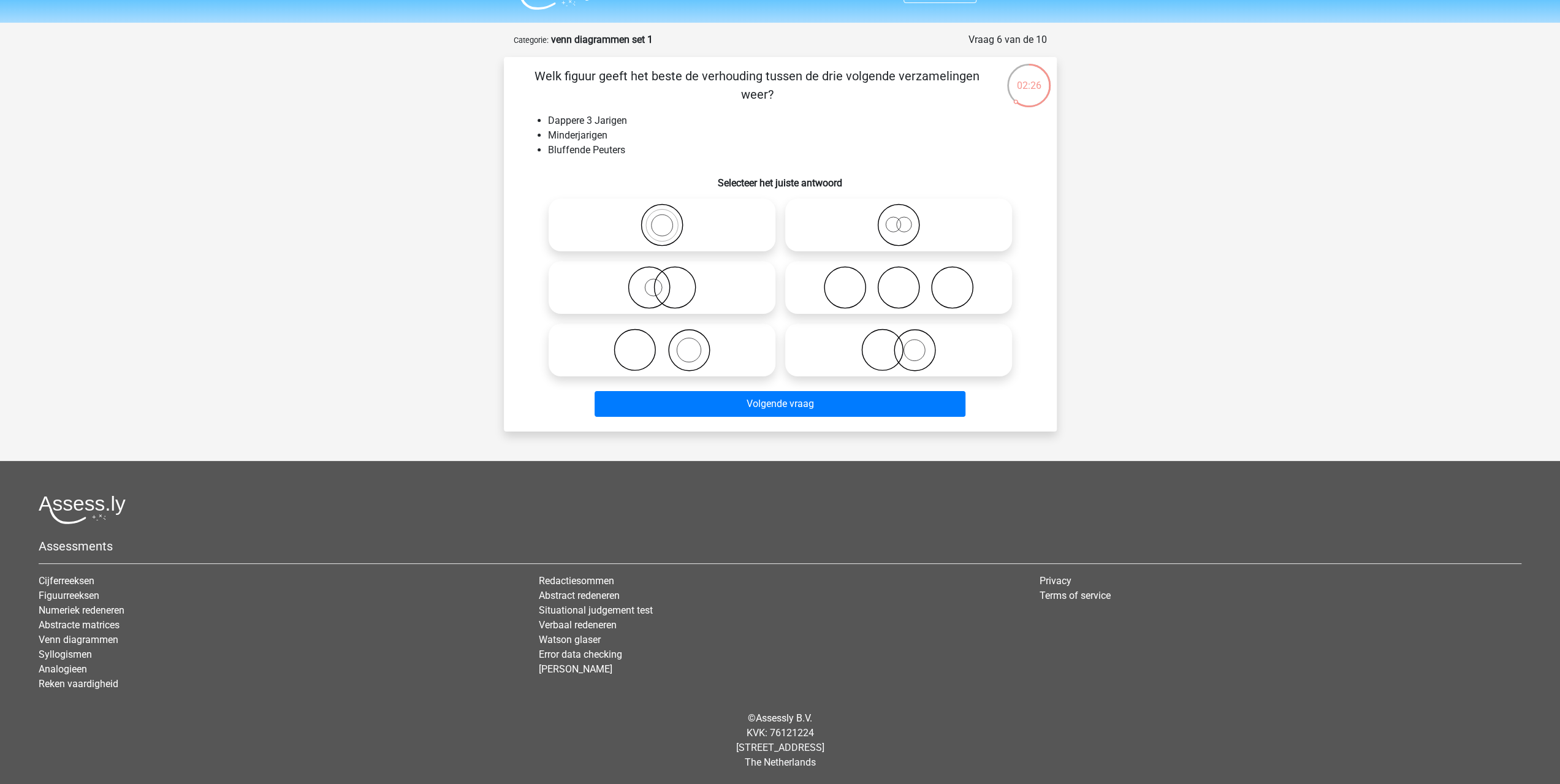
click at [960, 233] on icon at bounding box center [898, 225] width 217 height 43
click at [906, 219] on input "radio" at bounding box center [902, 215] width 8 height 8
radio input "true"
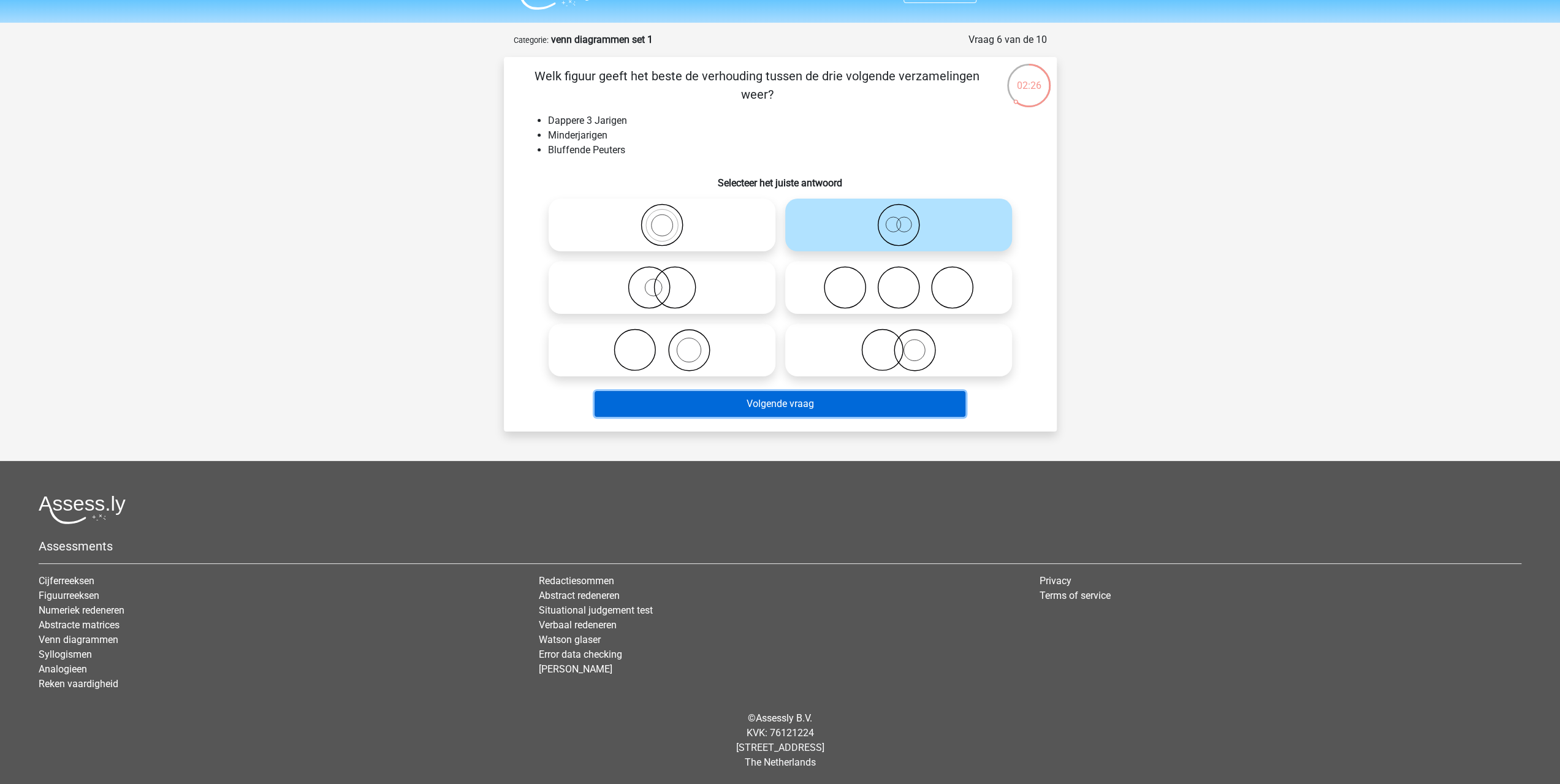
click at [890, 395] on button "Volgende vraag" at bounding box center [780, 403] width 371 height 26
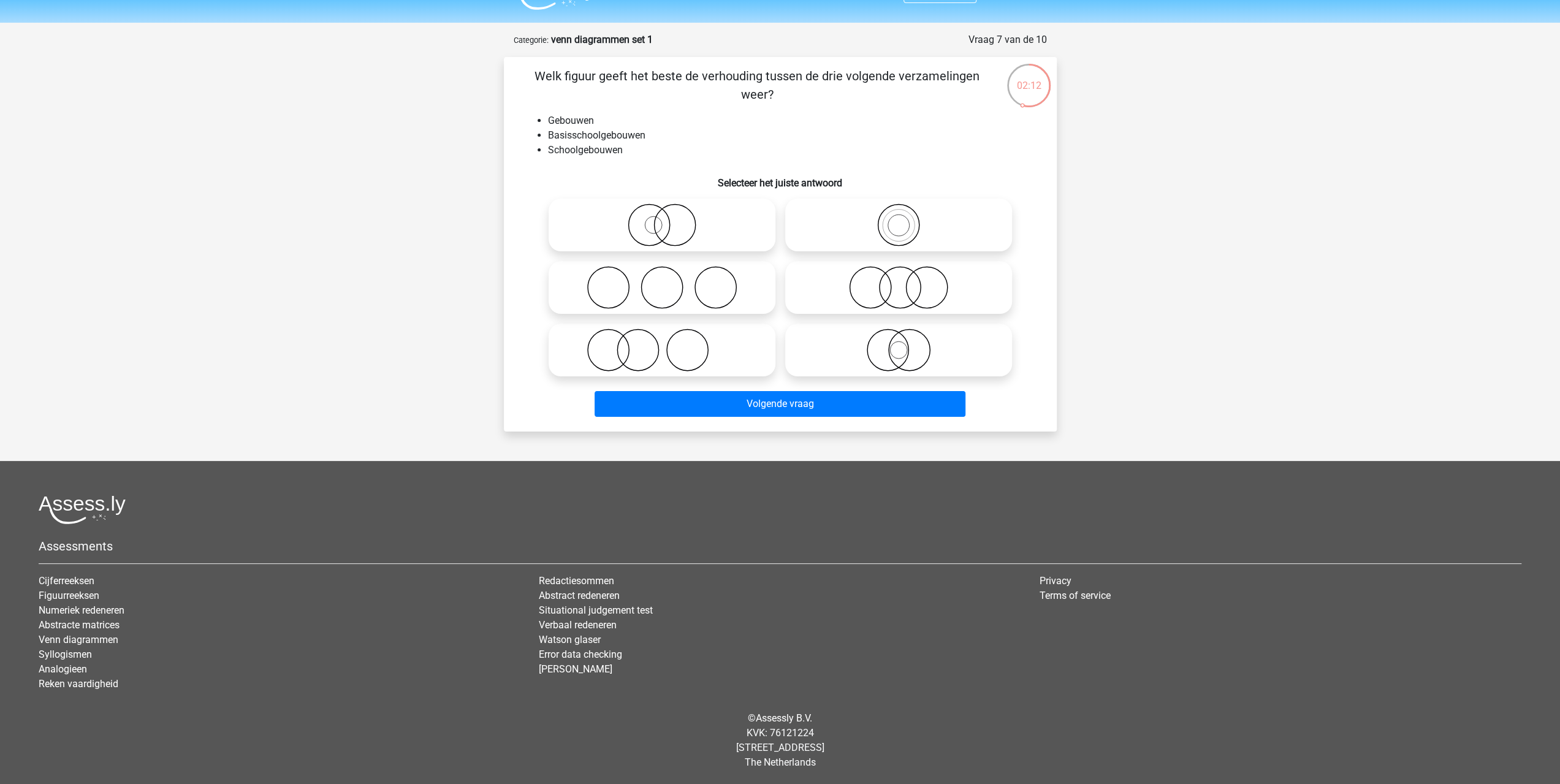
click at [684, 231] on icon at bounding box center [662, 225] width 217 height 43
click at [670, 219] on input "radio" at bounding box center [665, 215] width 8 height 8
radio input "true"
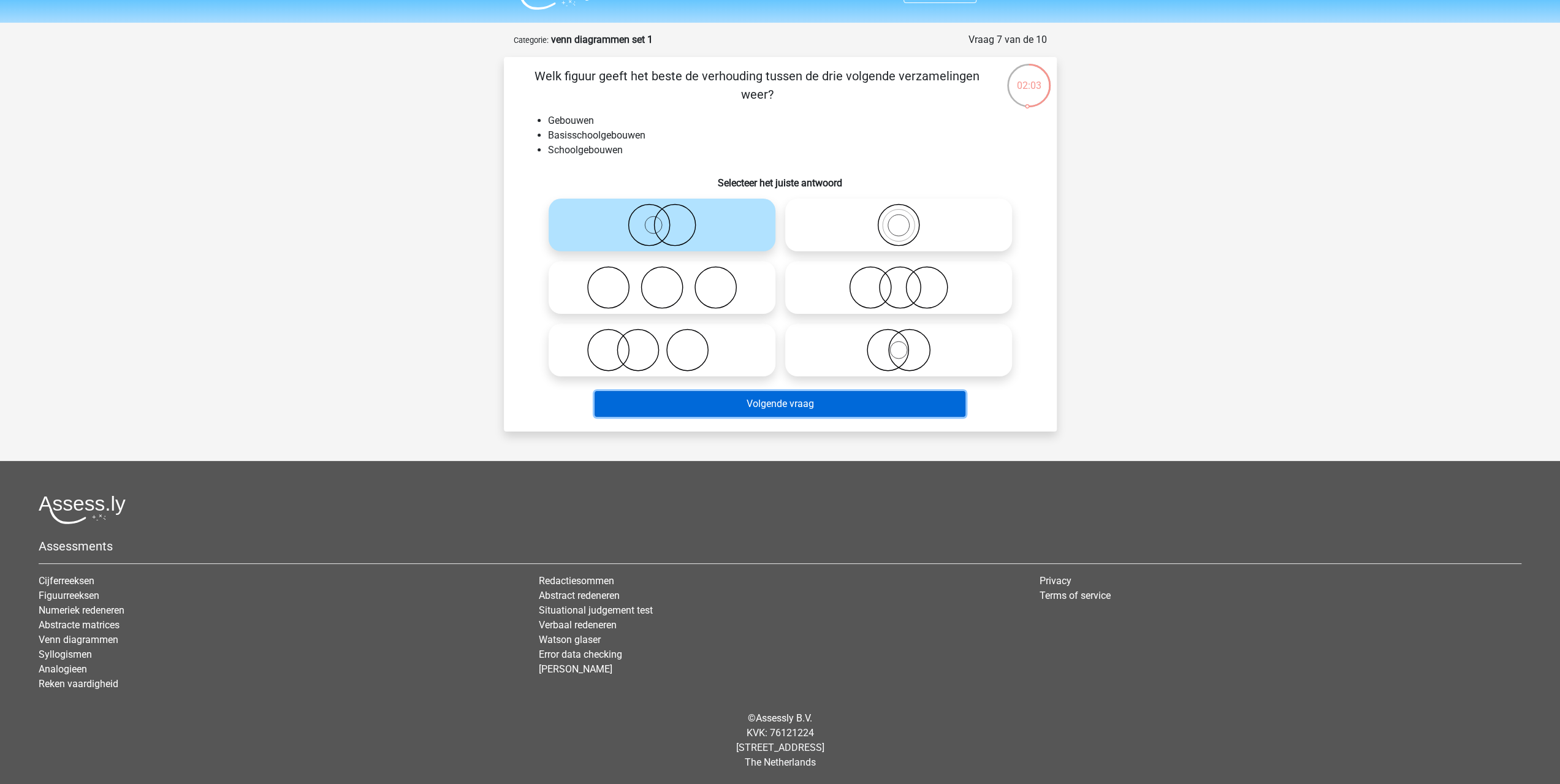
click at [793, 400] on button "Volgende vraag" at bounding box center [780, 403] width 371 height 26
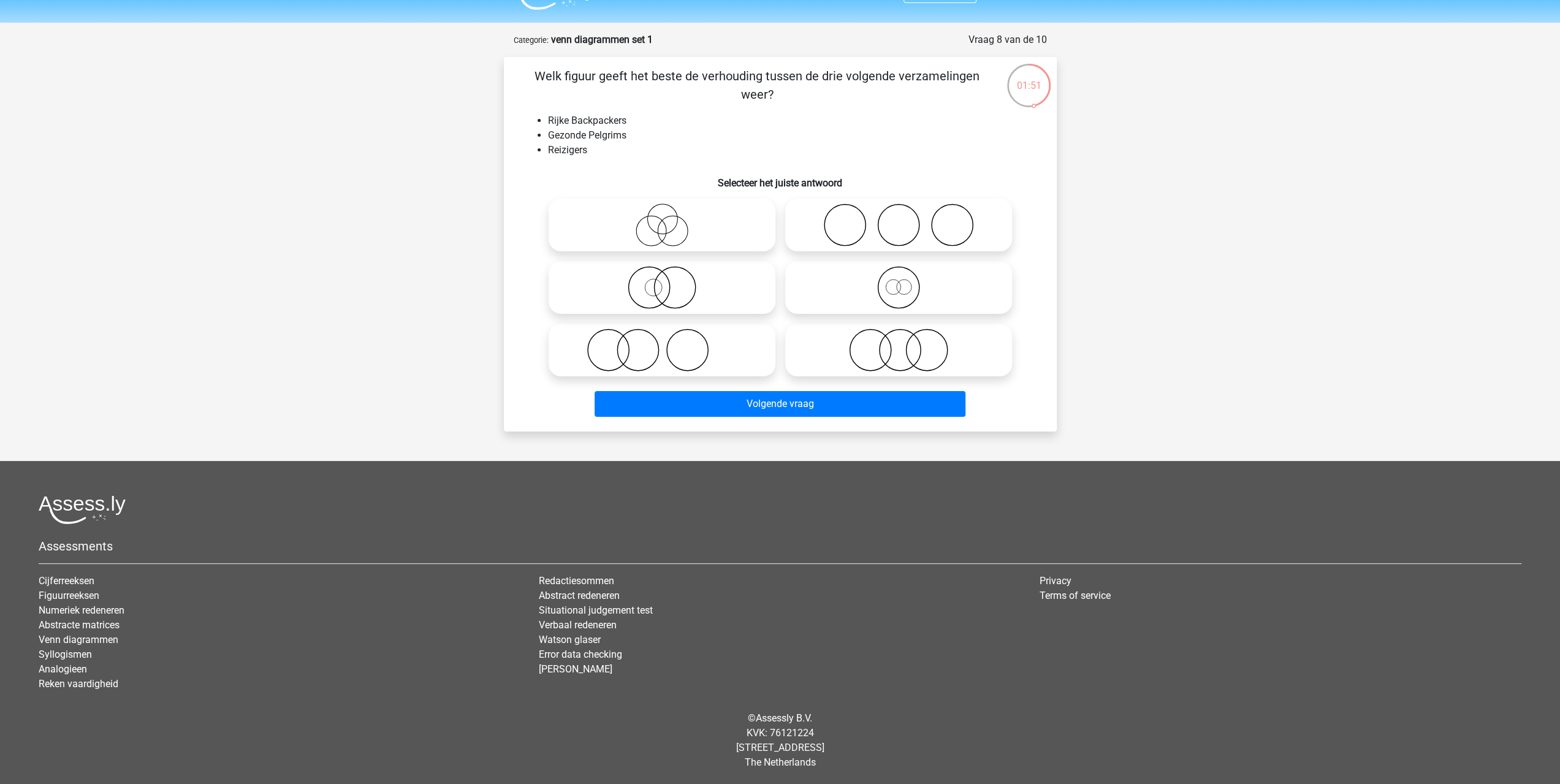
click at [875, 298] on icon at bounding box center [898, 288] width 217 height 43
click at [898, 281] on input "radio" at bounding box center [902, 277] width 8 height 8
radio input "true"
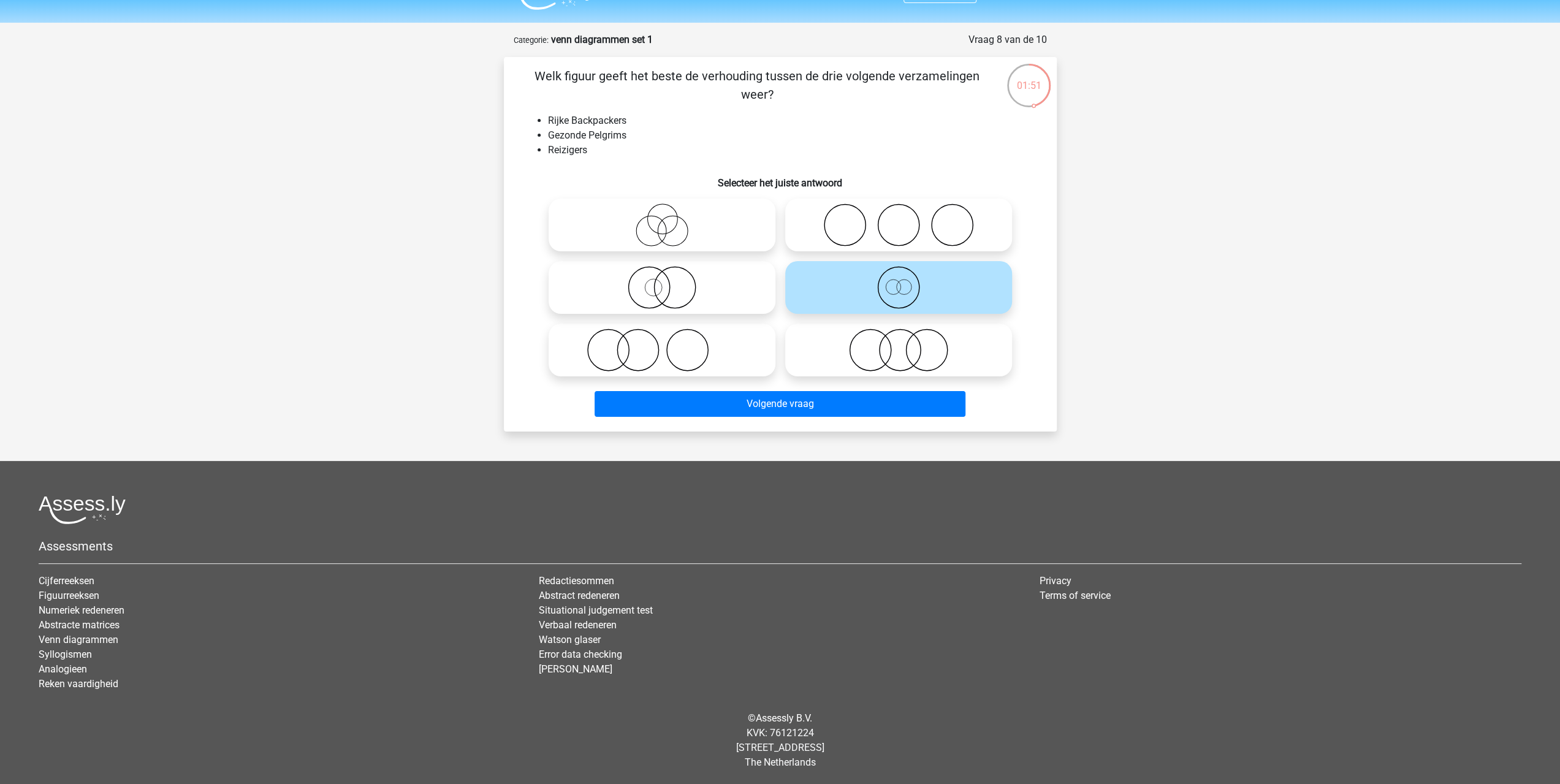
click at [887, 386] on div "Volgende vraag" at bounding box center [780, 401] width 513 height 41
click at [887, 394] on button "Volgende vraag" at bounding box center [780, 403] width 371 height 26
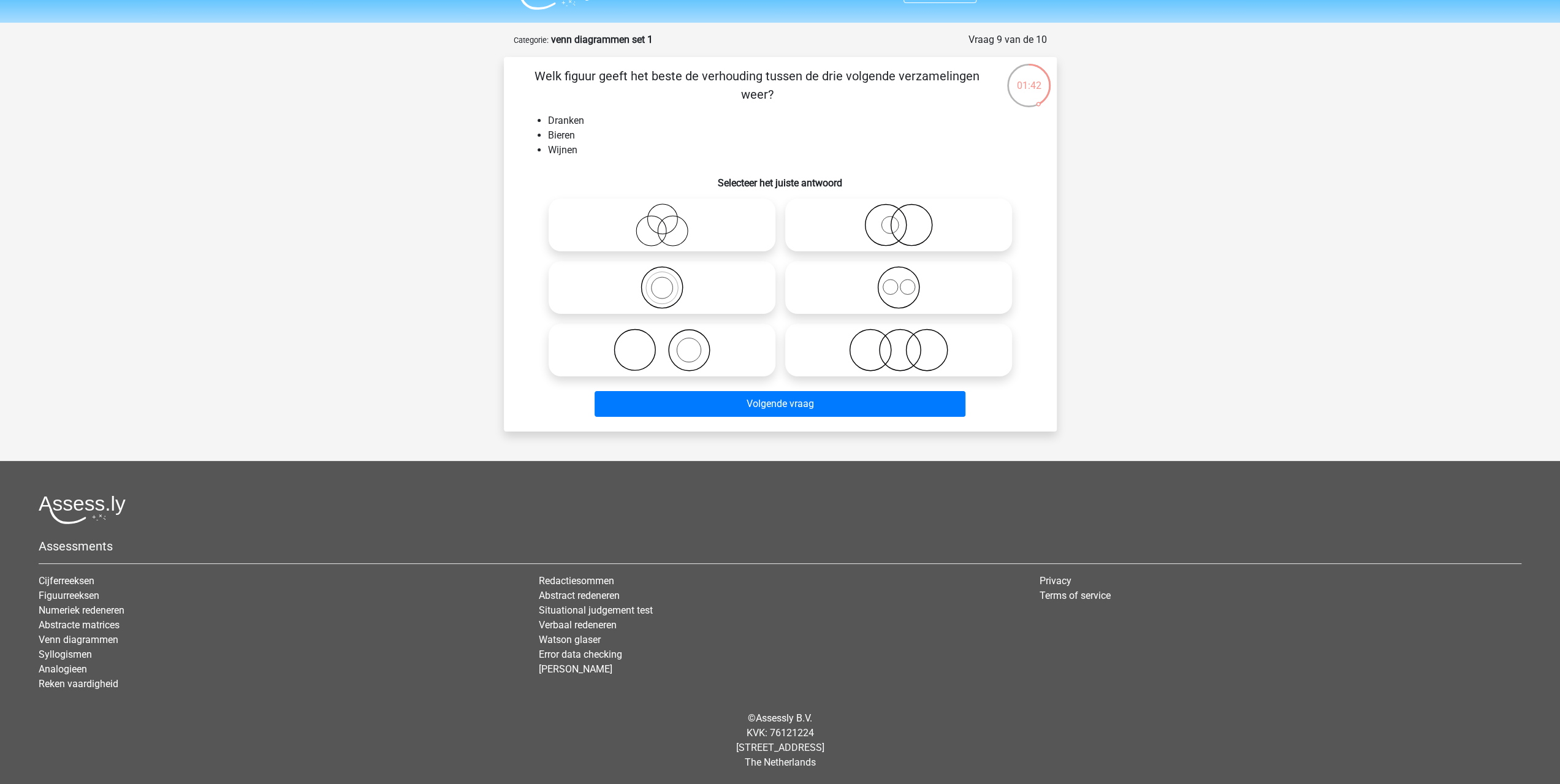
click at [892, 298] on icon at bounding box center [898, 288] width 217 height 43
click at [898, 281] on input "radio" at bounding box center [902, 277] width 8 height 8
radio input "true"
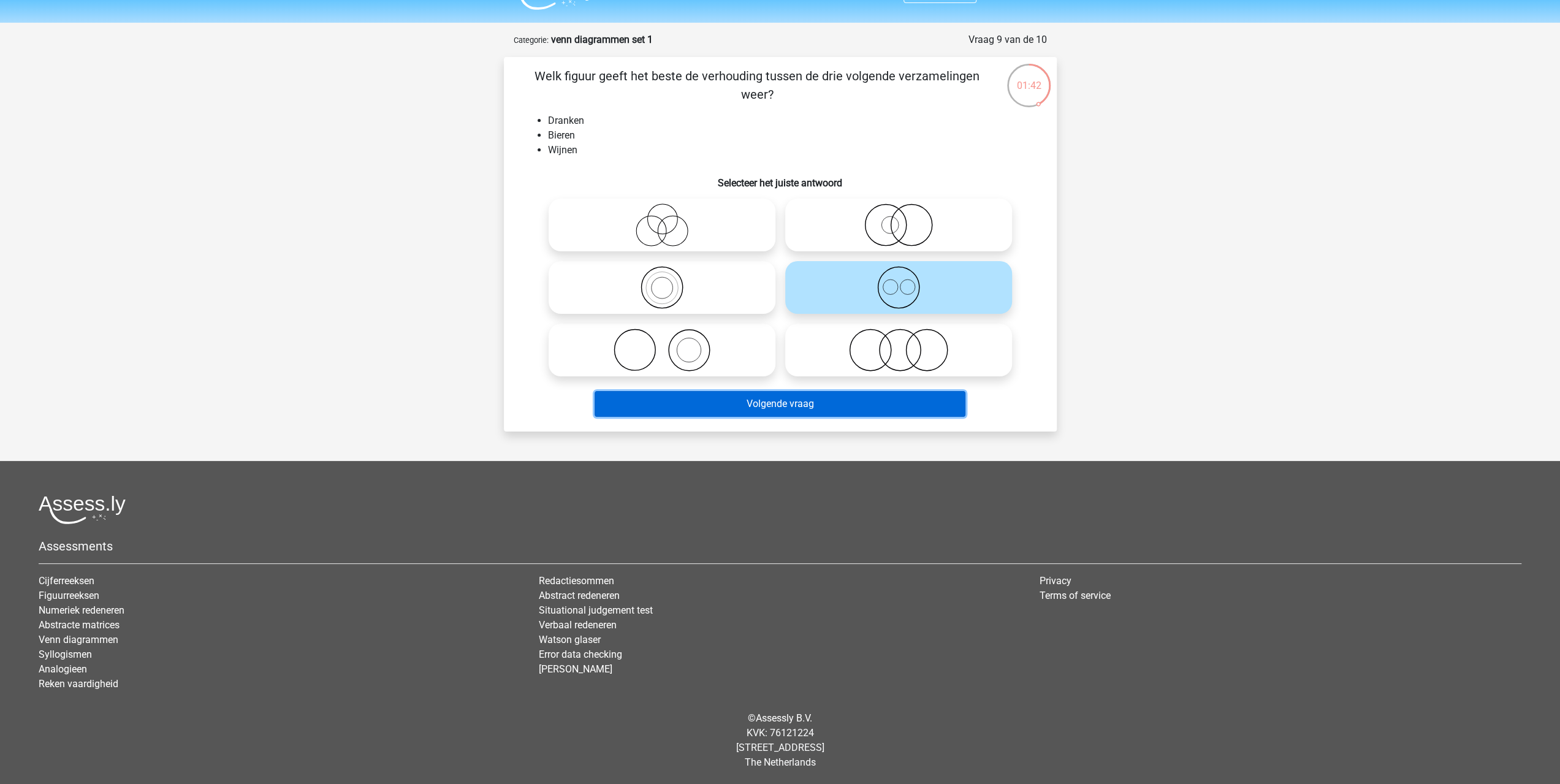
click at [874, 394] on button "Volgende vraag" at bounding box center [780, 403] width 371 height 26
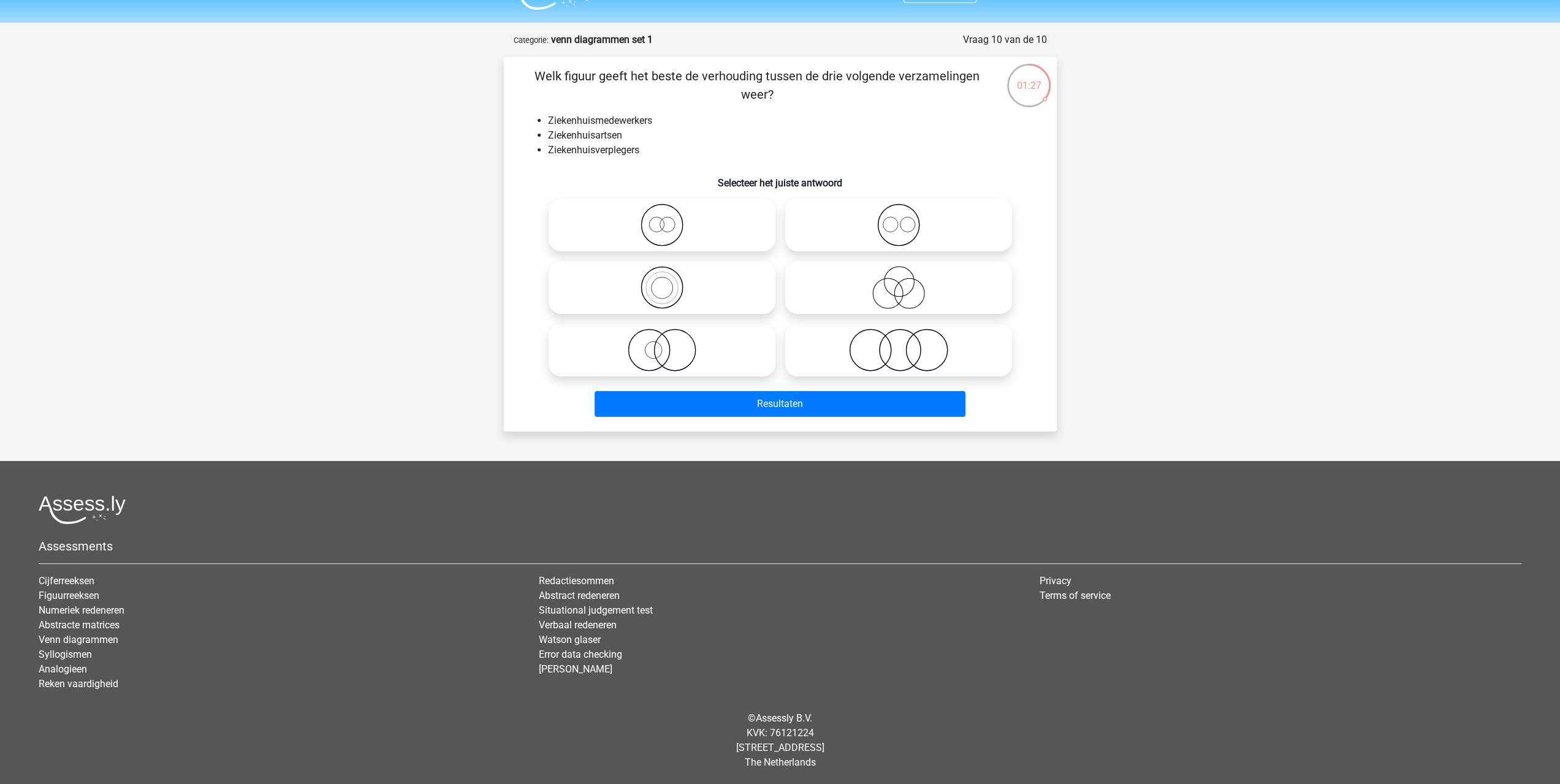
click at [864, 218] on icon at bounding box center [898, 225] width 217 height 43
click at [898, 218] on input "radio" at bounding box center [902, 215] width 8 height 8
radio input "true"
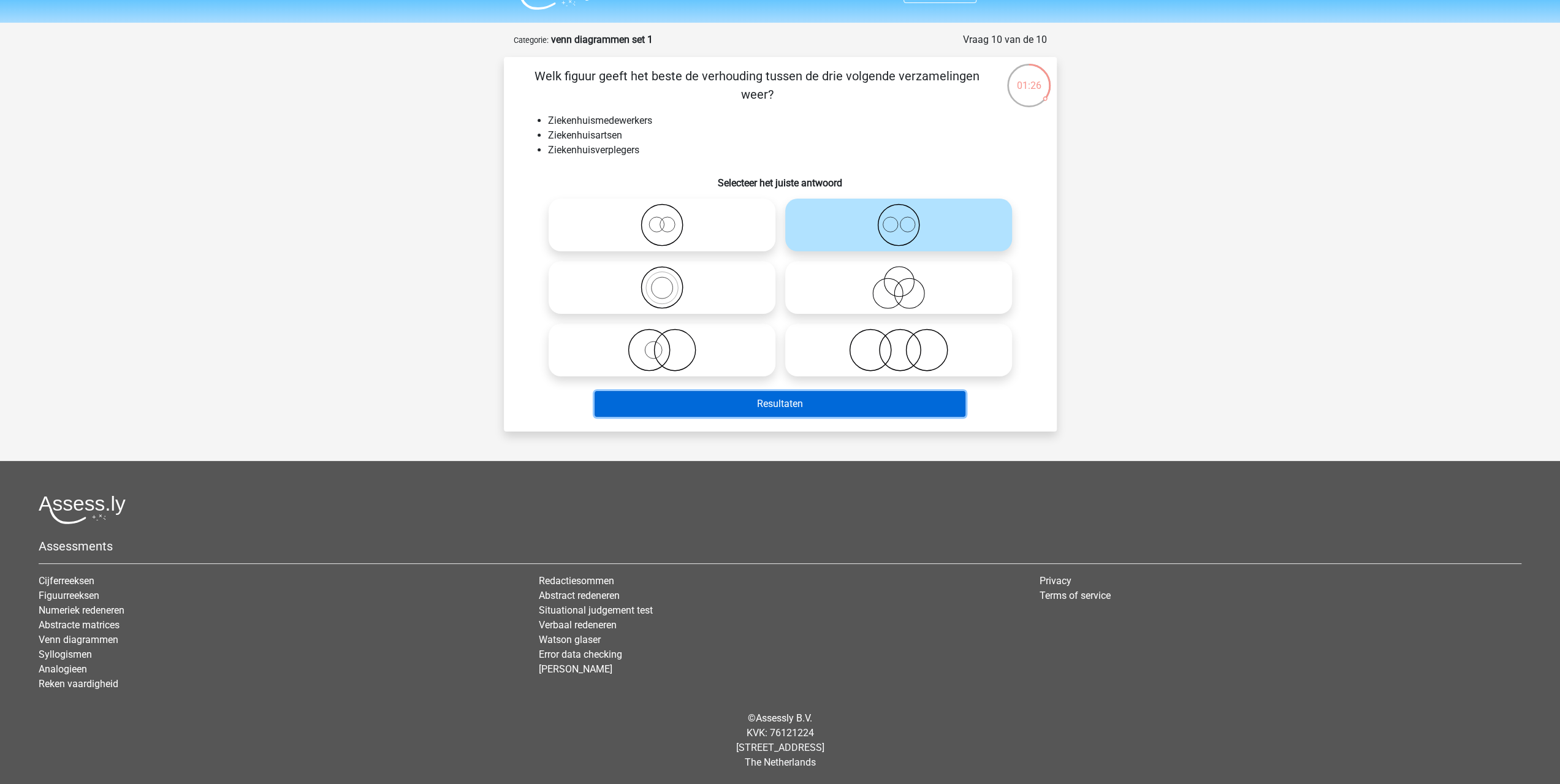
click at [843, 399] on button "Resultaten" at bounding box center [780, 403] width 371 height 26
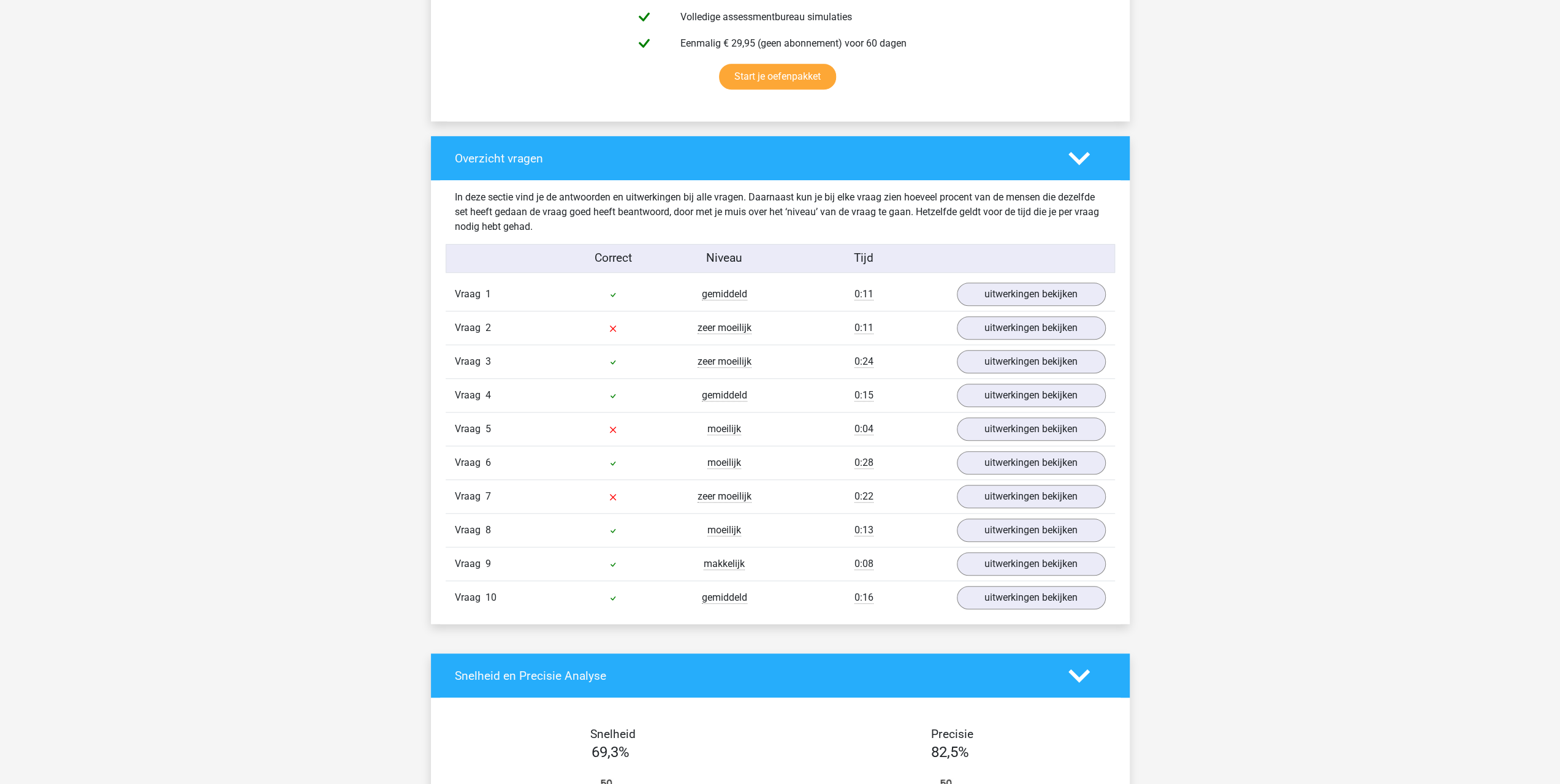
scroll to position [817, 0]
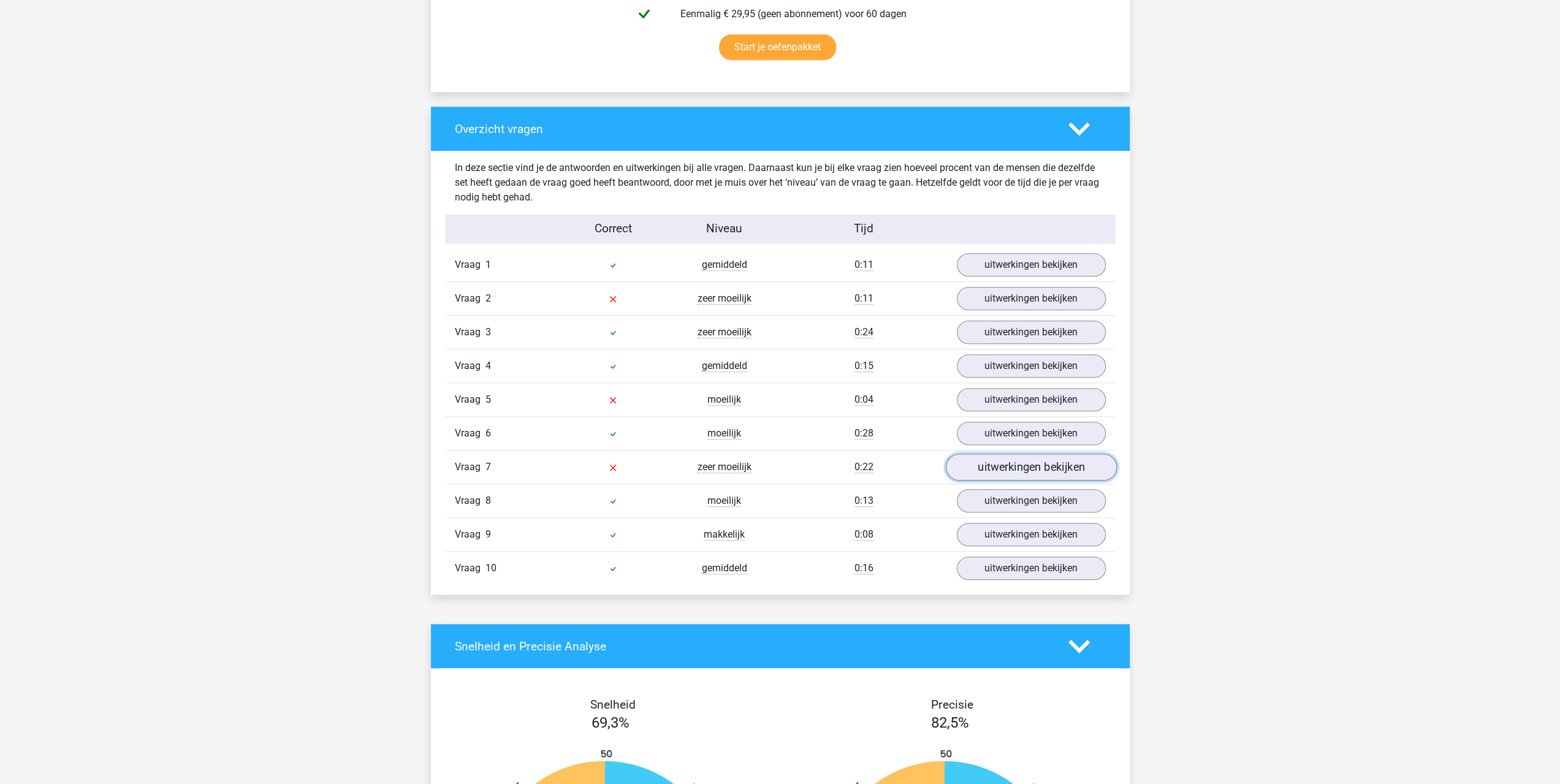
click at [994, 466] on link "uitwerkingen bekijken" at bounding box center [1030, 467] width 171 height 27
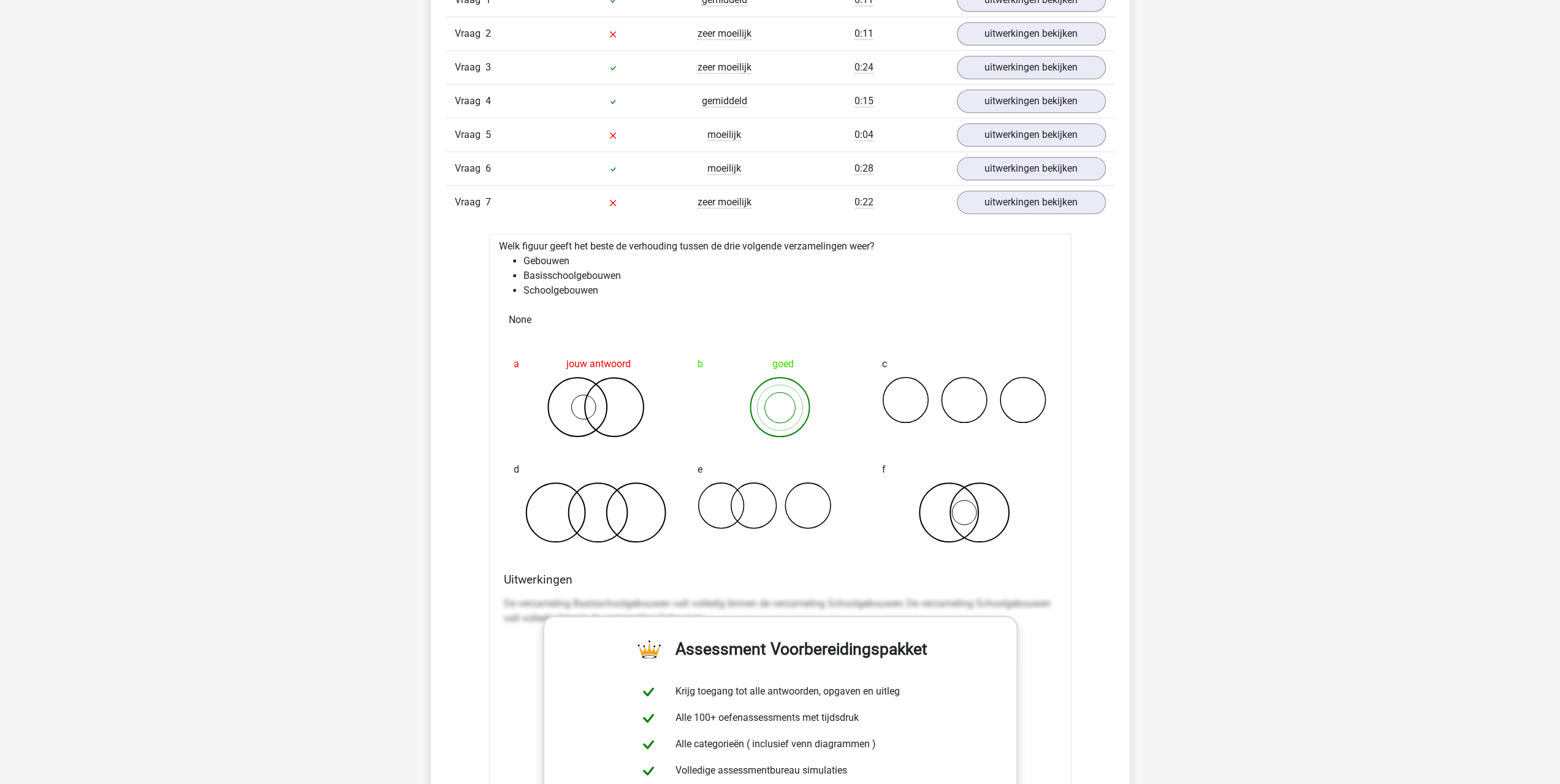
scroll to position [1088, 0]
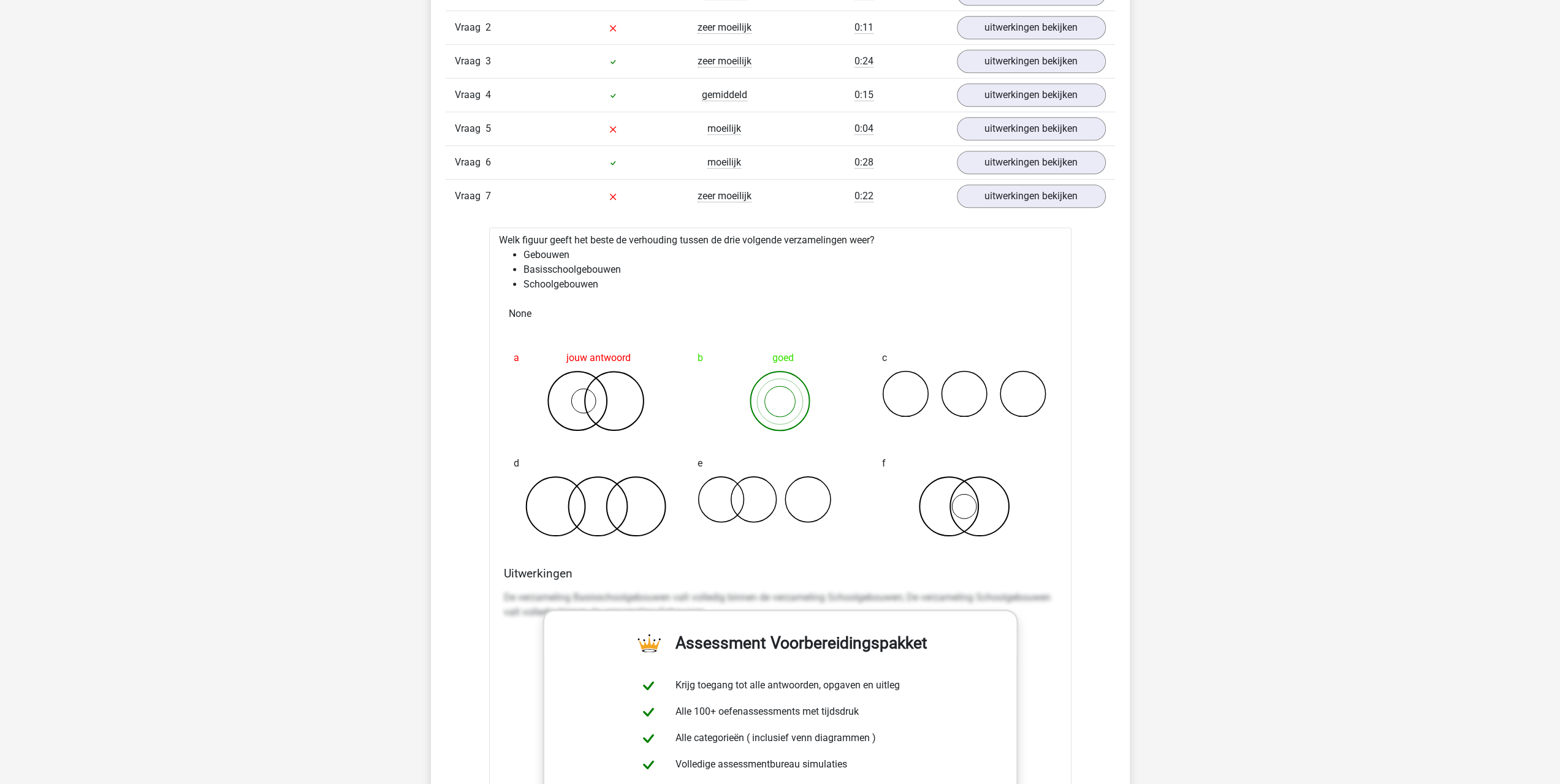
drag, startPoint x: 468, startPoint y: 466, endPoint x: 455, endPoint y: 499, distance: 35.5
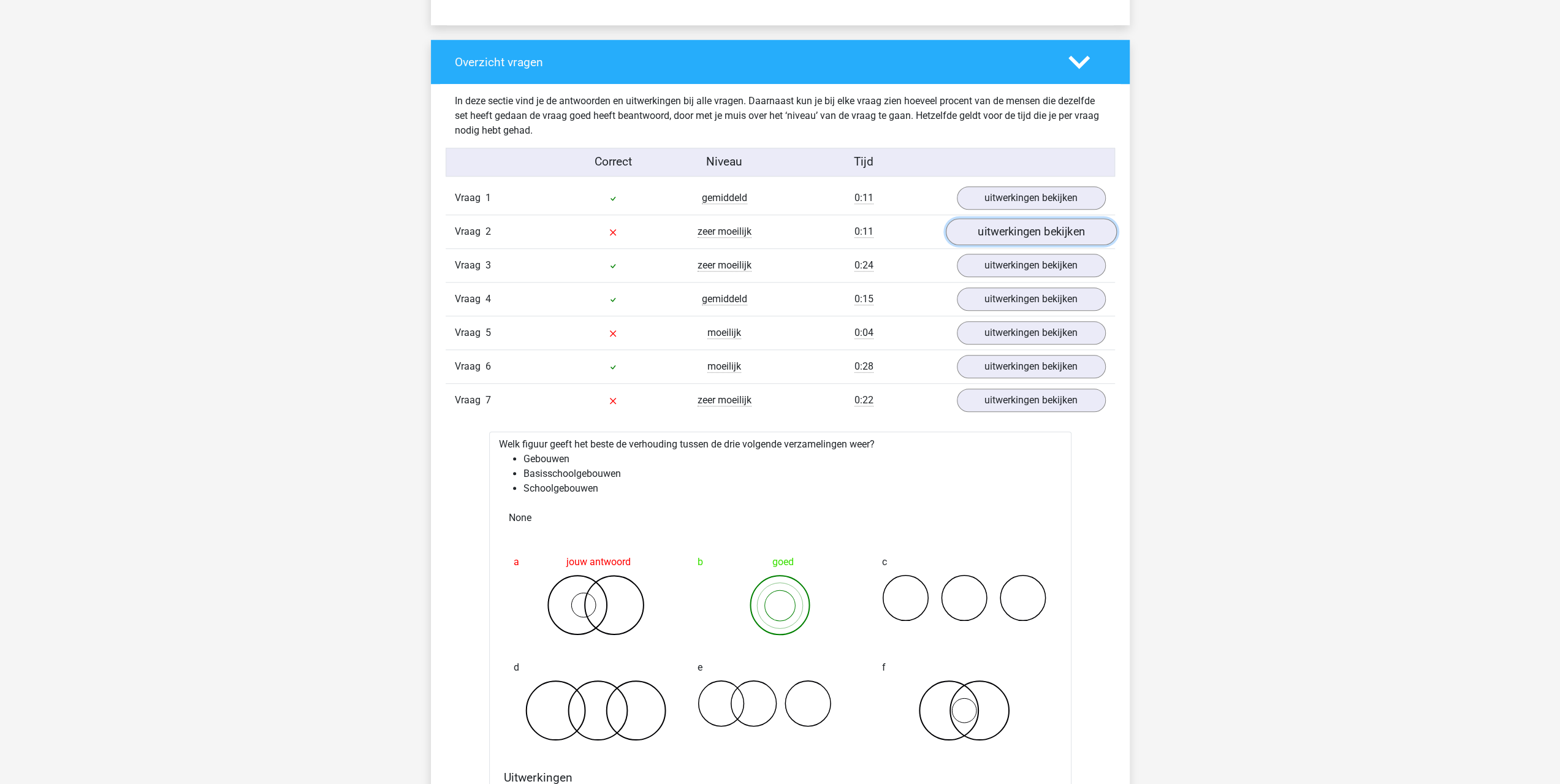
click at [985, 226] on link "uitwerkingen bekijken" at bounding box center [1030, 232] width 171 height 27
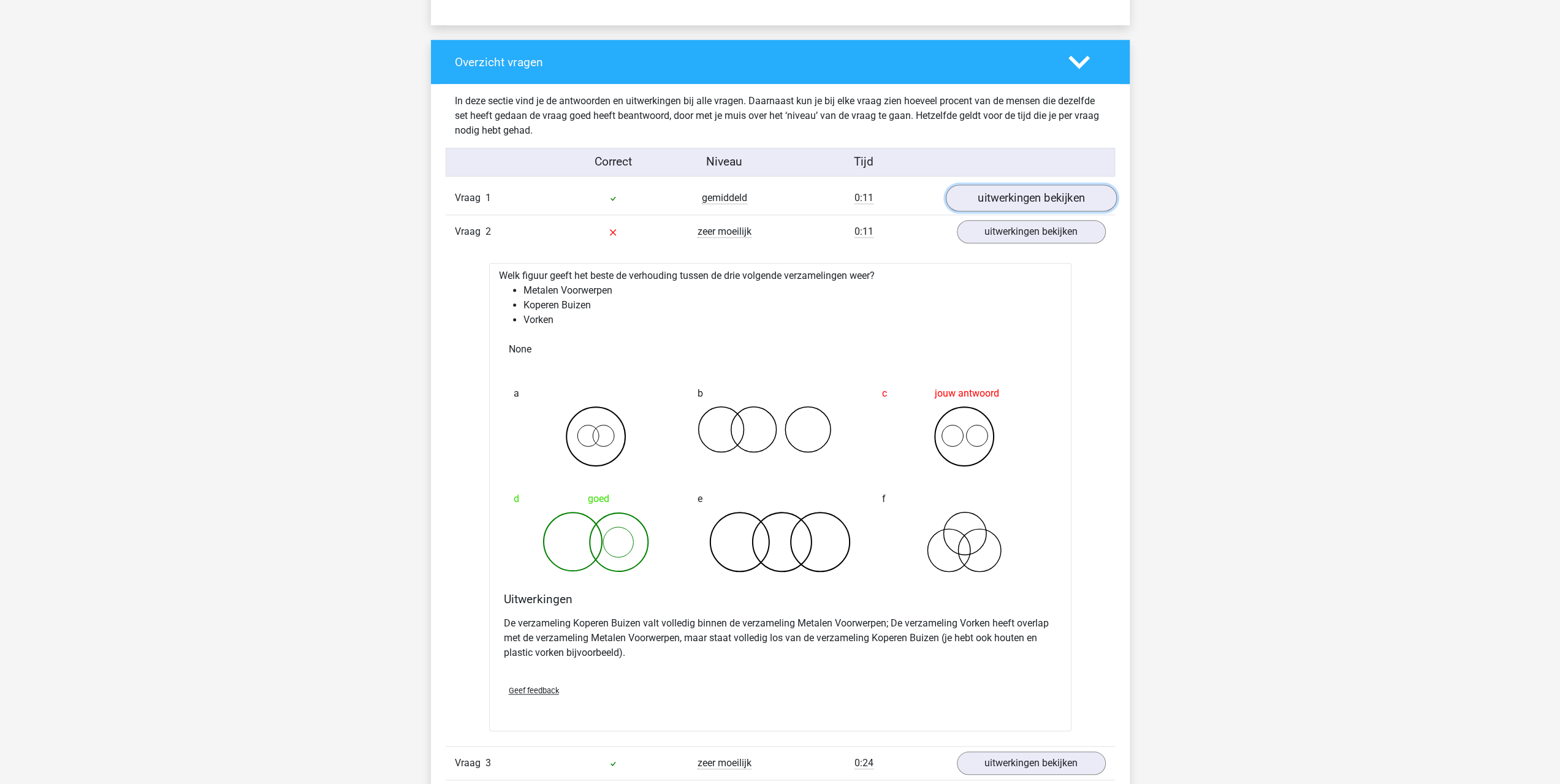
click at [1035, 188] on link "uitwerkingen bekijken" at bounding box center [1030, 198] width 171 height 27
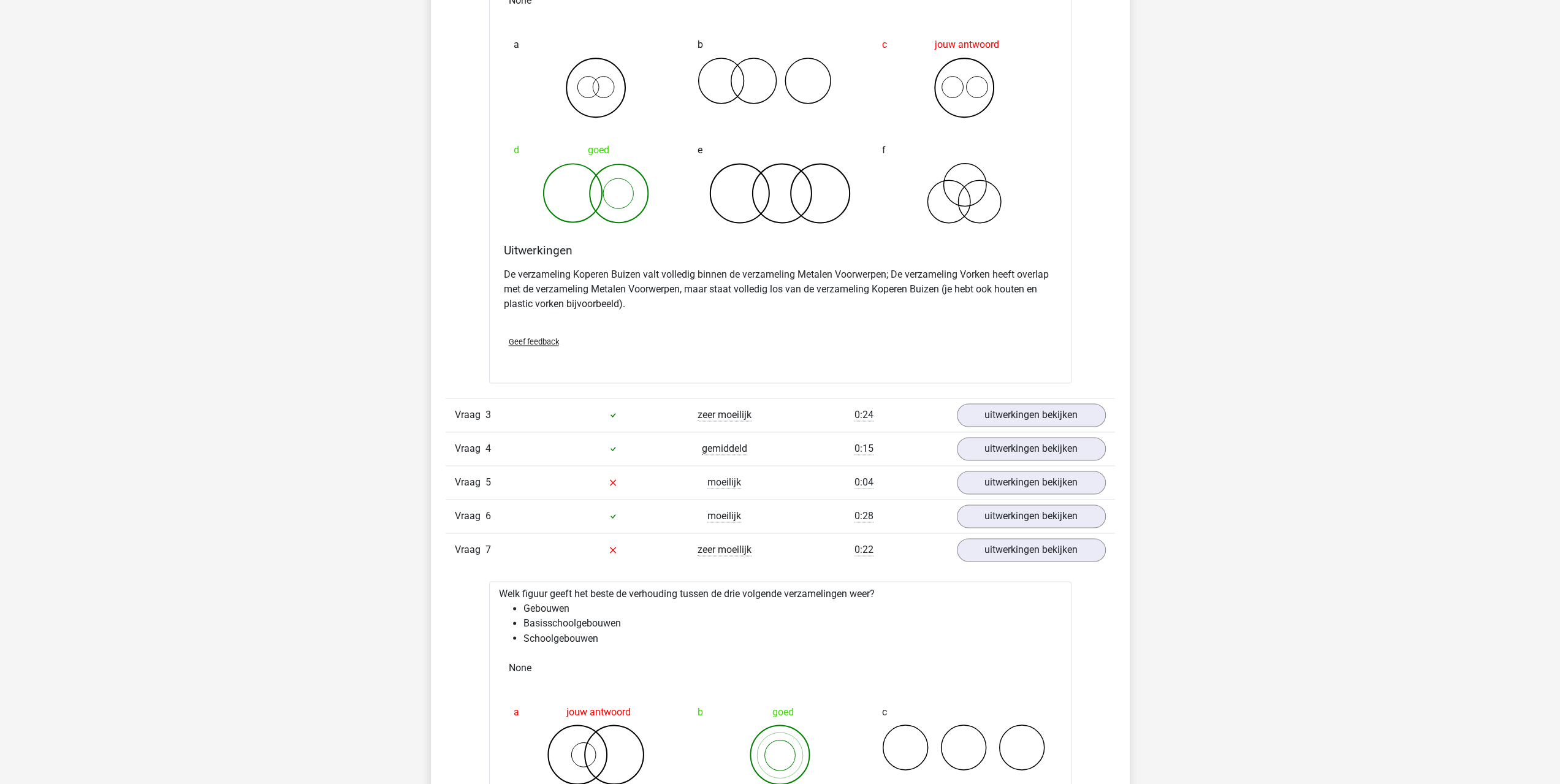
scroll to position [1905, 0]
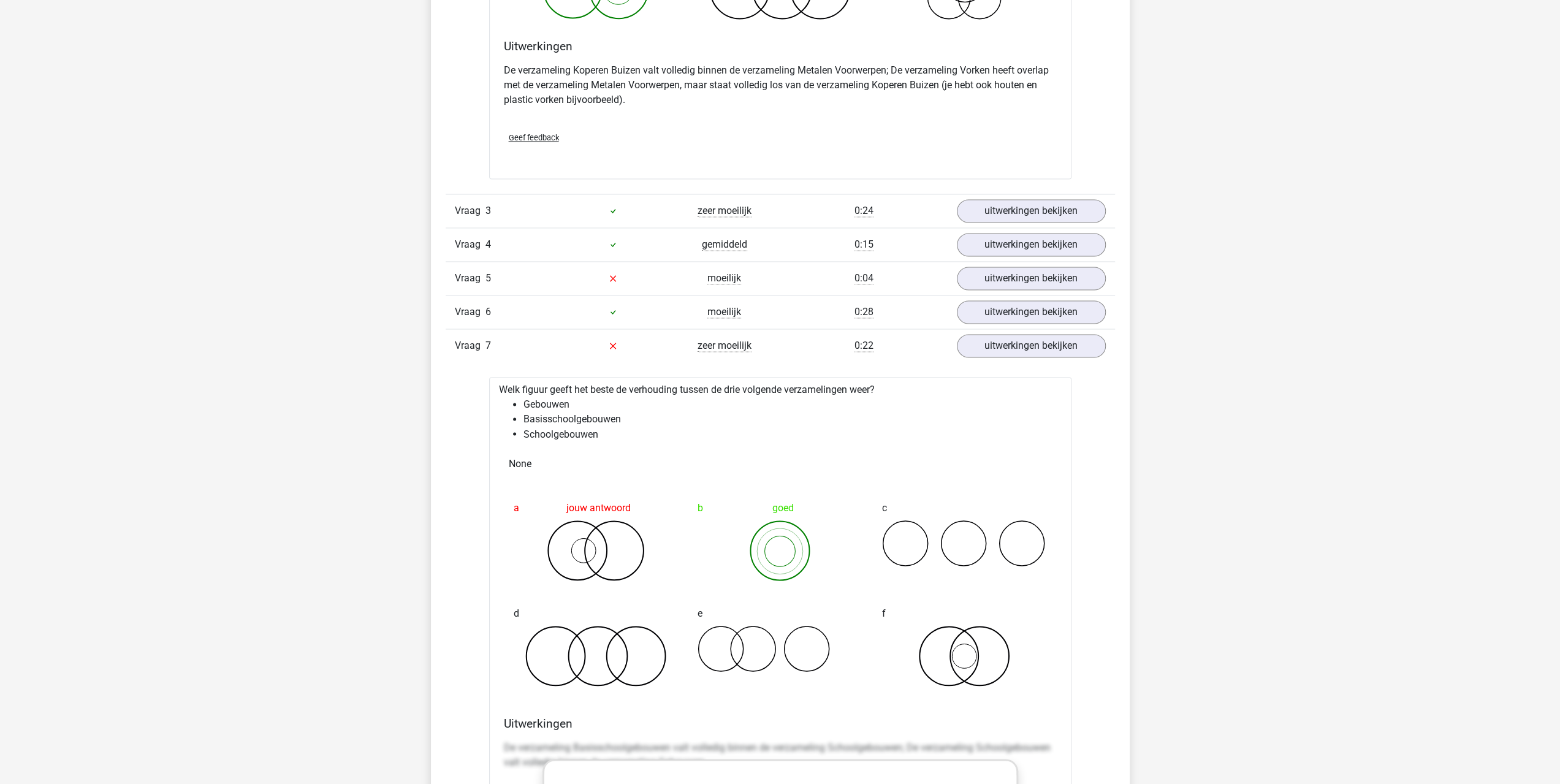
click at [993, 219] on div "Vraag 3 zeer moeilijk 0:24 uitwerkingen bekijken" at bounding box center [780, 211] width 669 height 34
click at [992, 216] on link "uitwerkingen bekijken" at bounding box center [1030, 211] width 171 height 27
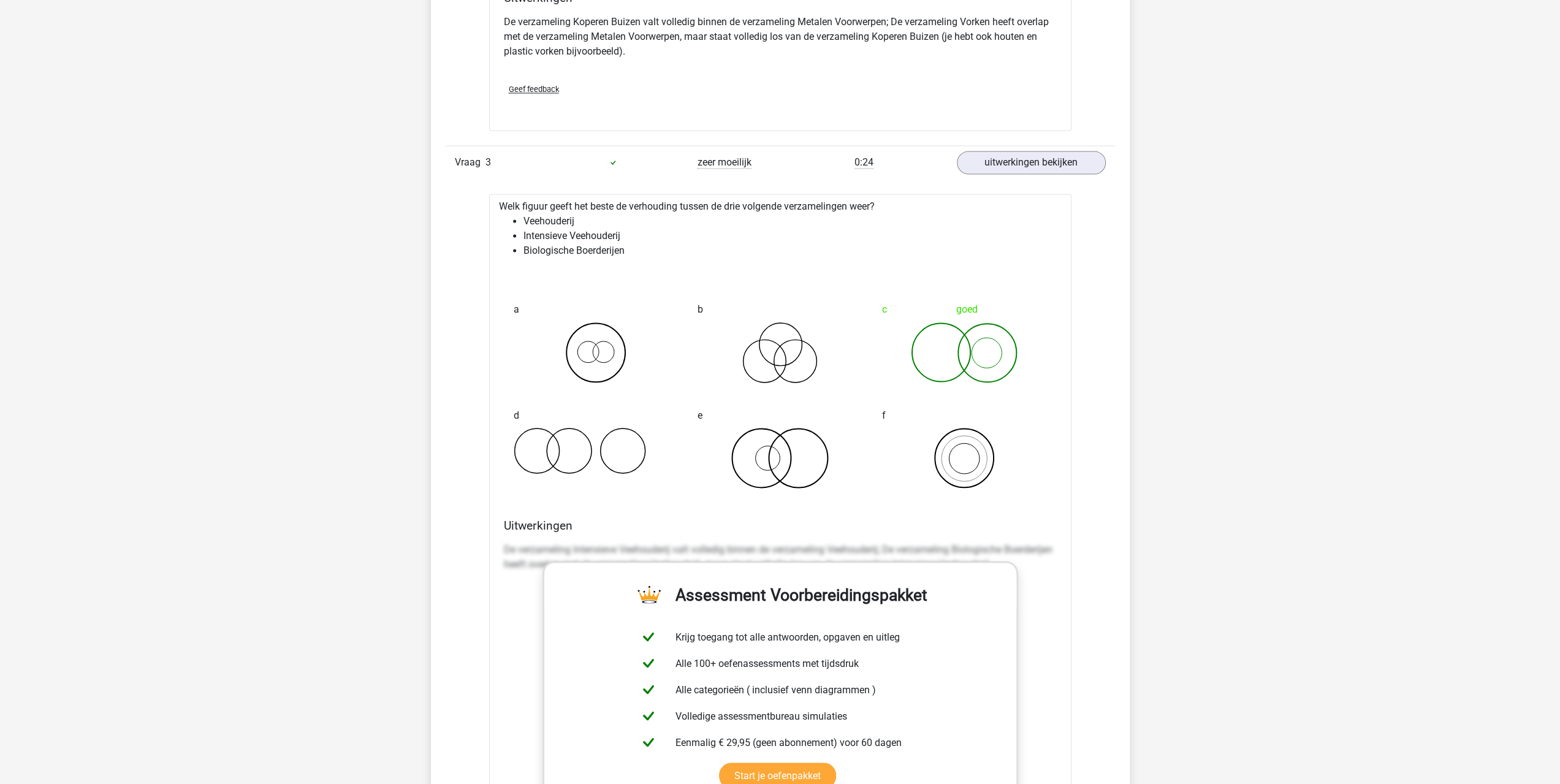
drag, startPoint x: 1272, startPoint y: 350, endPoint x: 1263, endPoint y: 386, distance: 37.1
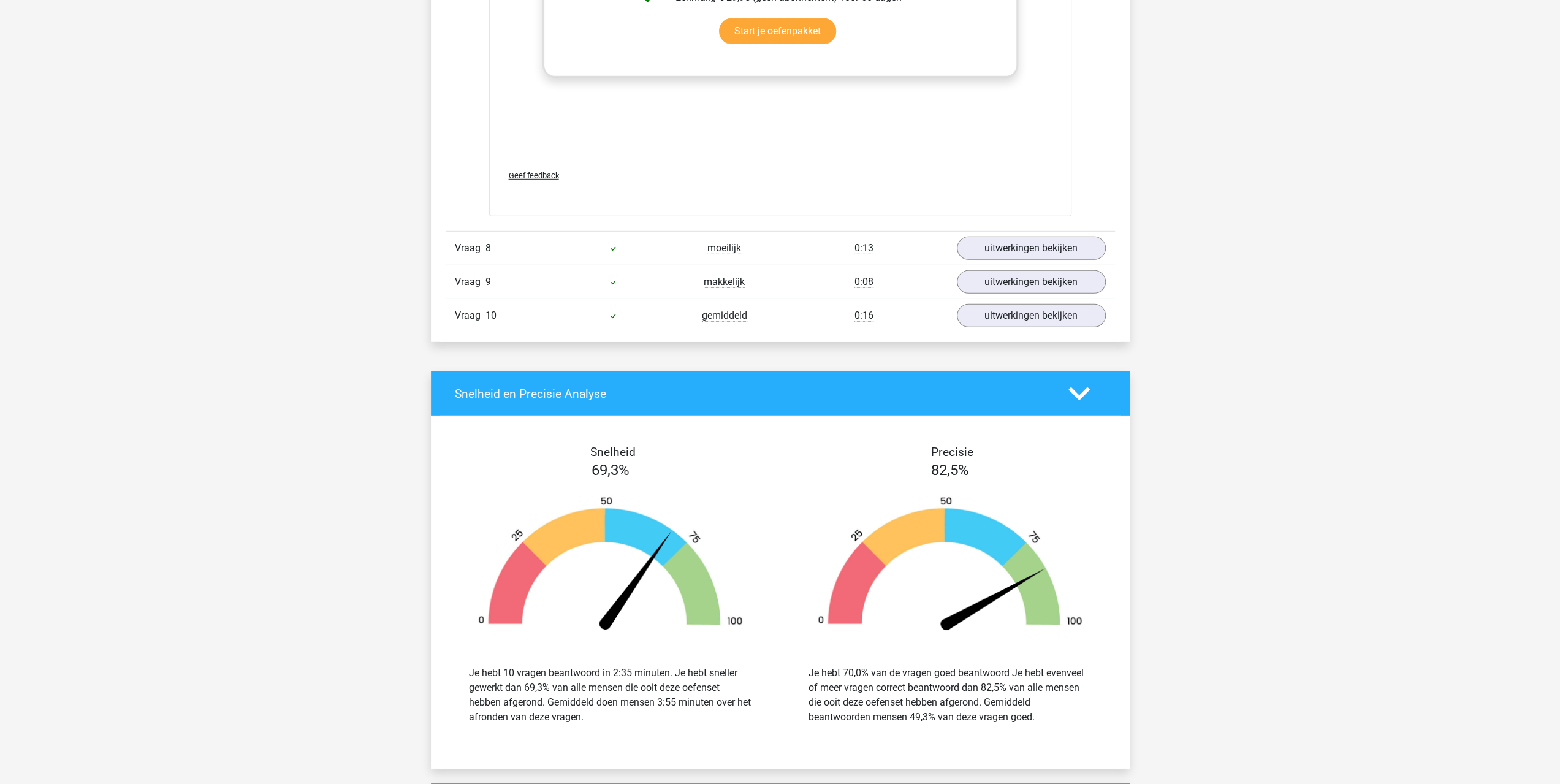
scroll to position [3800, 0]
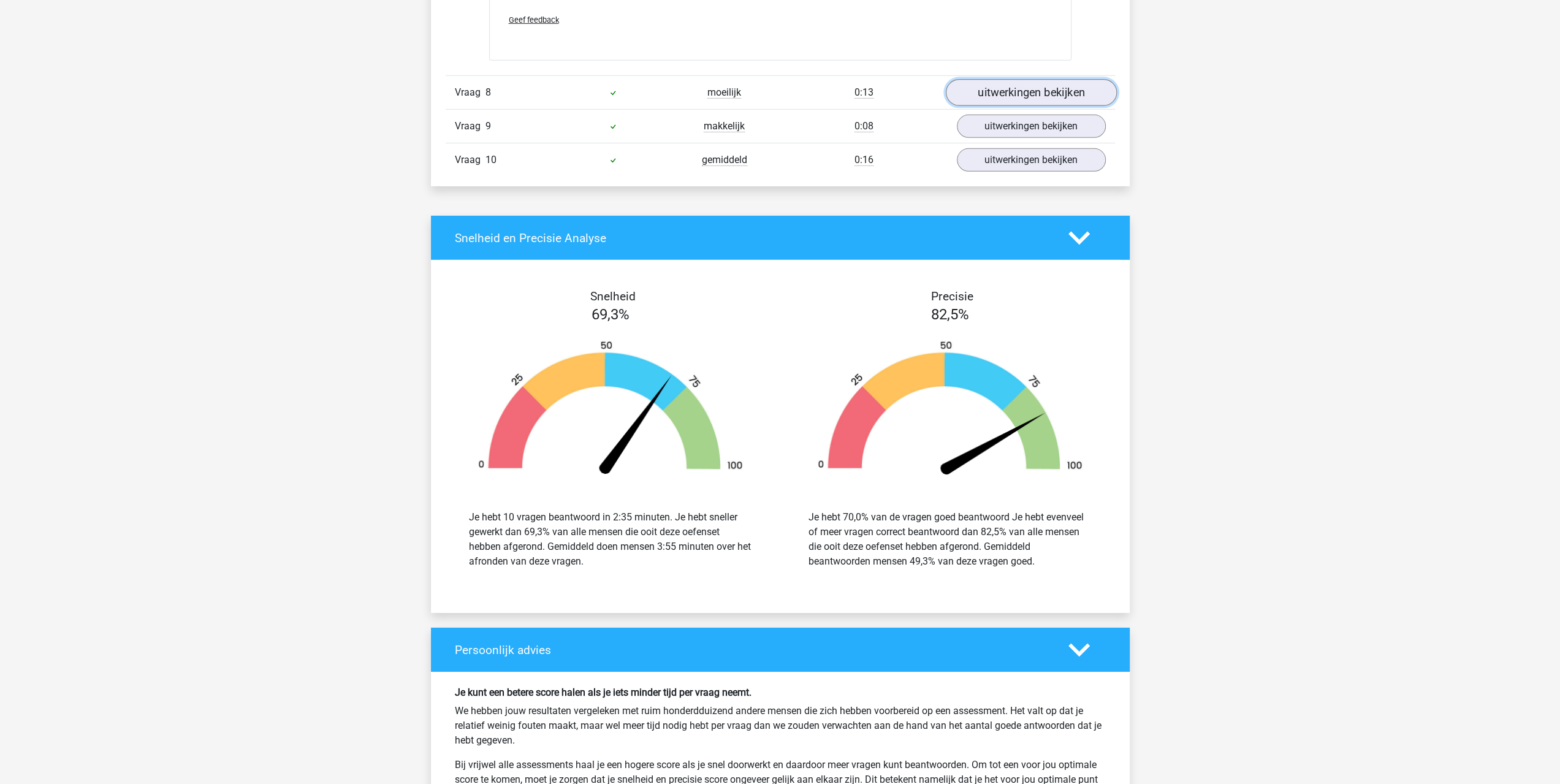
click at [1006, 89] on link "uitwerkingen bekijken" at bounding box center [1030, 92] width 171 height 27
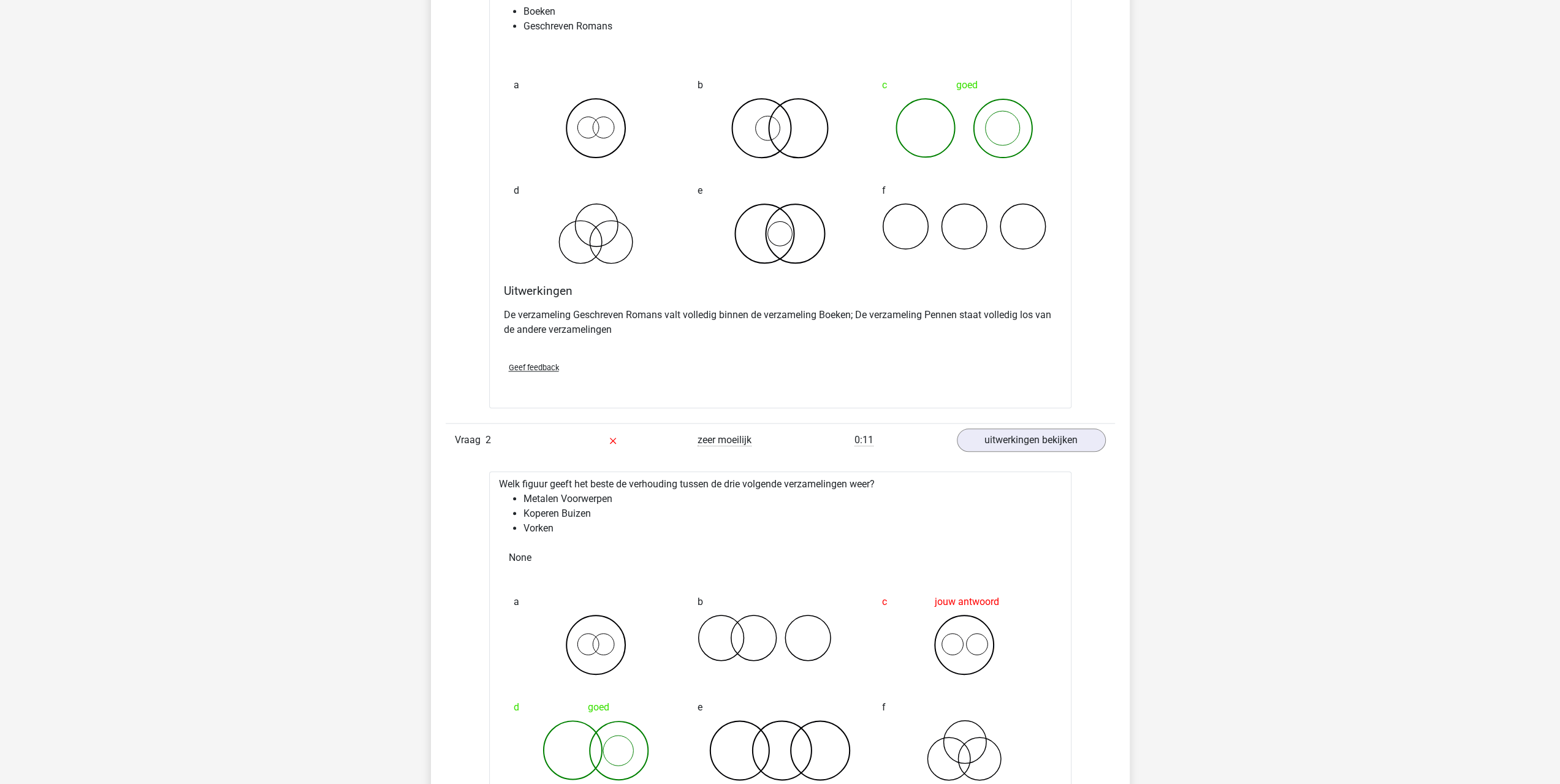
scroll to position [0, 0]
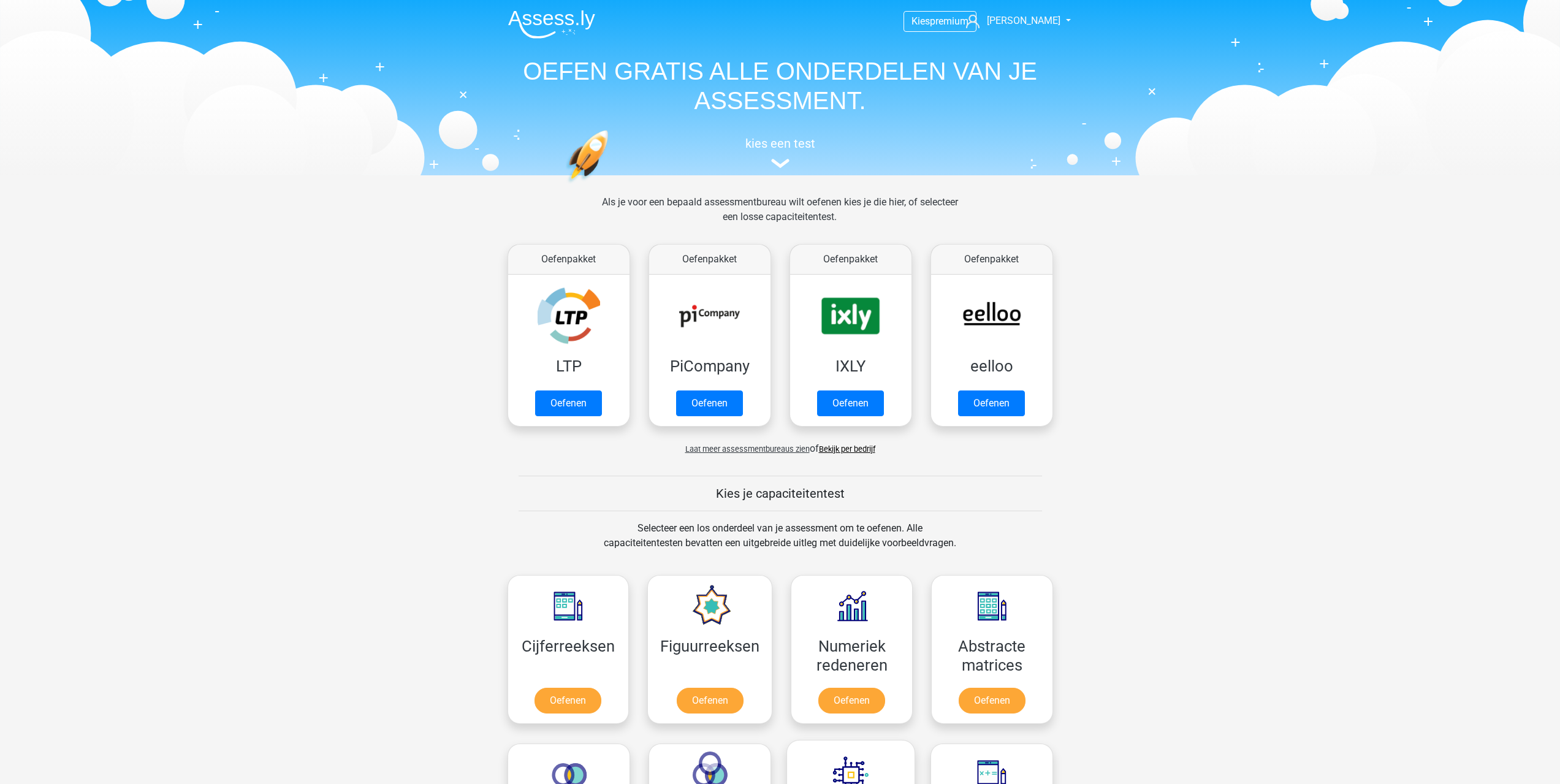
scroll to position [520, 0]
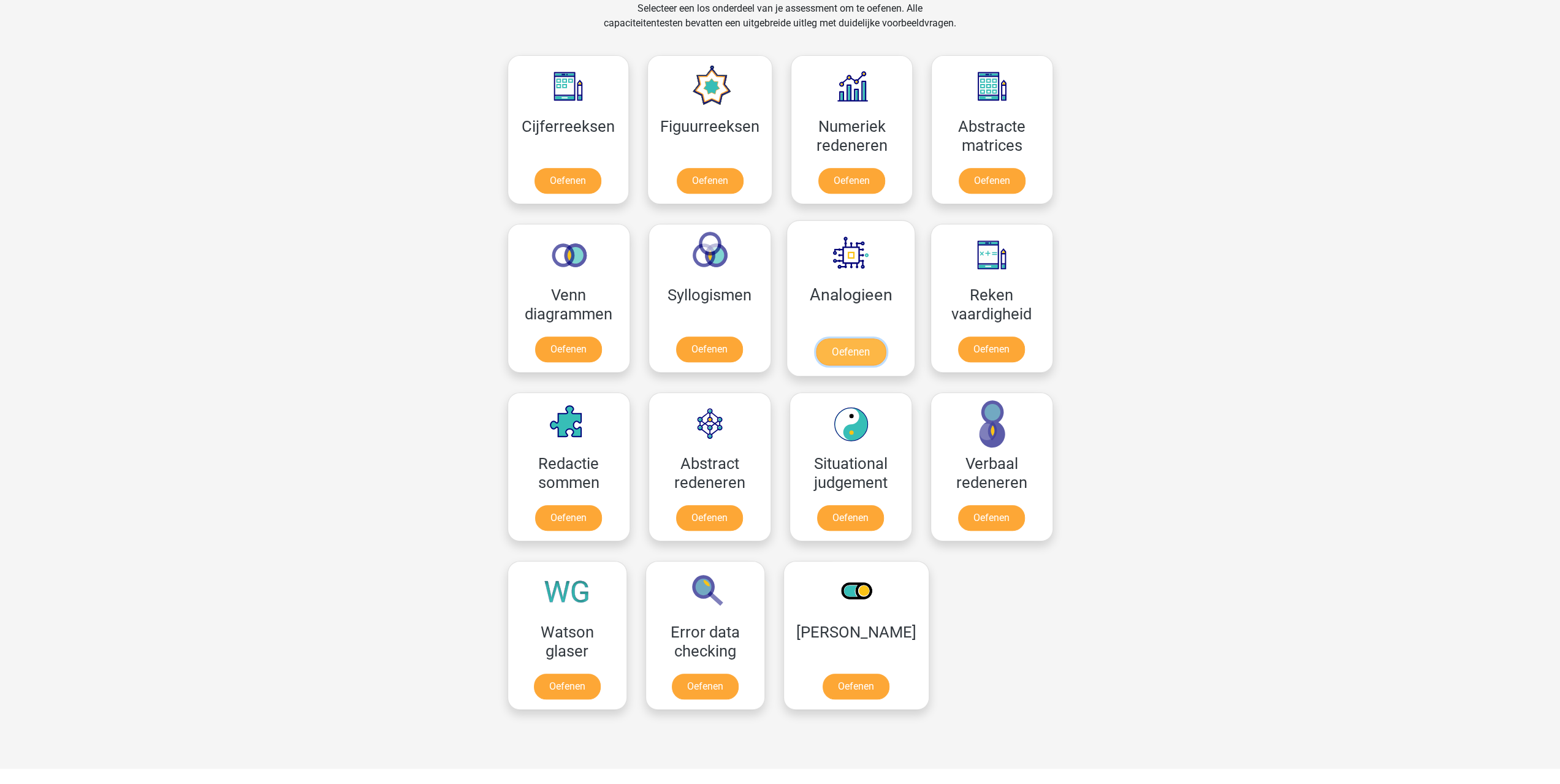
click at [862, 353] on link "Oefenen" at bounding box center [850, 352] width 70 height 27
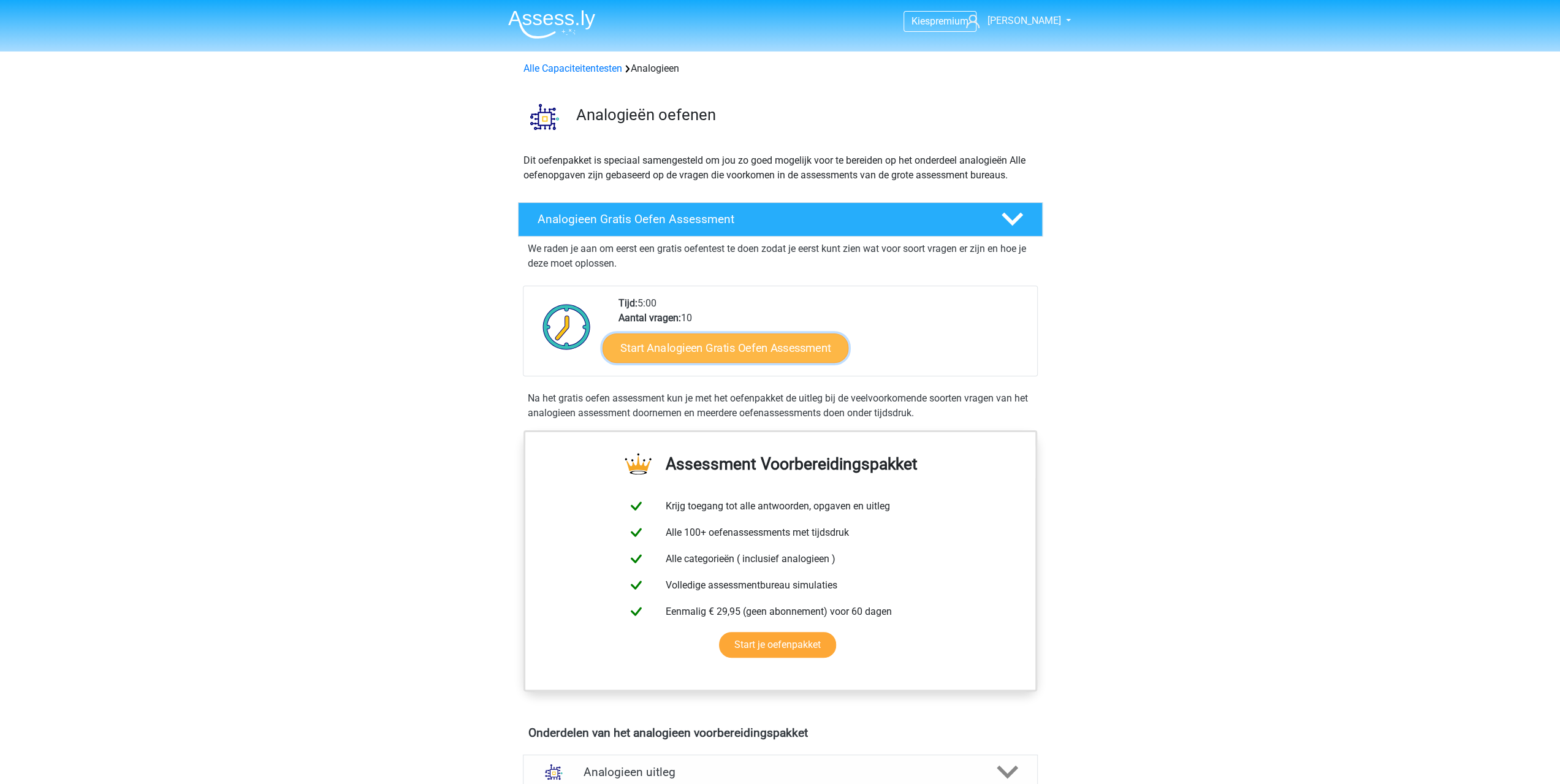
click at [699, 349] on link "Start Analogieen Gratis Oefen Assessment" at bounding box center [725, 347] width 246 height 30
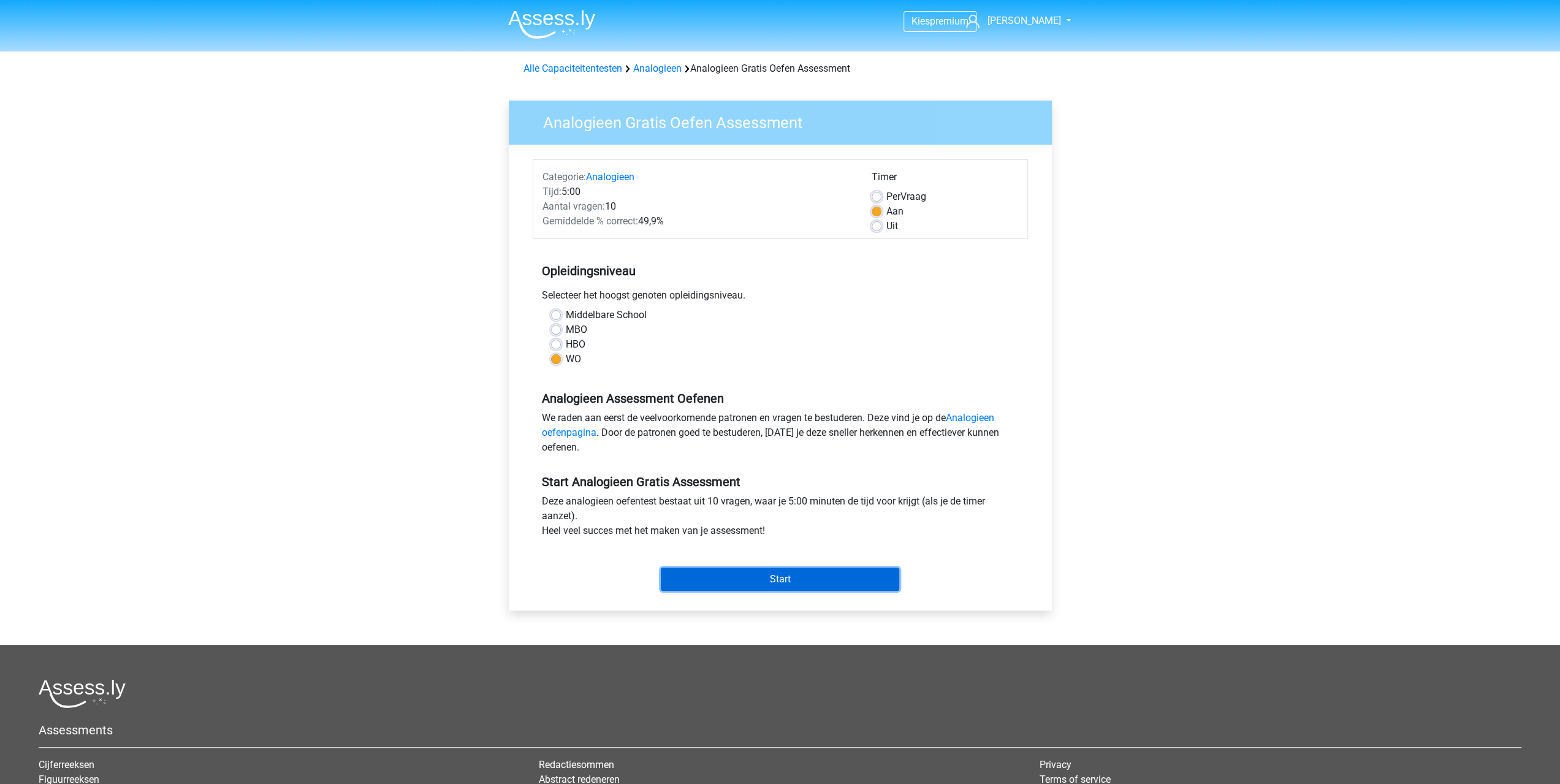
drag, startPoint x: 771, startPoint y: 580, endPoint x: 778, endPoint y: 580, distance: 7.0
click at [771, 580] on input "Start" at bounding box center [780, 579] width 238 height 24
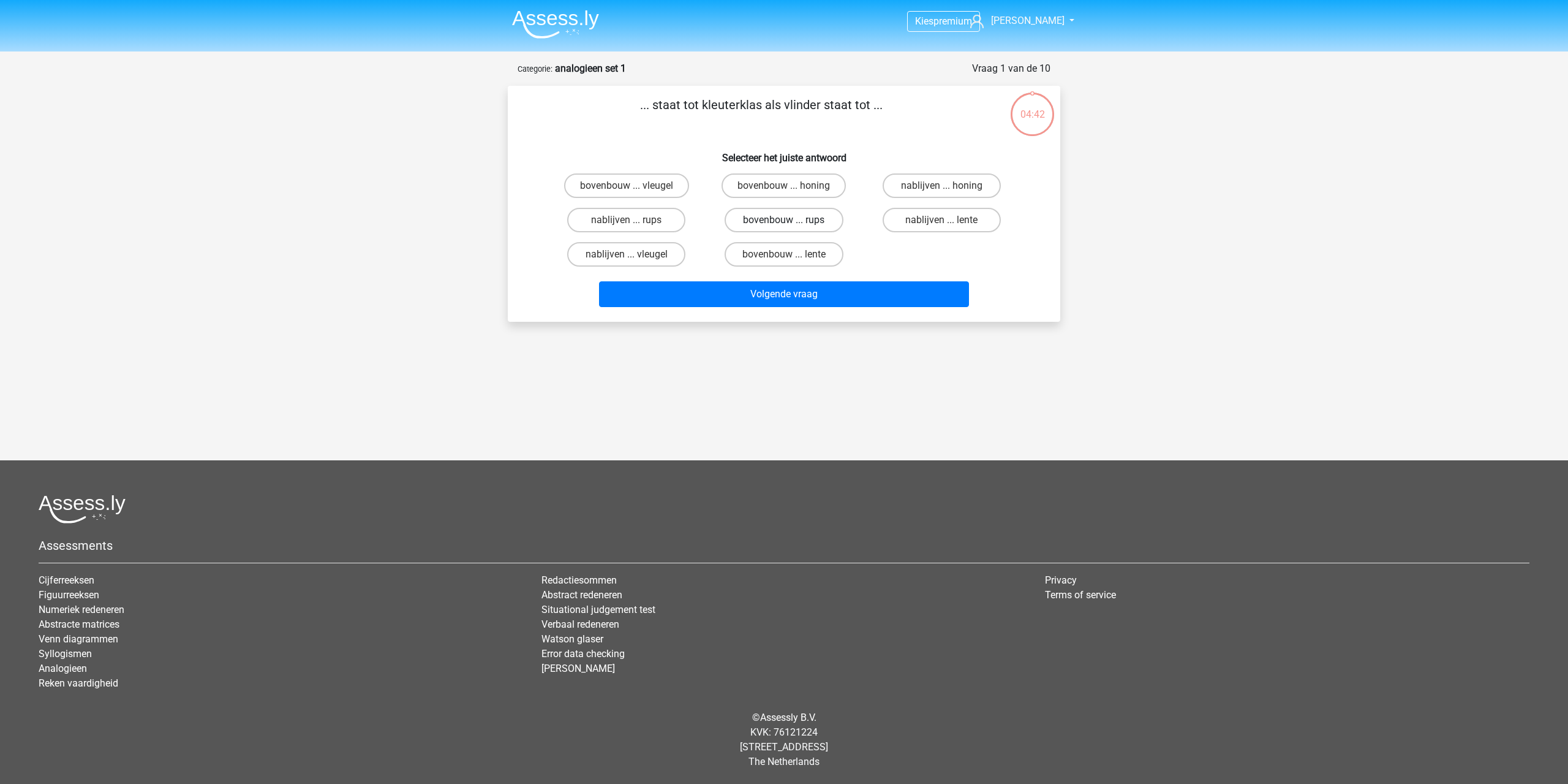
drag, startPoint x: 815, startPoint y: 214, endPoint x: 818, endPoint y: 221, distance: 7.6
click at [815, 214] on label "bovenbouw ... rups" at bounding box center [784, 220] width 118 height 24
click at [792, 220] on input "bovenbouw ... rups" at bounding box center [788, 223] width 8 height 8
radio input "true"
click at [824, 290] on button "Volgende vraag" at bounding box center [784, 294] width 371 height 26
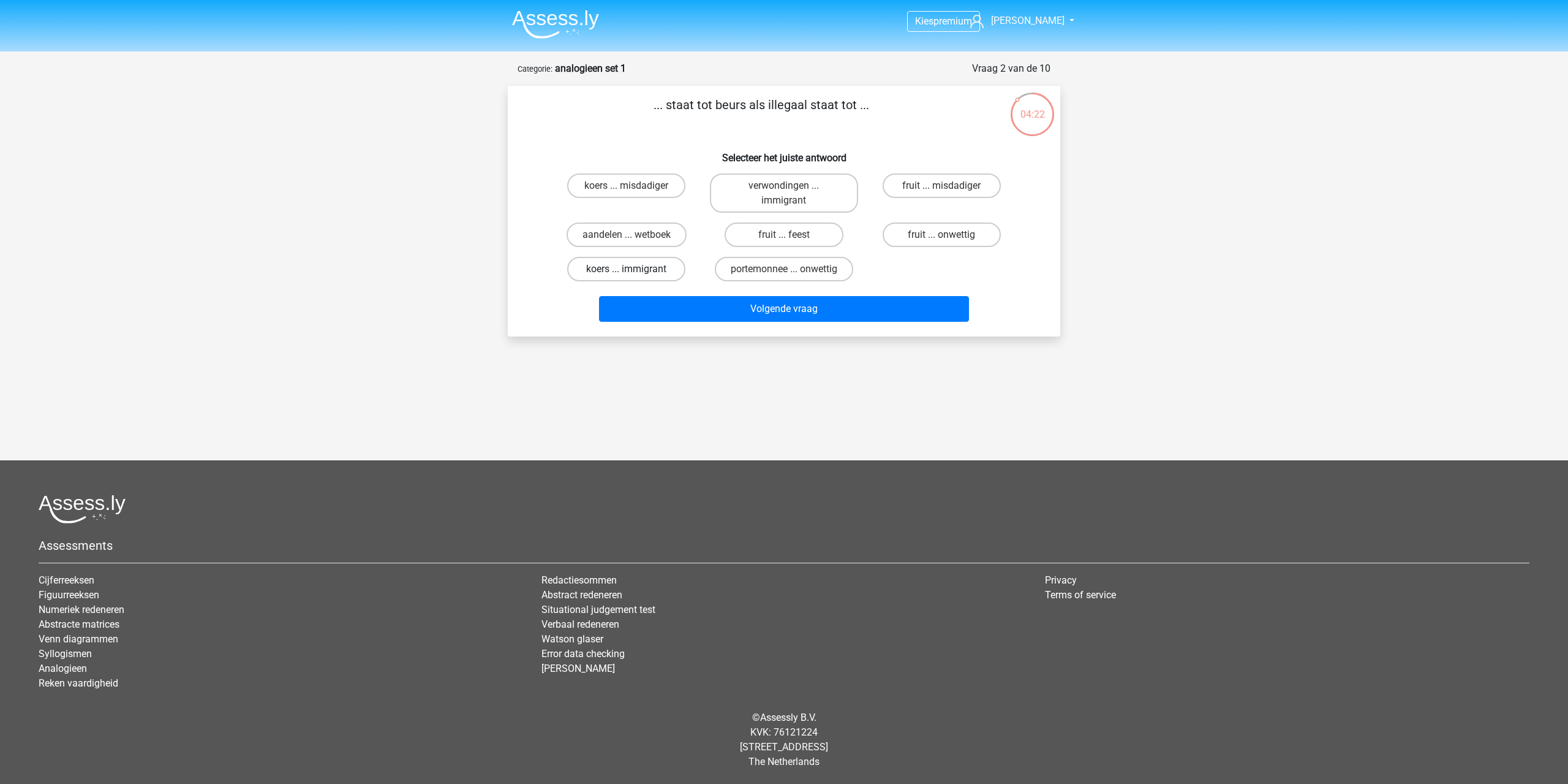
click at [669, 268] on label "koers ... immigrant" at bounding box center [626, 268] width 118 height 24
click at [635, 269] on input "koers ... immigrant" at bounding box center [630, 273] width 8 height 8
radio input "true"
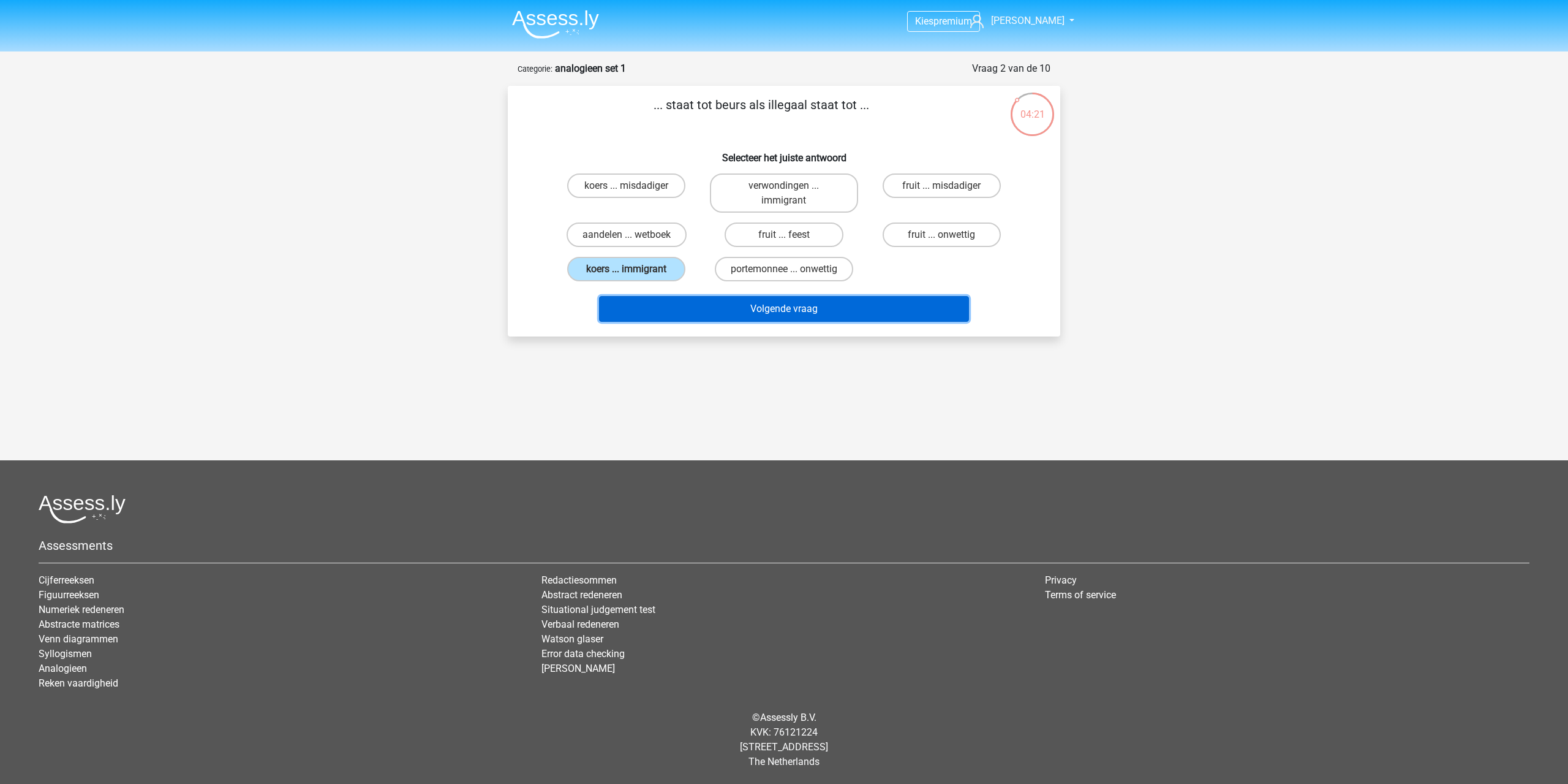
click at [675, 313] on button "Volgende vraag" at bounding box center [784, 308] width 371 height 26
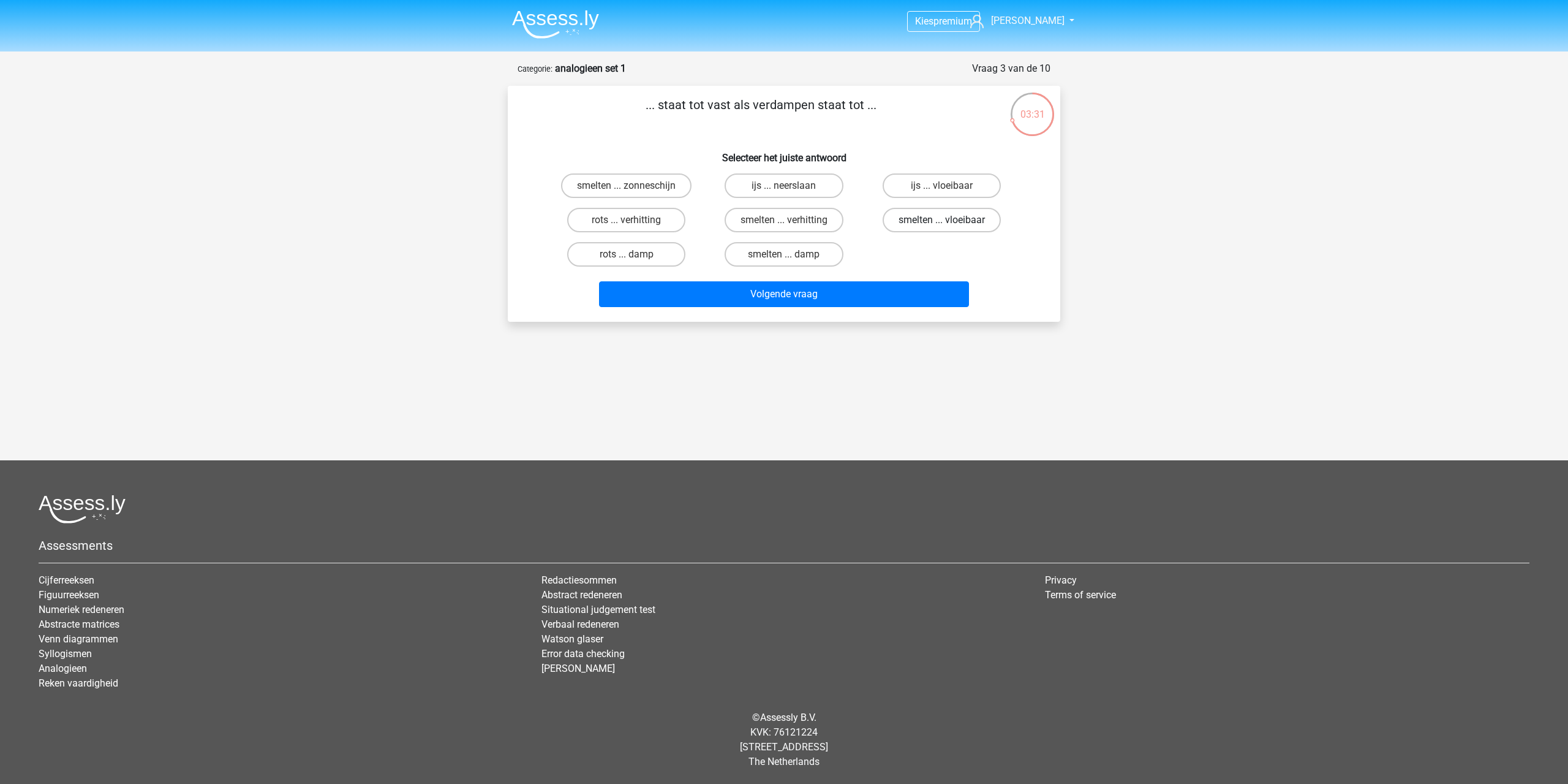
click at [922, 217] on label "smelten ... vloeibaar" at bounding box center [941, 220] width 118 height 24
click at [941, 220] on input "smelten ... vloeibaar" at bounding box center [945, 223] width 8 height 8
radio input "true"
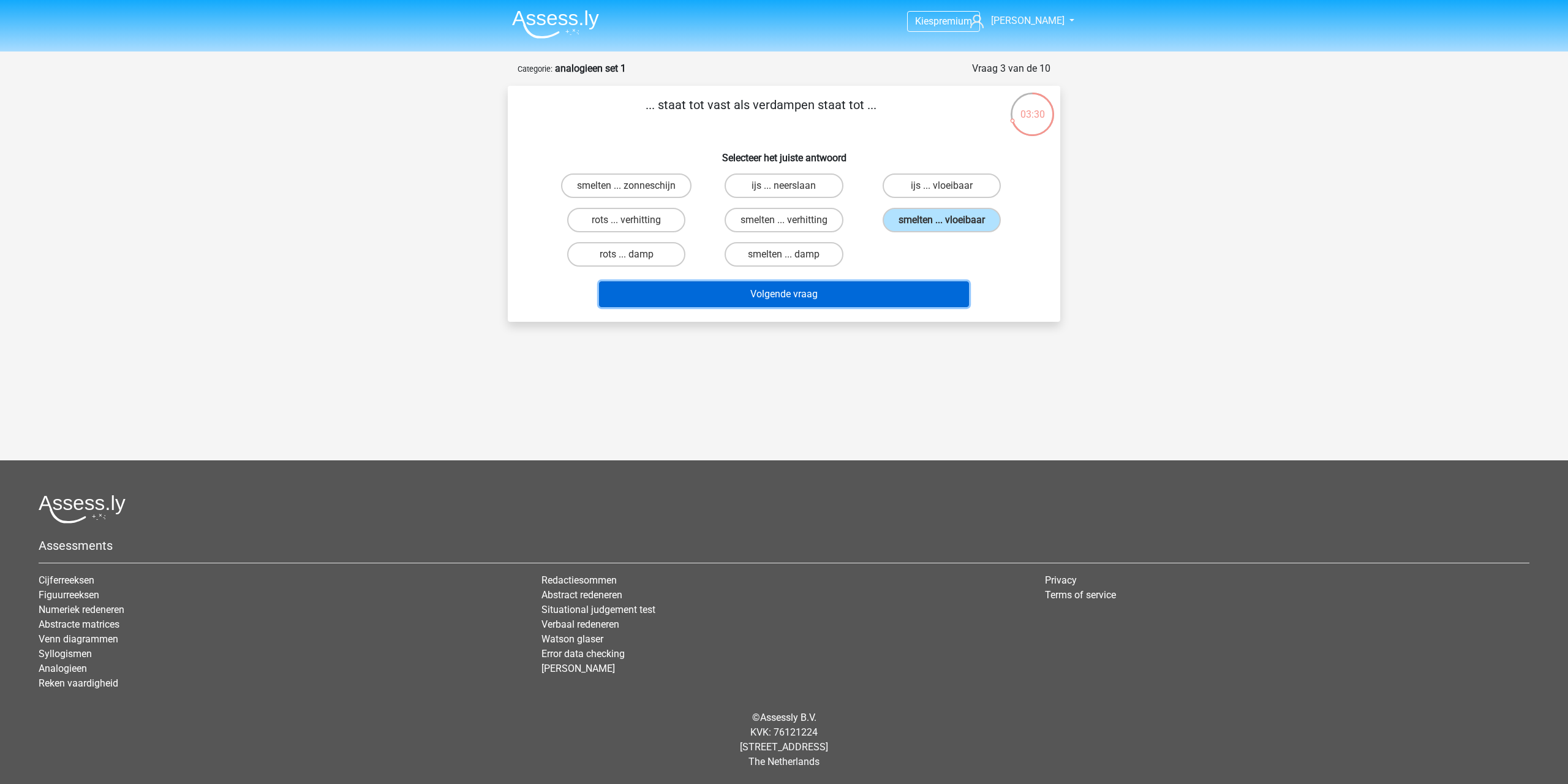
click at [891, 296] on button "Volgende vraag" at bounding box center [784, 294] width 371 height 26
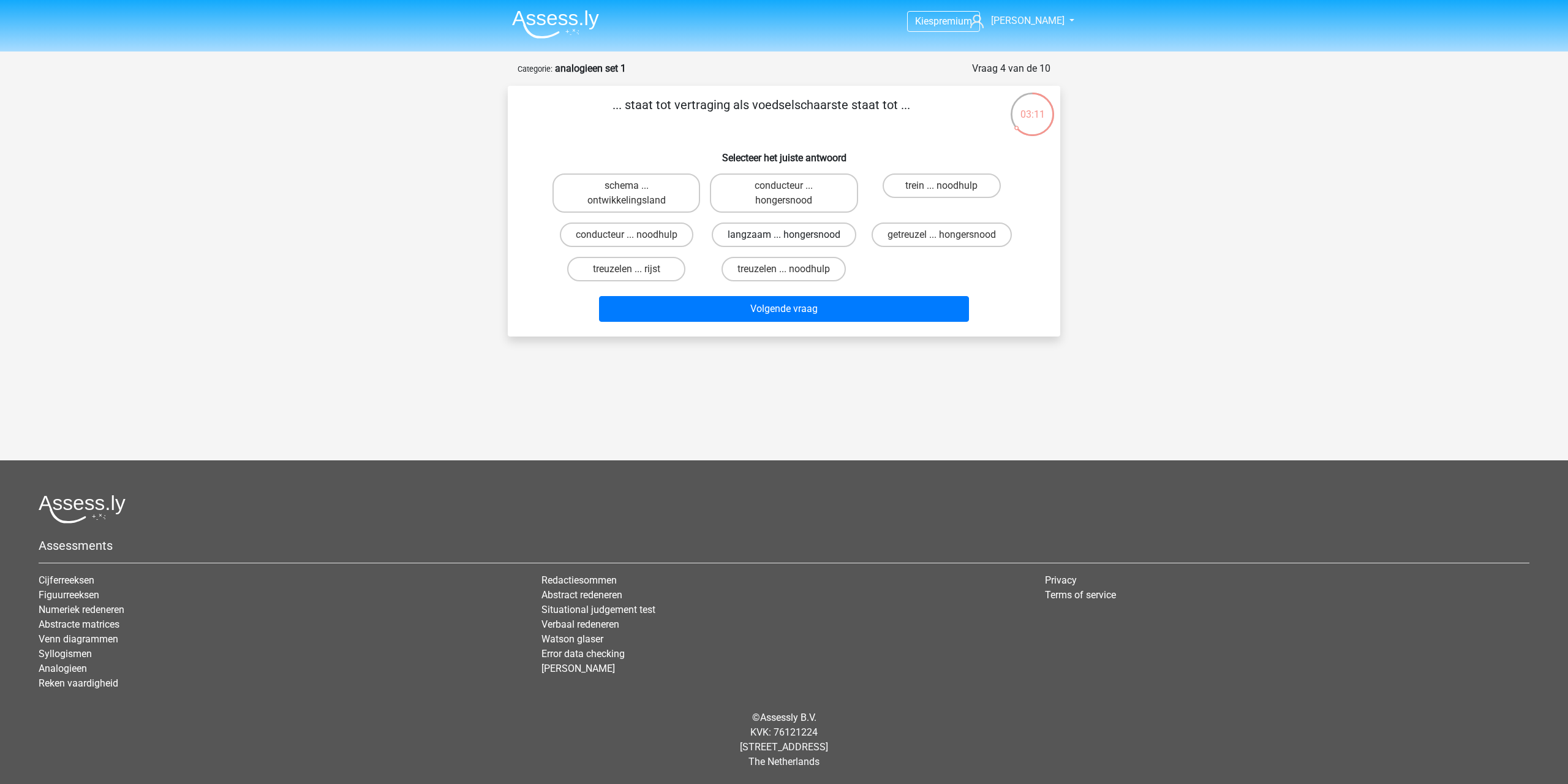
click at [831, 234] on label "langzaam ... hongersnood" at bounding box center [784, 235] width 144 height 24
click at [792, 235] on input "langzaam ... hongersnood" at bounding box center [788, 238] width 8 height 8
radio input "true"
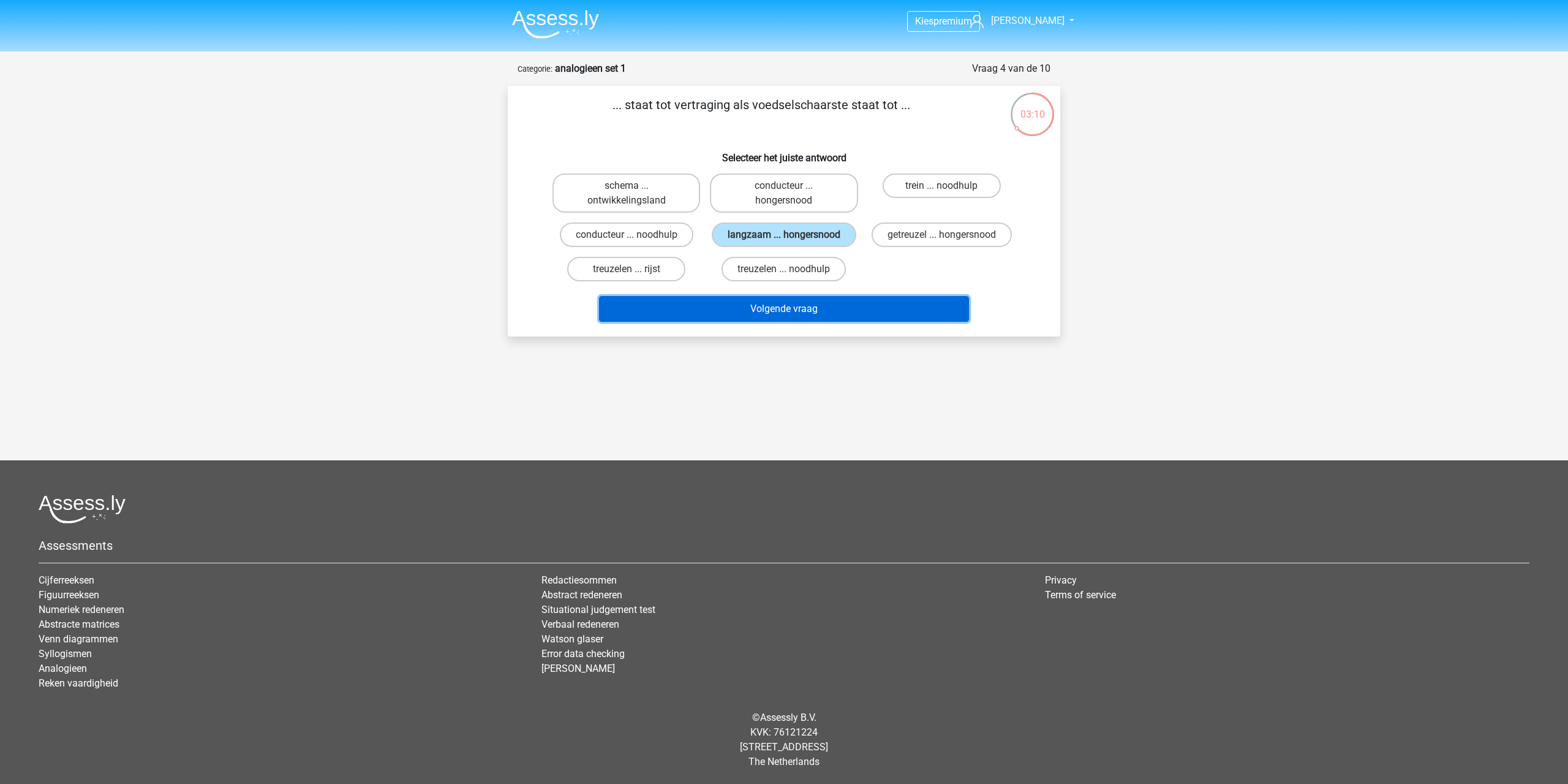
click at [826, 301] on button "Volgende vraag" at bounding box center [784, 308] width 371 height 26
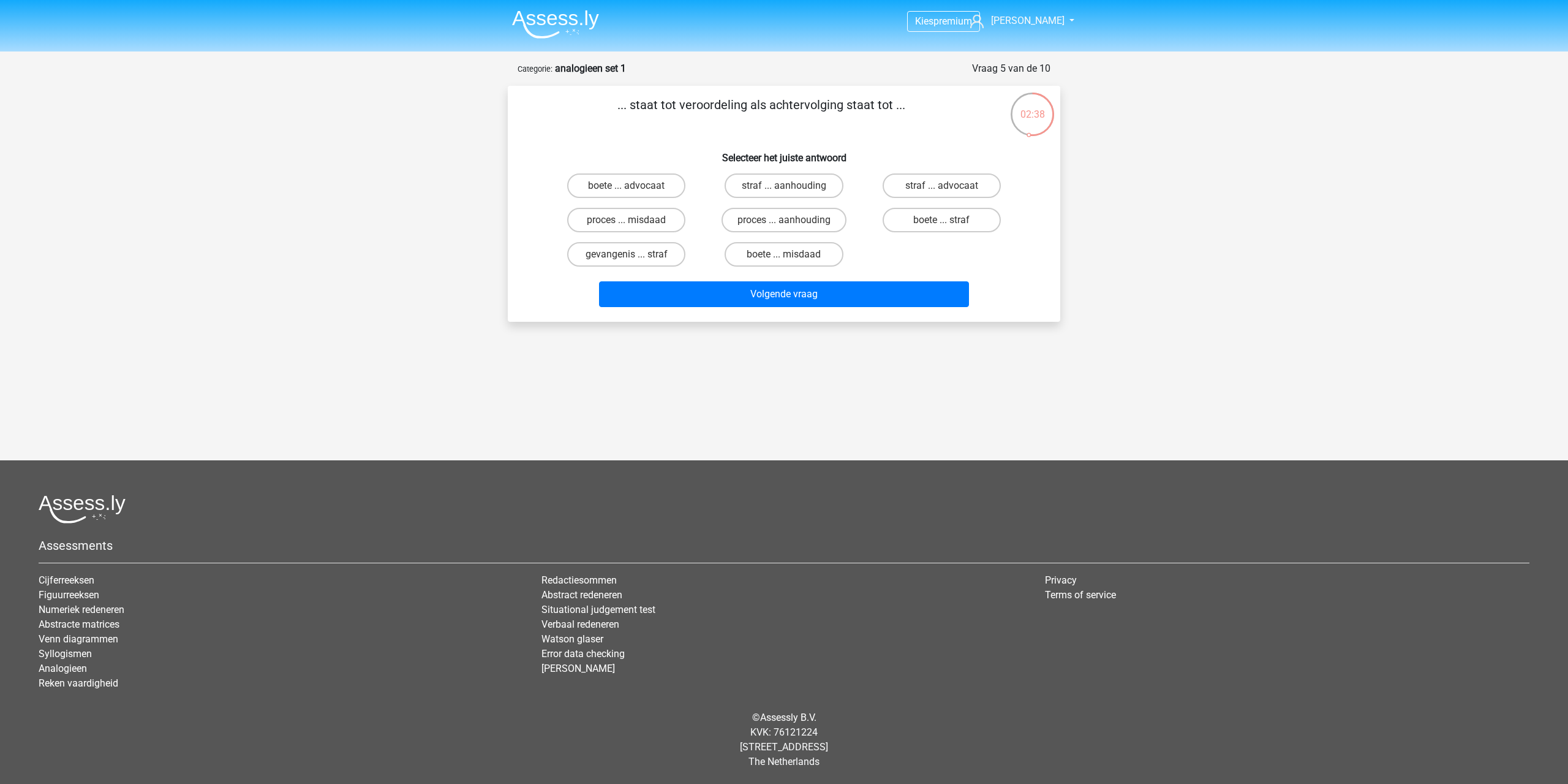
click at [627, 223] on input "proces ... misdaad" at bounding box center [630, 223] width 8 height 8
radio input "true"
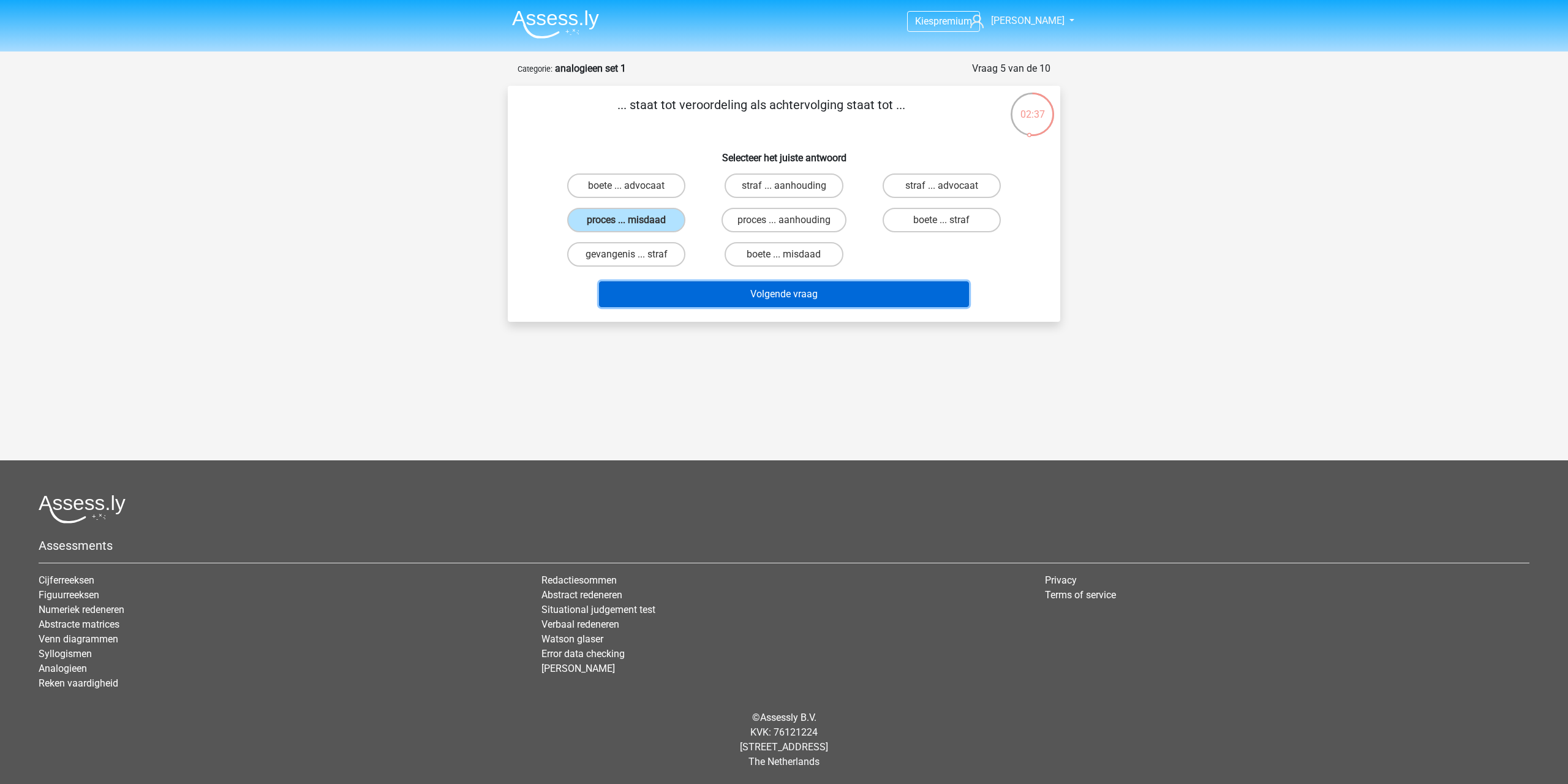
click at [656, 290] on button "Volgende vraag" at bounding box center [784, 294] width 371 height 26
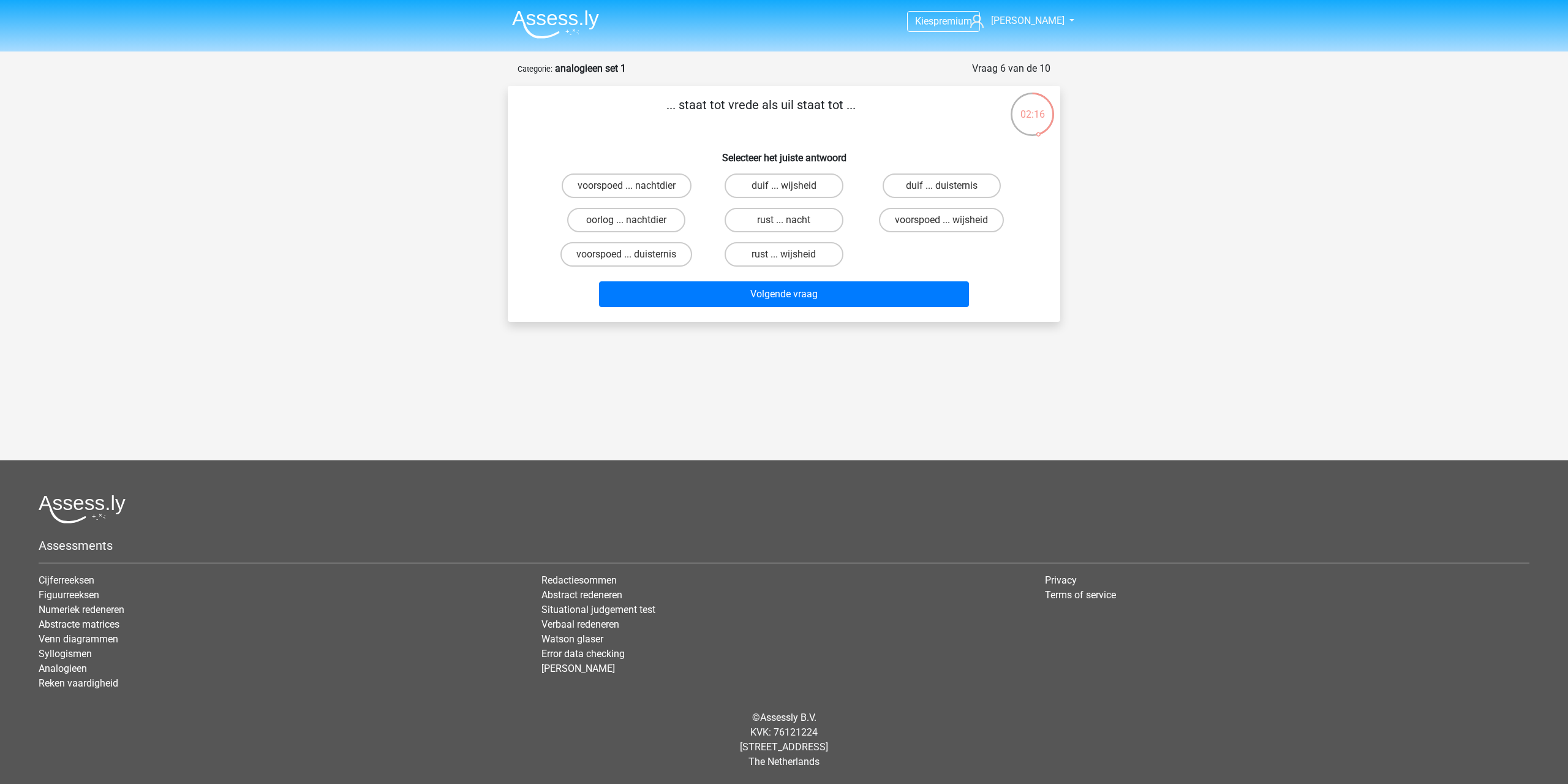
click at [768, 172] on div "duif ... wijsheid" at bounding box center [784, 186] width 158 height 35
click at [773, 183] on label "duif ... wijsheid" at bounding box center [784, 185] width 118 height 24
click at [784, 186] on input "duif ... wijsheid" at bounding box center [788, 190] width 8 height 8
radio input "true"
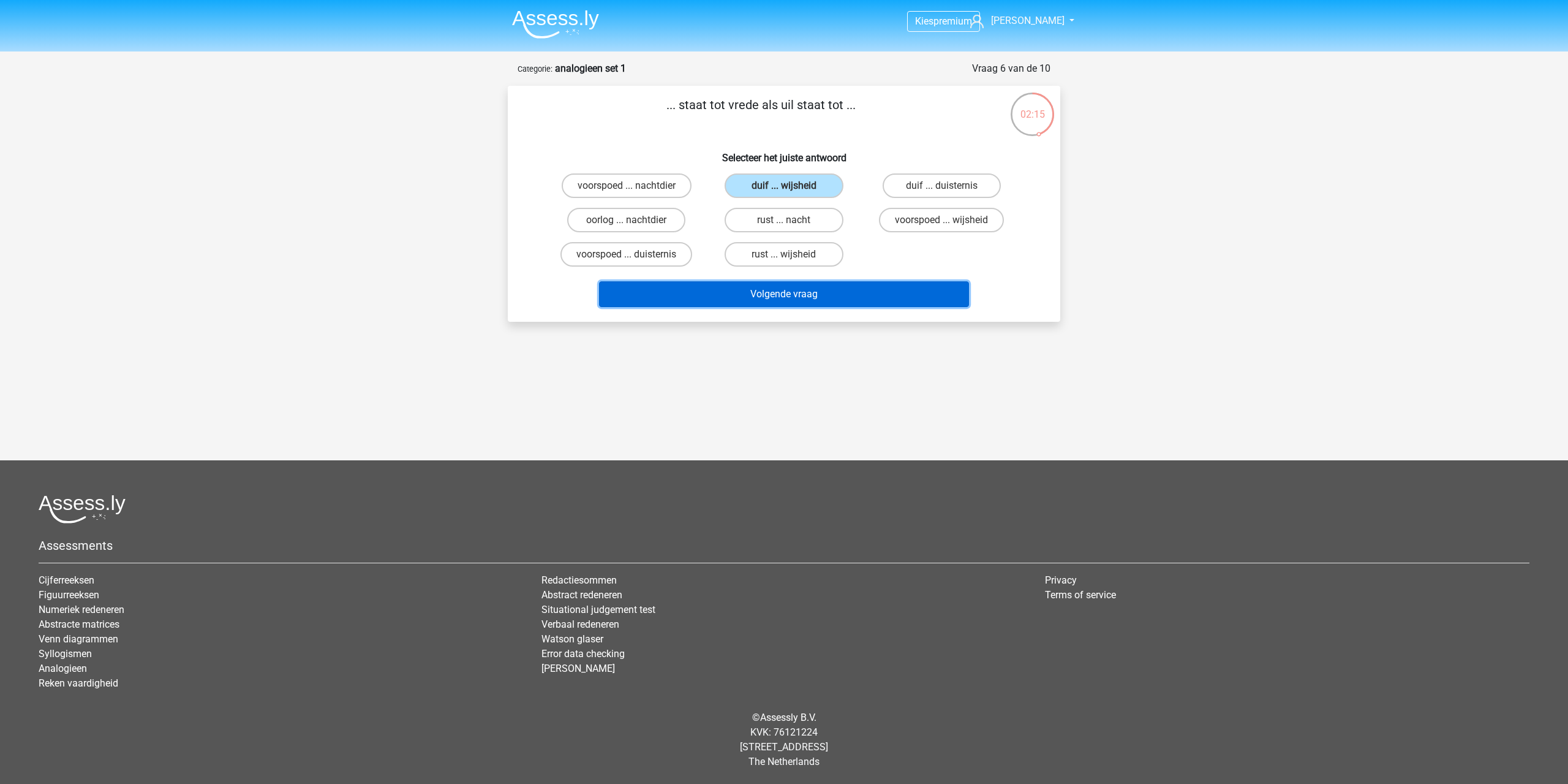
click at [782, 305] on button "Volgende vraag" at bounding box center [784, 294] width 371 height 26
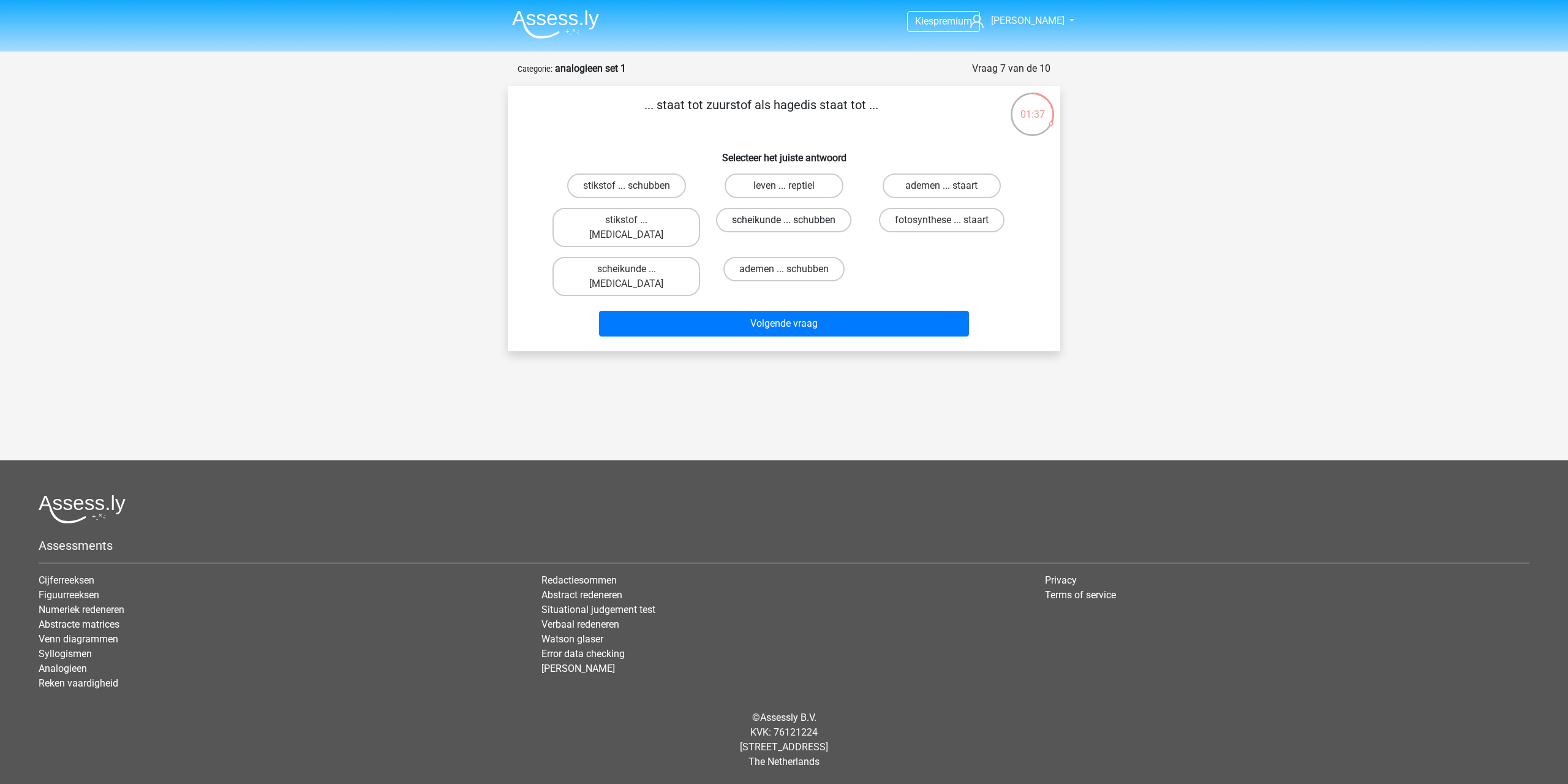
click at [760, 220] on label "scheikunde ... schubben" at bounding box center [784, 220] width 136 height 24
click at [784, 220] on input "scheikunde ... schubben" at bounding box center [788, 223] width 8 height 8
radio input "true"
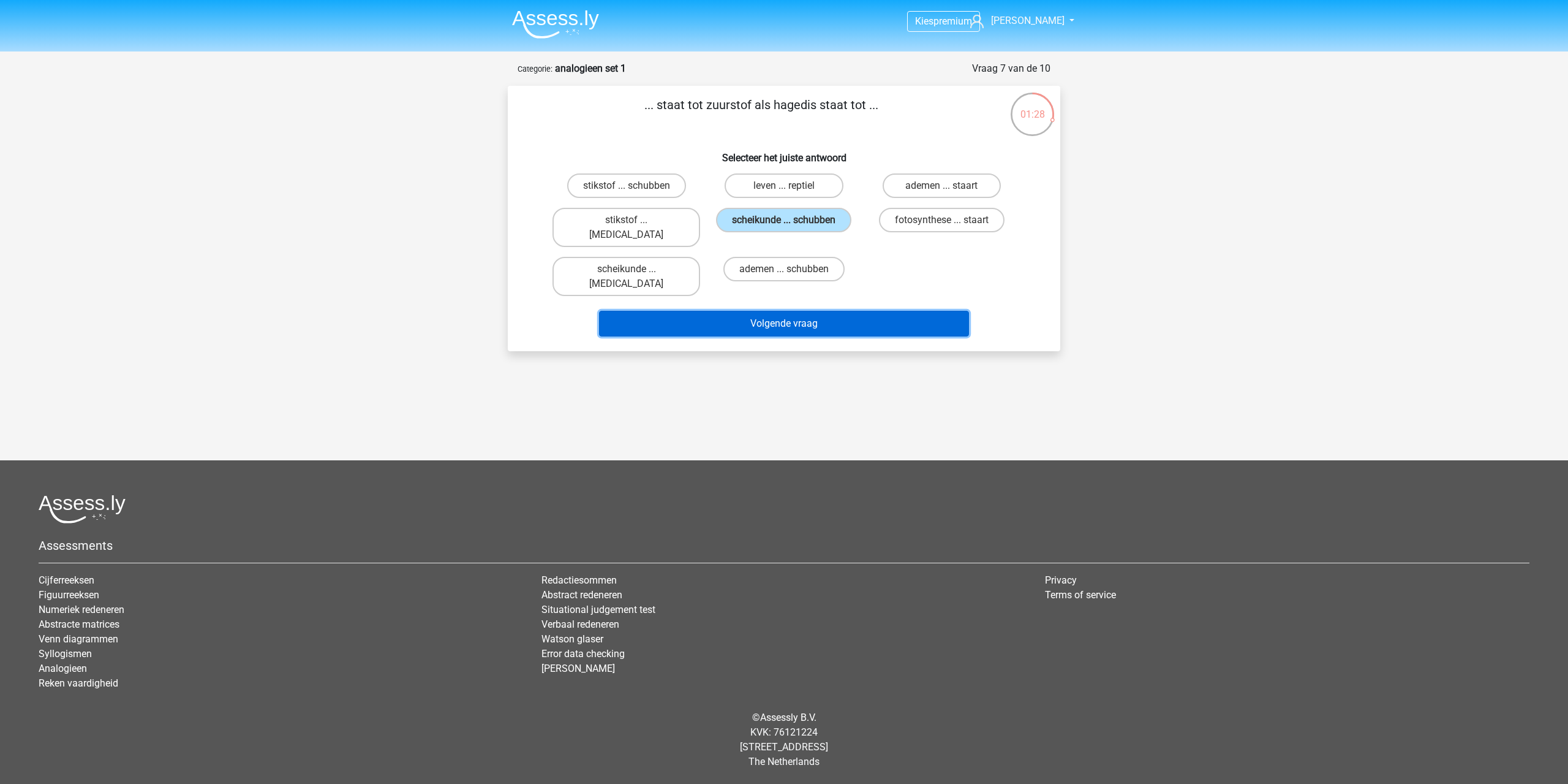
click at [770, 311] on button "Volgende vraag" at bounding box center [784, 323] width 371 height 26
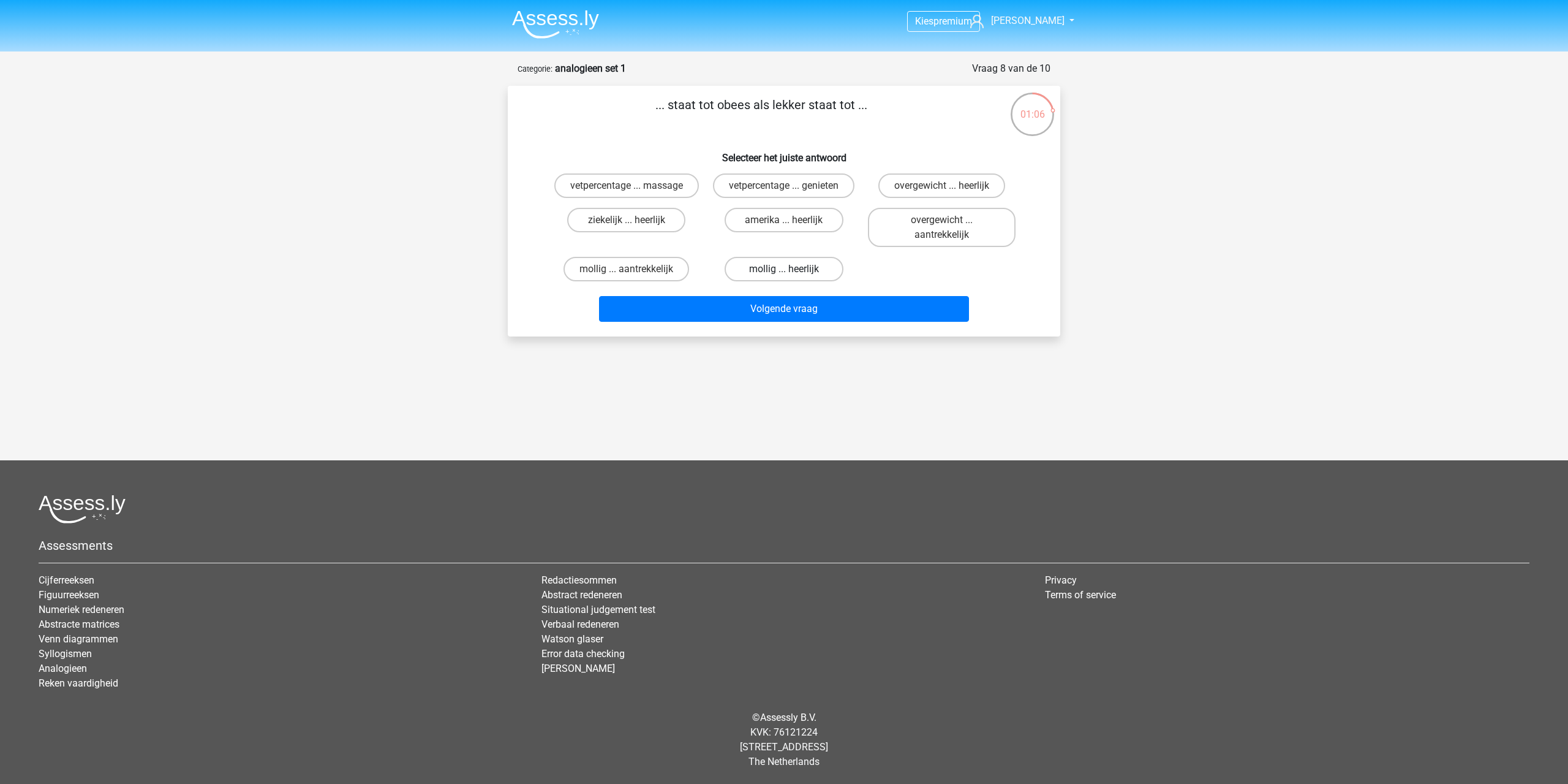
click at [810, 274] on label "mollig ... heerlijk" at bounding box center [784, 268] width 118 height 24
click at [792, 274] on input "mollig ... heerlijk" at bounding box center [788, 273] width 8 height 8
radio input "true"
click at [892, 185] on label "overgewicht ... heerlijk" at bounding box center [942, 185] width 127 height 24
click at [941, 186] on input "overgewicht ... heerlijk" at bounding box center [945, 190] width 8 height 8
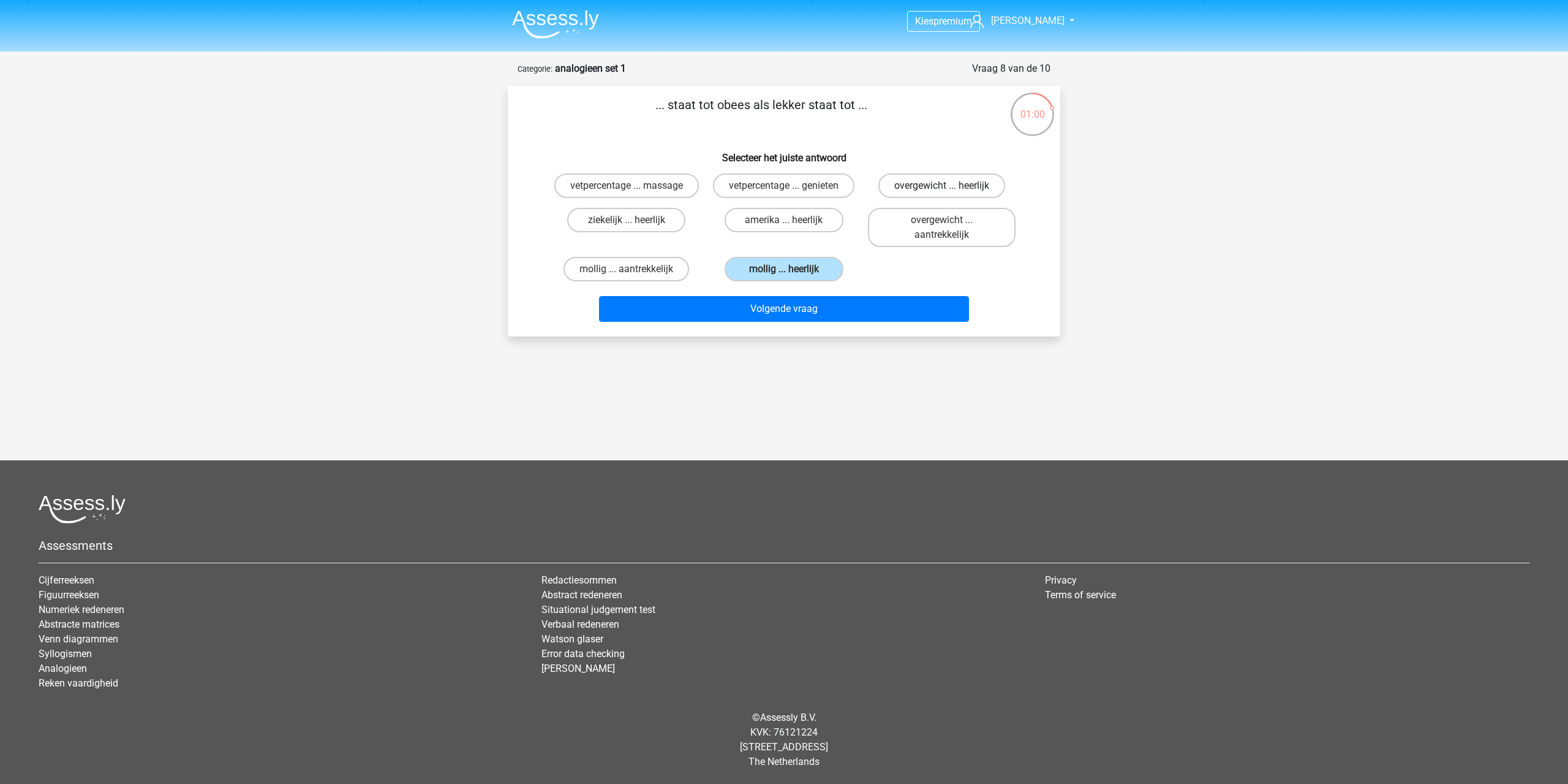
radio input "true"
click at [914, 235] on label "overgewicht ... aantrekkelijk" at bounding box center [941, 227] width 147 height 39
click at [941, 228] on input "overgewicht ... aantrekkelijk" at bounding box center [945, 223] width 8 height 8
radio input "true"
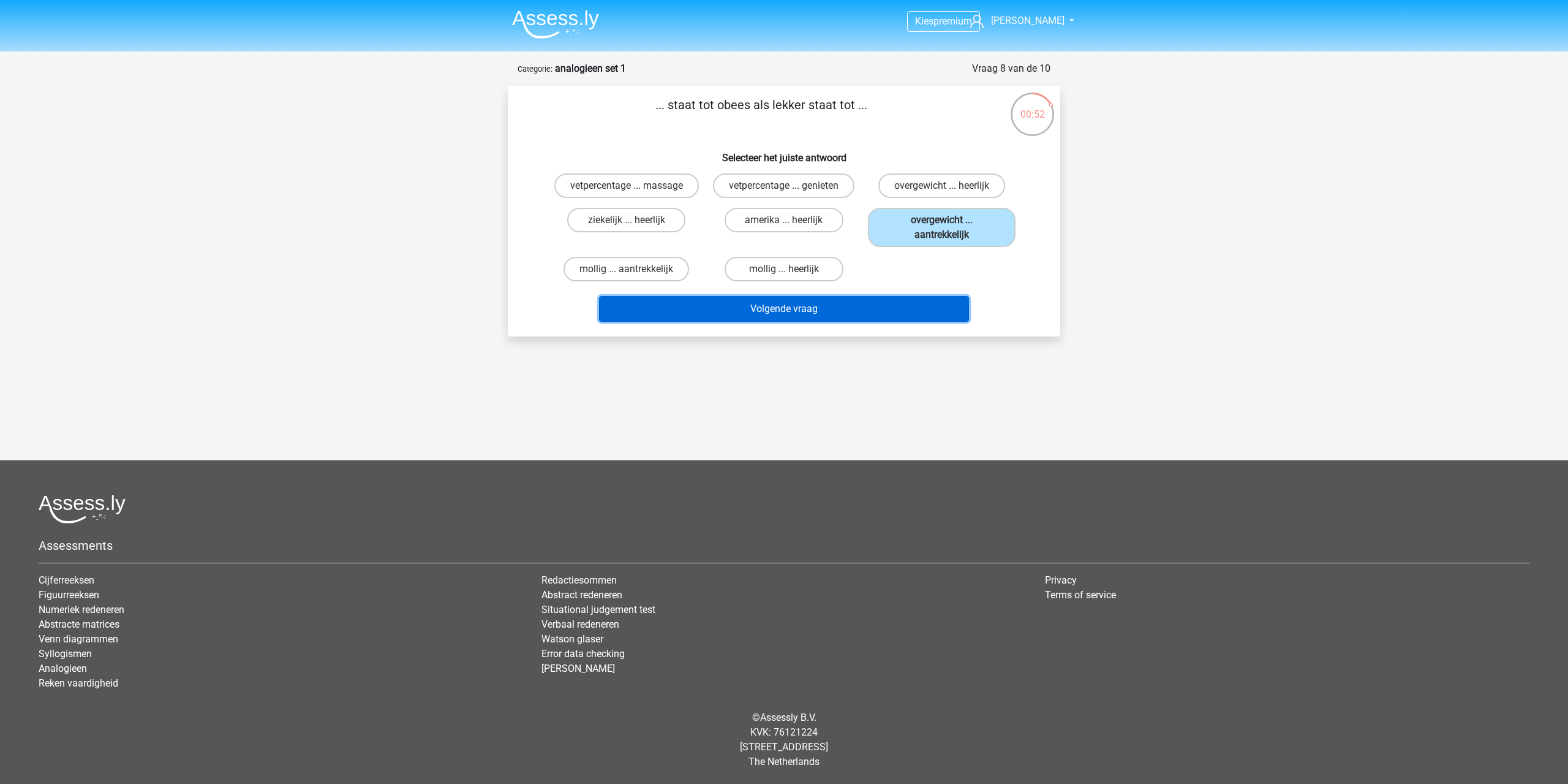
click at [887, 312] on button "Volgende vraag" at bounding box center [784, 308] width 371 height 26
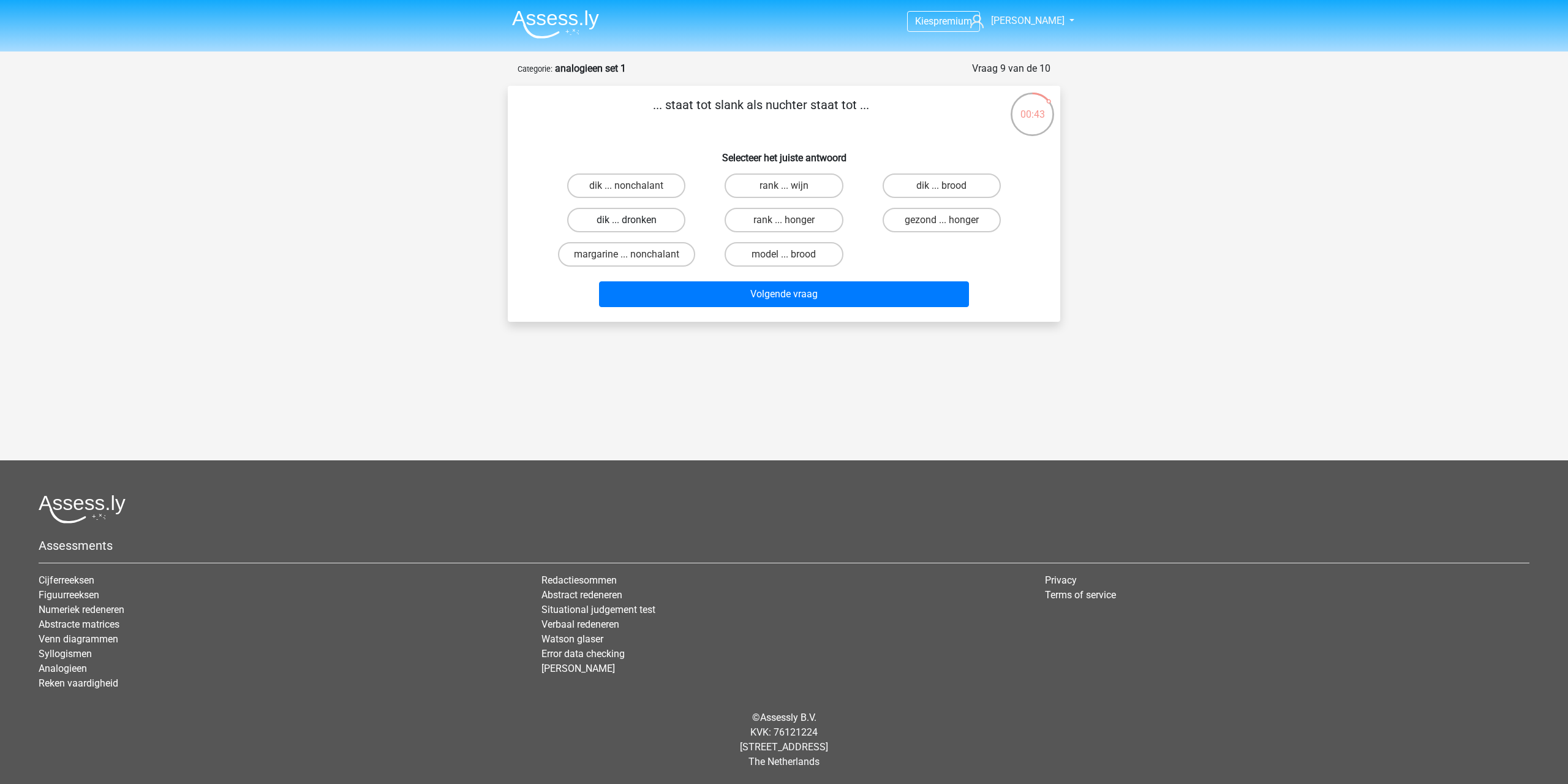
click at [669, 223] on label "dik ... dronken" at bounding box center [626, 220] width 118 height 24
click at [635, 223] on input "dik ... dronken" at bounding box center [630, 223] width 8 height 8
radio input "true"
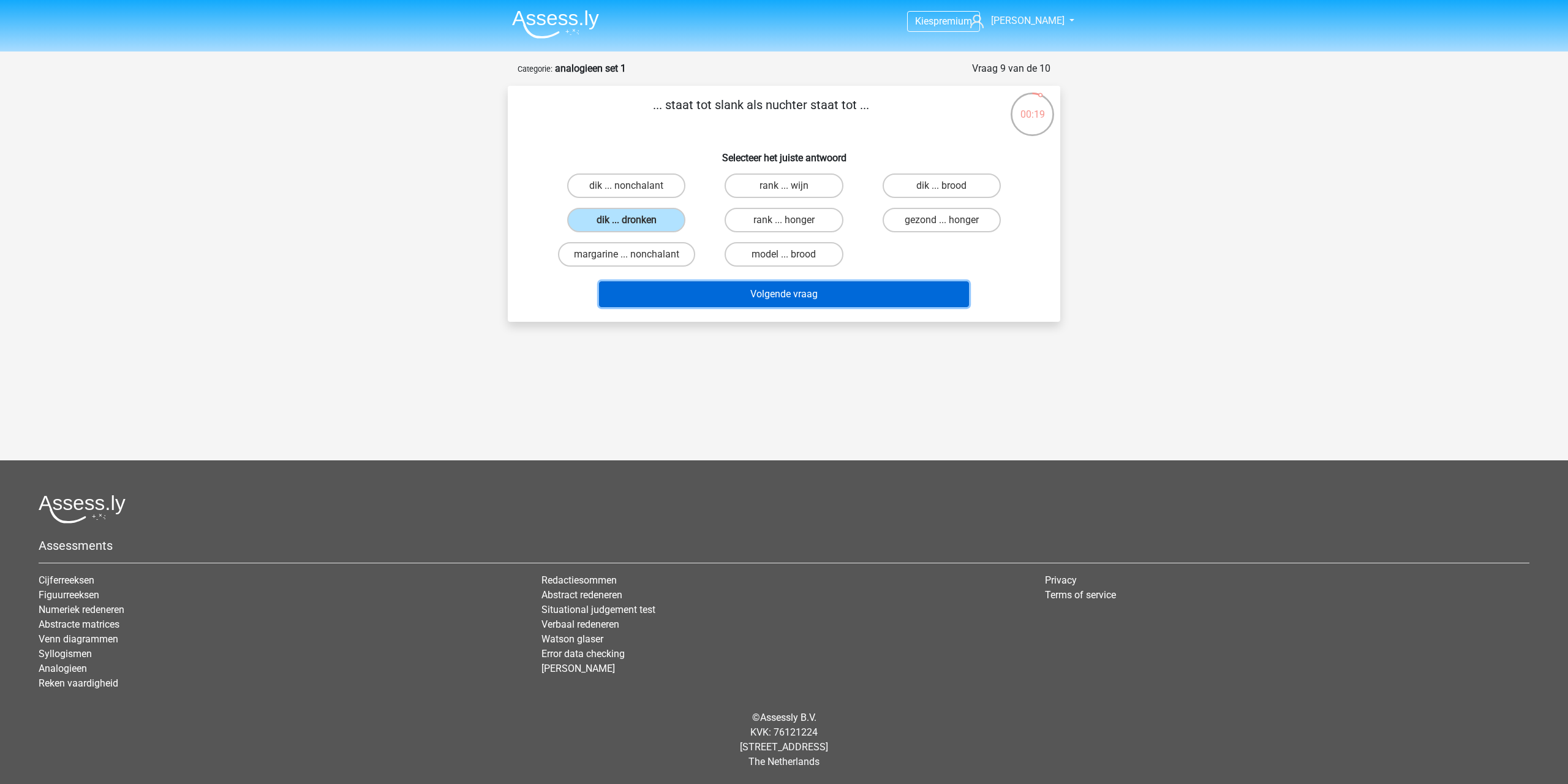
click at [814, 293] on button "Volgende vraag" at bounding box center [784, 294] width 371 height 26
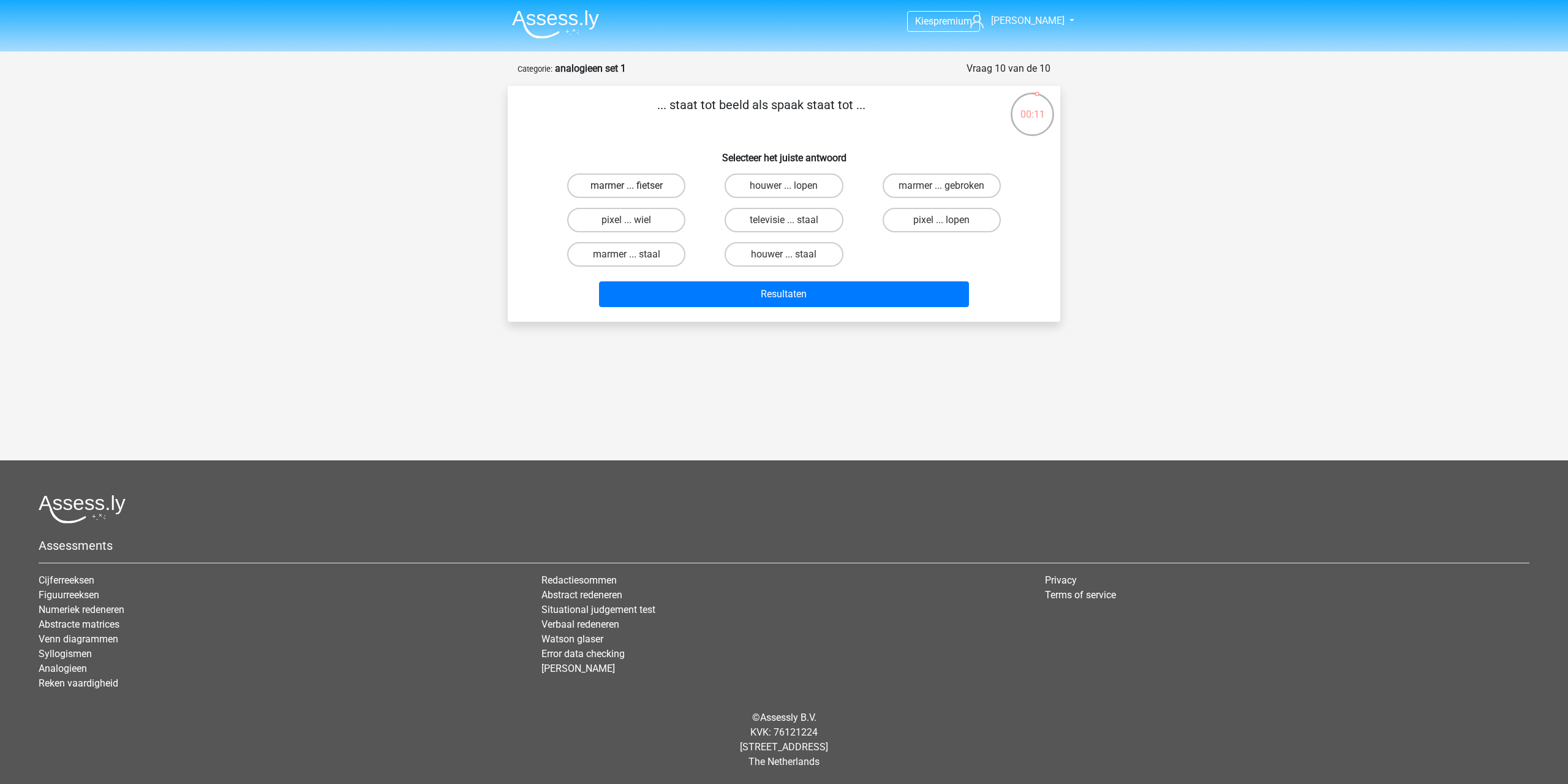
click at [653, 189] on label "marmer ... fietser" at bounding box center [626, 185] width 118 height 24
click at [635, 189] on input "marmer ... fietser" at bounding box center [630, 190] width 8 height 8
radio input "true"
click at [683, 286] on button "Resultaten" at bounding box center [784, 294] width 371 height 26
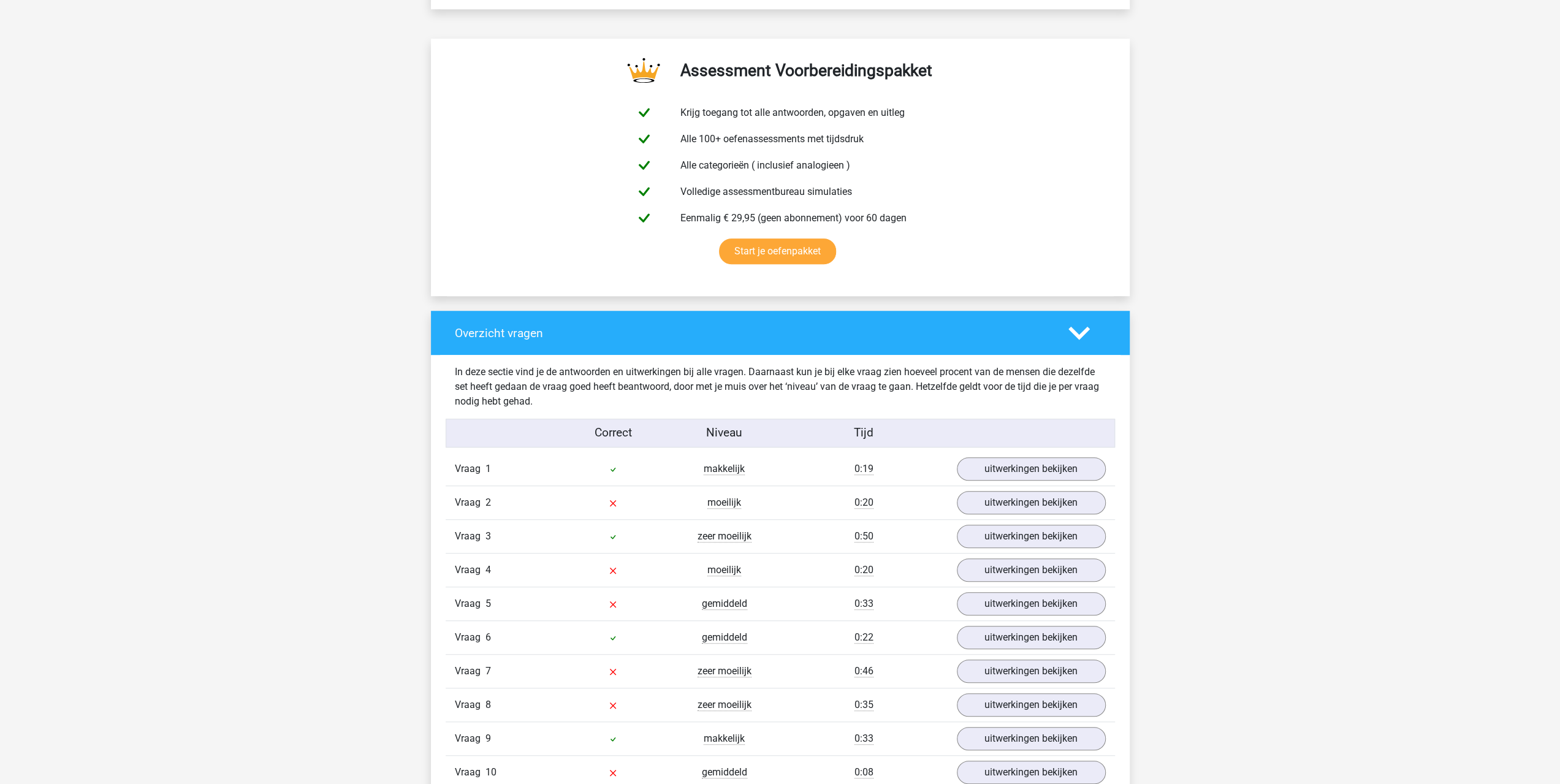
scroll to position [817, 0]
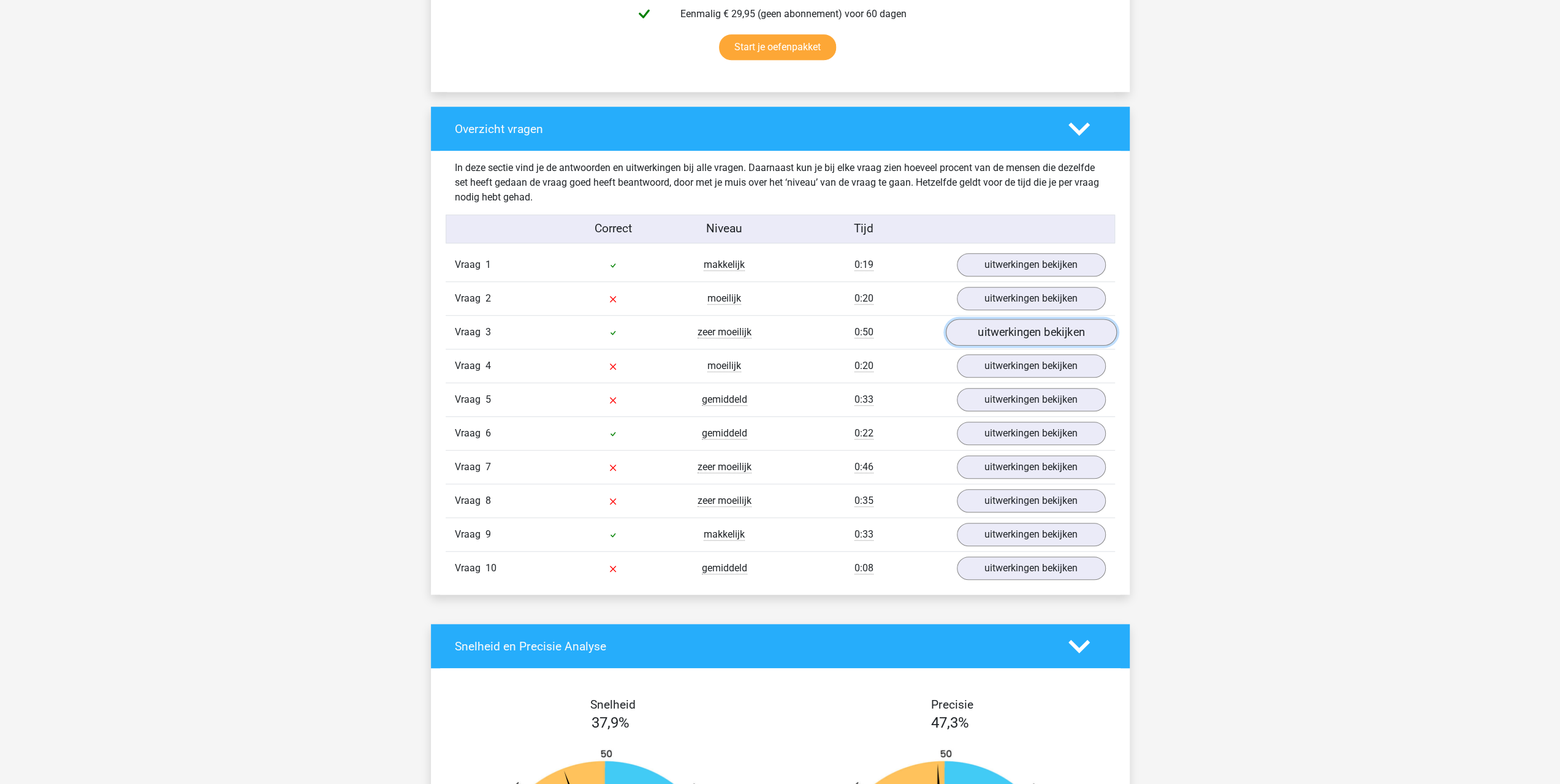
click at [982, 328] on link "uitwerkingen bekijken" at bounding box center [1030, 332] width 171 height 27
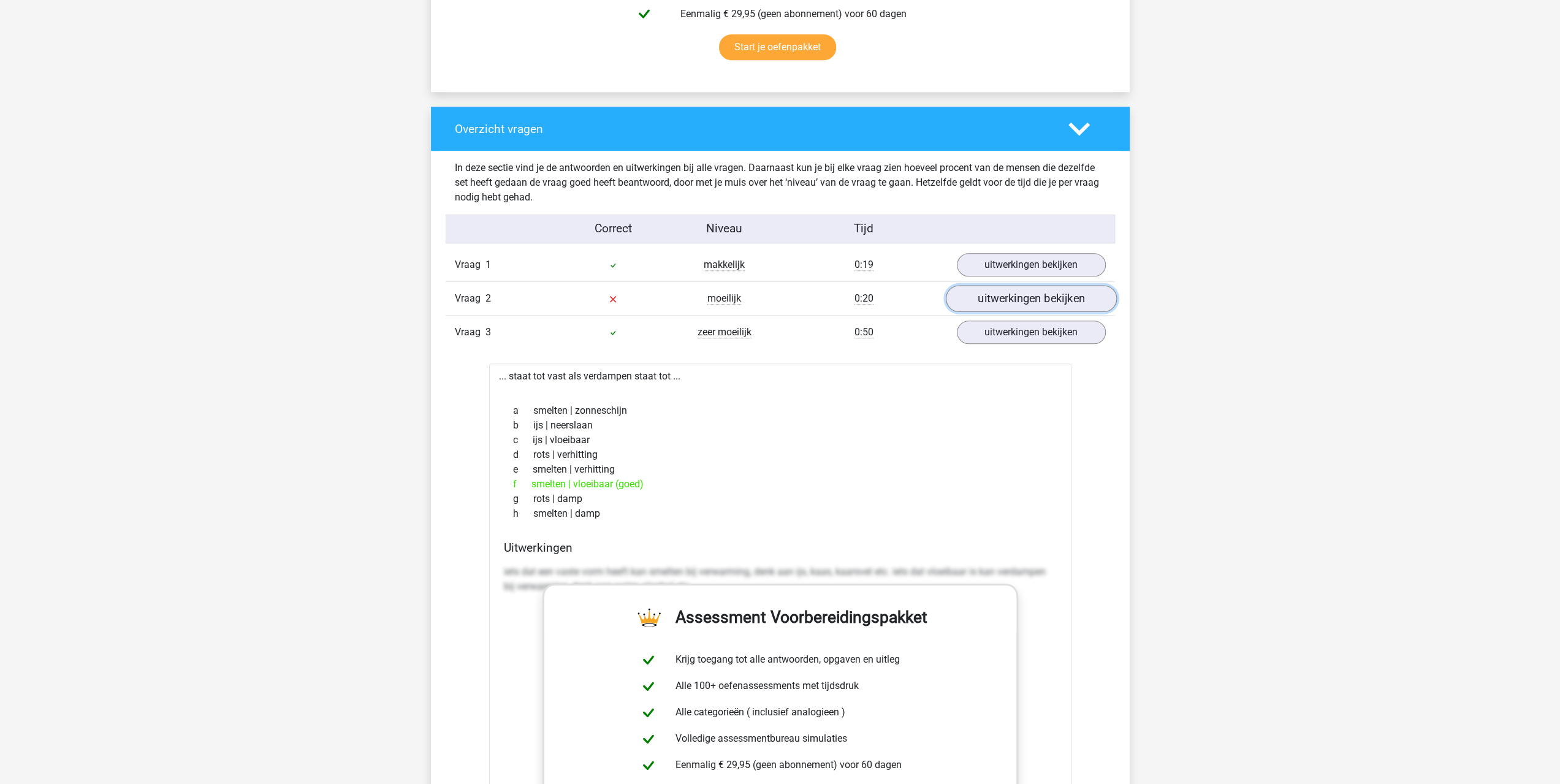
click at [999, 295] on link "uitwerkingen bekijken" at bounding box center [1030, 298] width 171 height 27
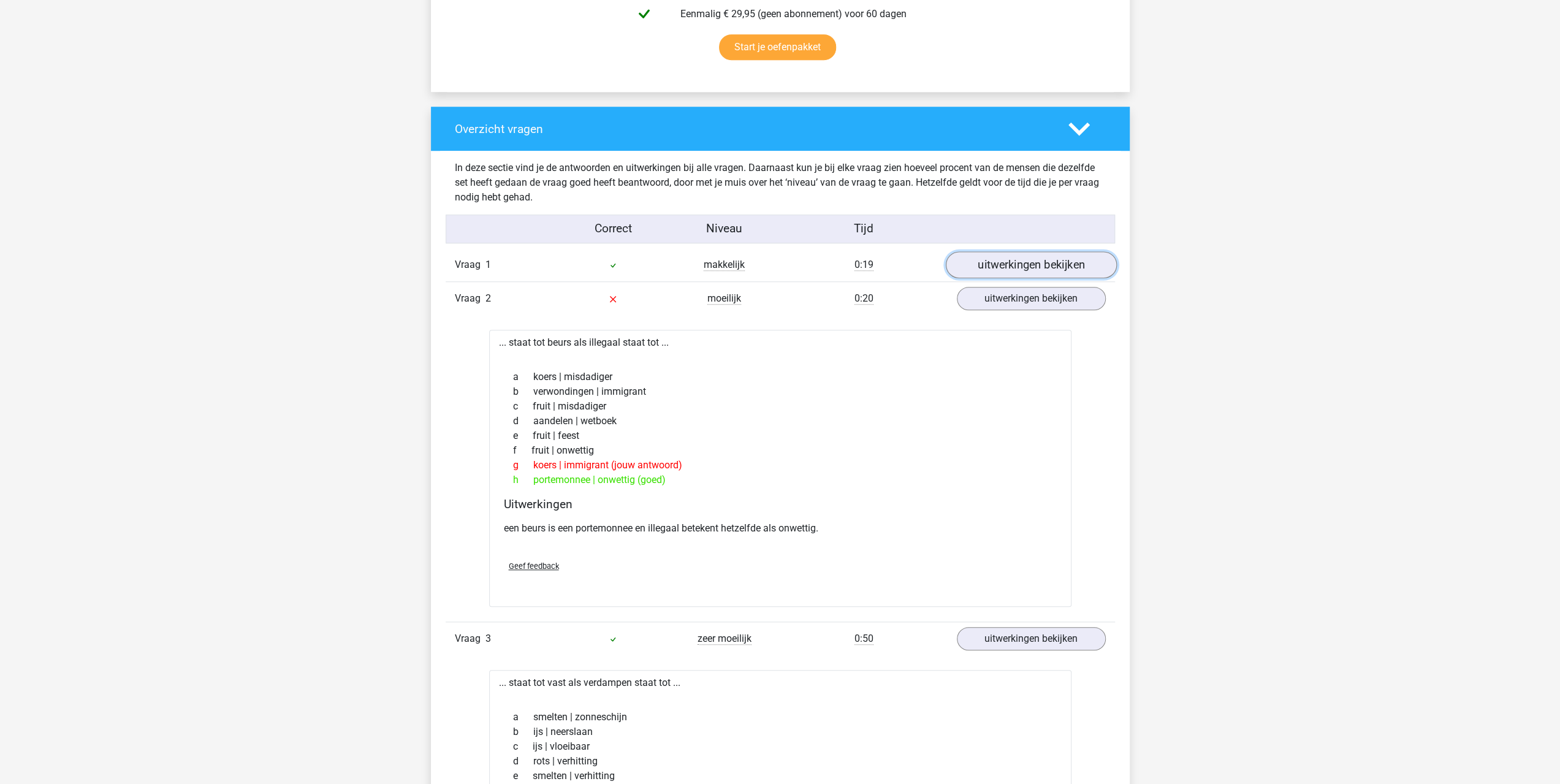
click at [1013, 270] on link "uitwerkingen bekijken" at bounding box center [1030, 265] width 171 height 27
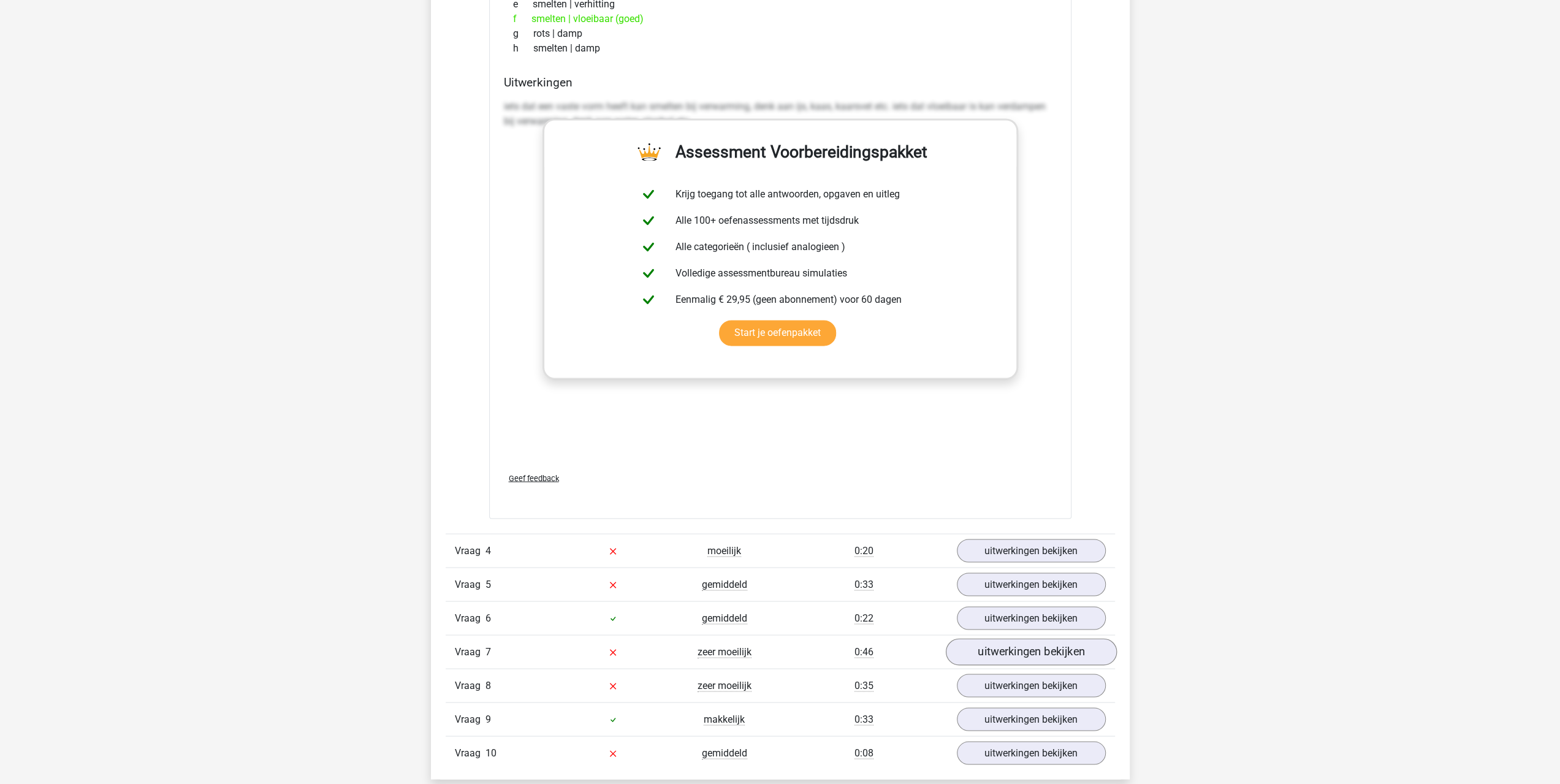
scroll to position [2043, 0]
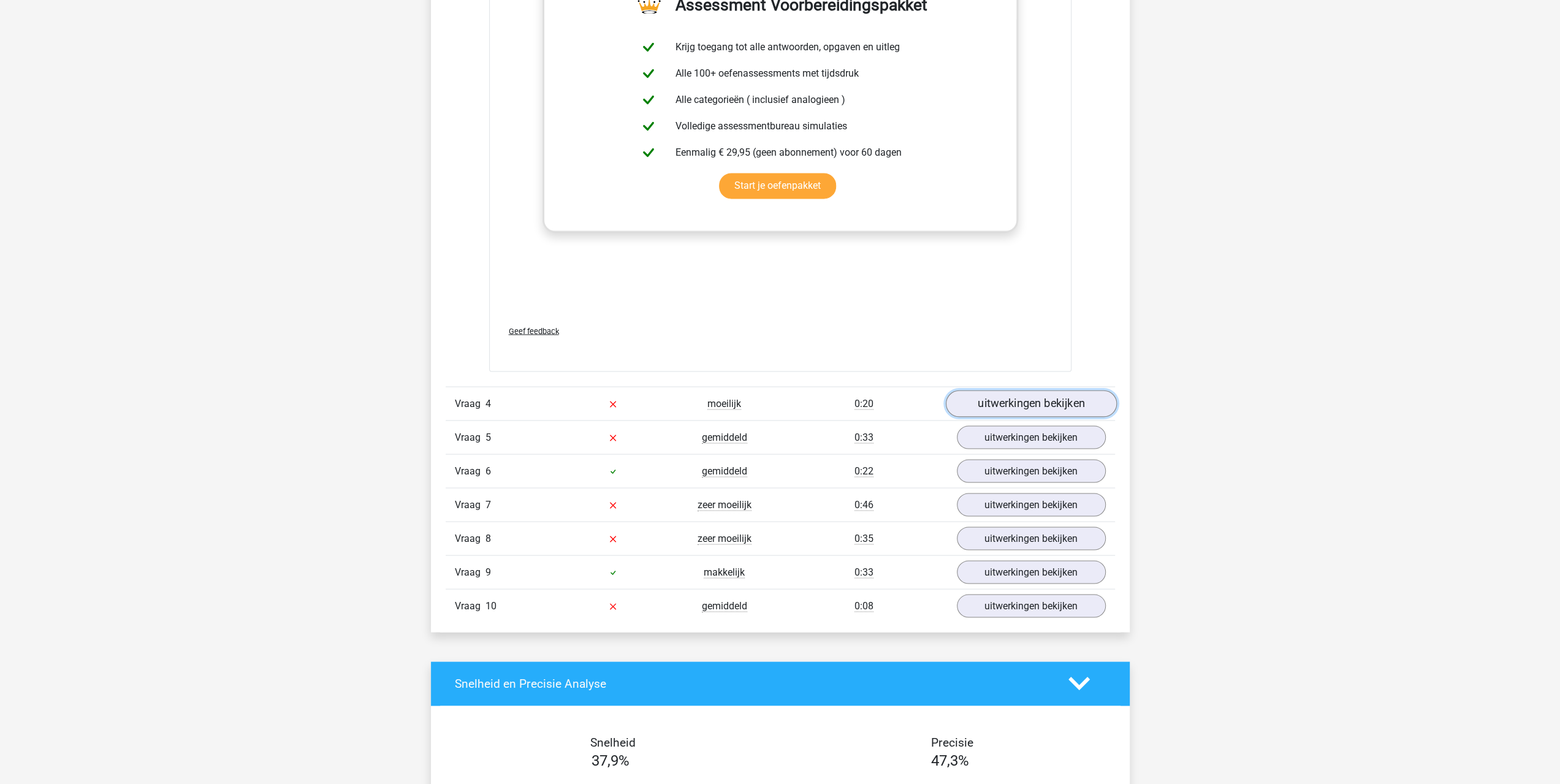
click at [1002, 392] on link "uitwerkingen bekijken" at bounding box center [1030, 403] width 171 height 27
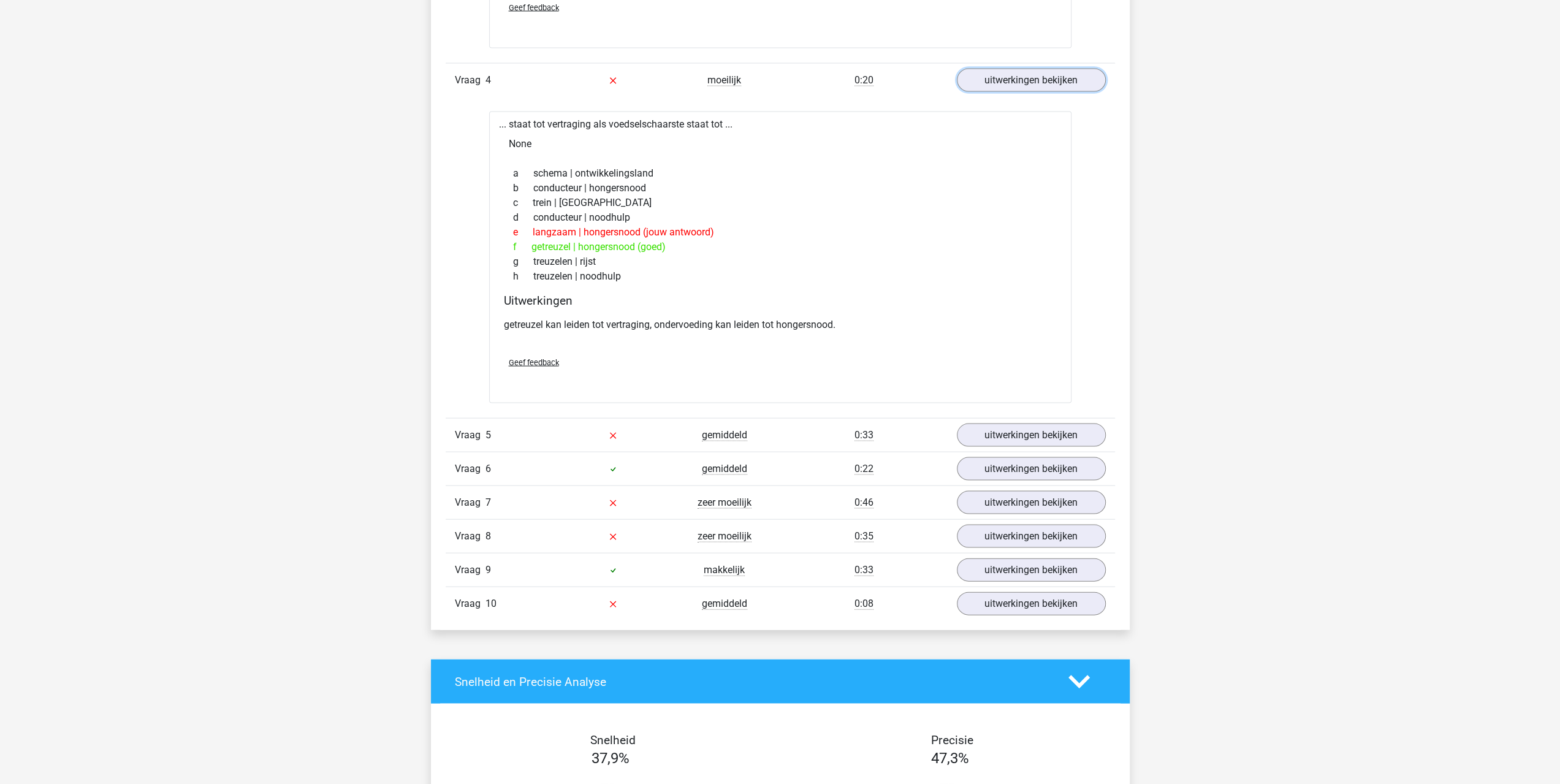
scroll to position [2452, 0]
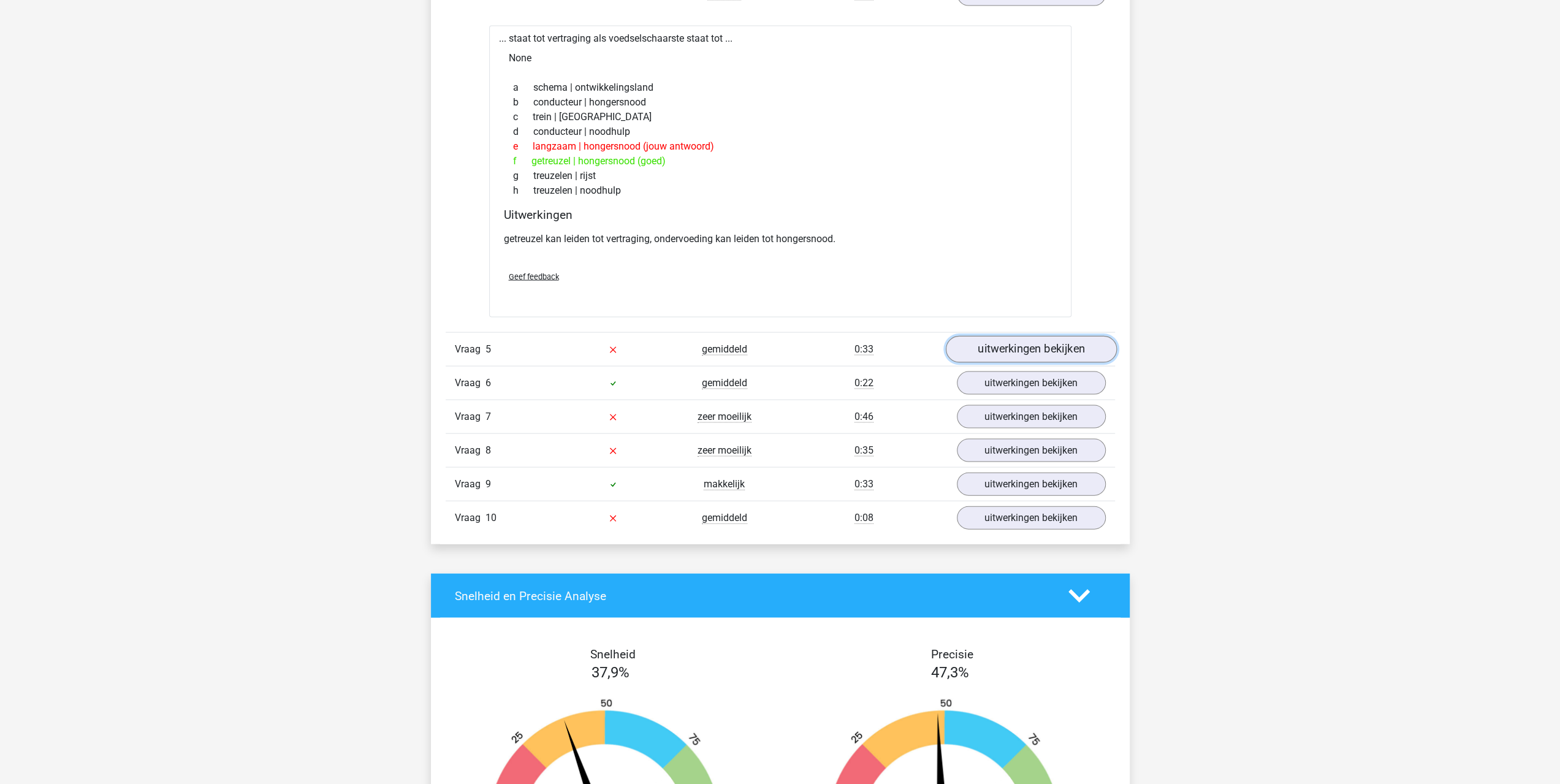
click at [999, 338] on link "uitwerkingen bekijken" at bounding box center [1030, 349] width 171 height 27
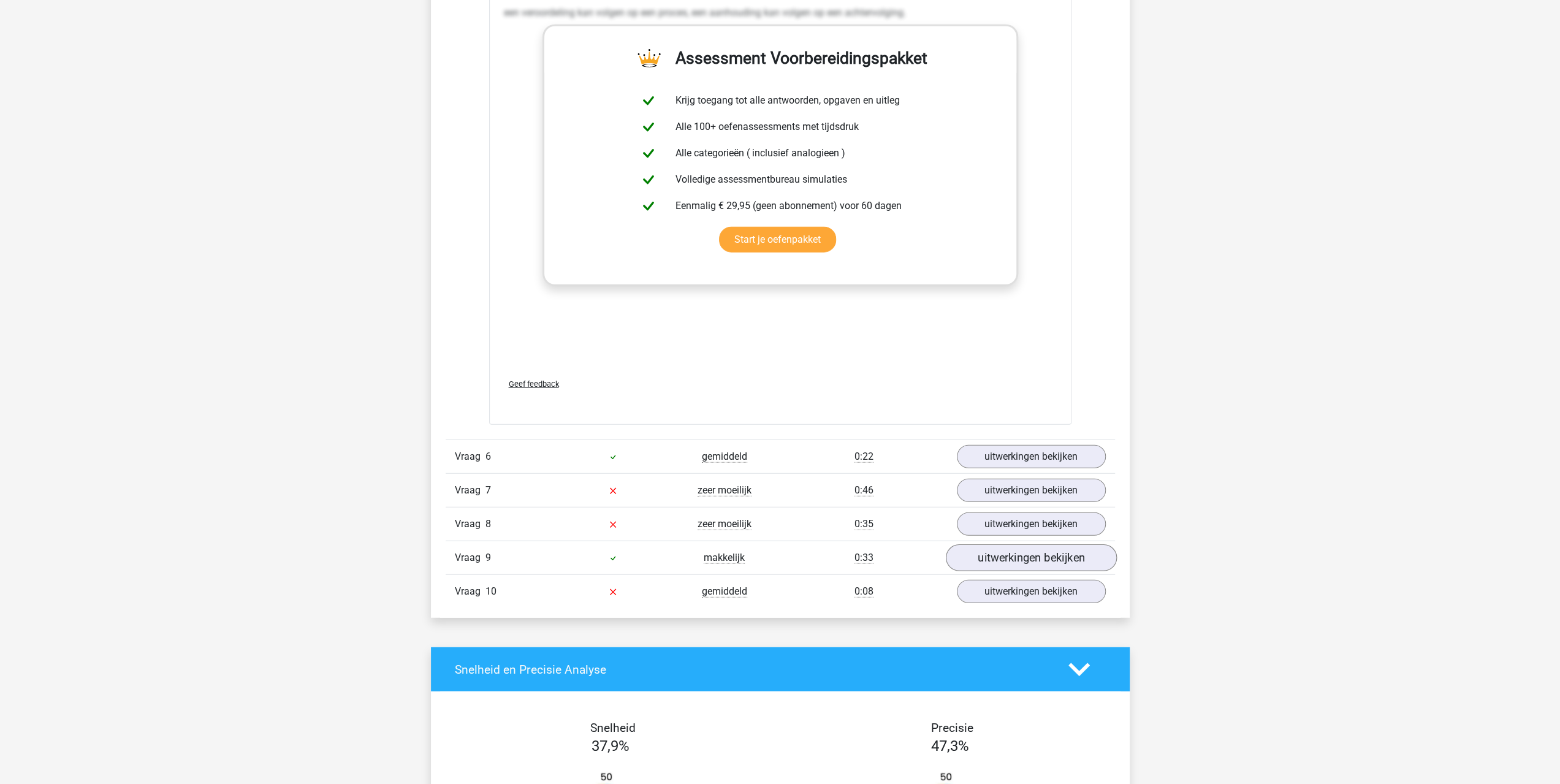
scroll to position [3064, 0]
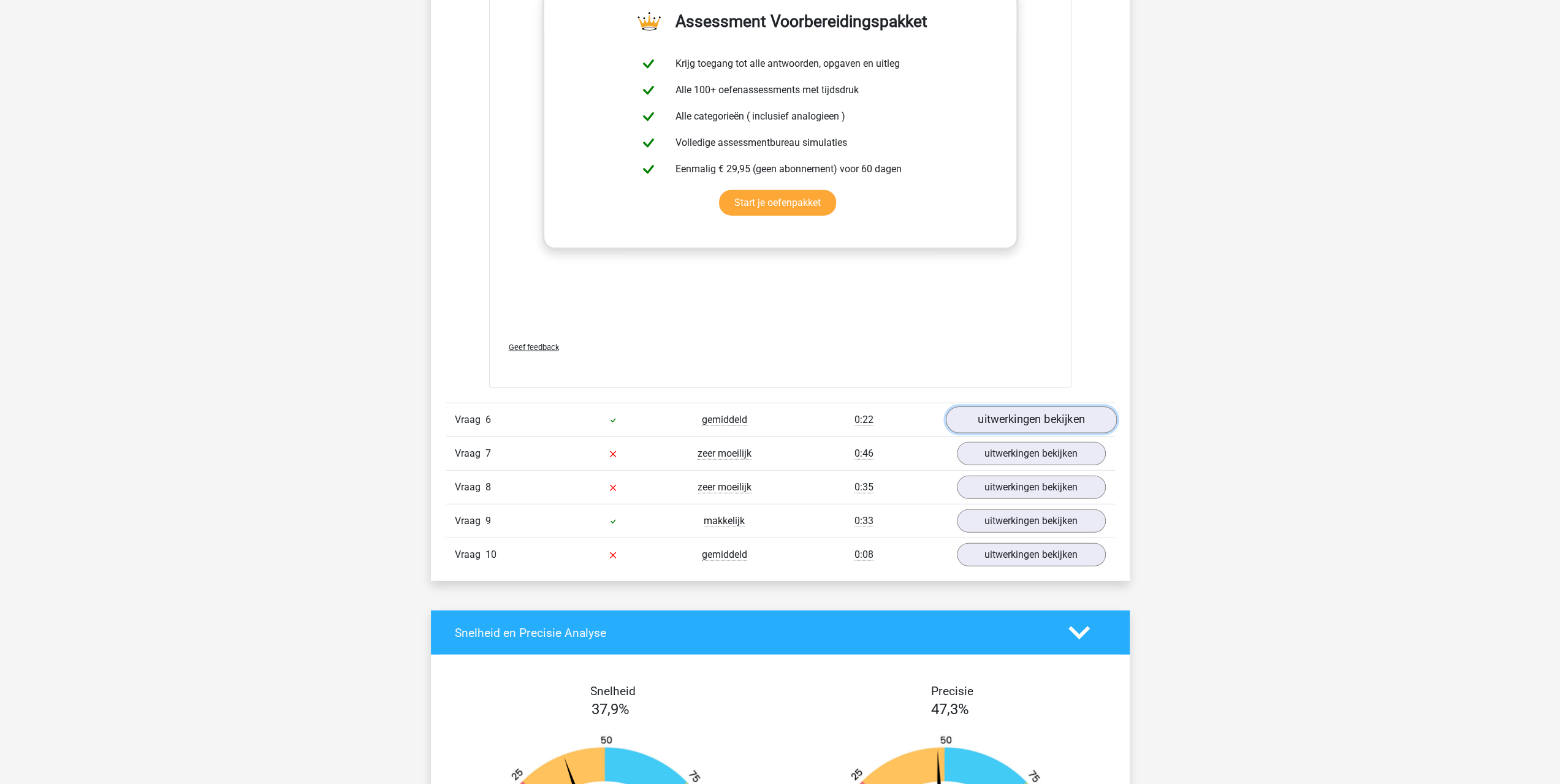
click at [997, 415] on link "uitwerkingen bekijken" at bounding box center [1030, 420] width 171 height 27
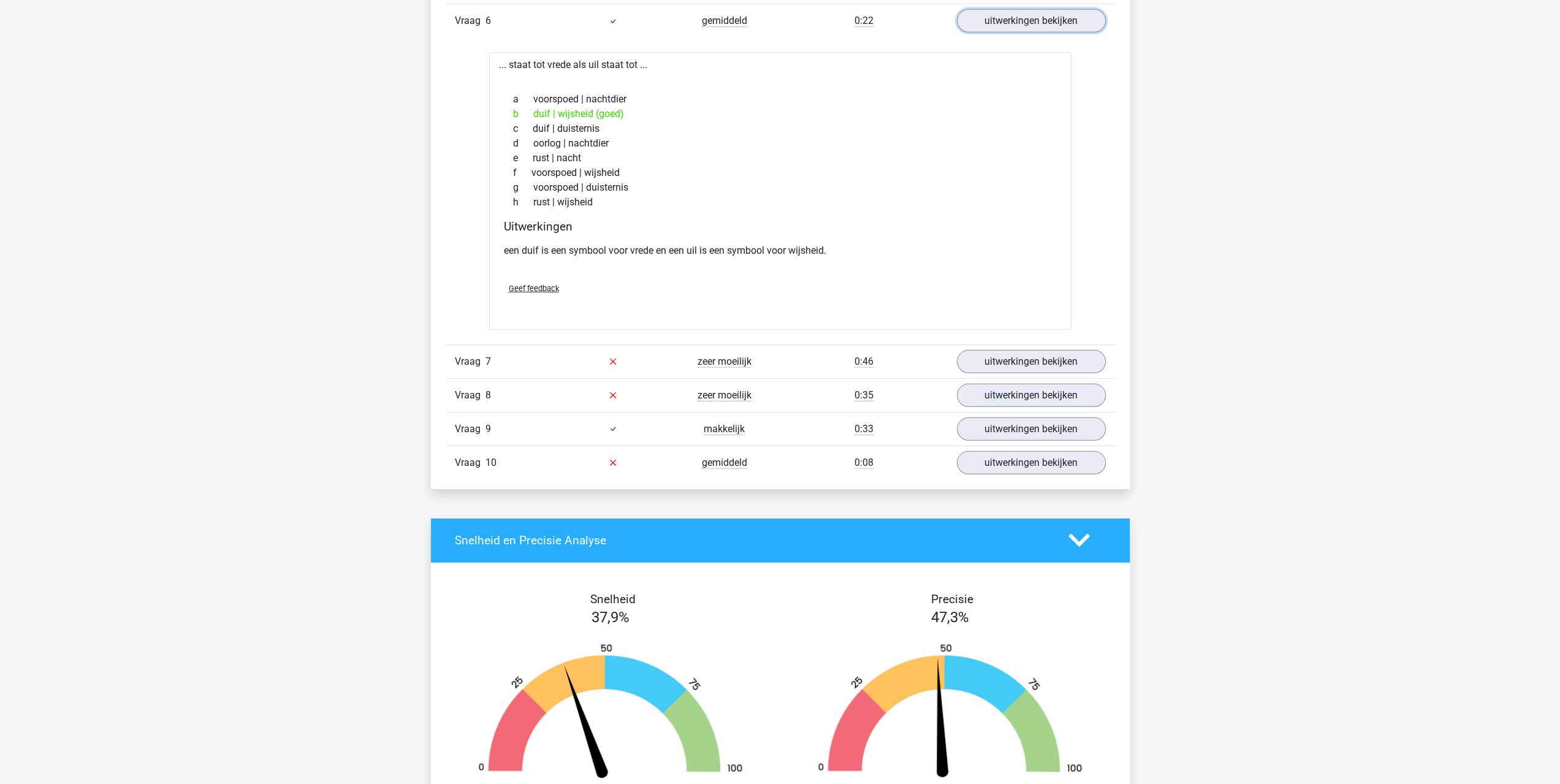
scroll to position [3472, 0]
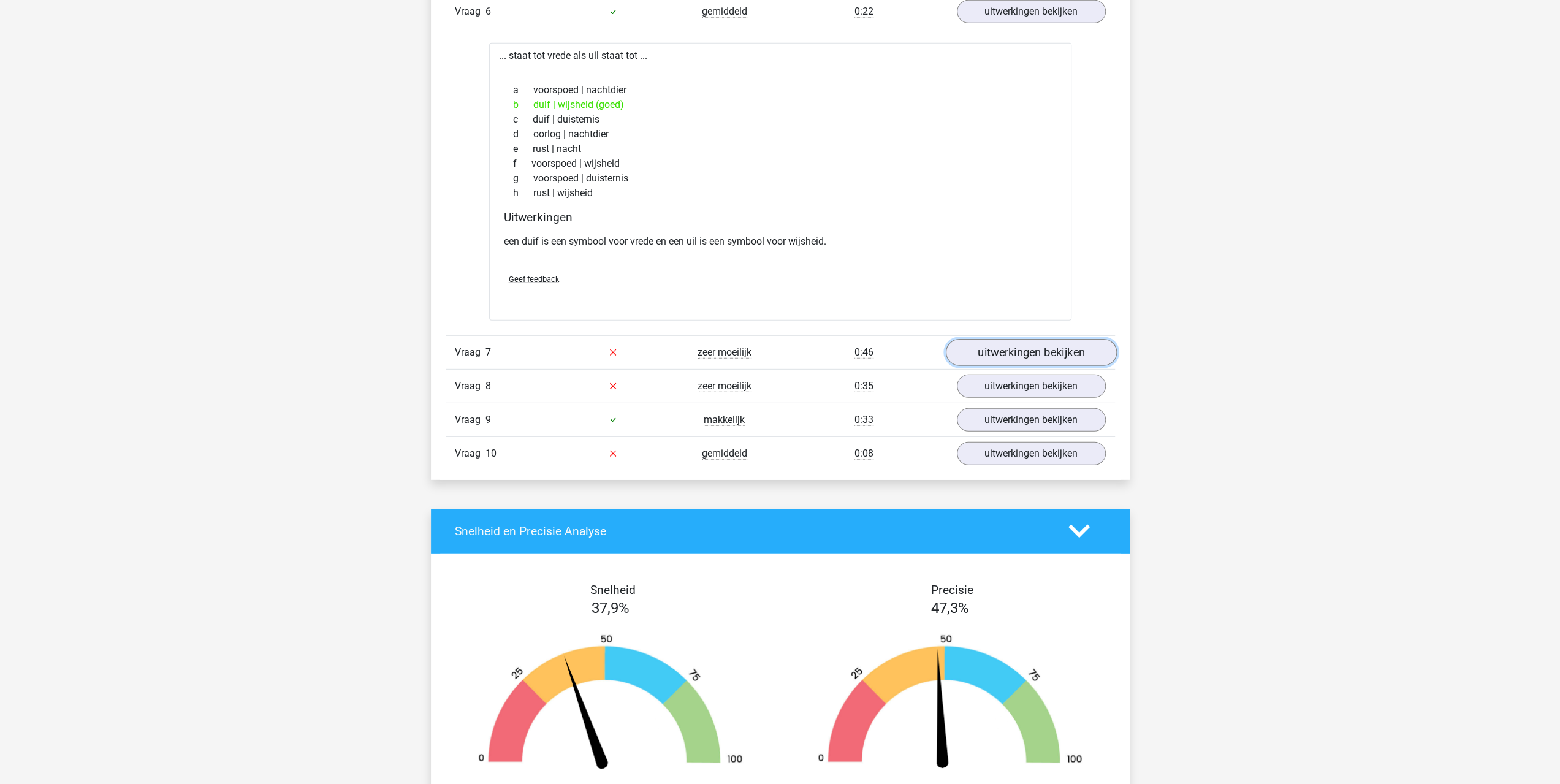
click at [1046, 353] on link "uitwerkingen bekijken" at bounding box center [1030, 353] width 171 height 27
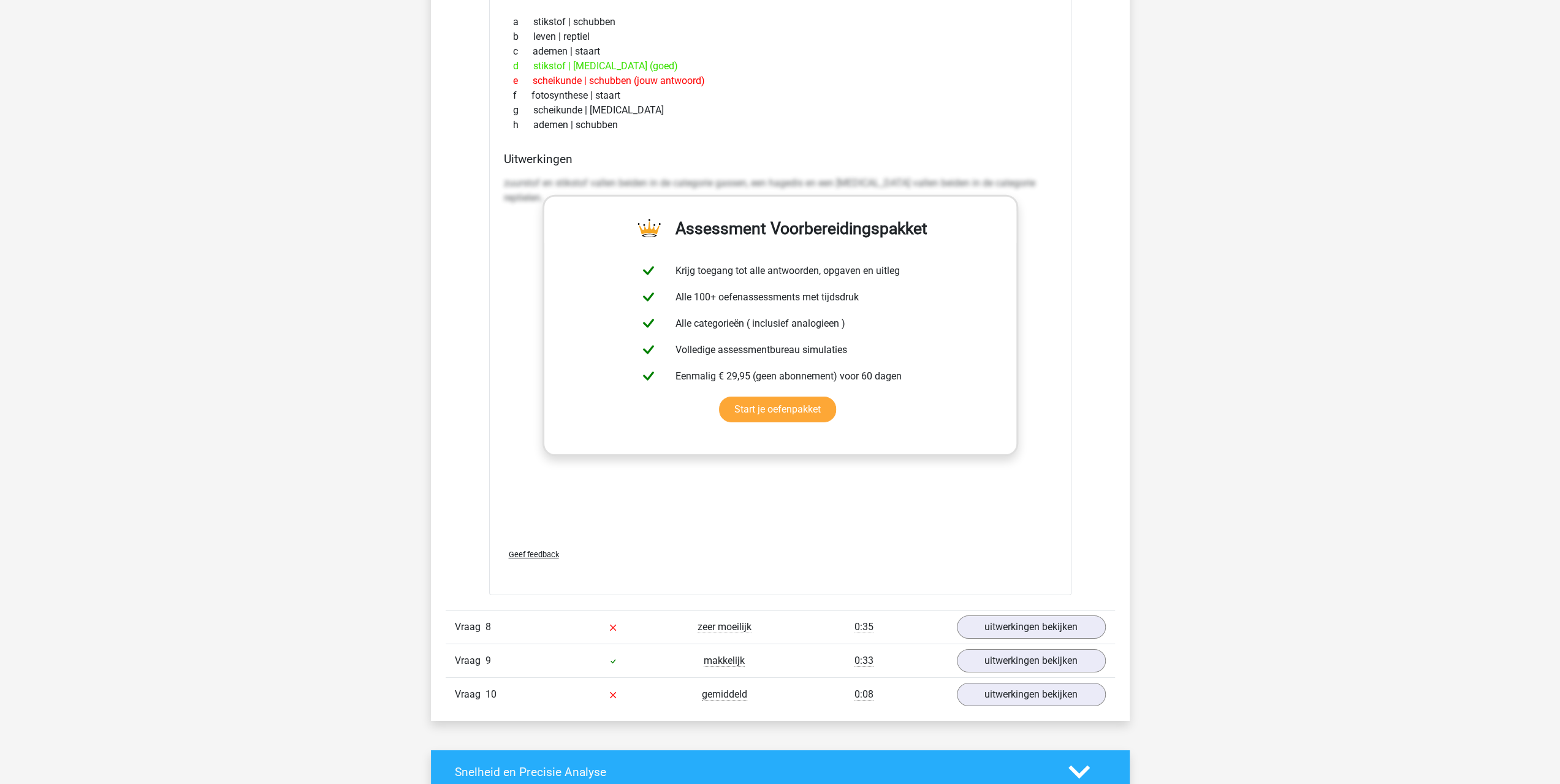
scroll to position [4085, 0]
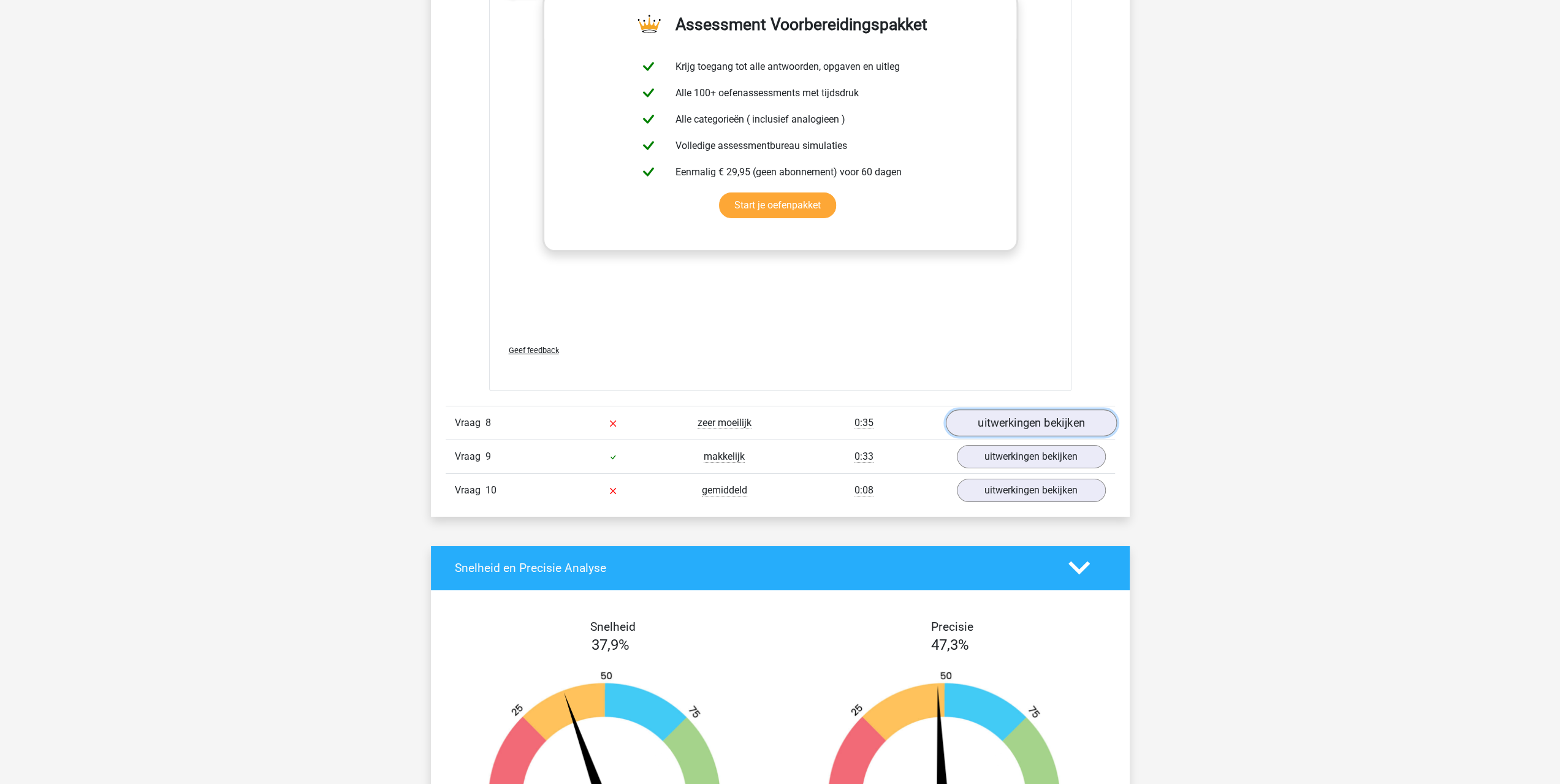
click at [1013, 417] on link "uitwerkingen bekijken" at bounding box center [1030, 423] width 171 height 27
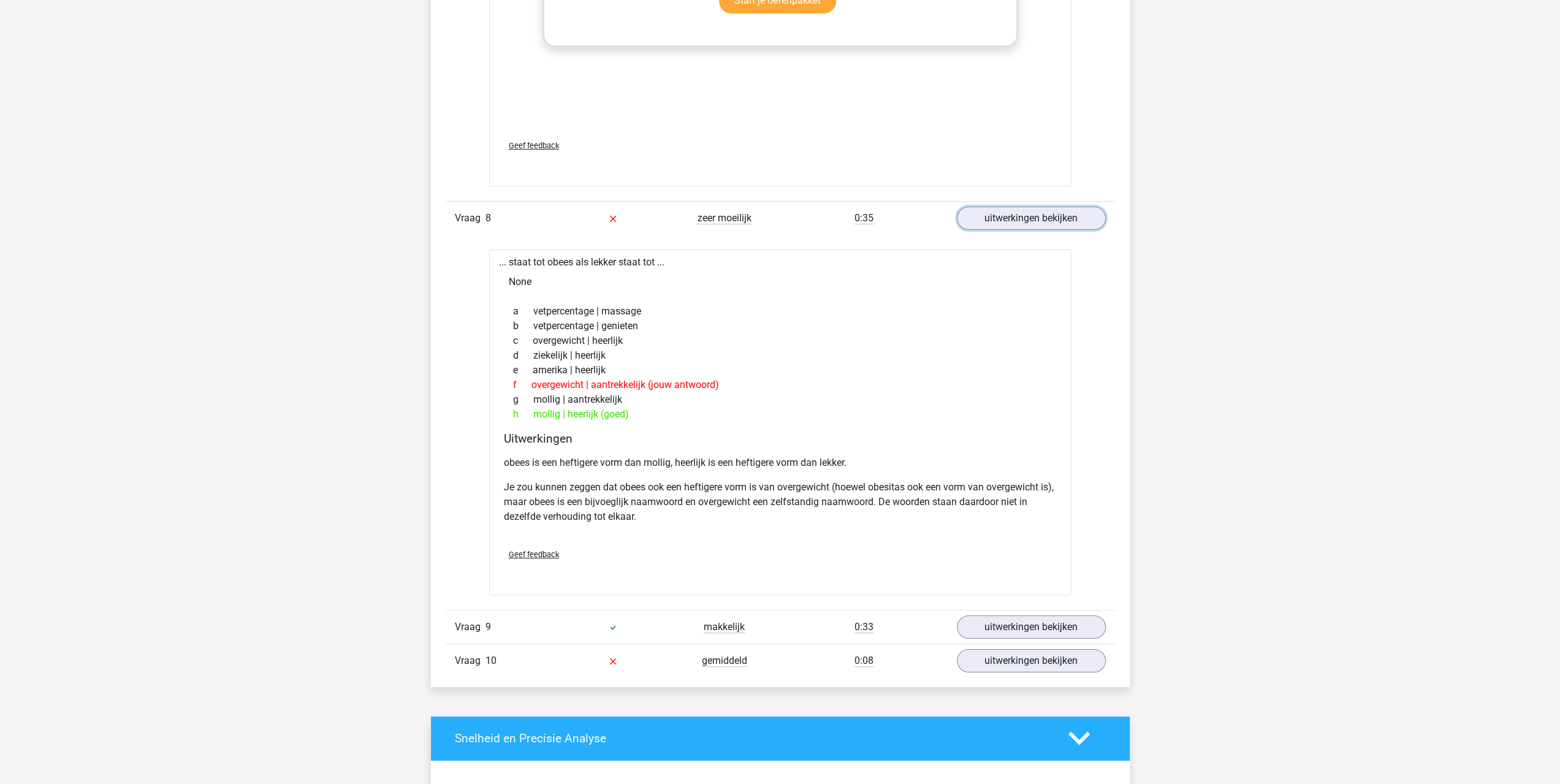
scroll to position [4494, 0]
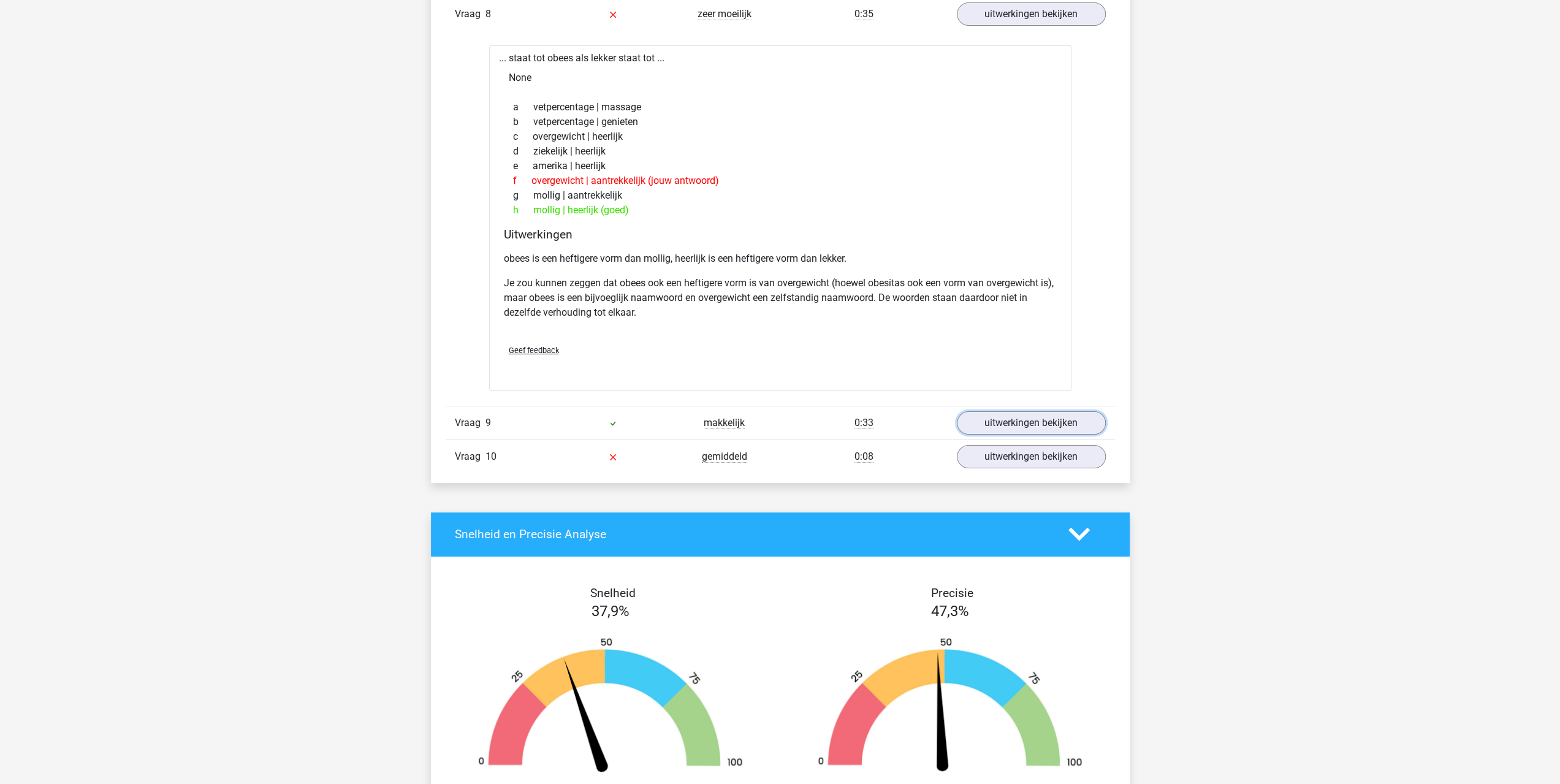
click at [984, 425] on link "uitwerkingen bekijken" at bounding box center [1031, 423] width 149 height 24
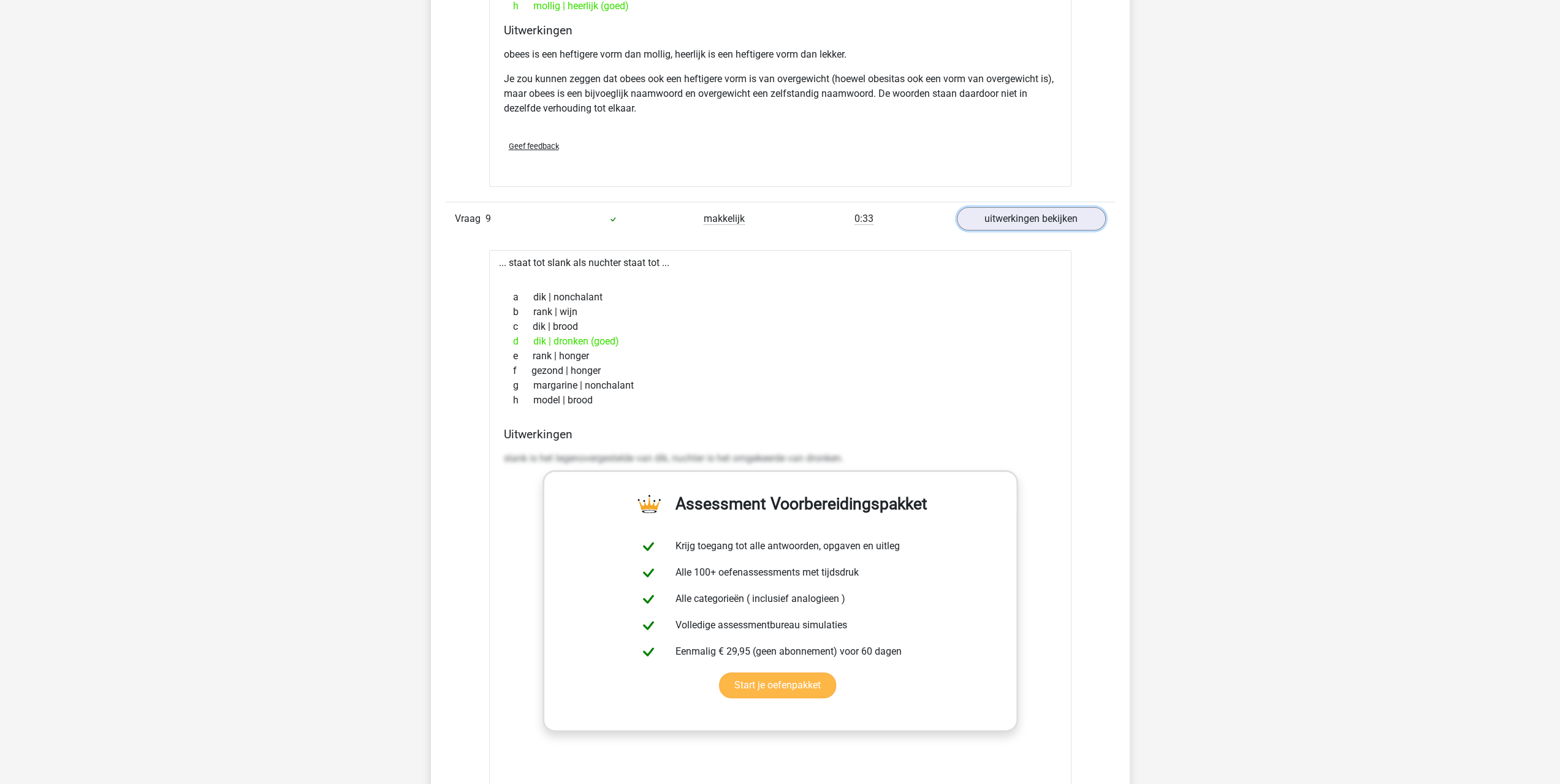
scroll to position [4903, 0]
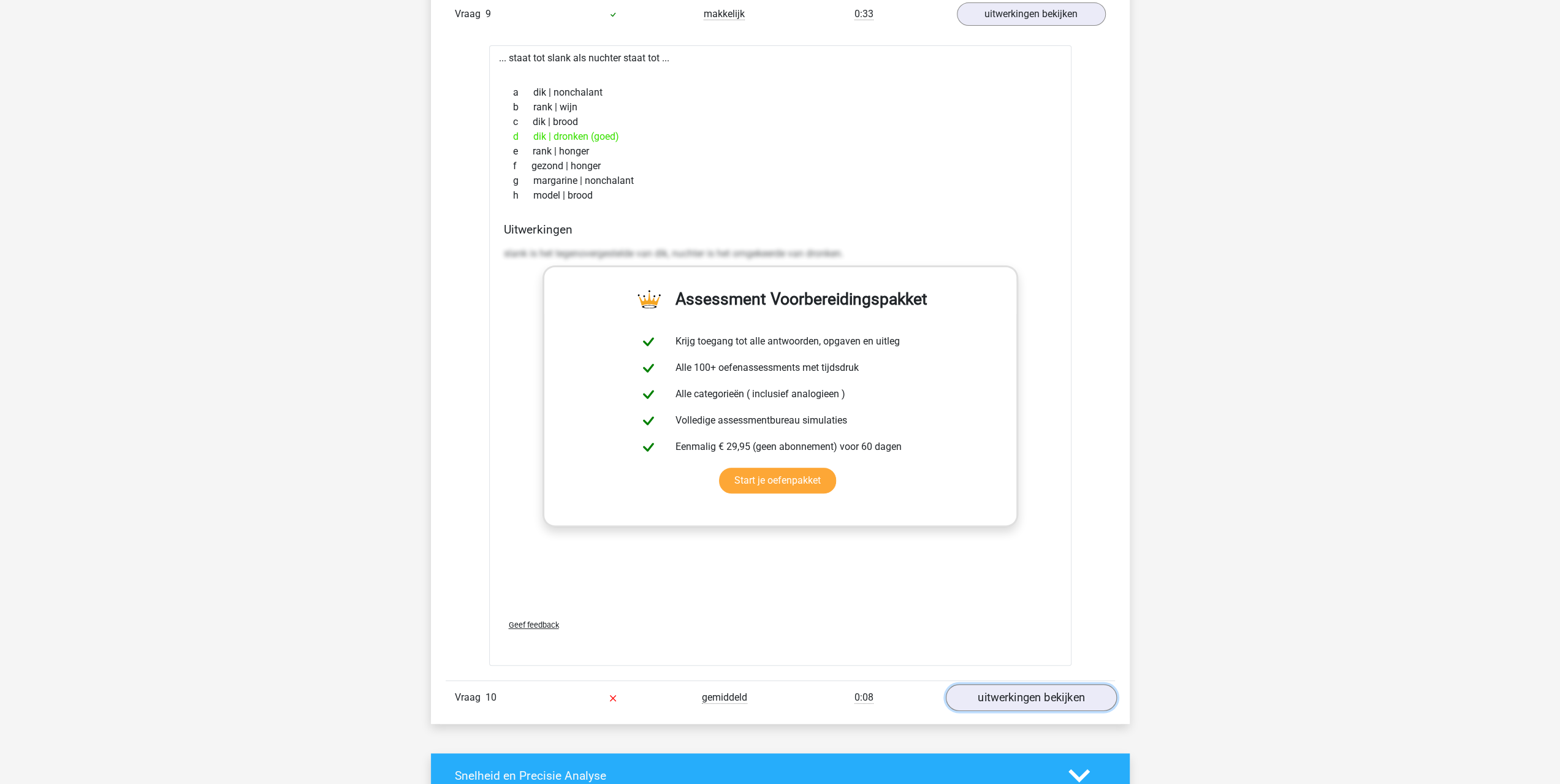
click at [1010, 699] on link "uitwerkingen bekijken" at bounding box center [1030, 697] width 171 height 27
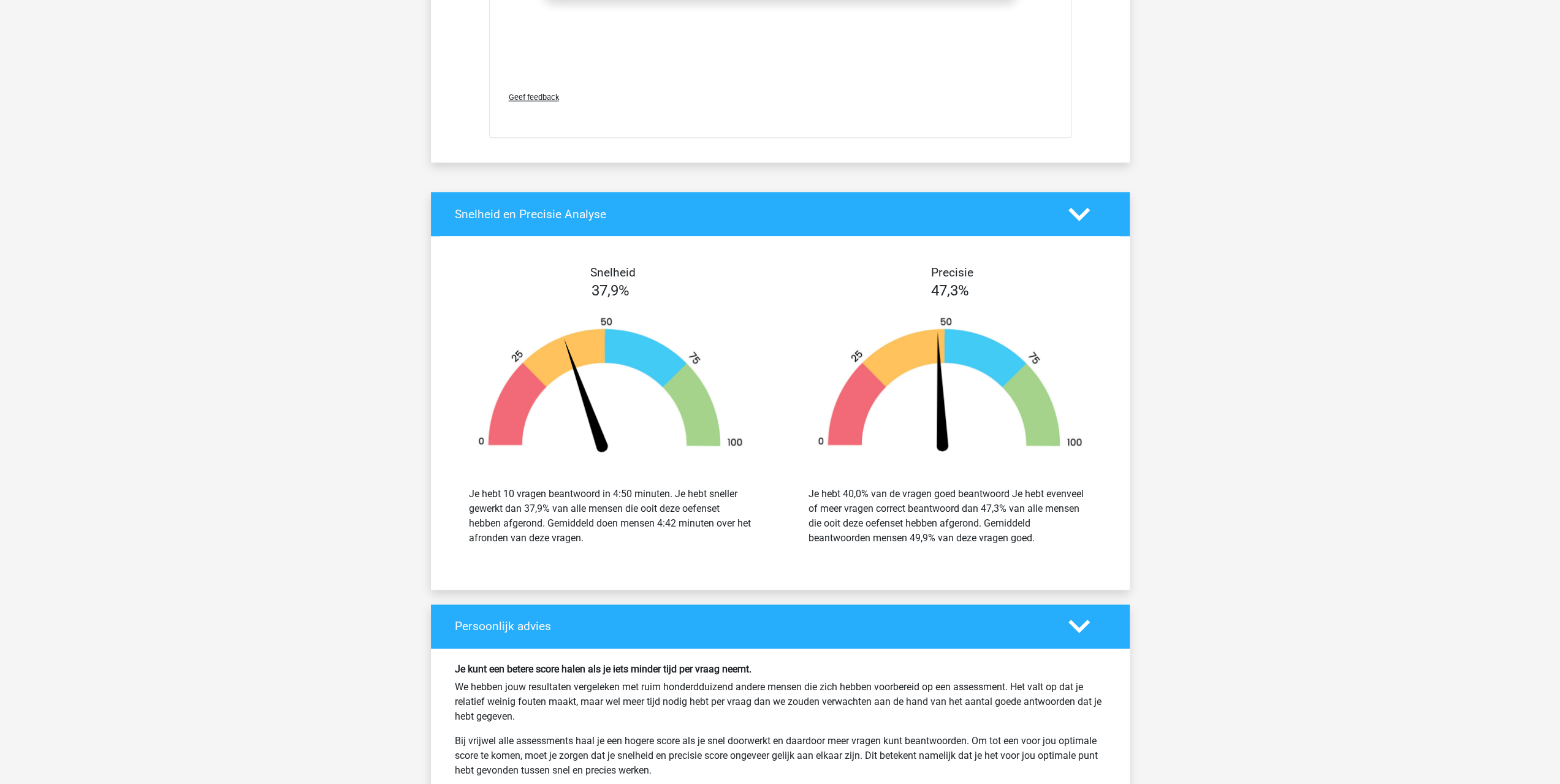
scroll to position [6332, 0]
